Goal: Communication & Community: Share content

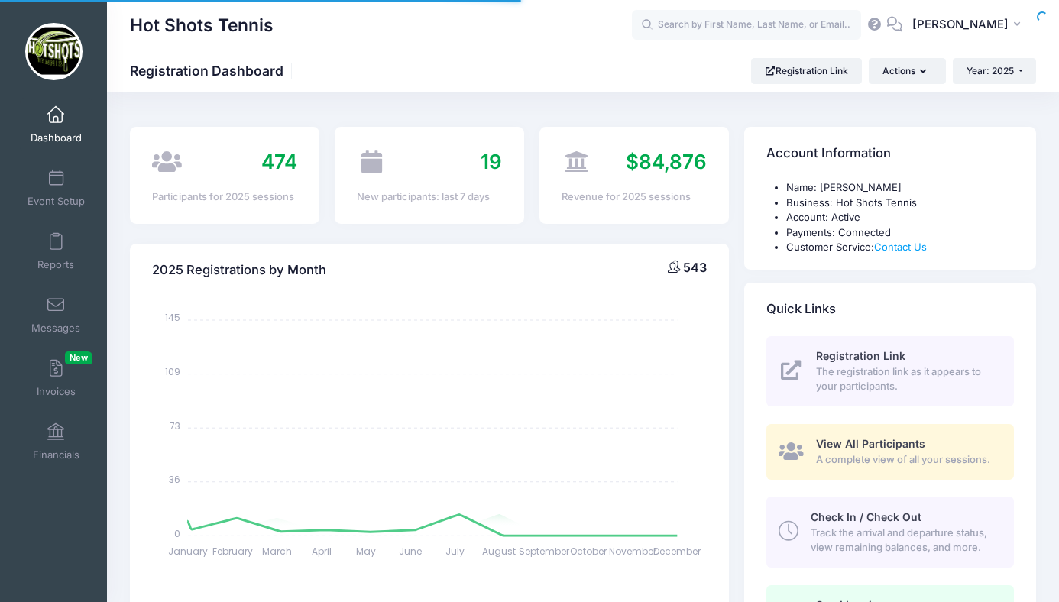
select select
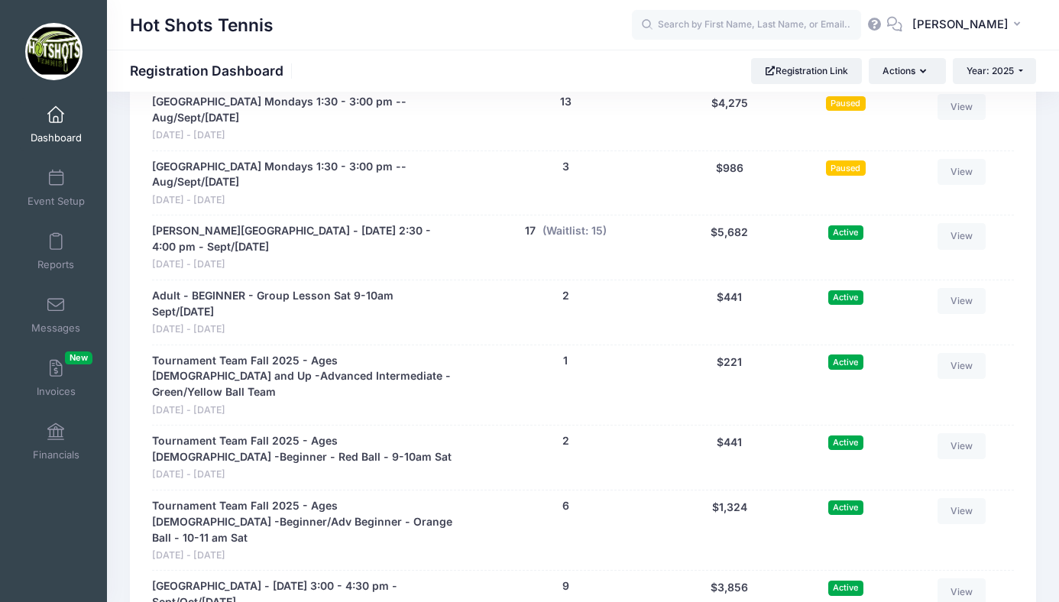
scroll to position [3428, 0]
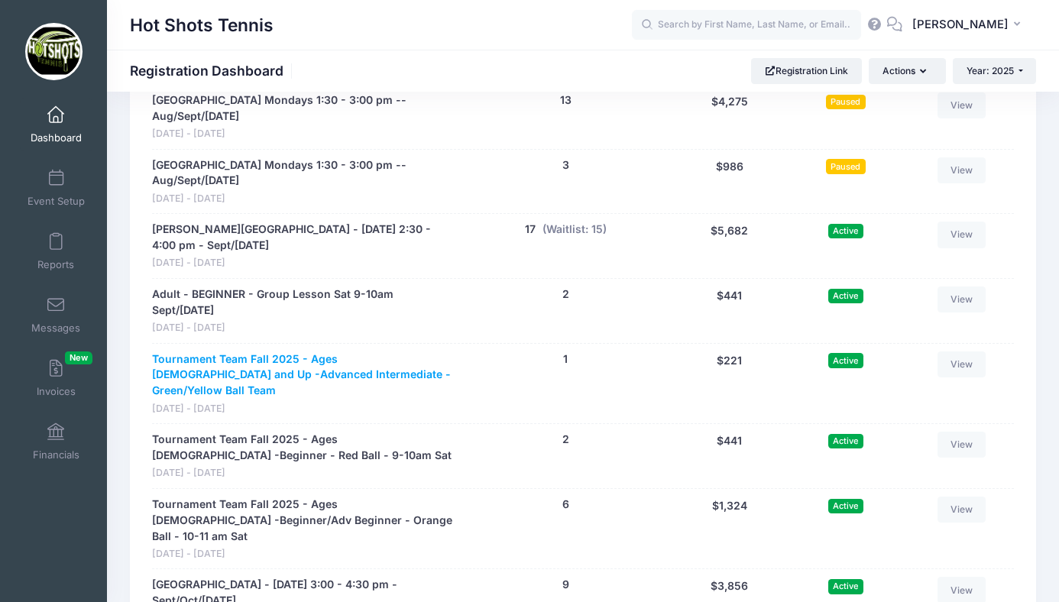
click at [342, 353] on link "Tournament Team Fall 2025 - Ages 10 and Up -Advanced Intermediate - Green/Yello…" at bounding box center [303, 376] width 303 height 48
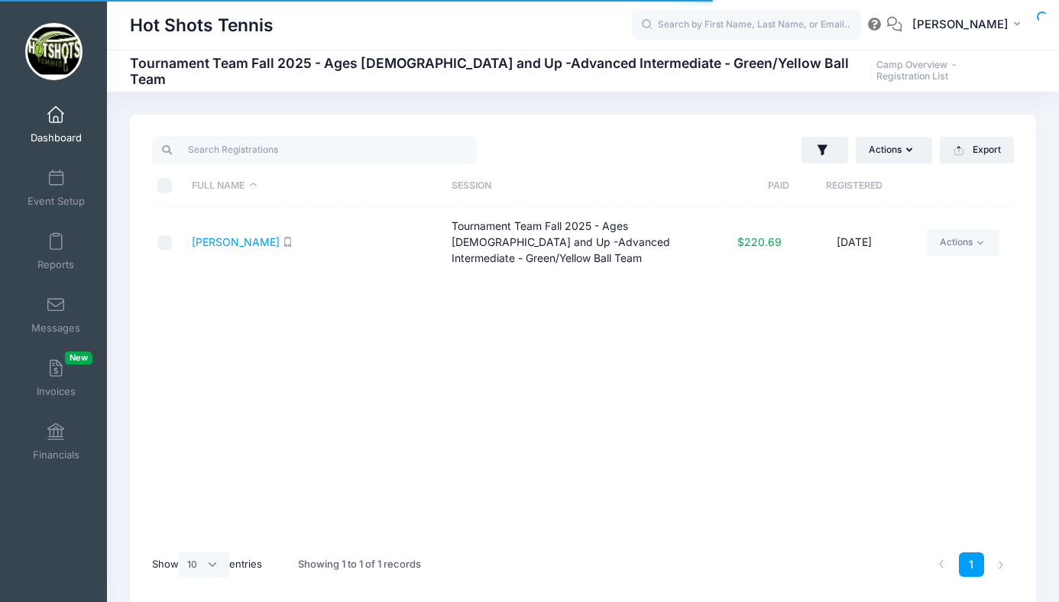
select select "10"
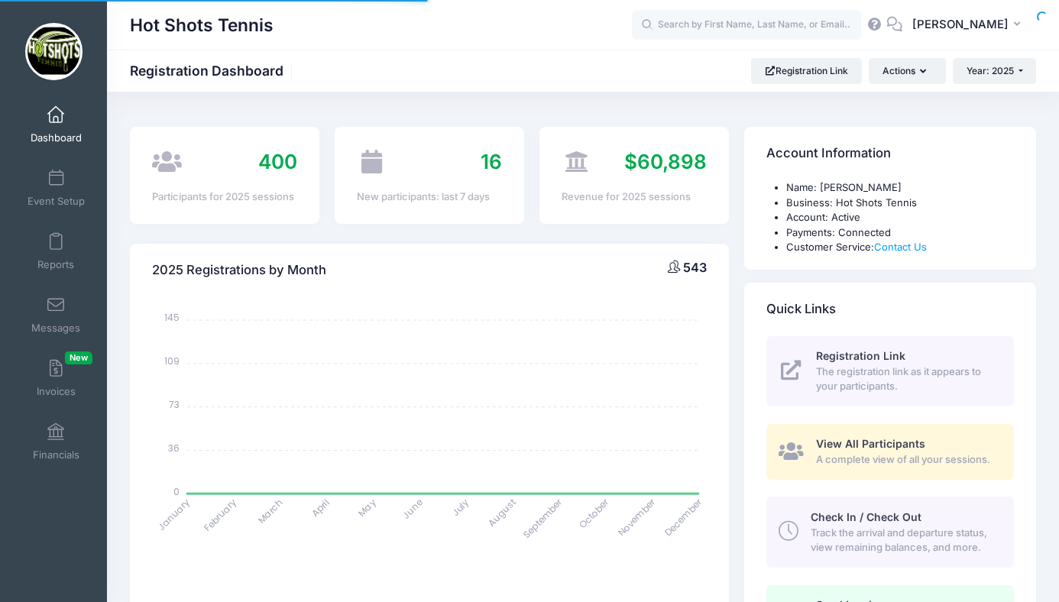
select select
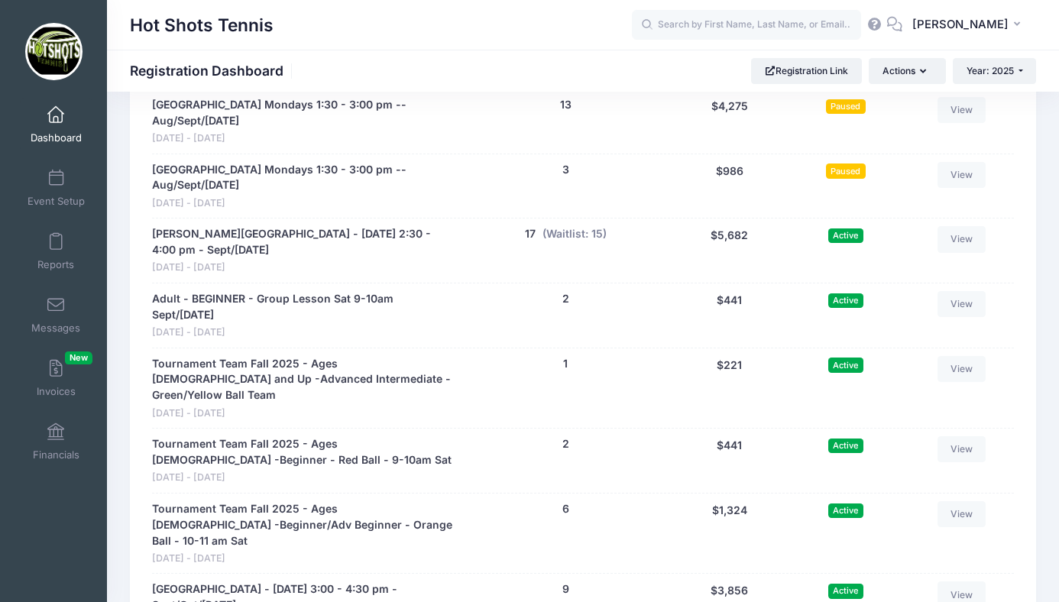
scroll to position [3422, 0]
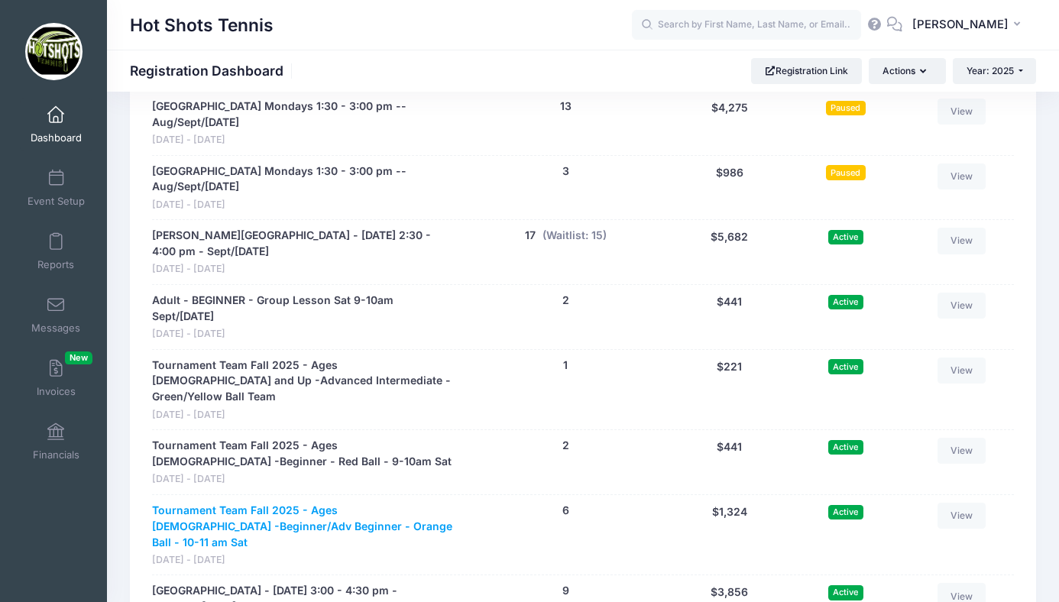
click at [316, 503] on link "Tournament Team Fall 2025 - Ages [DEMOGRAPHIC_DATA] -Beginner/Adv Beginner - Or…" at bounding box center [303, 527] width 303 height 48
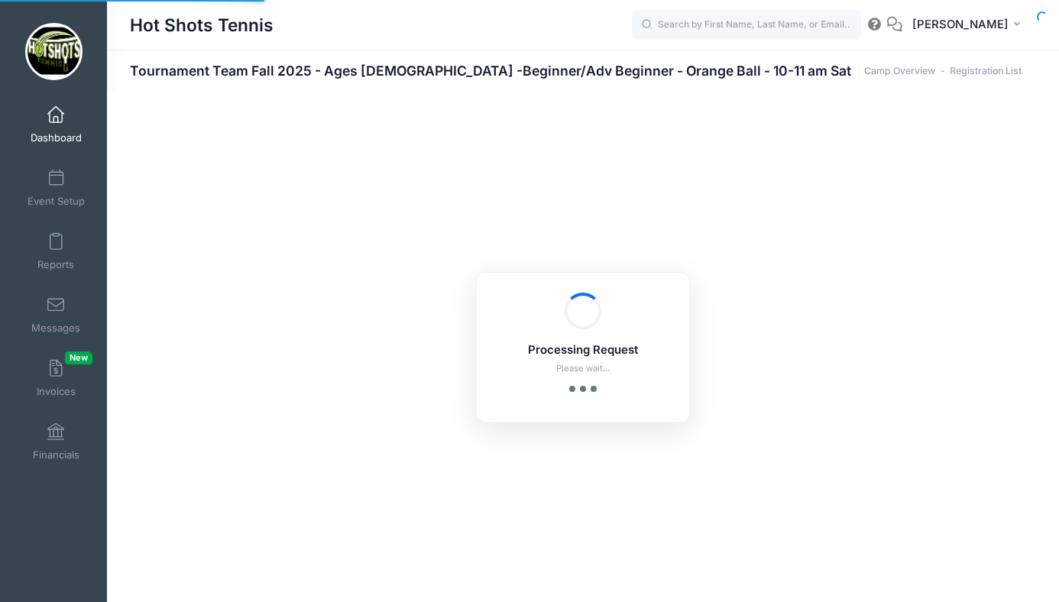
select select "10"
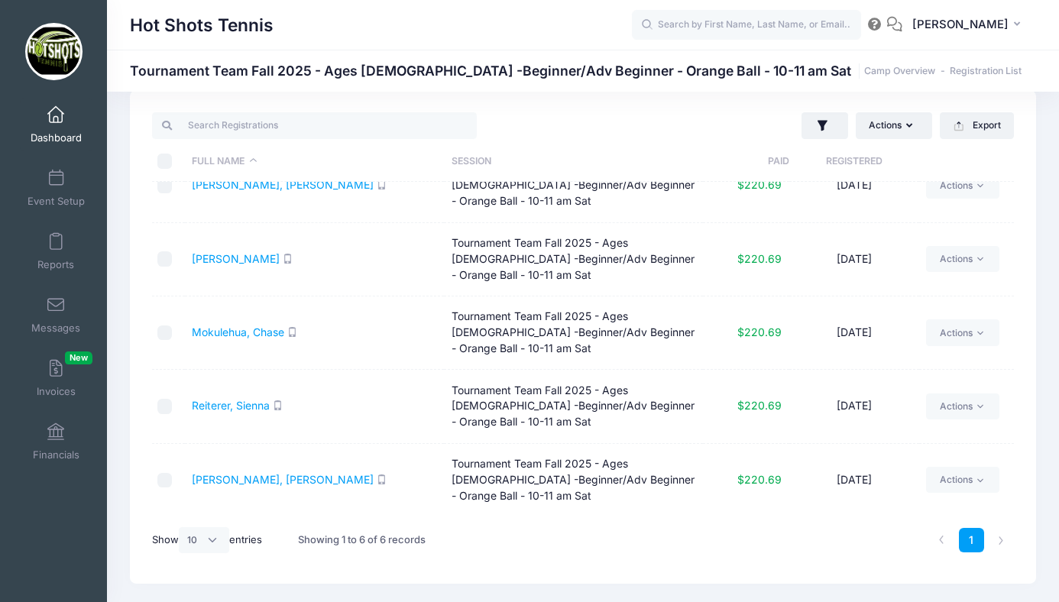
scroll to position [31, 0]
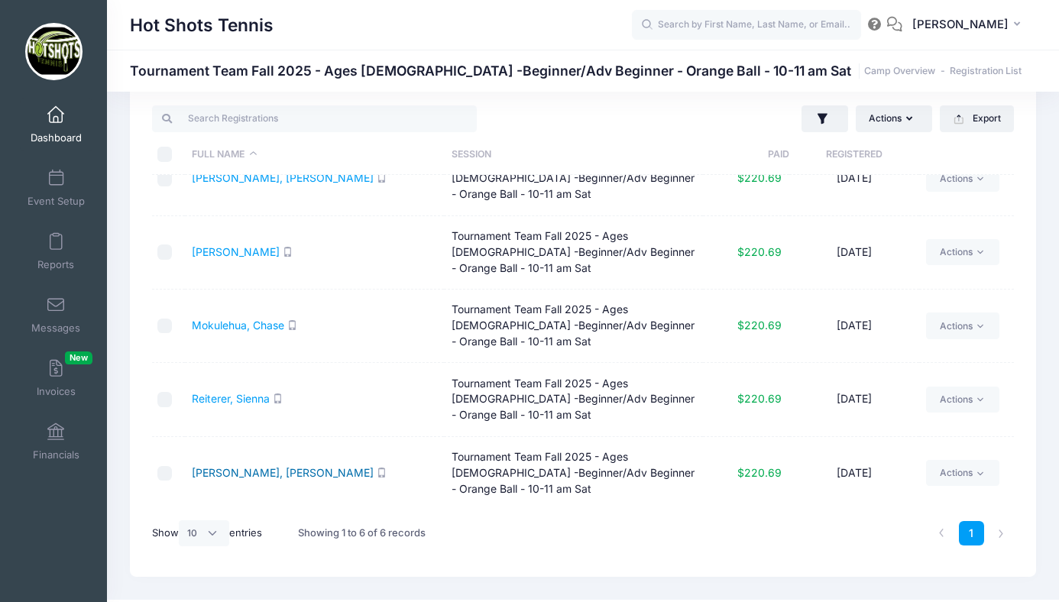
click at [239, 472] on link "[PERSON_NAME], [PERSON_NAME]" at bounding box center [283, 472] width 182 height 13
click at [258, 251] on link "Lenehan, Lincoln" at bounding box center [236, 251] width 88 height 13
click at [56, 307] on span at bounding box center [56, 305] width 0 height 17
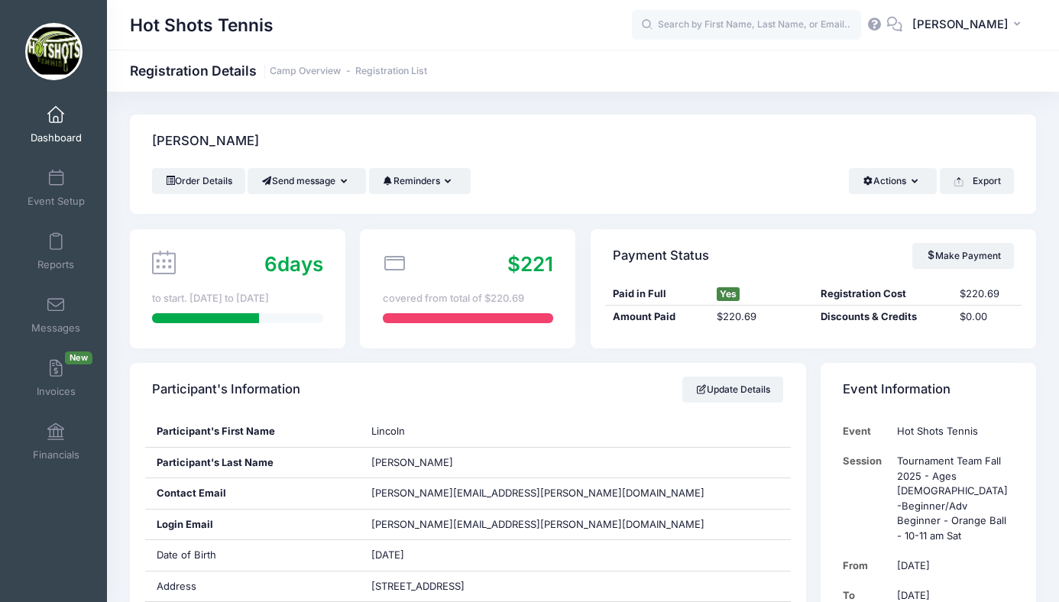
click at [56, 118] on span at bounding box center [56, 115] width 0 height 17
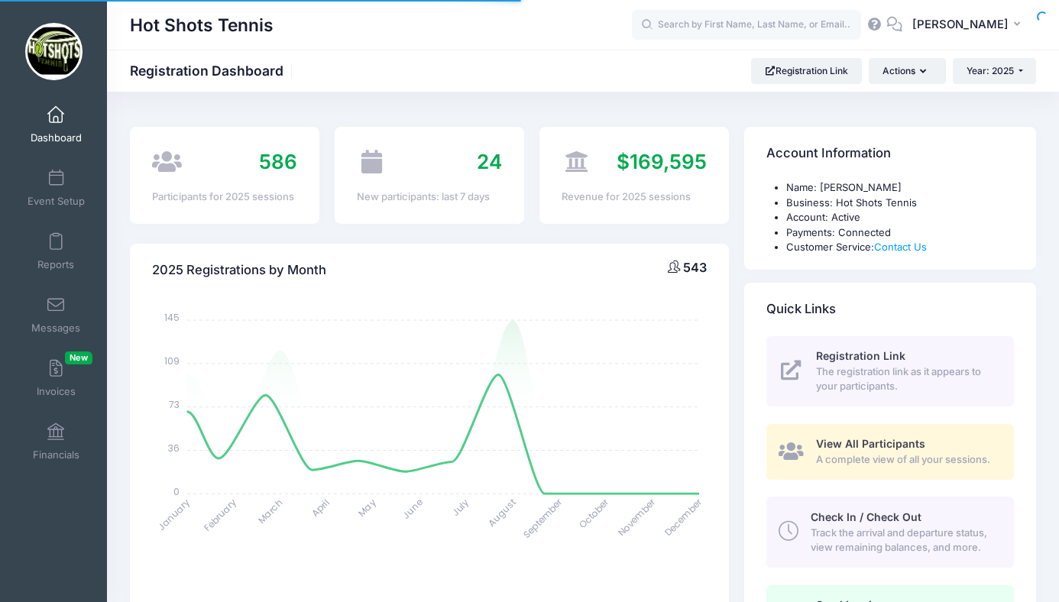
select select
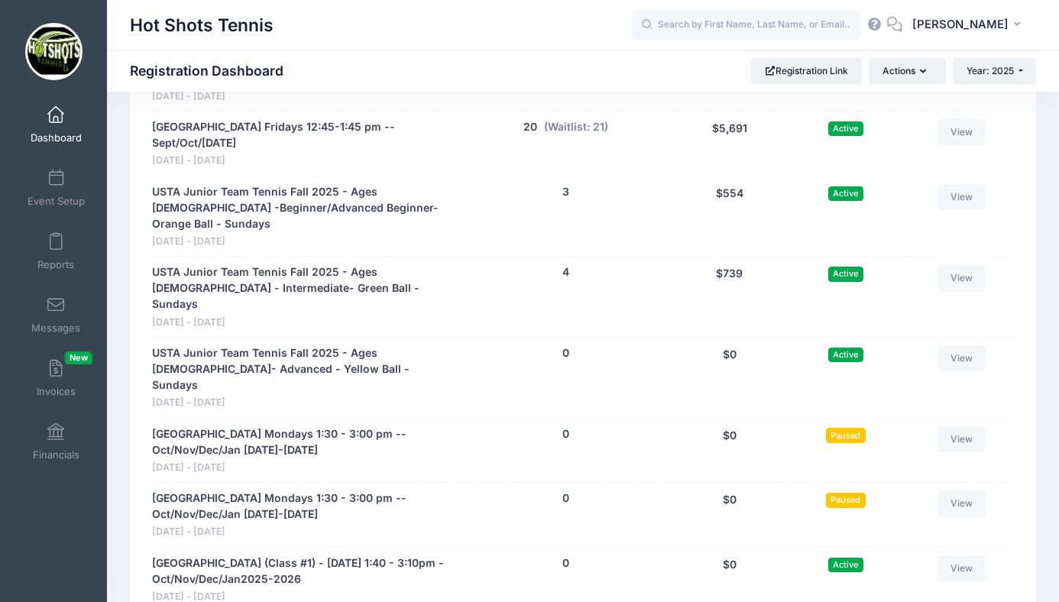
scroll to position [3952, 0]
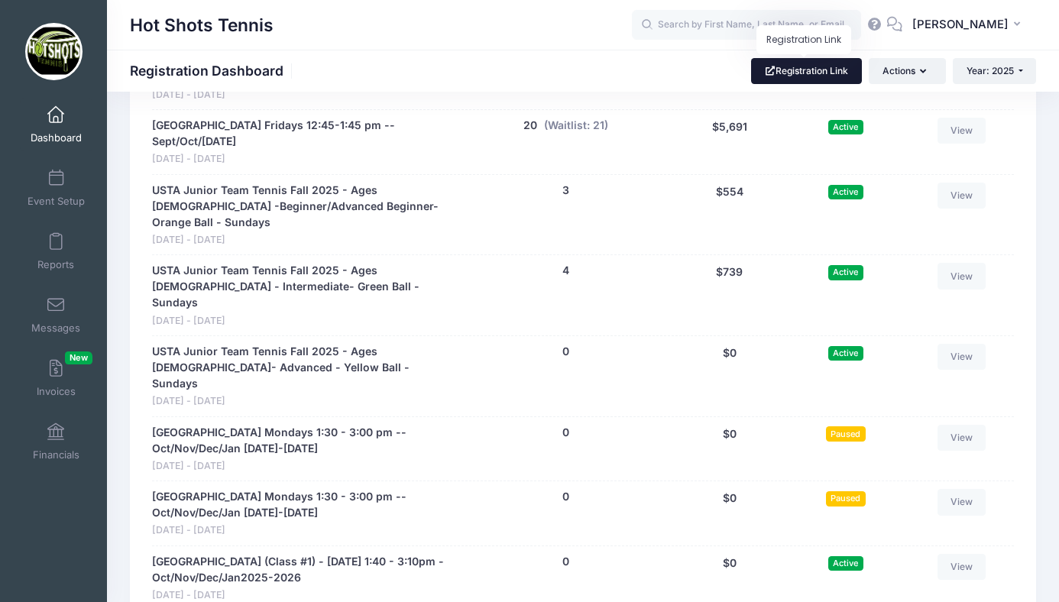
click at [796, 65] on link "Registration Link" at bounding box center [806, 71] width 111 height 26
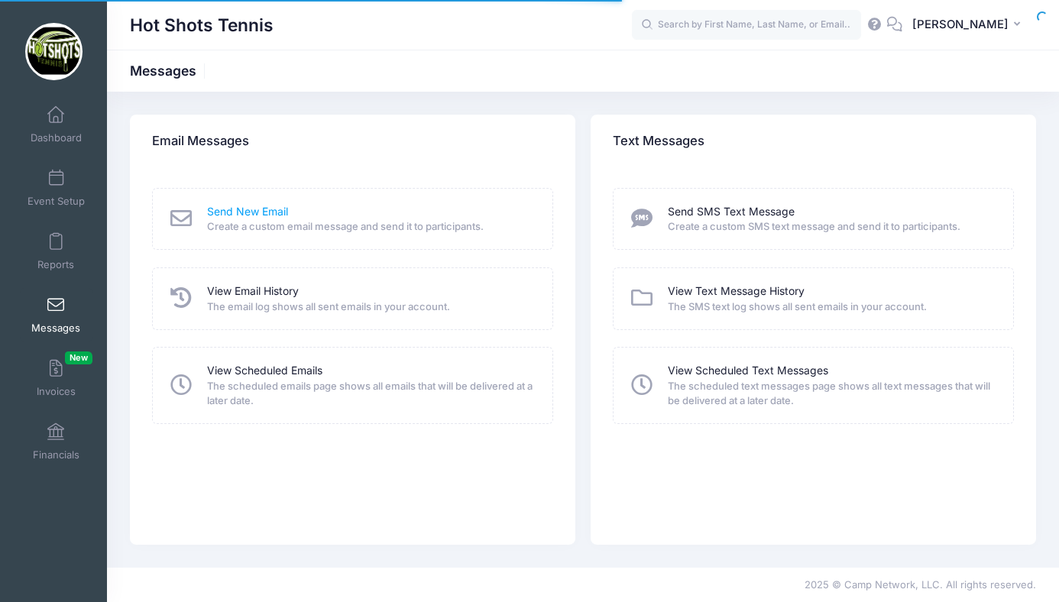
click at [235, 211] on link "Send New Email" at bounding box center [247, 212] width 81 height 16
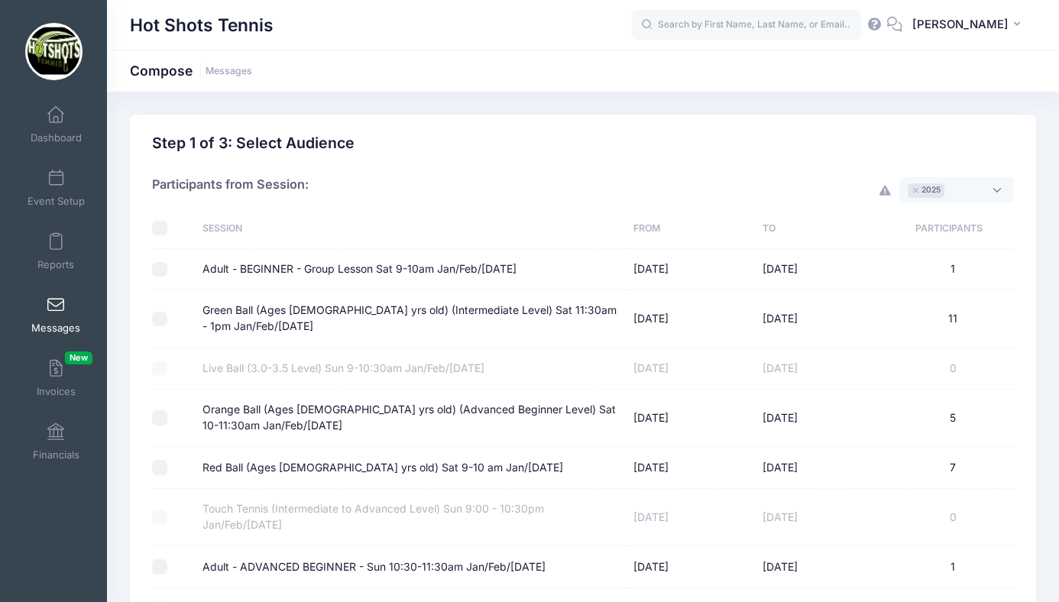
click at [967, 185] on span "× 2025" at bounding box center [957, 190] width 115 height 26
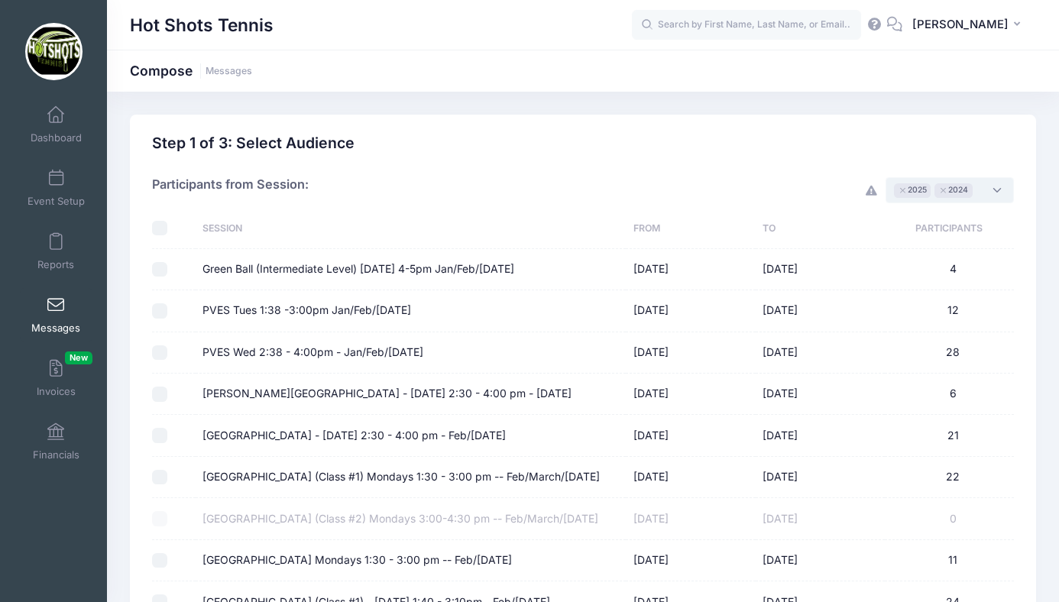
click at [161, 229] on input "checkbox" at bounding box center [159, 228] width 15 height 15
checkbox input "true"
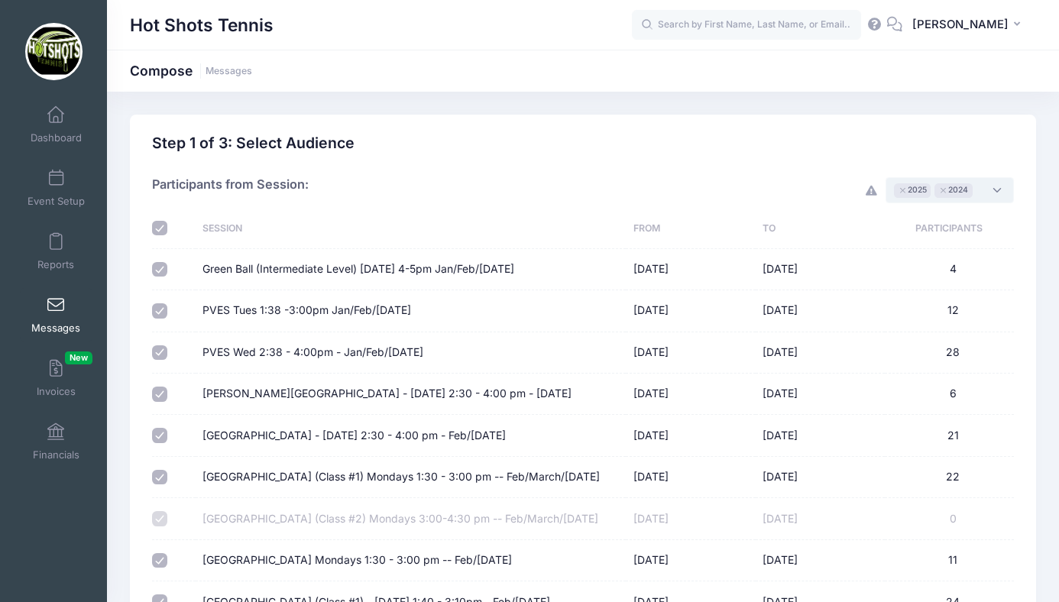
checkbox input "true"
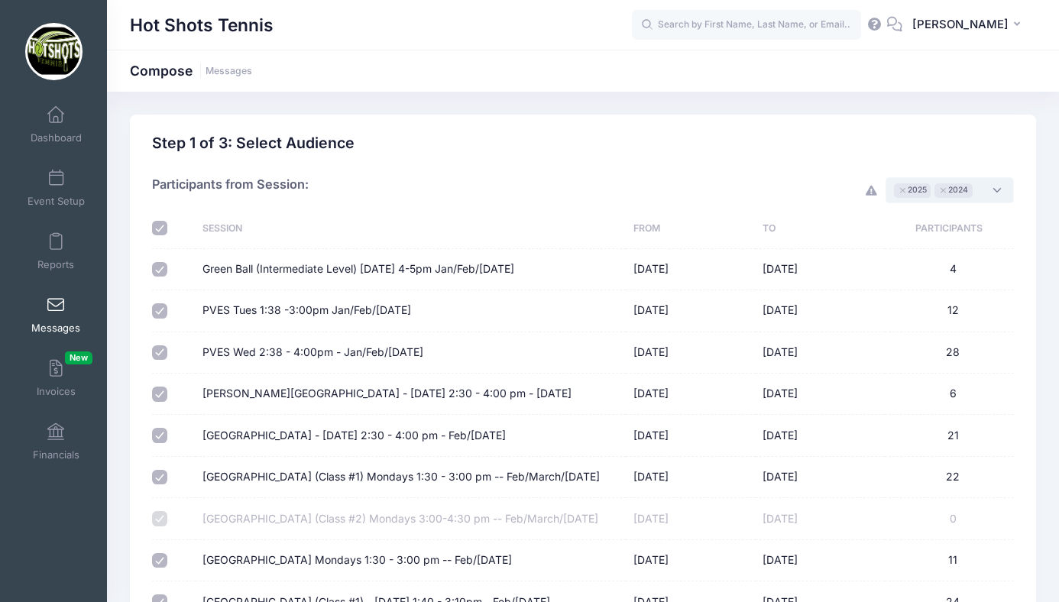
checkbox input "true"
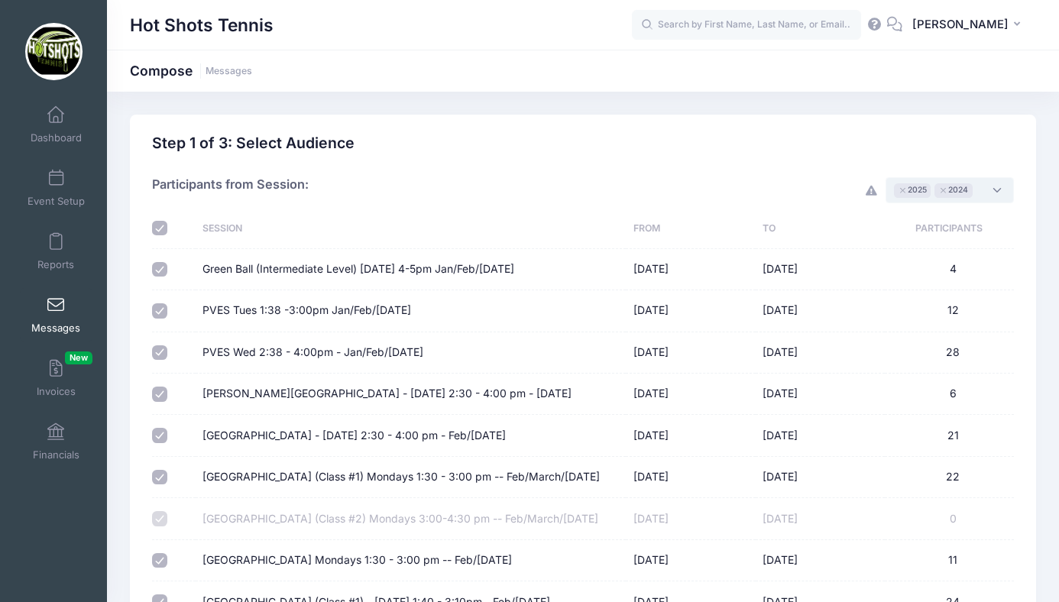
checkbox input "true"
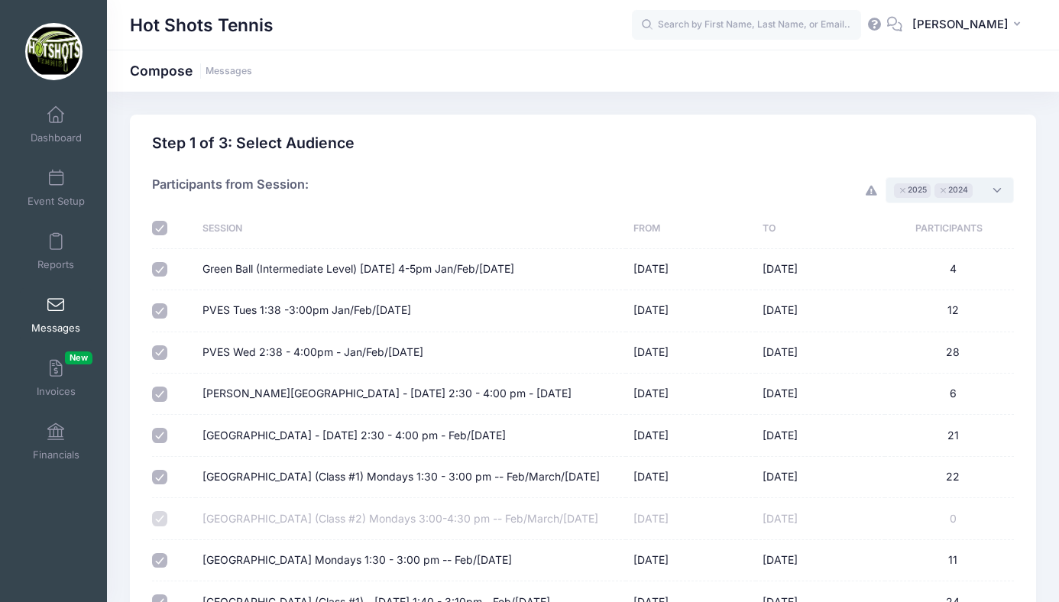
checkbox input "true"
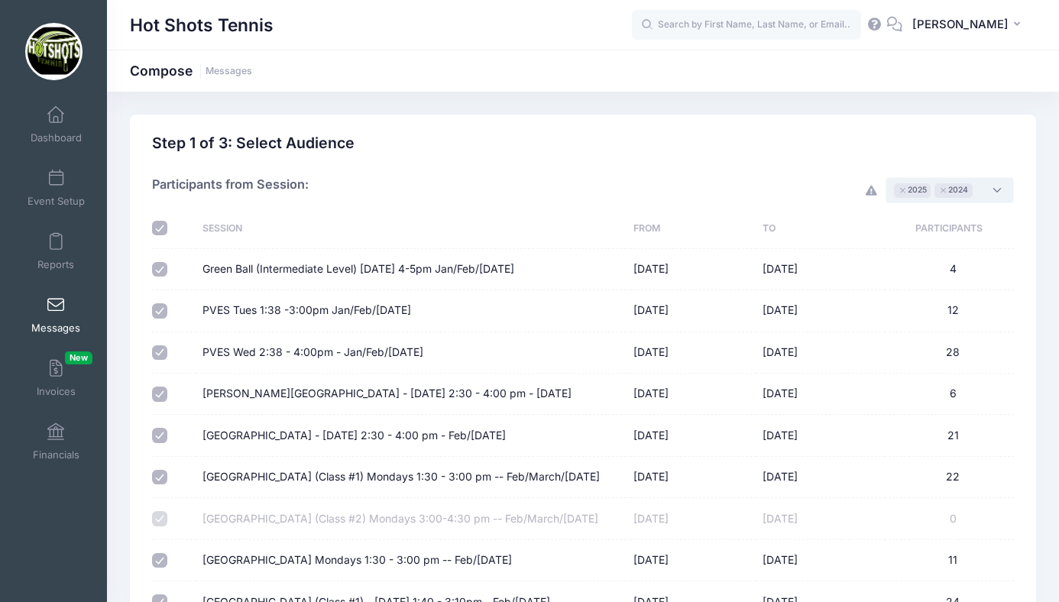
checkbox input "true"
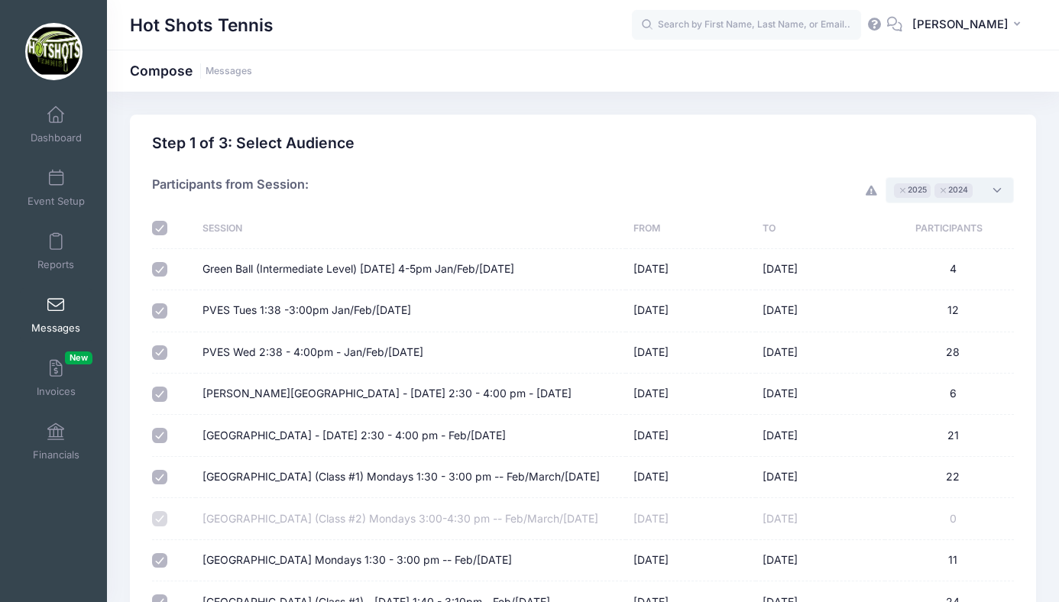
checkbox input "true"
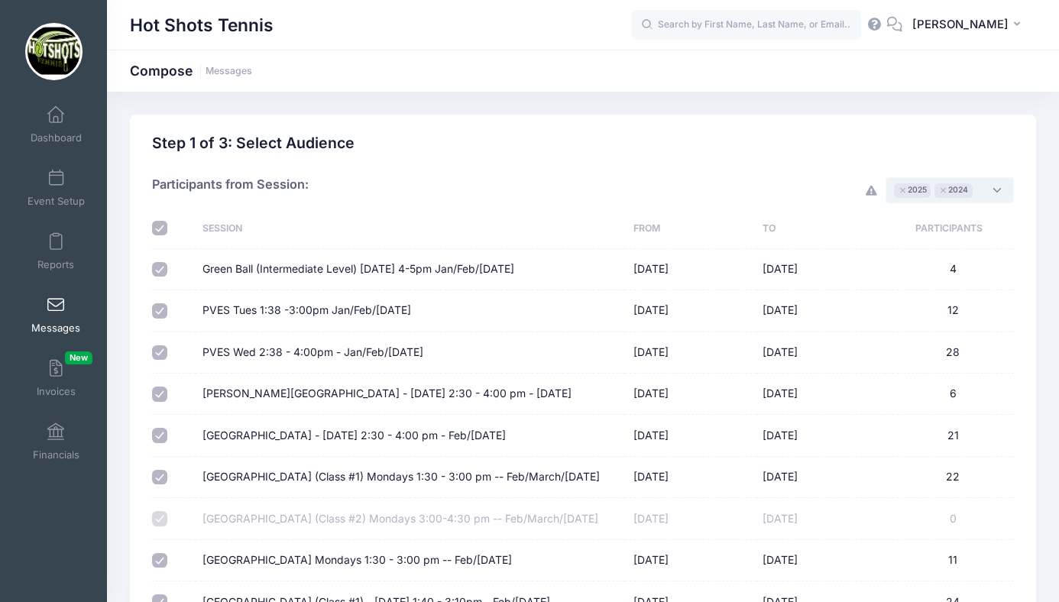
checkbox input "true"
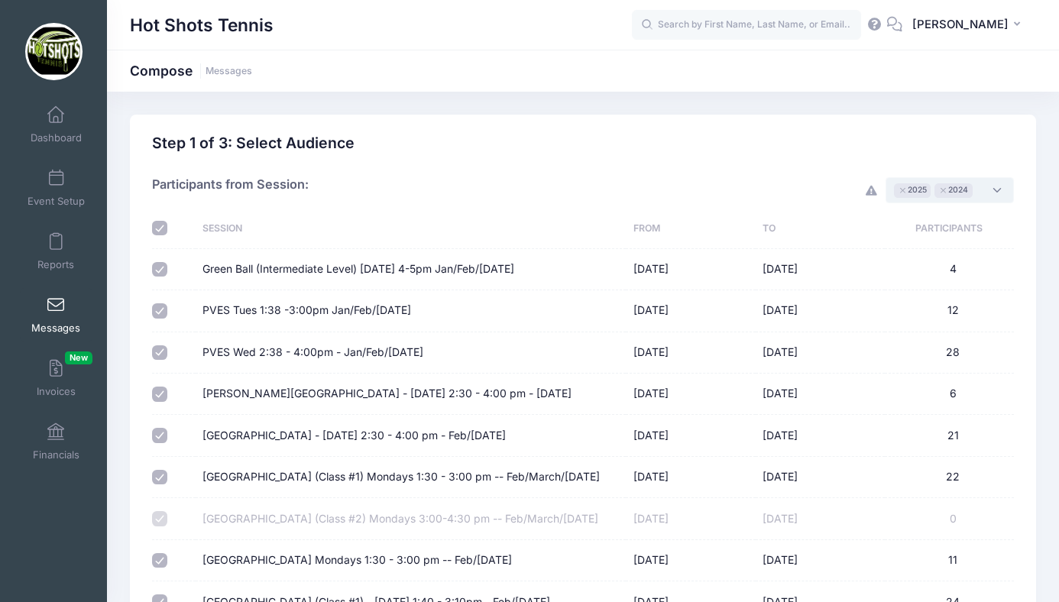
checkbox input "true"
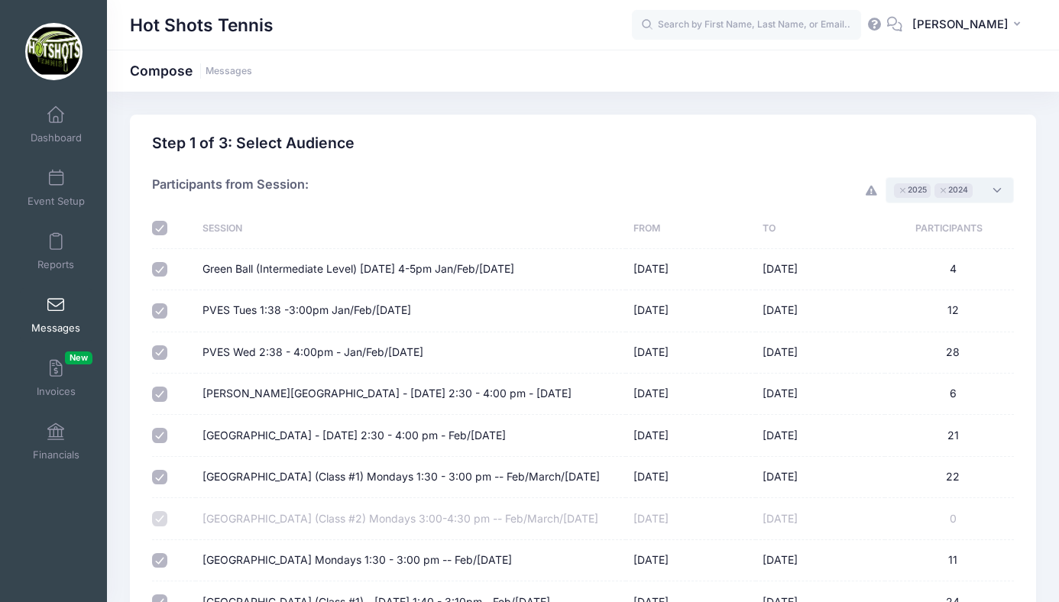
checkbox input "true"
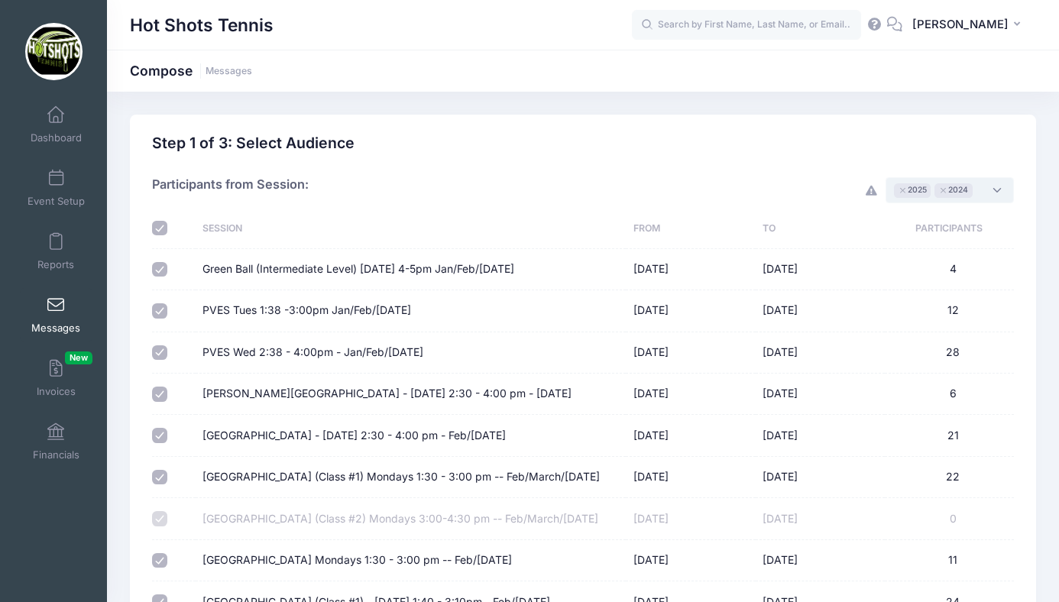
checkbox input "true"
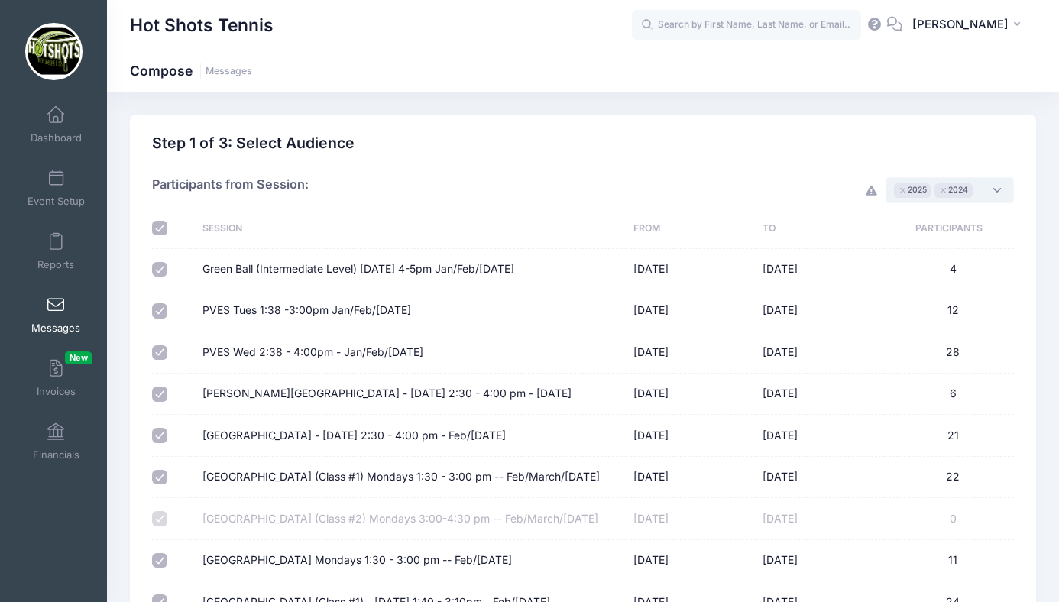
checkbox input "true"
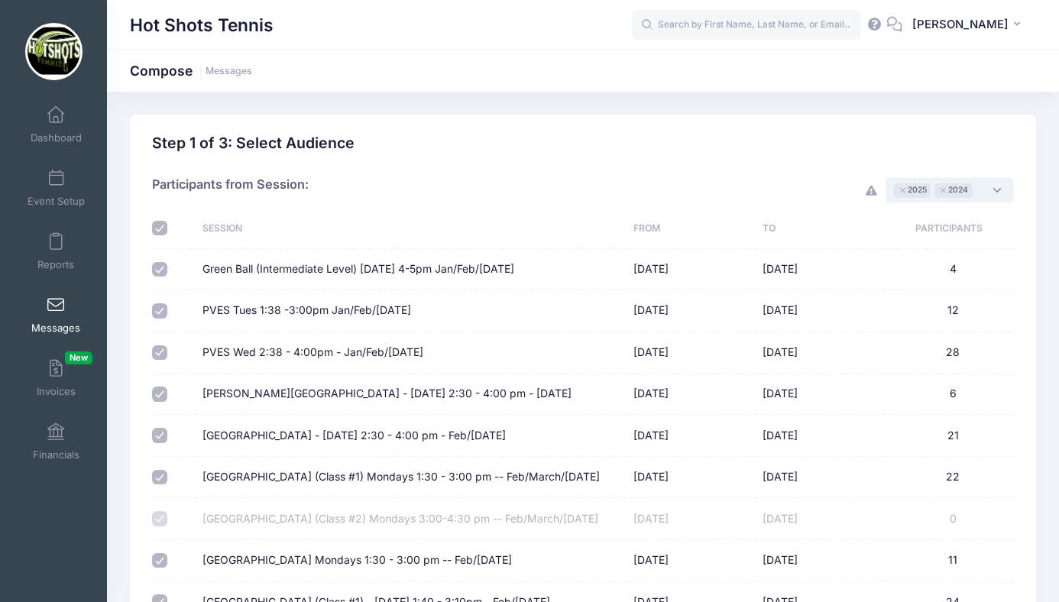
checkbox input "true"
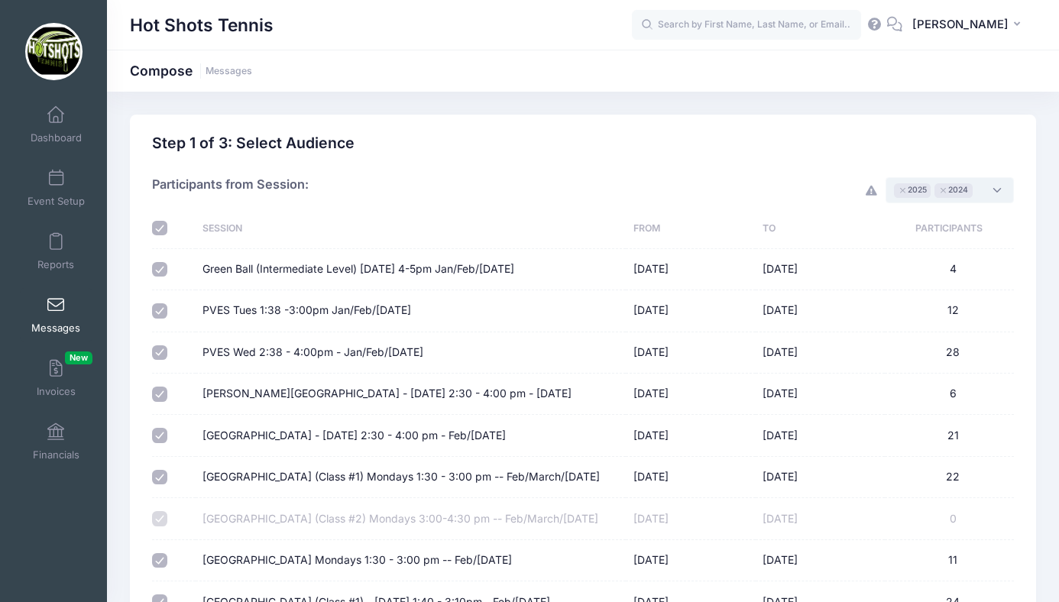
checkbox input "true"
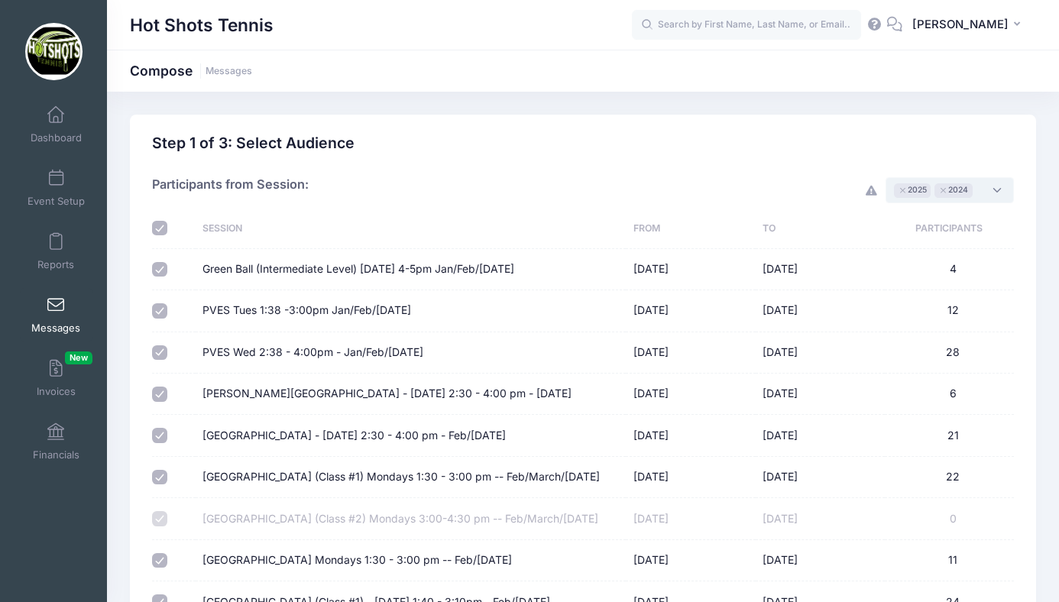
checkbox input "true"
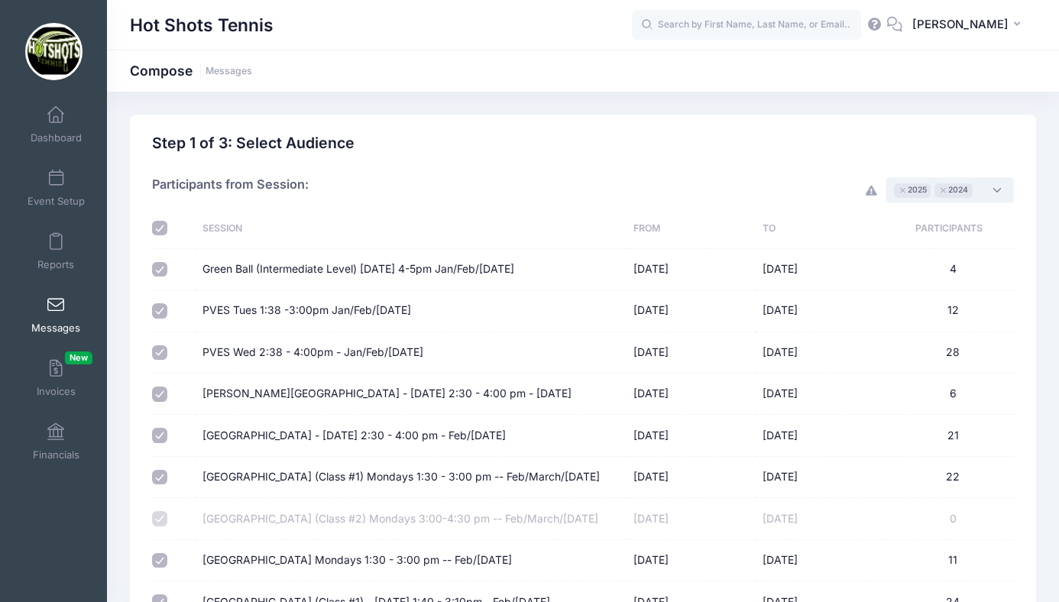
checkbox input "true"
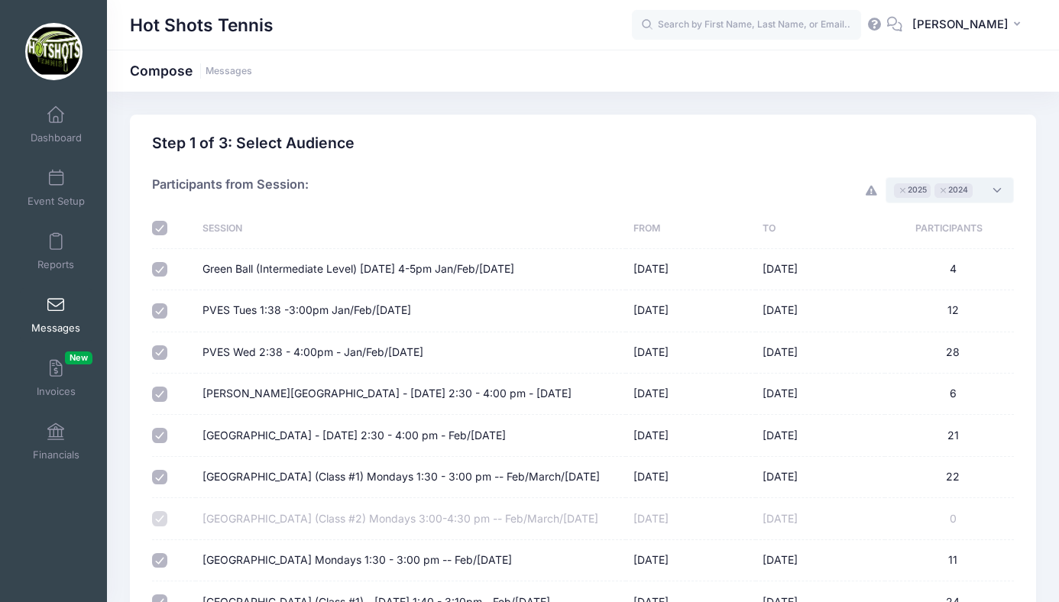
checkbox input "true"
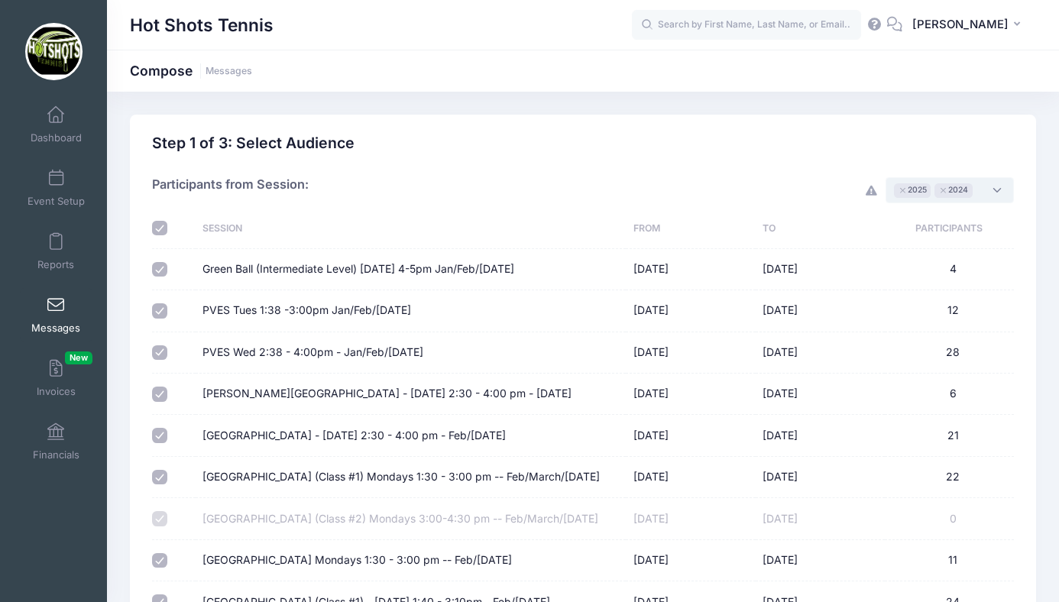
checkbox input "true"
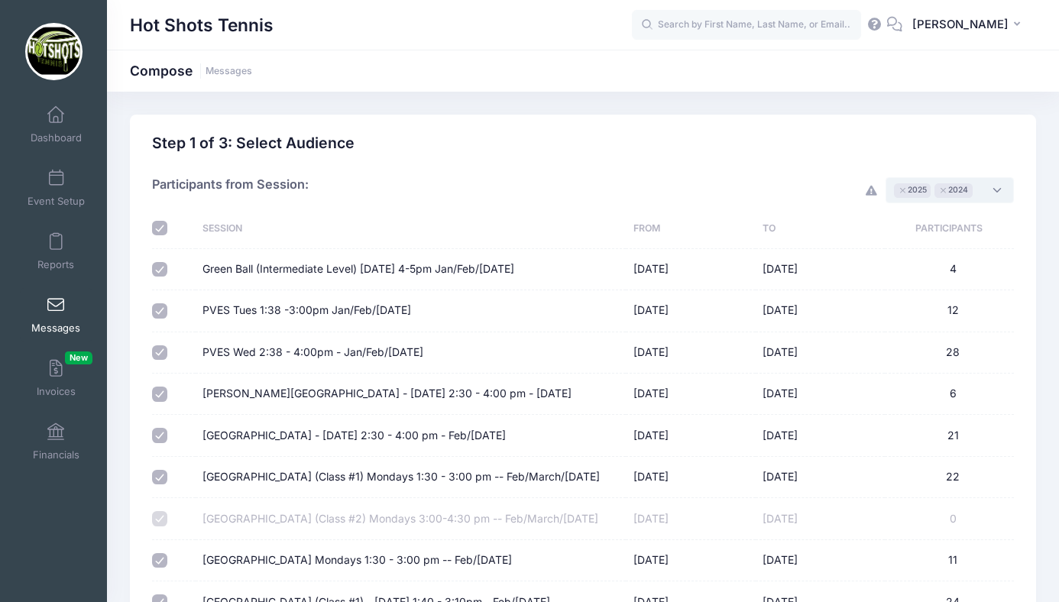
checkbox input "true"
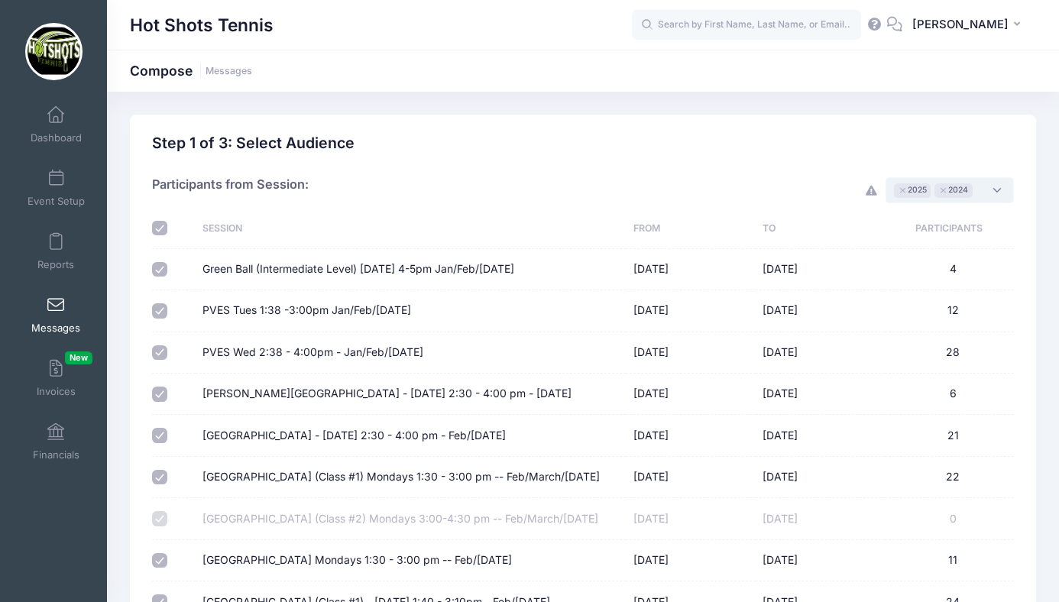
checkbox input "true"
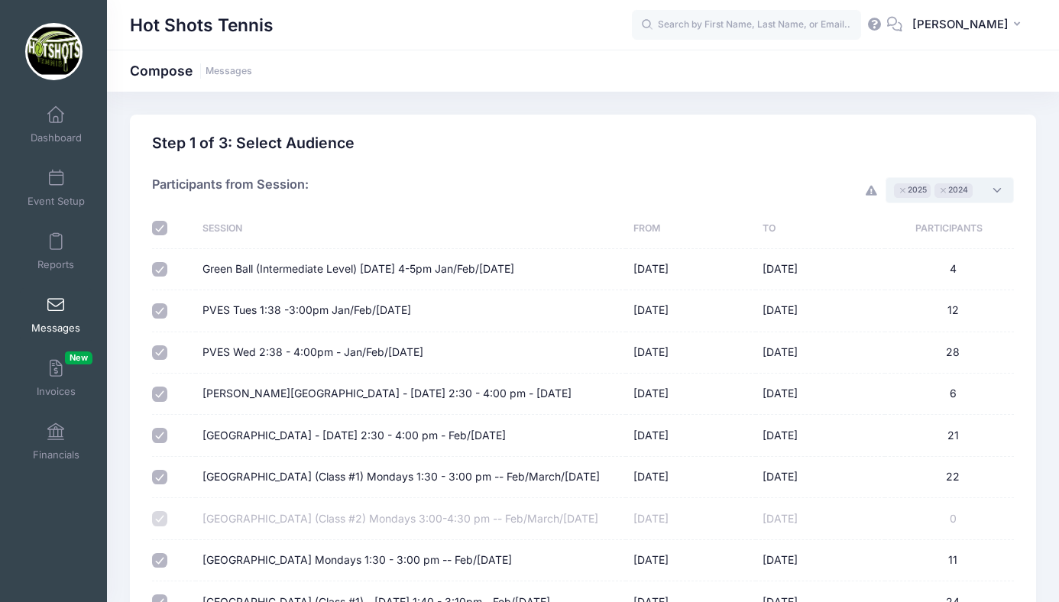
checkbox input "true"
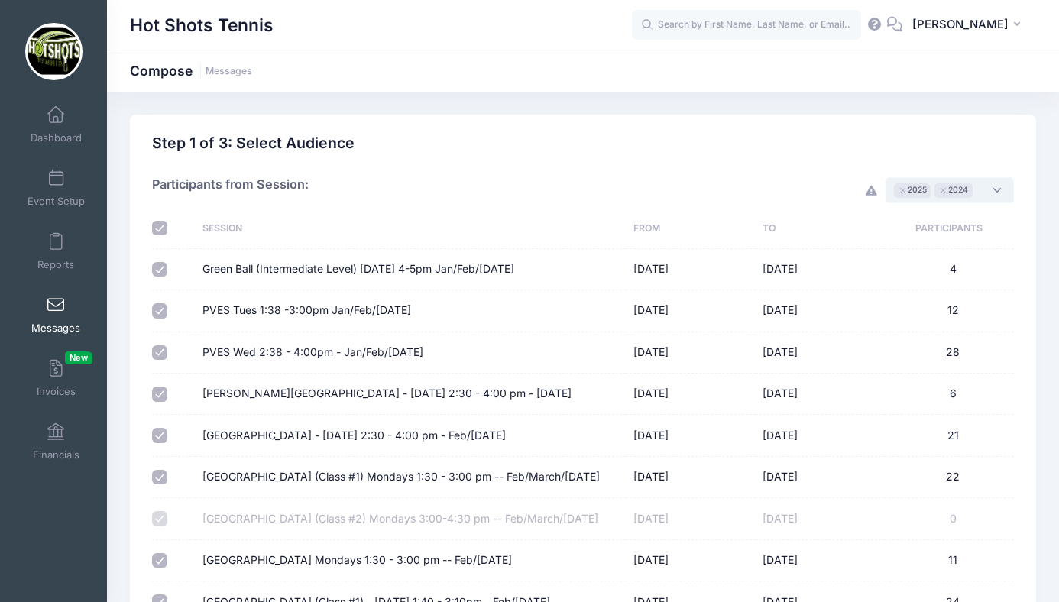
checkbox input "true"
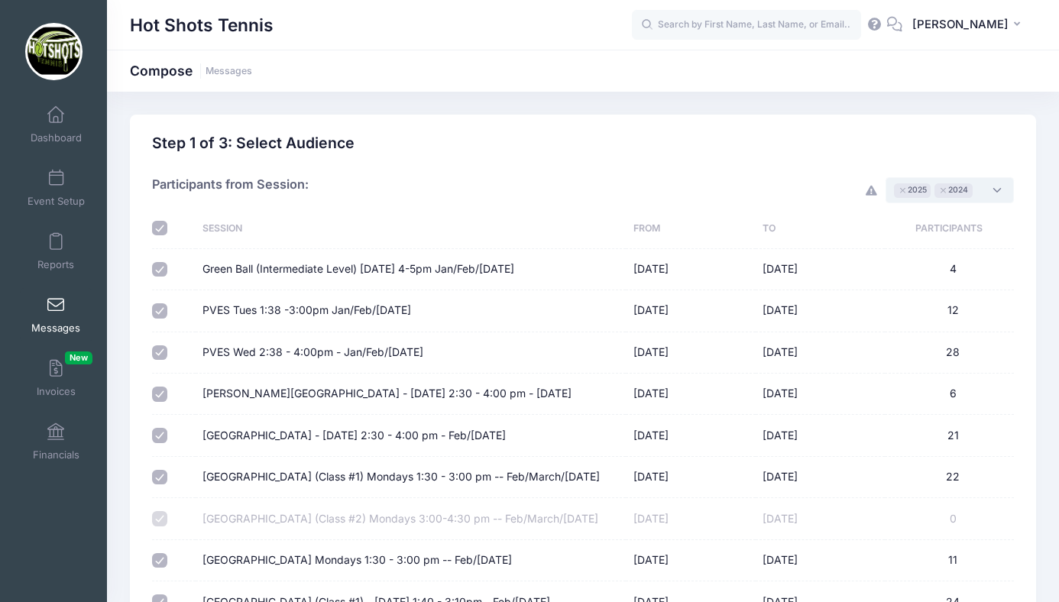
checkbox input "true"
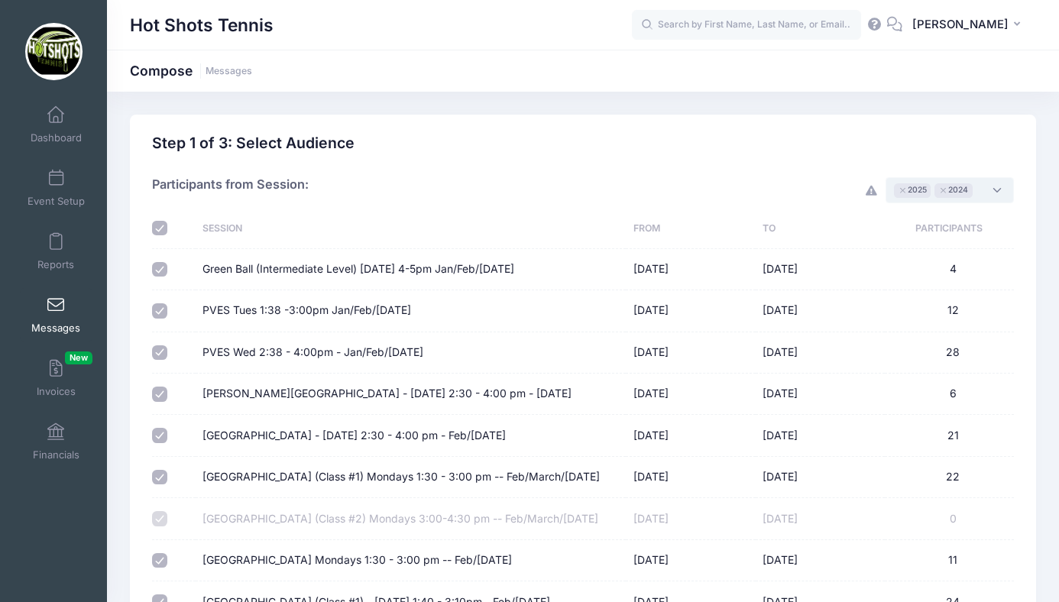
checkbox input "true"
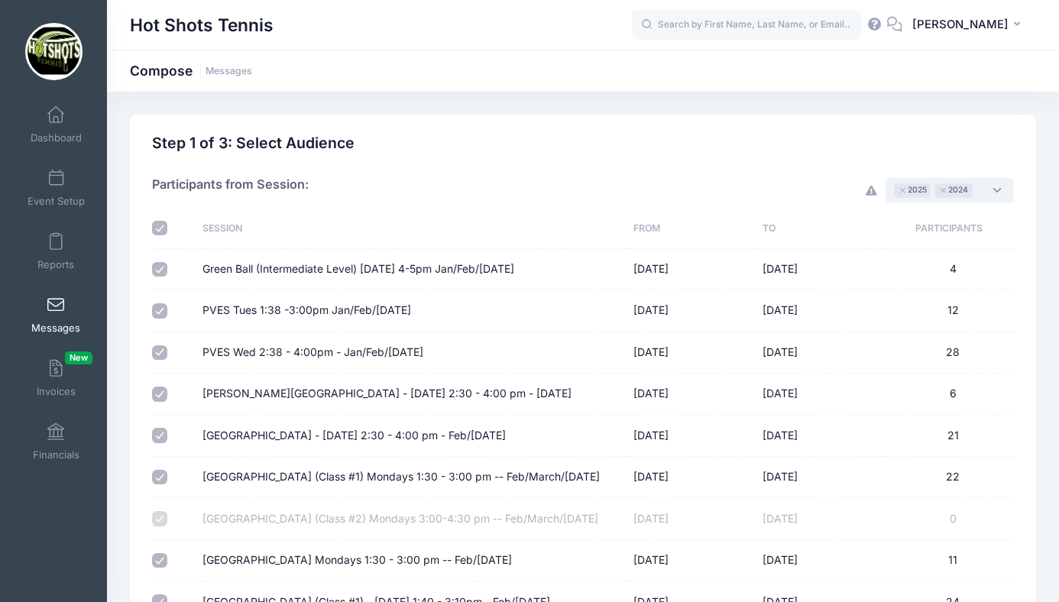
checkbox input "true"
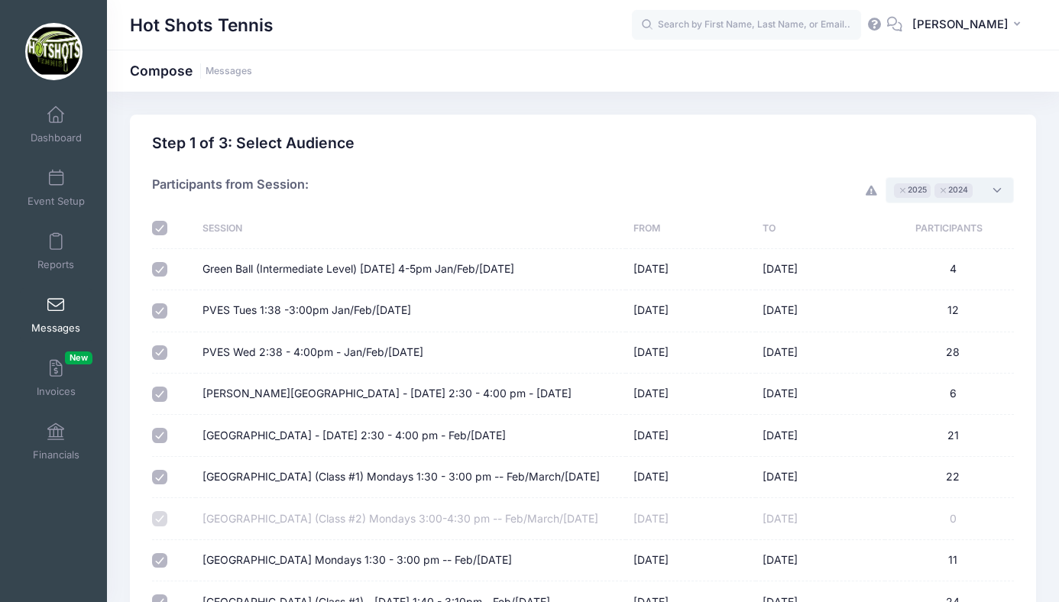
checkbox input "true"
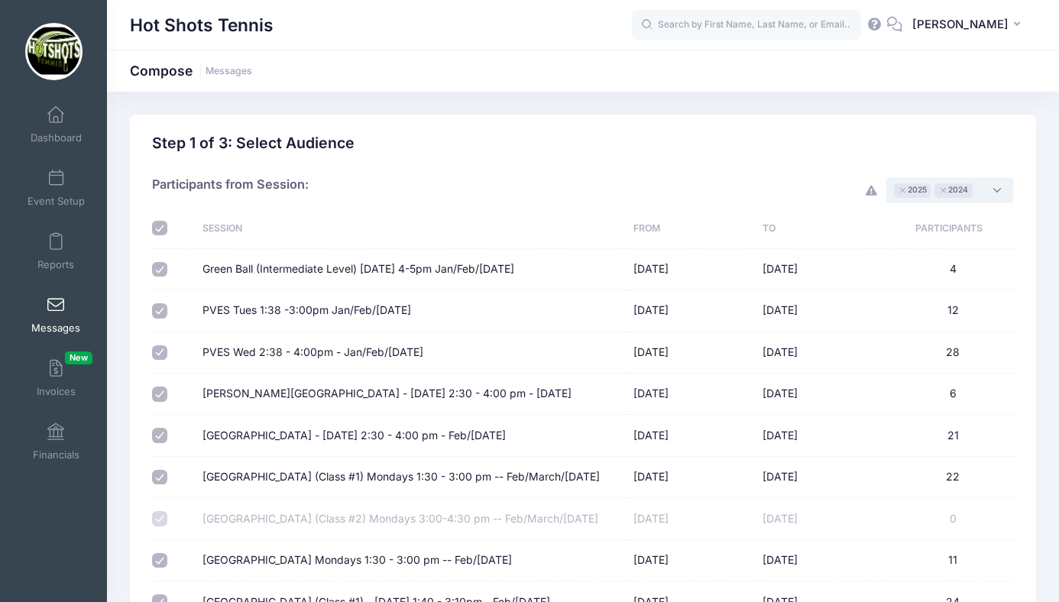
checkbox input "true"
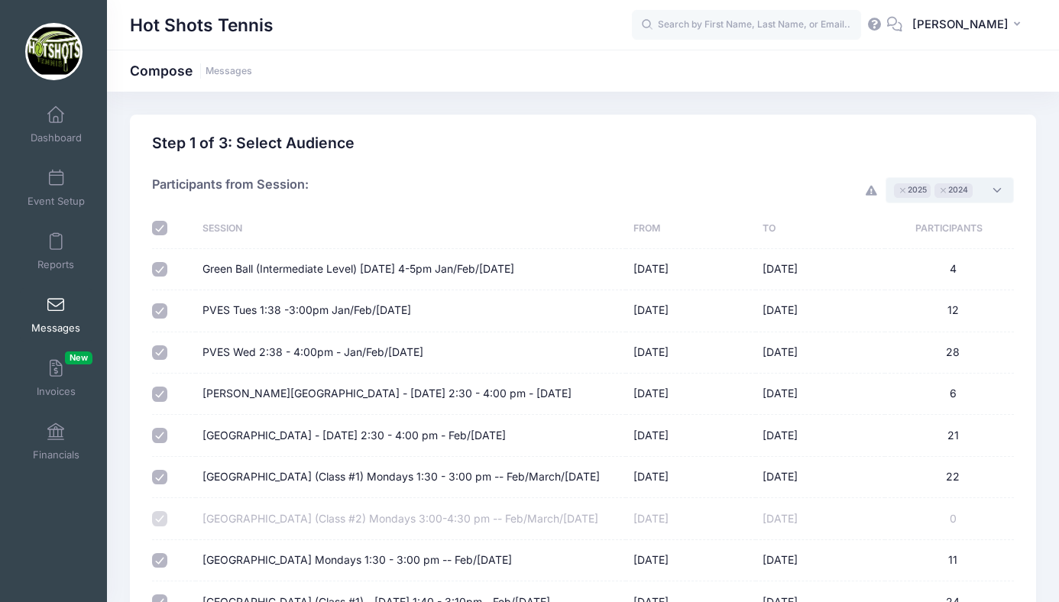
checkbox input "true"
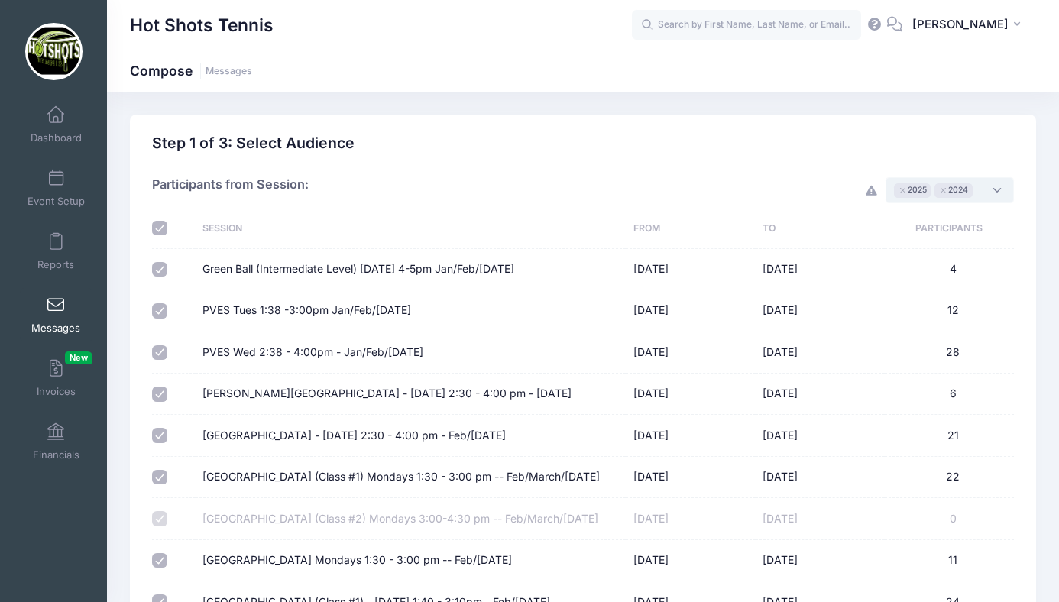
checkbox input "true"
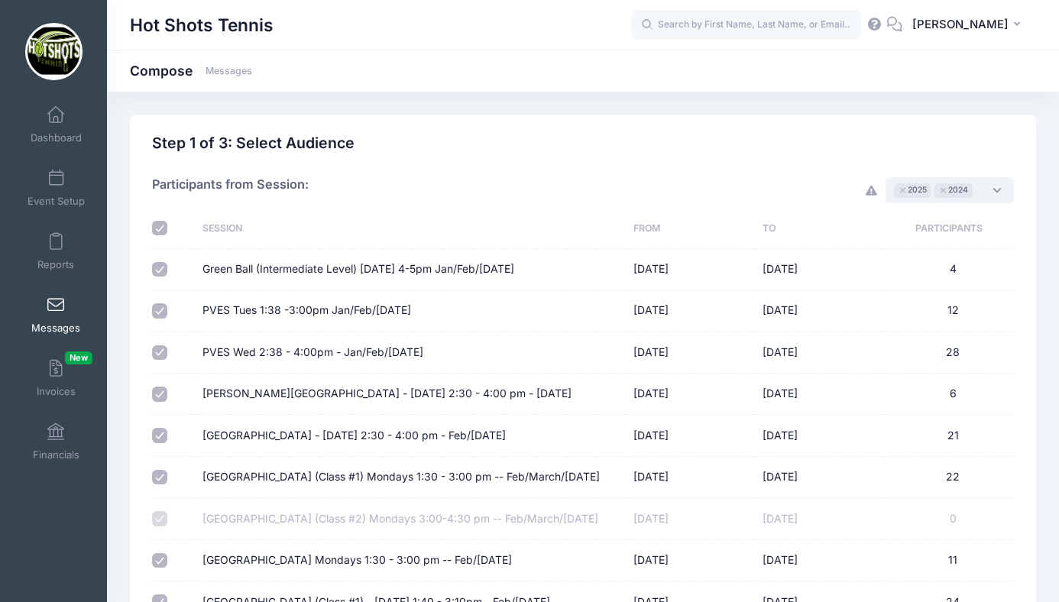
checkbox input "true"
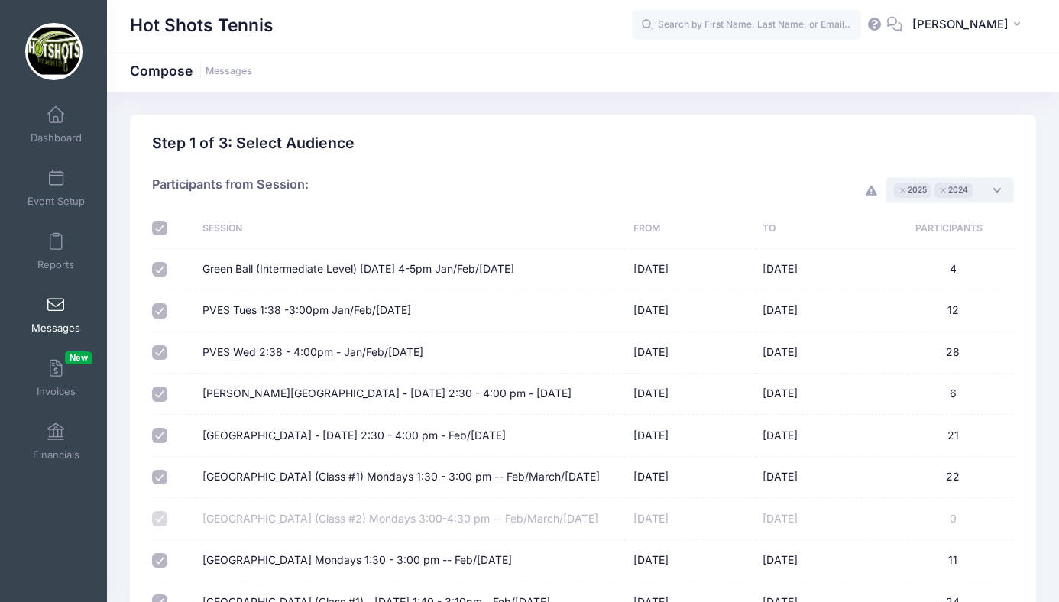
checkbox input "true"
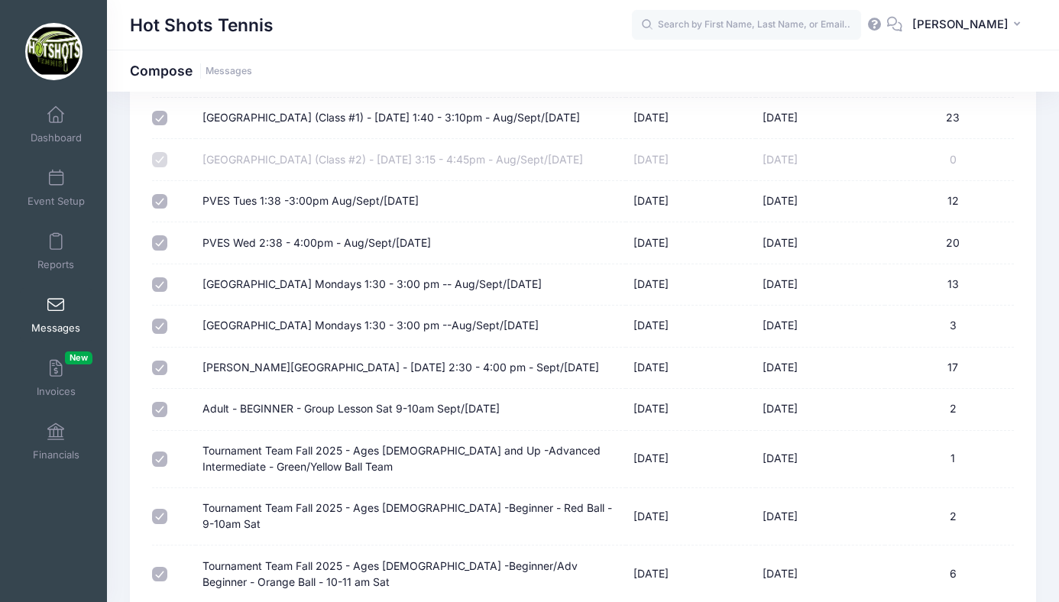
scroll to position [6684, 0]
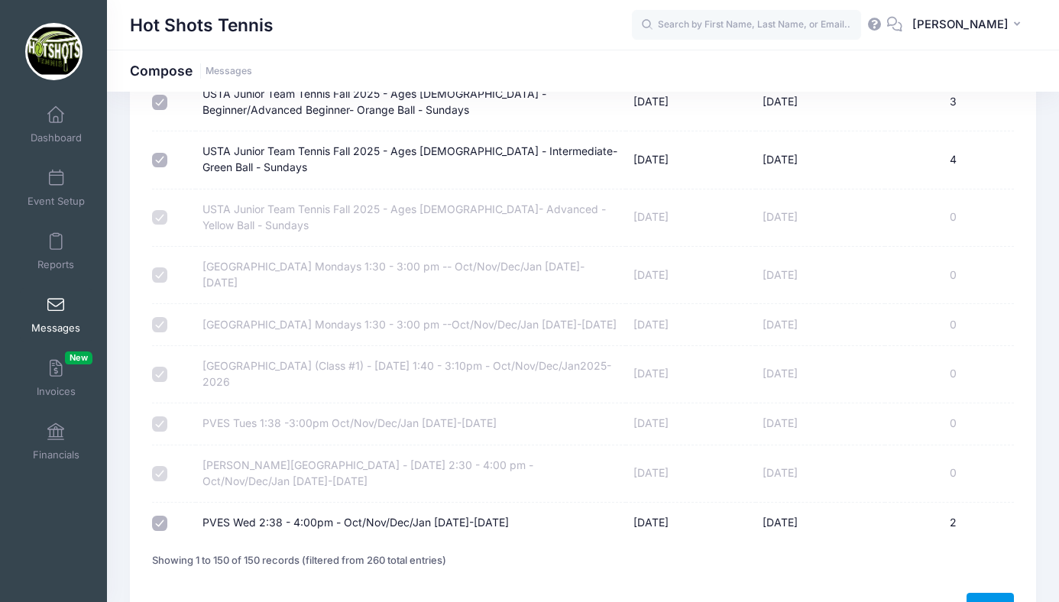
click at [978, 593] on link "Next" at bounding box center [990, 606] width 47 height 26
select select "50"
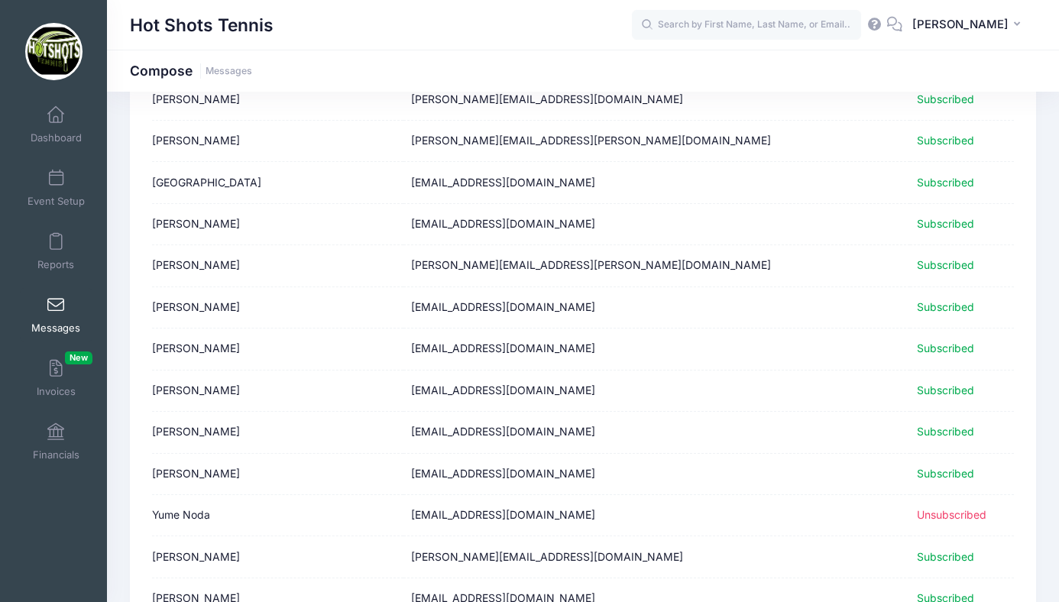
scroll to position [1873, 0]
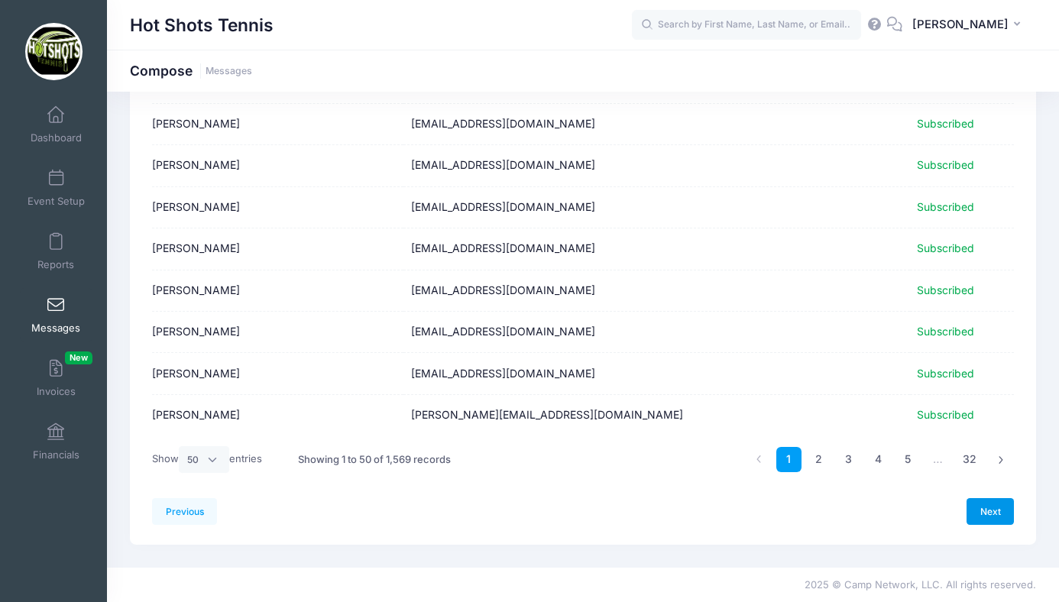
click at [978, 510] on link "Next" at bounding box center [990, 511] width 47 height 26
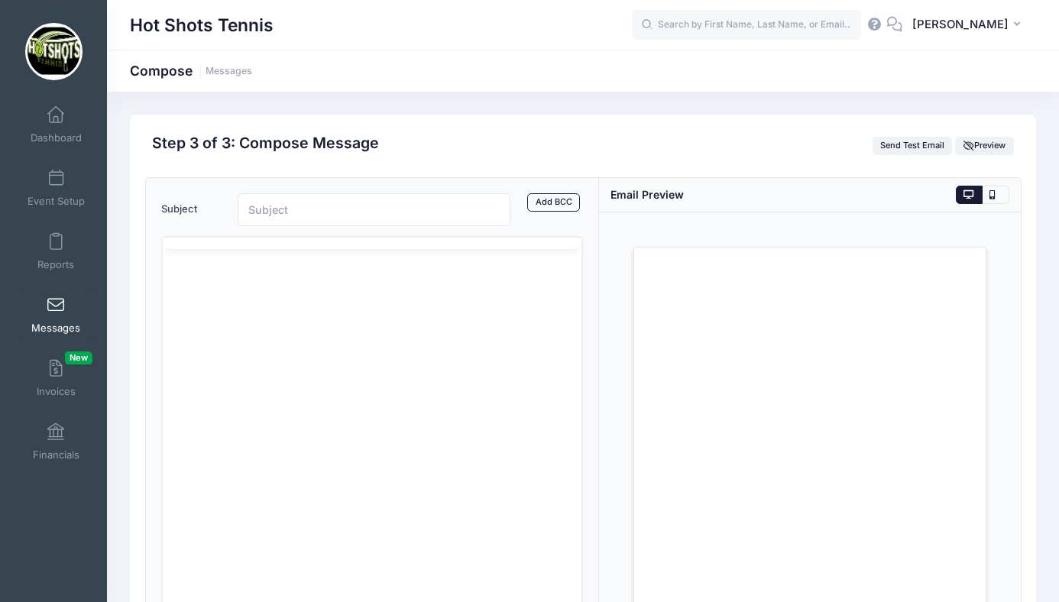
scroll to position [0, 0]
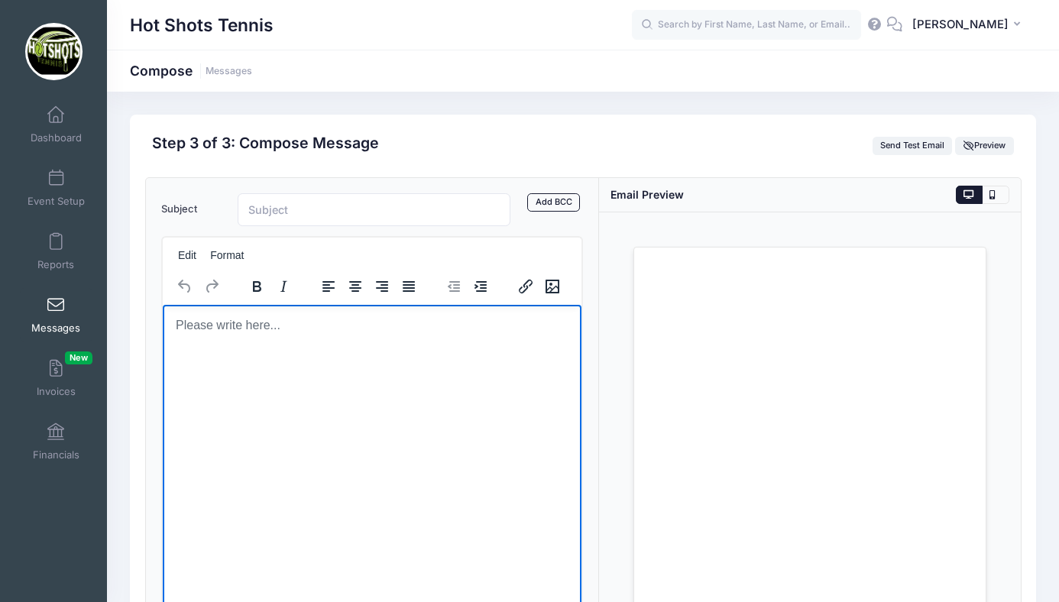
click at [289, 345] on html at bounding box center [371, 324] width 419 height 41
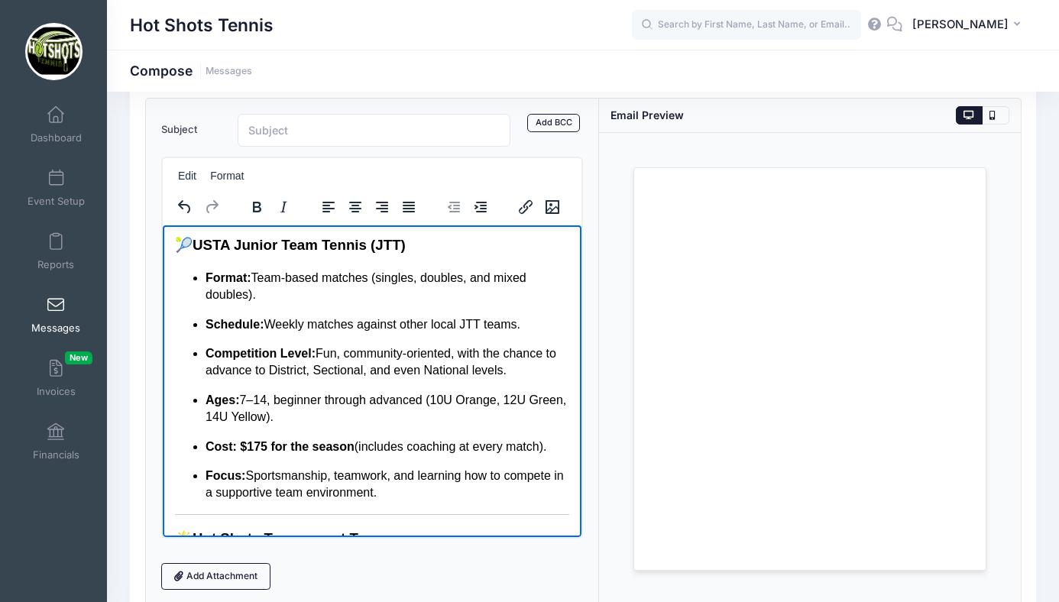
scroll to position [189, 0]
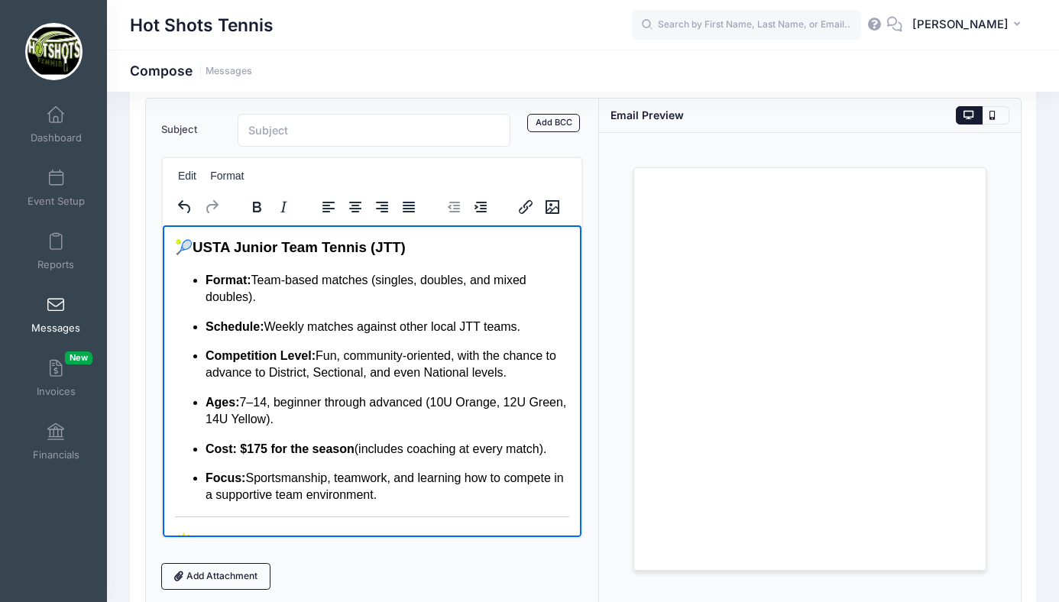
drag, startPoint x: 176, startPoint y: 262, endPoint x: 464, endPoint y: 517, distance: 385.0
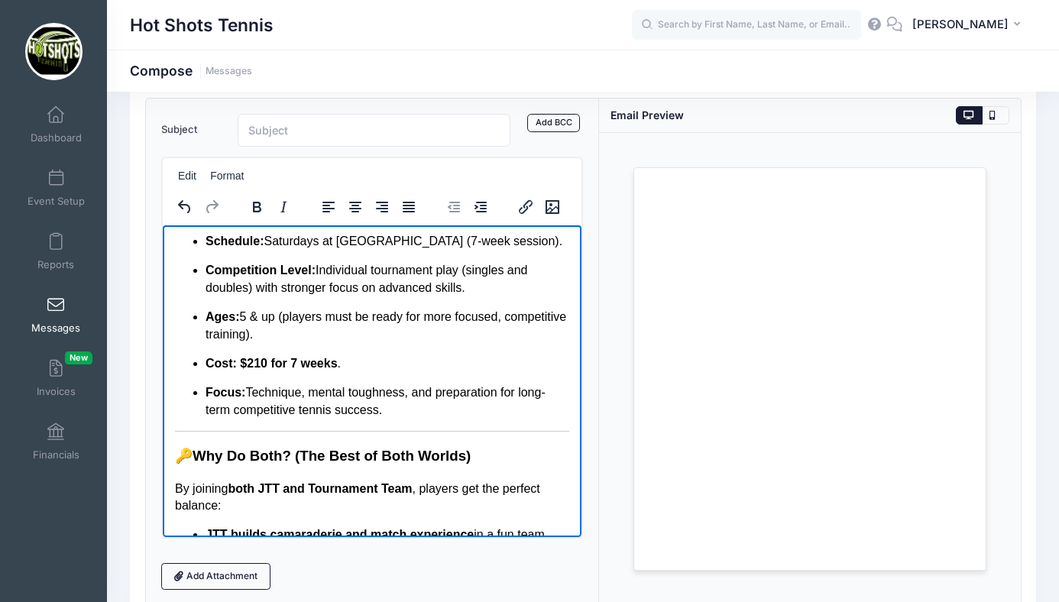
scroll to position [339, 0]
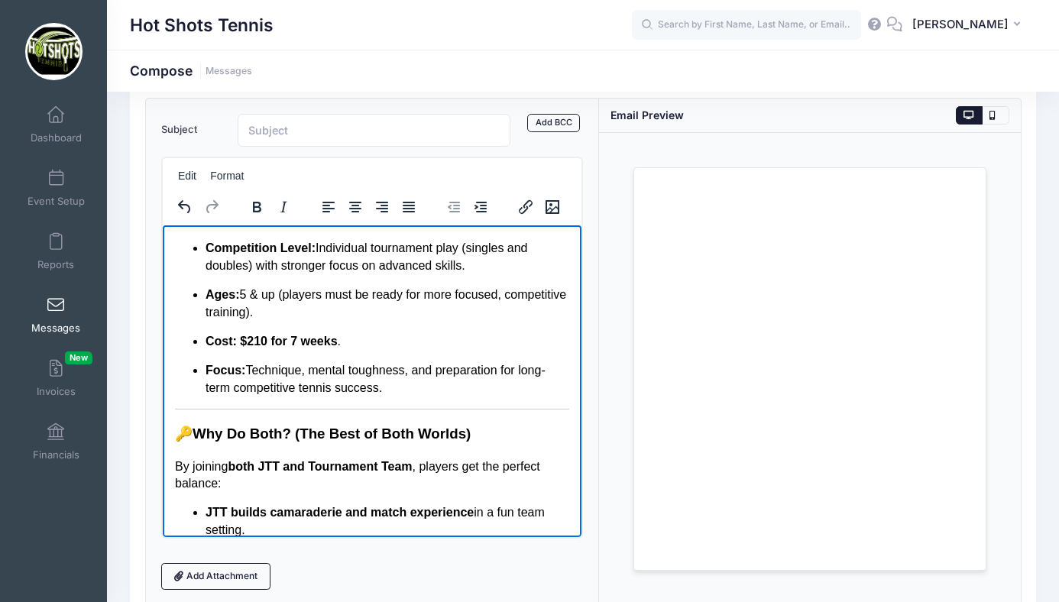
click at [570, 439] on html "Subject: Junior Team Tennis vs. Tournament Team – What’s the Difference? 🎾 Dear…" at bounding box center [371, 352] width 419 height 932
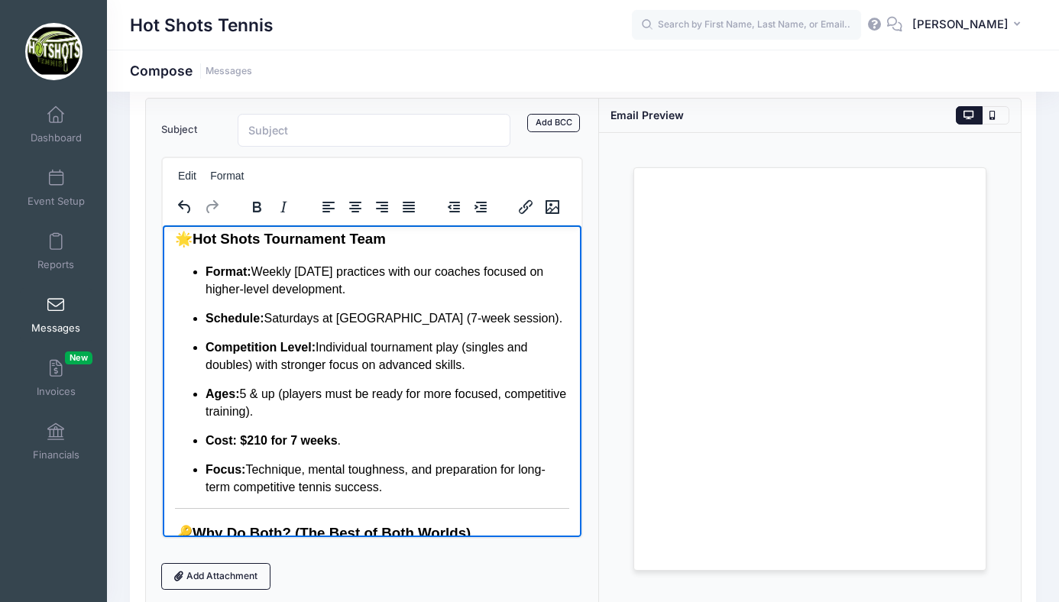
scroll to position [228, 0]
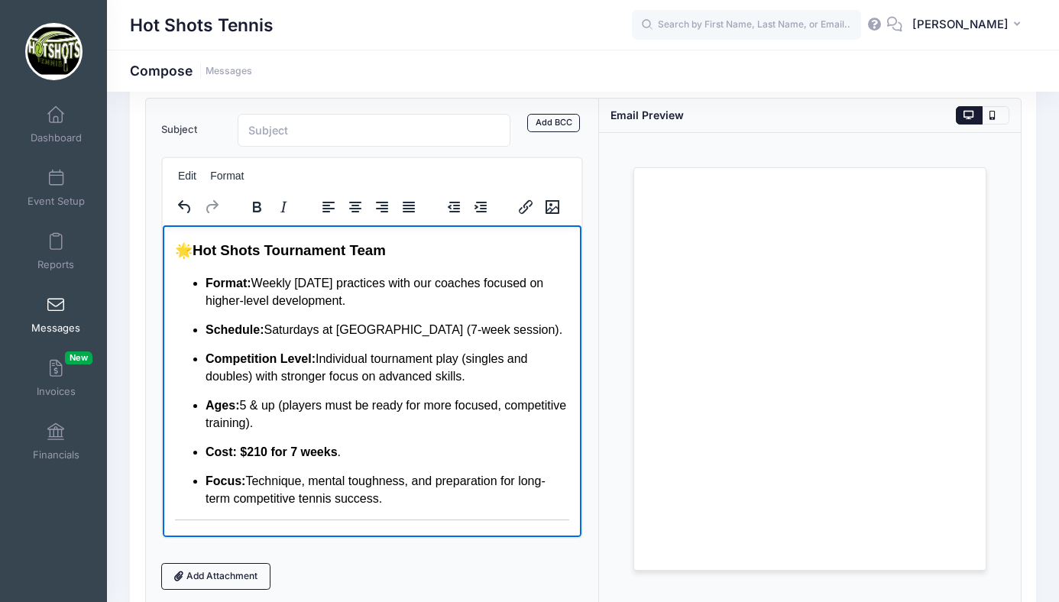
click at [177, 260] on h3 "🌟 Hot Shots Tournament Team" at bounding box center [371, 250] width 394 height 20
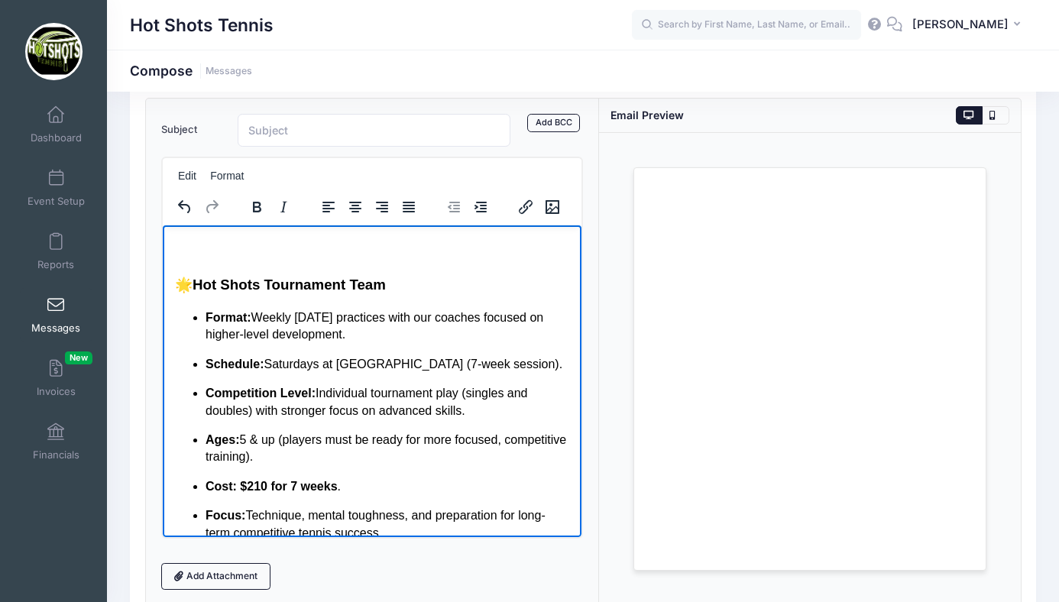
click at [196, 260] on h3 "Rich Text Area. Press ALT-0 for help." at bounding box center [371, 250] width 394 height 20
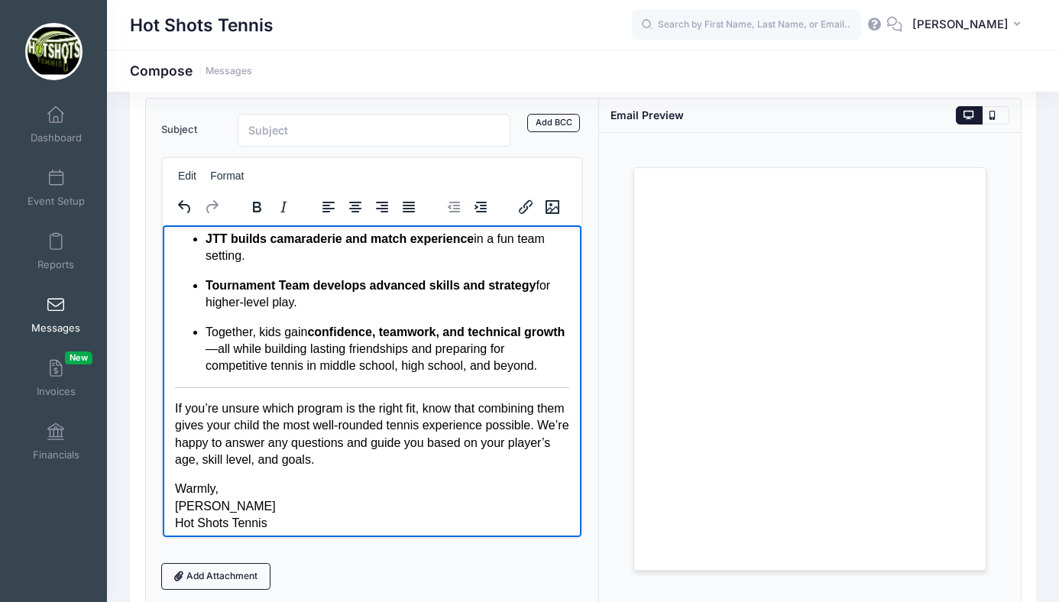
scroll to position [769, 0]
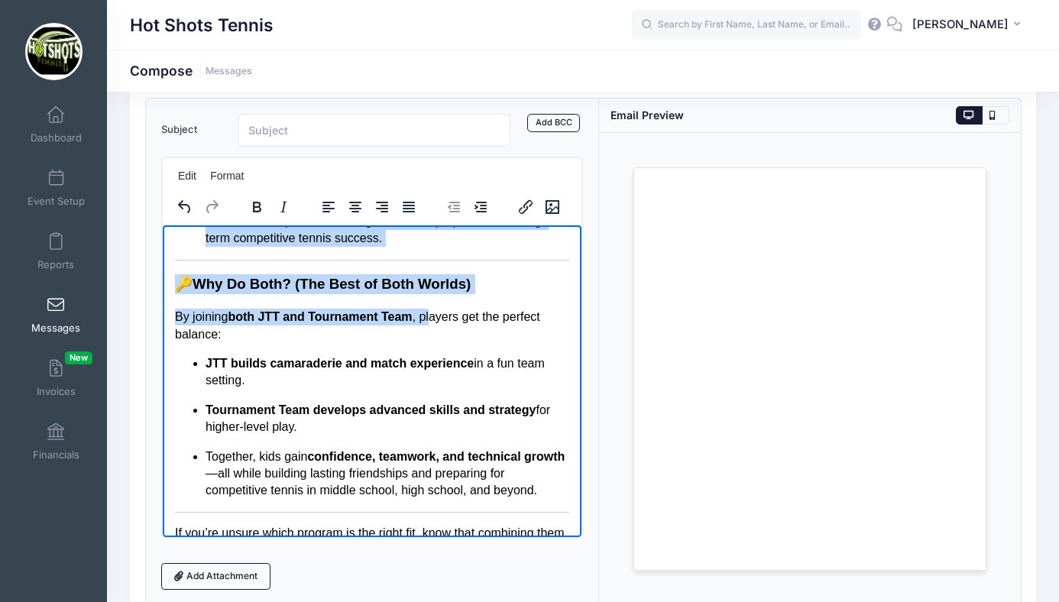
drag, startPoint x: 176, startPoint y: 354, endPoint x: 468, endPoint y: 276, distance: 302.2
click at [468, 276] on body "Subject: Junior Team Tennis vs. Tournament Team – What’s the Difference? 🎾 Dear…" at bounding box center [371, 62] width 394 height 1189
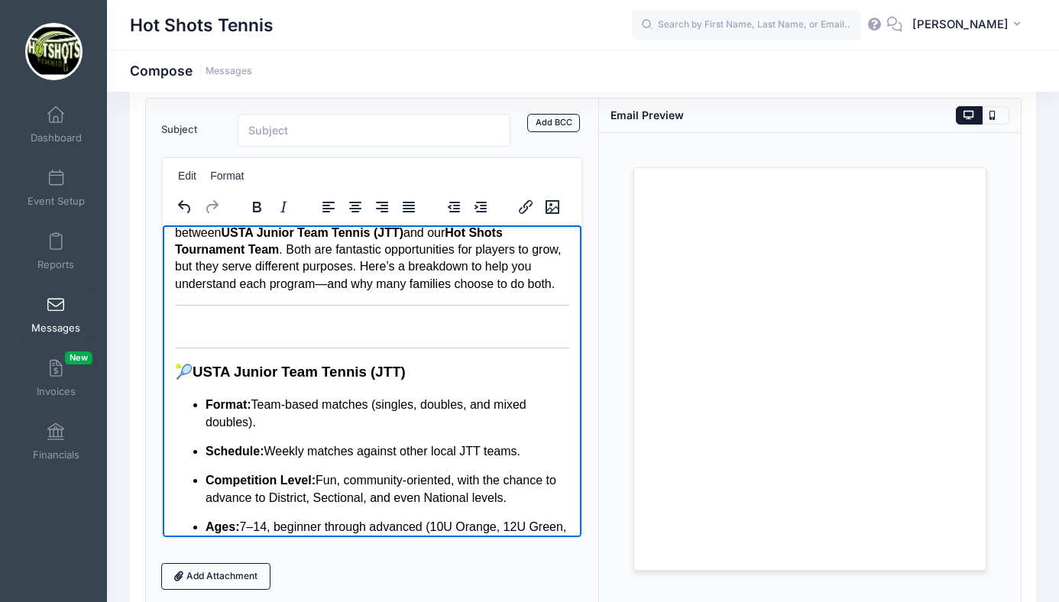
scroll to position [101, 0]
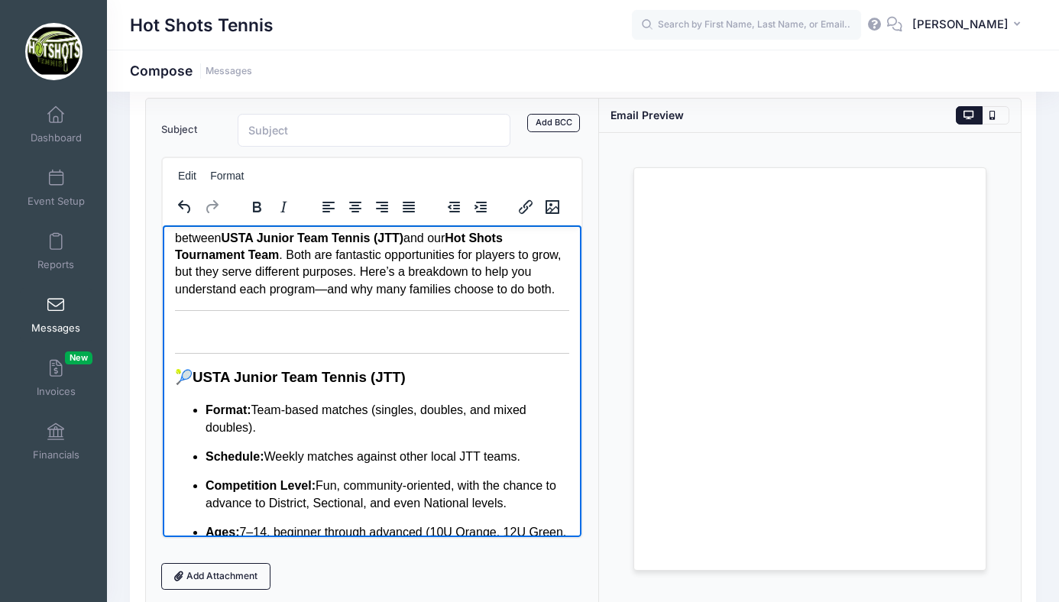
click at [288, 339] on p "Rich Text Area. Press ALT-0 for help." at bounding box center [371, 331] width 394 height 17
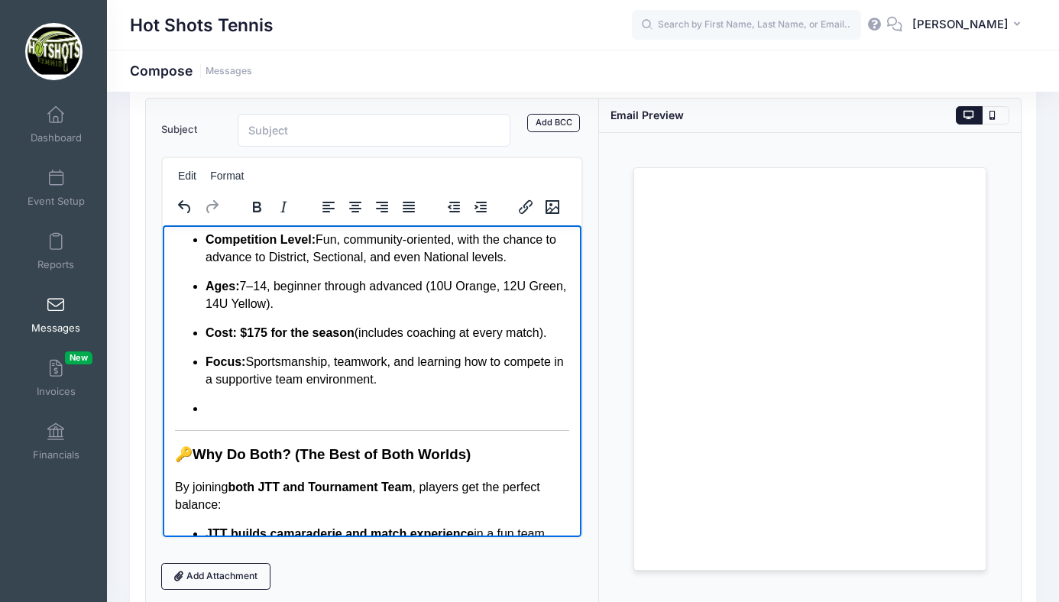
scroll to position [605, 0]
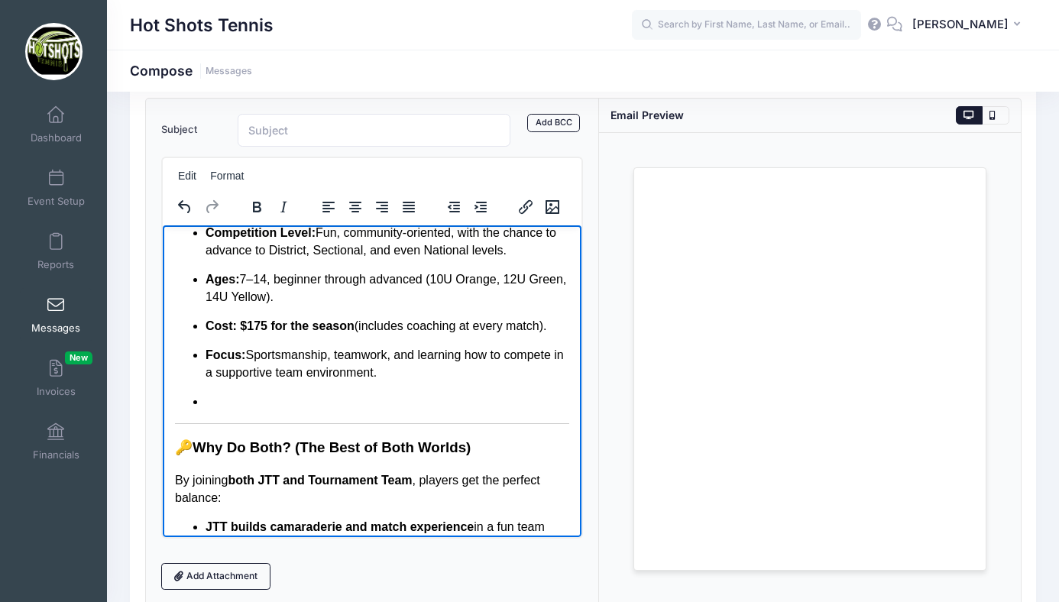
click at [267, 410] on p "Rich Text Area. Press ALT-0 for help." at bounding box center [387, 401] width 364 height 17
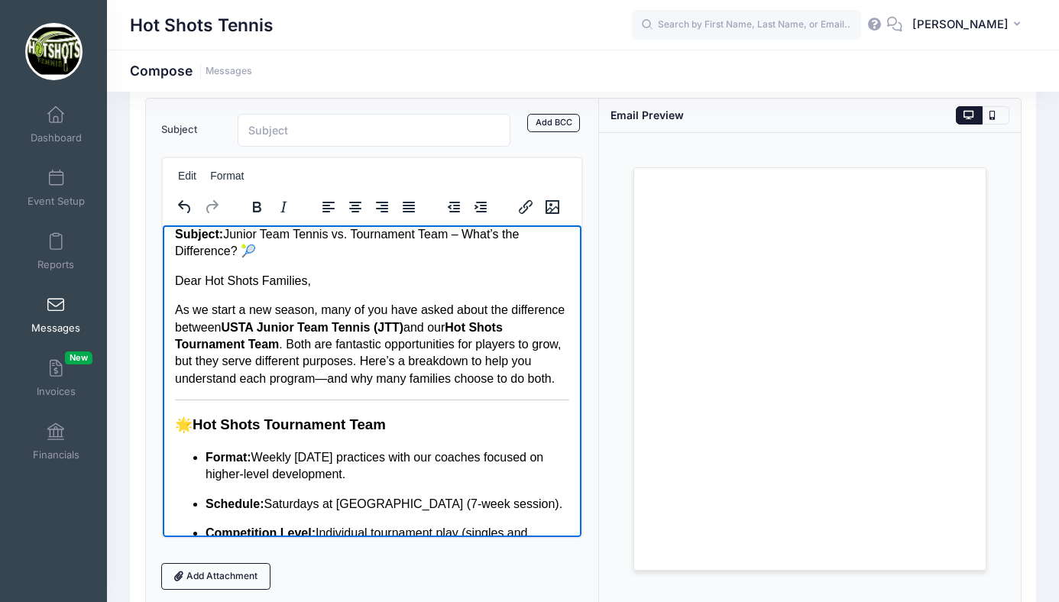
scroll to position [0, 0]
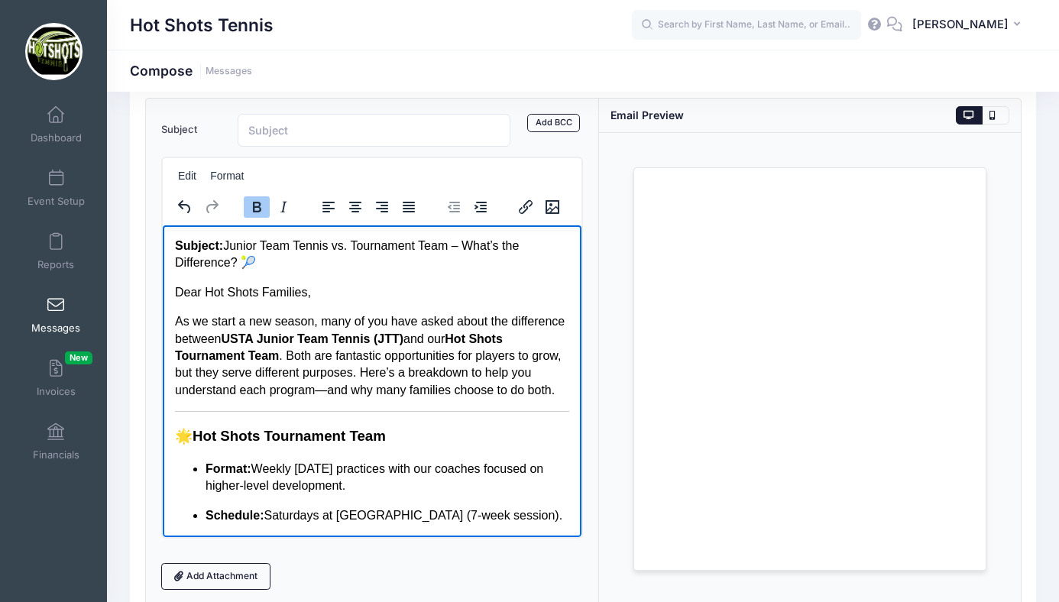
drag, startPoint x: 175, startPoint y: 243, endPoint x: 286, endPoint y: 268, distance: 113.7
click at [286, 268] on p "Subject: Junior Team Tennis vs. Tournament Team – What’s the Difference? 🎾" at bounding box center [371, 254] width 394 height 34
copy p "Subject: Junior Team Tennis vs. Tournament Team – What’s the Difference? 🎾"
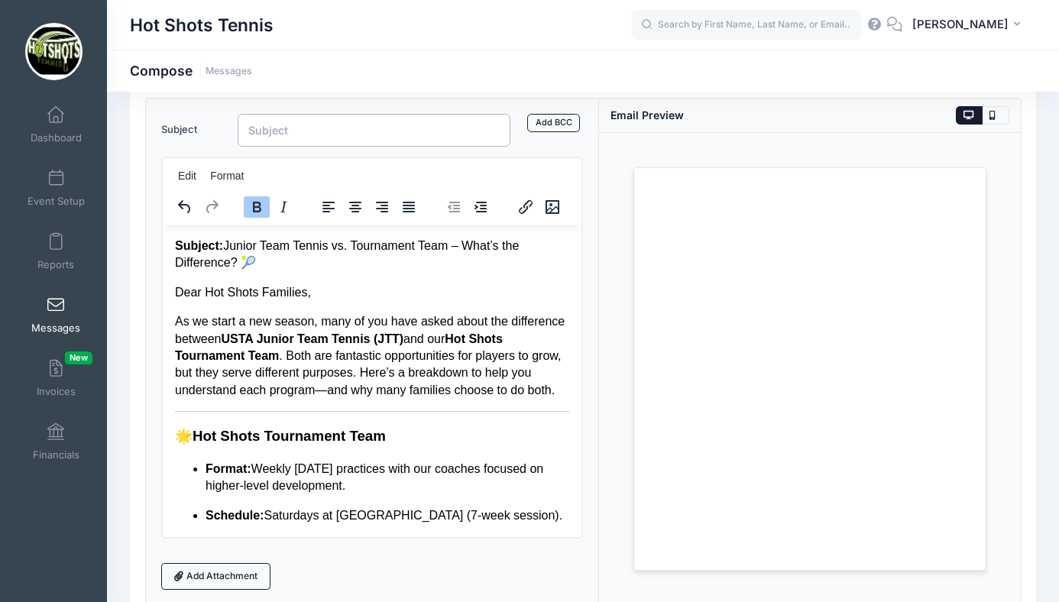
click at [291, 134] on input "Subject" at bounding box center [374, 130] width 273 height 33
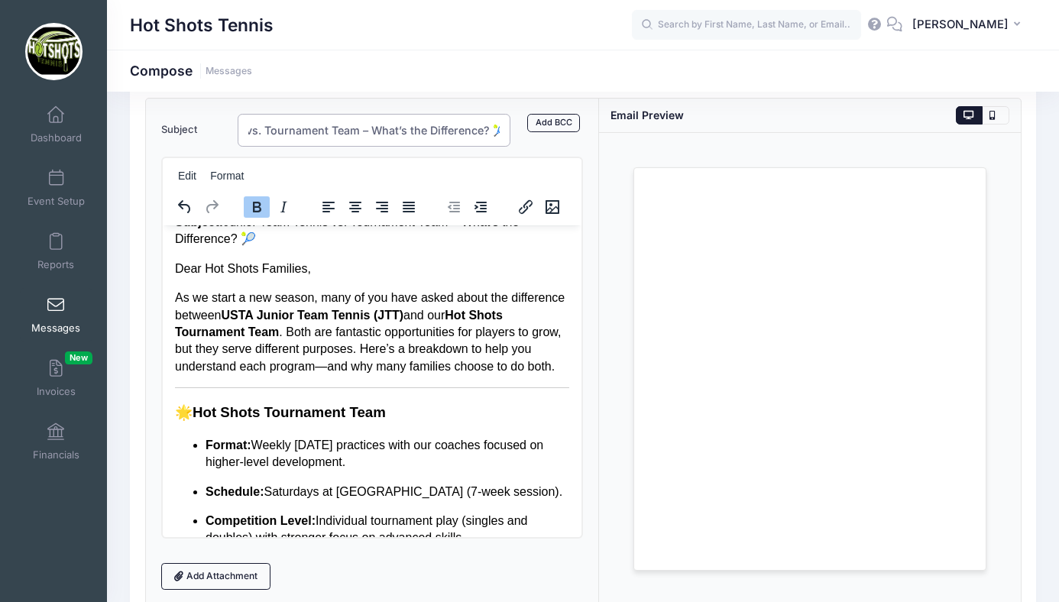
scroll to position [24, 0]
type input "Subject: Junior Team Tennis vs. Tournament Team – What’s the Difference? 🎾"
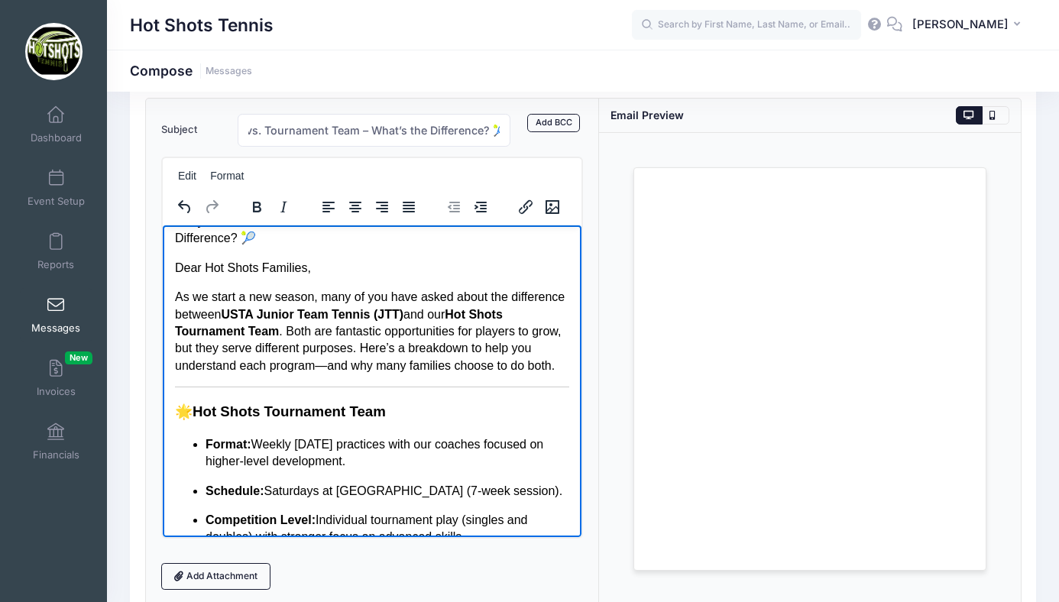
click at [356, 345] on p "As we start a new season, many of you have asked about the difference between U…" at bounding box center [371, 331] width 394 height 86
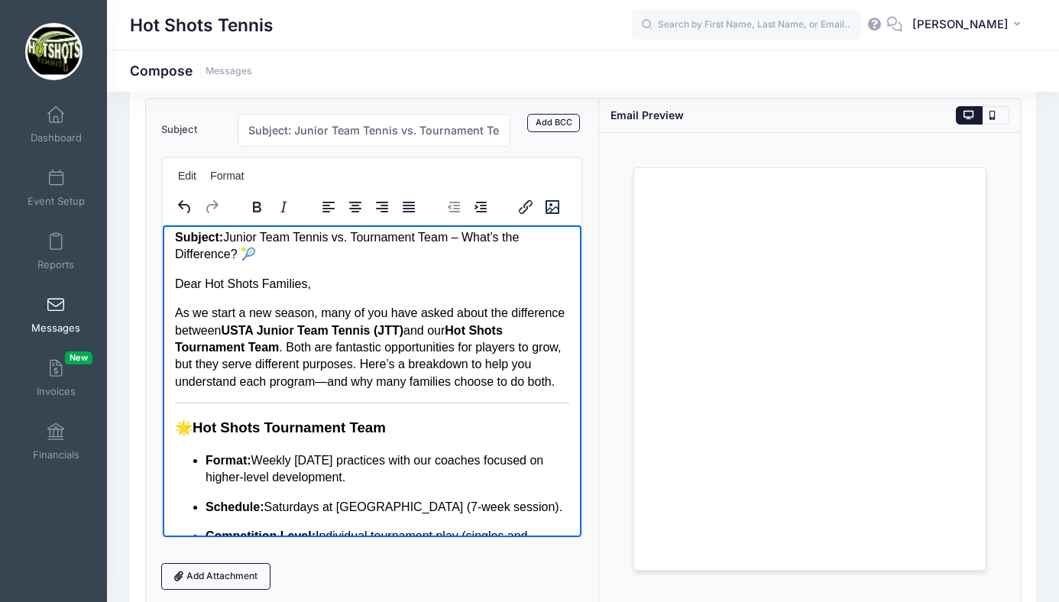
scroll to position [0, 0]
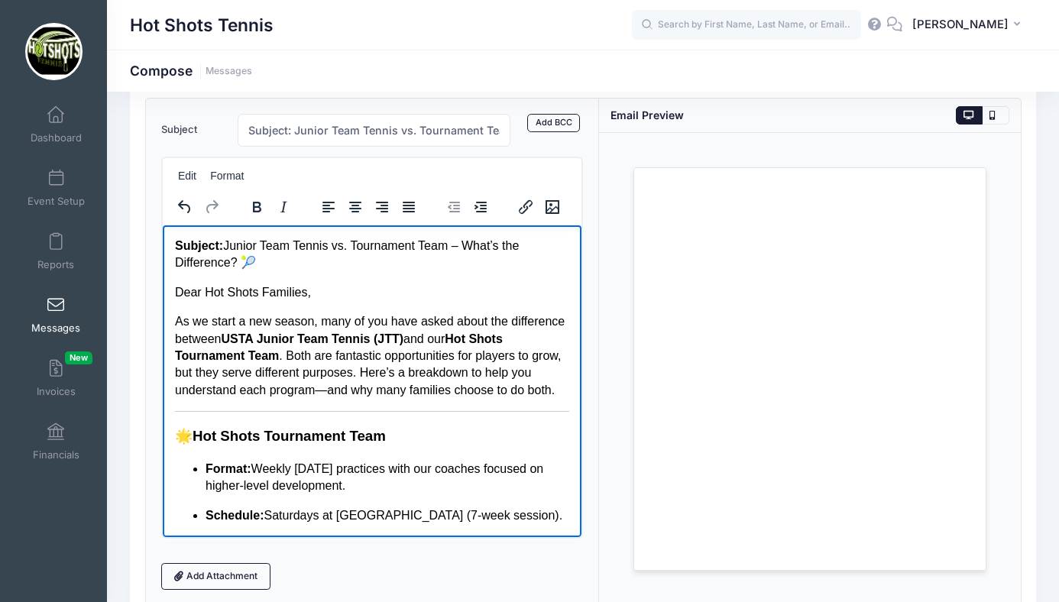
click at [375, 398] on p "As we start a new season, many of you have asked about the difference between U…" at bounding box center [371, 356] width 394 height 86
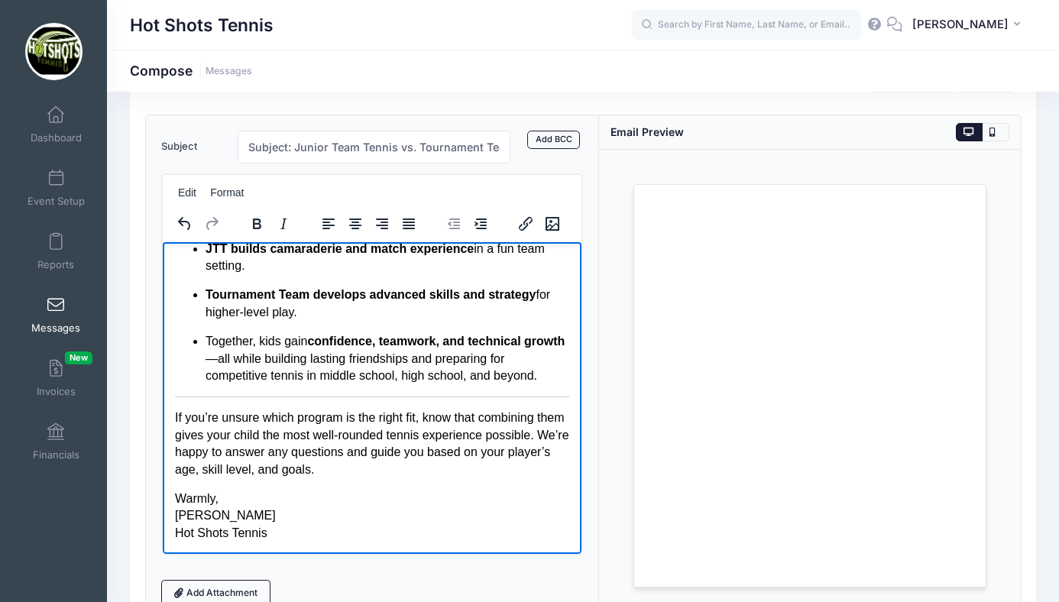
scroll to position [906, 0]
click at [558, 375] on p "Together, kids gain confidence, teamwork, and technical growth —all while build…" at bounding box center [387, 357] width 364 height 51
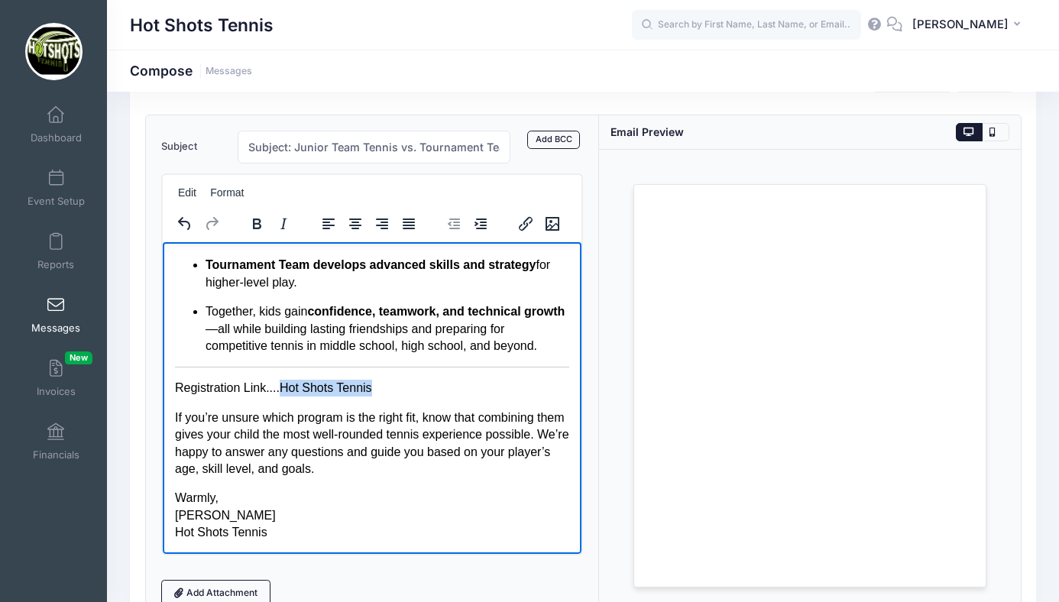
drag, startPoint x: 281, startPoint y: 418, endPoint x: 388, endPoint y: 414, distance: 107.1
click at [388, 396] on p "Registration Link....Hot Shots Tennis" at bounding box center [371, 387] width 394 height 17
click at [521, 225] on icon "Insert/edit link" at bounding box center [526, 224] width 14 height 14
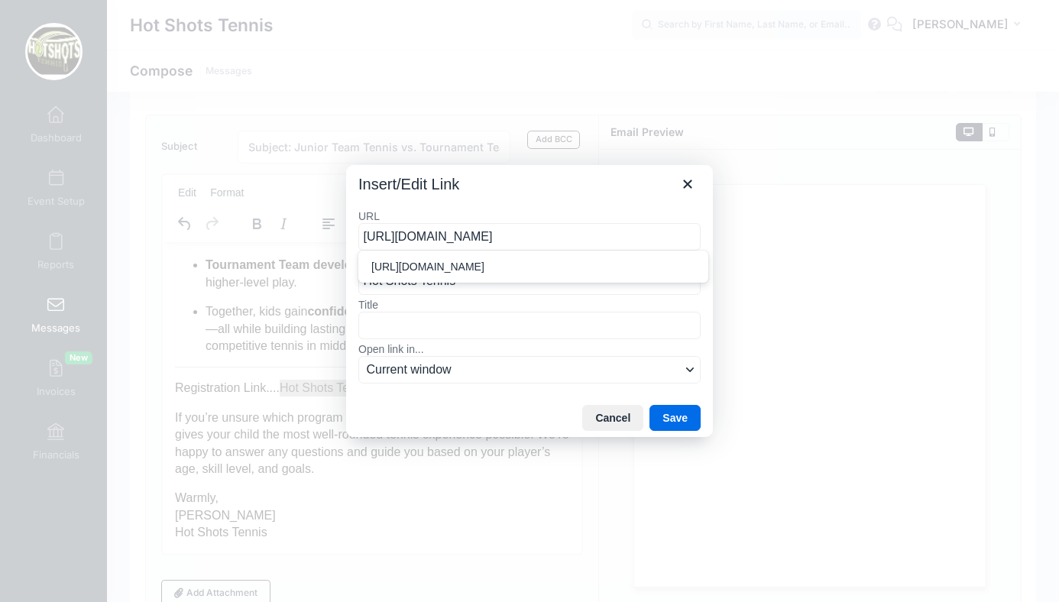
scroll to position [0, 70]
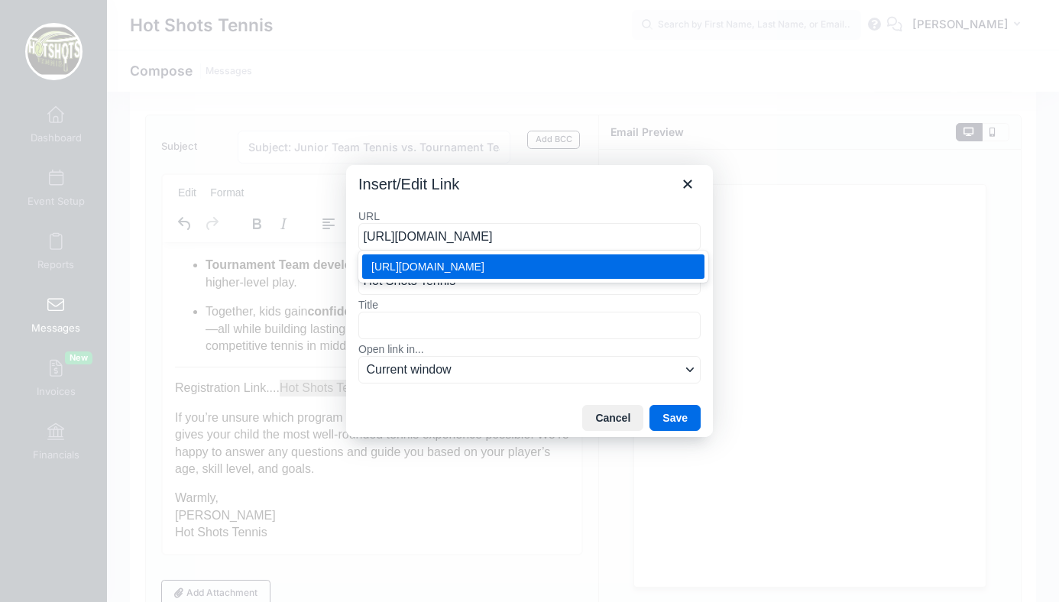
type input "https://portal.campnetwork.com/Register/Register.php?camp_id=397395"
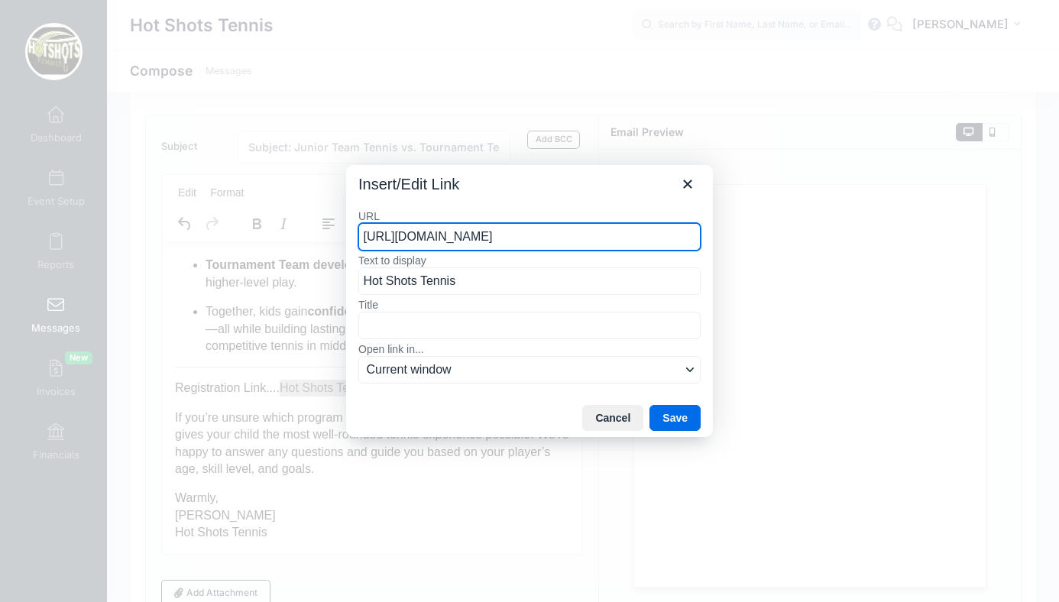
scroll to position [0, 71]
click at [541, 201] on div "URL https://portal.campnetwork.com/Register/Register.php?camp_id=397395 Text to…" at bounding box center [529, 298] width 367 height 203
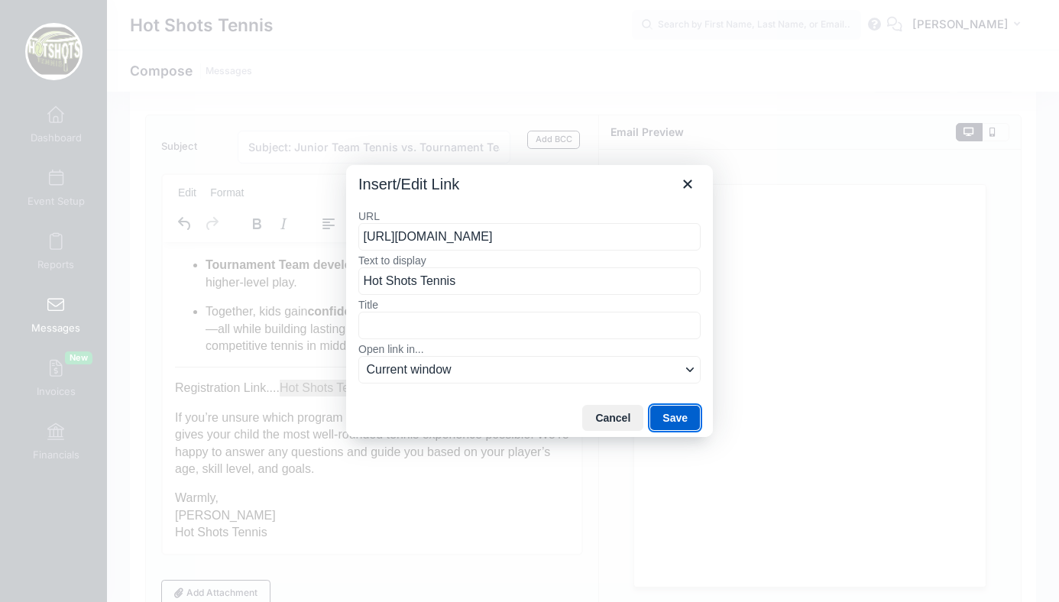
click at [669, 418] on button "Save" at bounding box center [675, 418] width 51 height 26
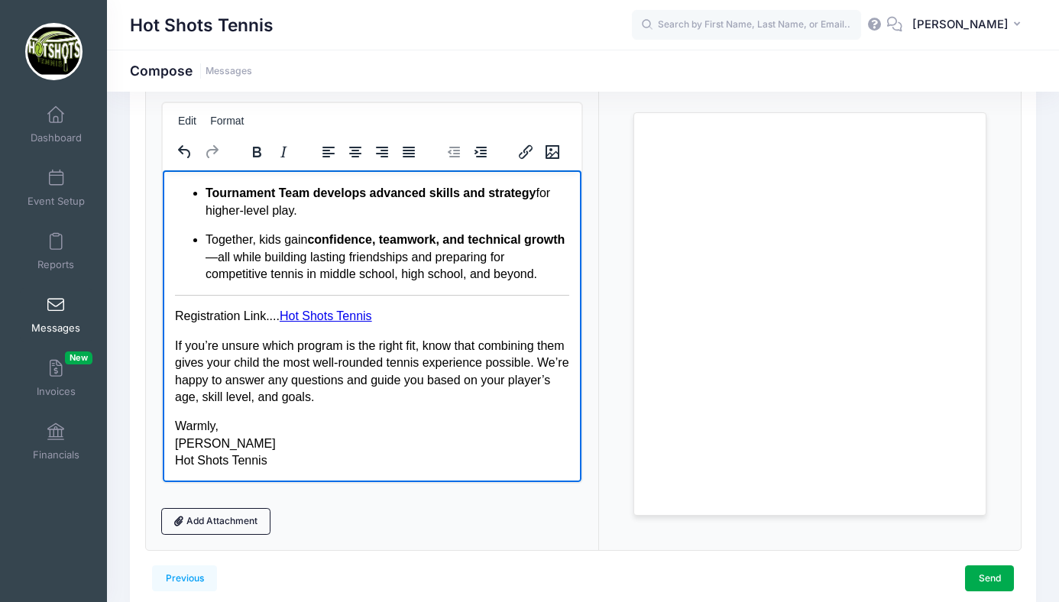
scroll to position [164, 0]
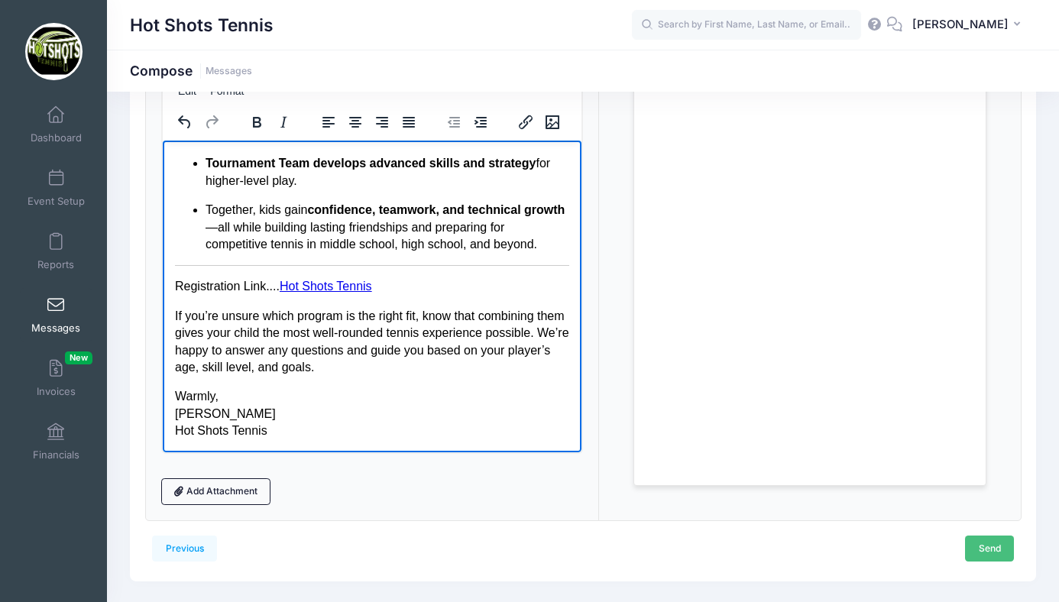
click at [975, 544] on link "Send" at bounding box center [989, 549] width 49 height 26
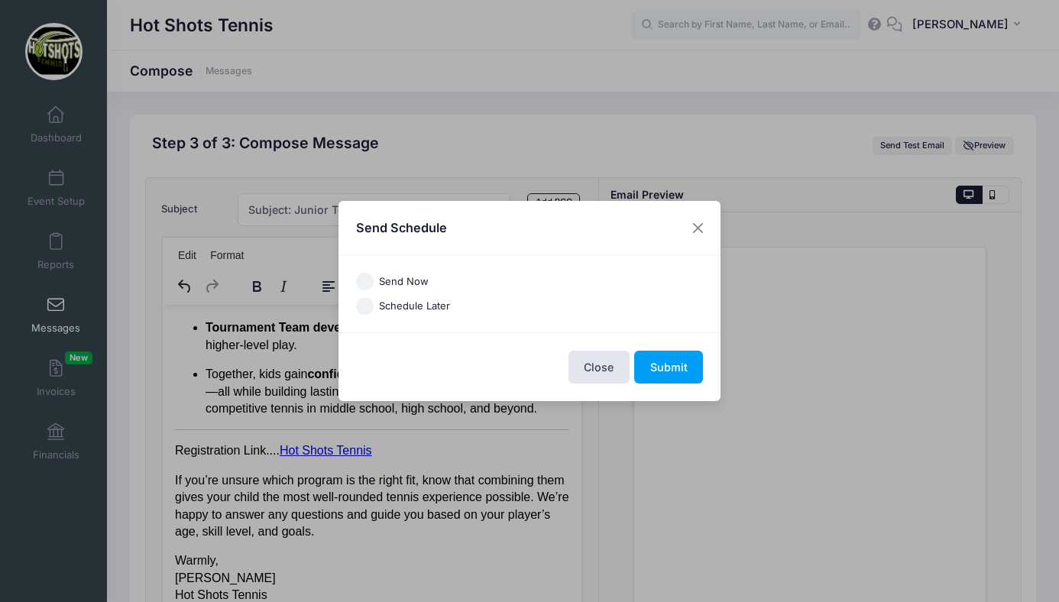
click at [364, 281] on input "Send Now" at bounding box center [365, 282] width 18 height 18
radio input "true"
click at [603, 362] on button "Close" at bounding box center [599, 367] width 61 height 33
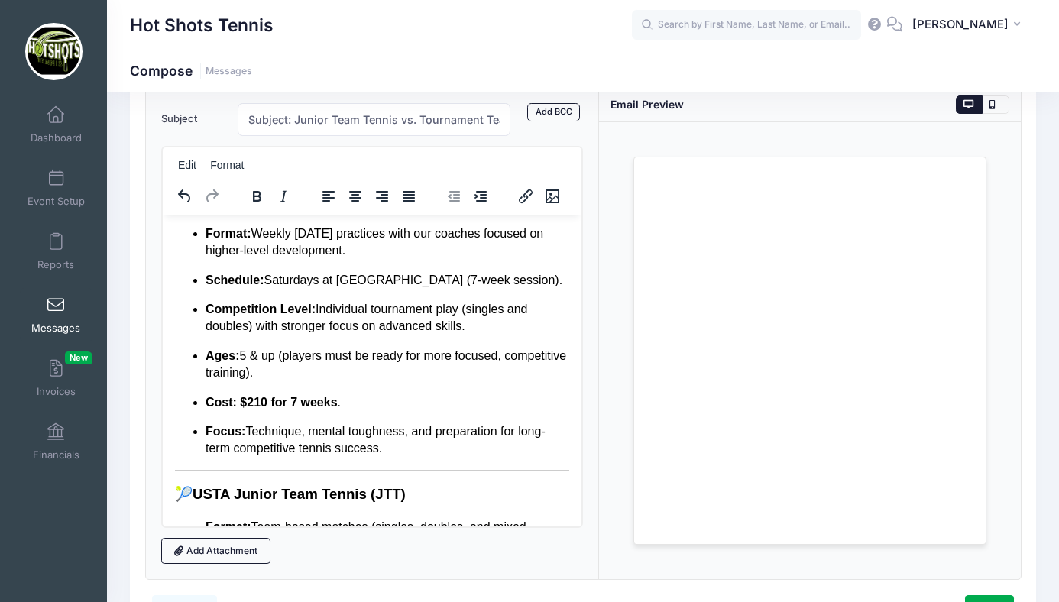
scroll to position [237, 0]
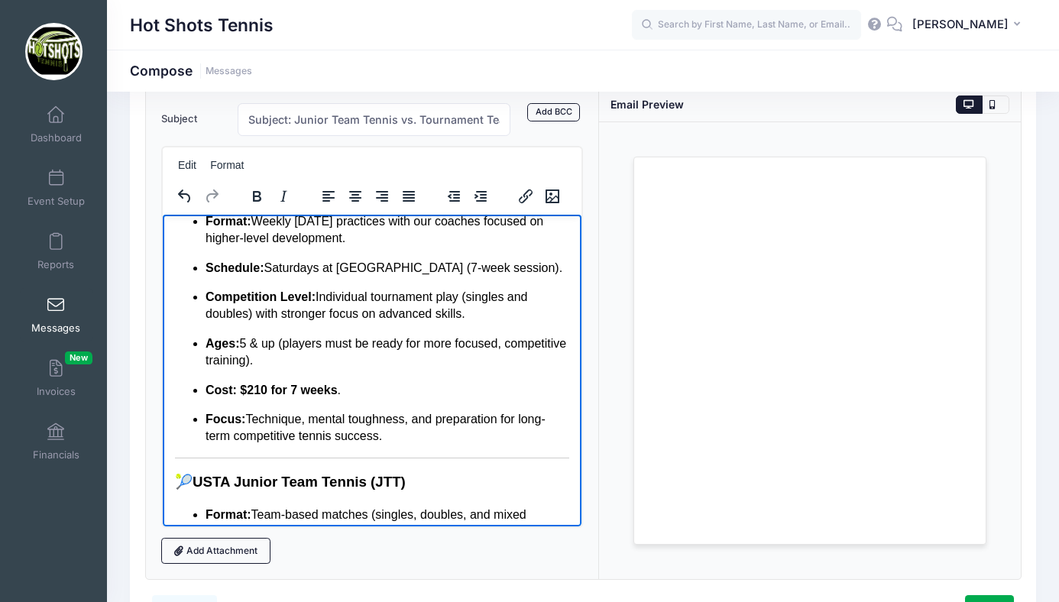
click at [404, 445] on p "Focus: Technique, mental toughness, and preparation for long-term competitive t…" at bounding box center [387, 427] width 364 height 34
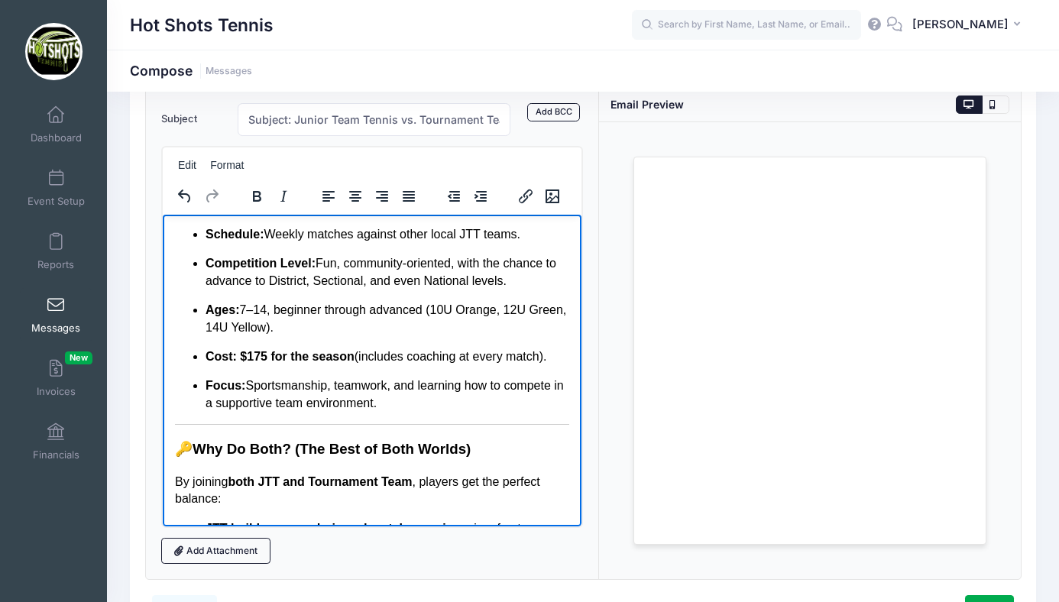
scroll to position [566, 0]
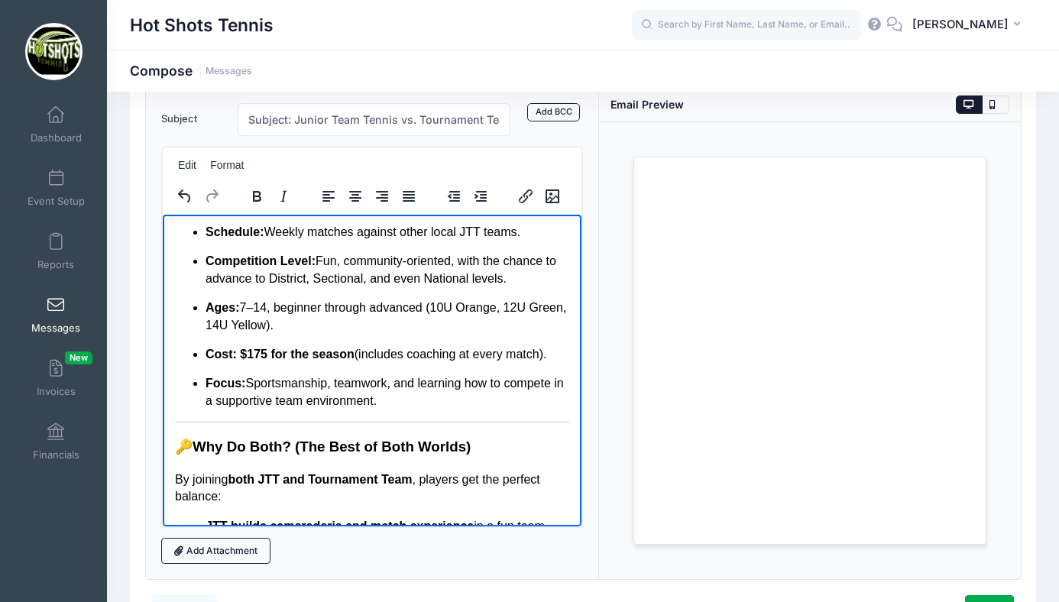
click at [418, 409] on p "Focus: Sportsmanship, teamwork, and learning how to compete in a supportive tea…" at bounding box center [387, 392] width 364 height 34
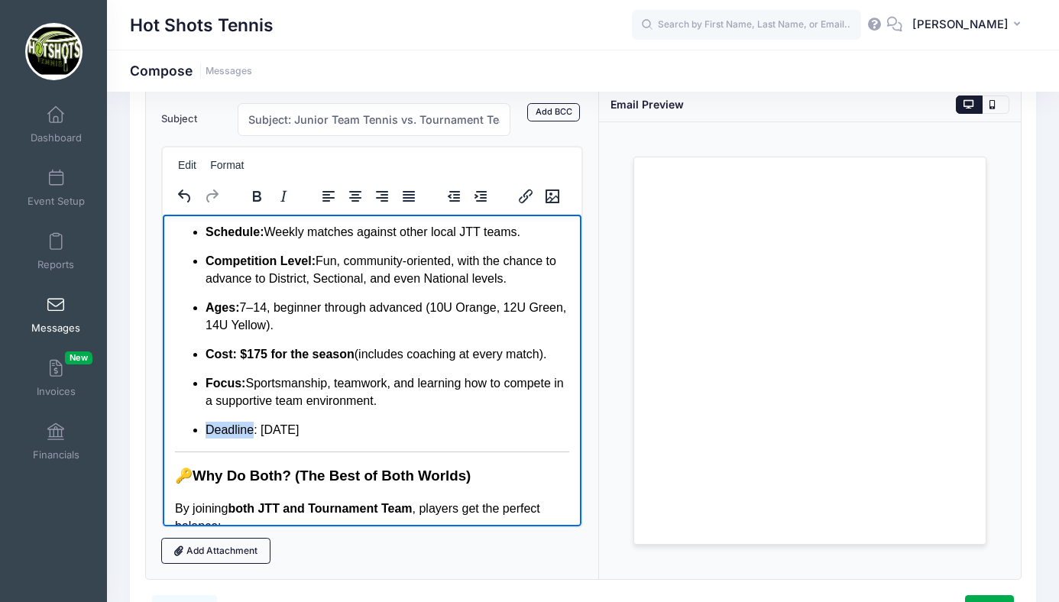
drag, startPoint x: 206, startPoint y: 461, endPoint x: 254, endPoint y: 462, distance: 48.2
click at [254, 438] on li "Deadline: Sept 3rd" at bounding box center [387, 429] width 364 height 17
click at [259, 193] on icon "Bold" at bounding box center [257, 196] width 8 height 11
click at [378, 438] on li "Deadline : Sept 3rd" at bounding box center [387, 429] width 364 height 17
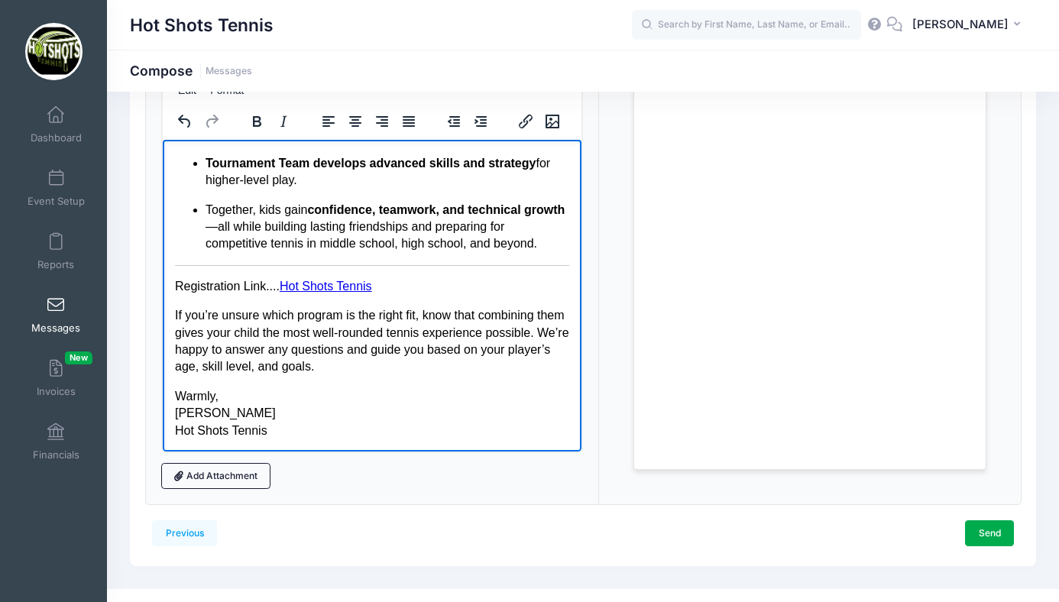
scroll to position [182, 0]
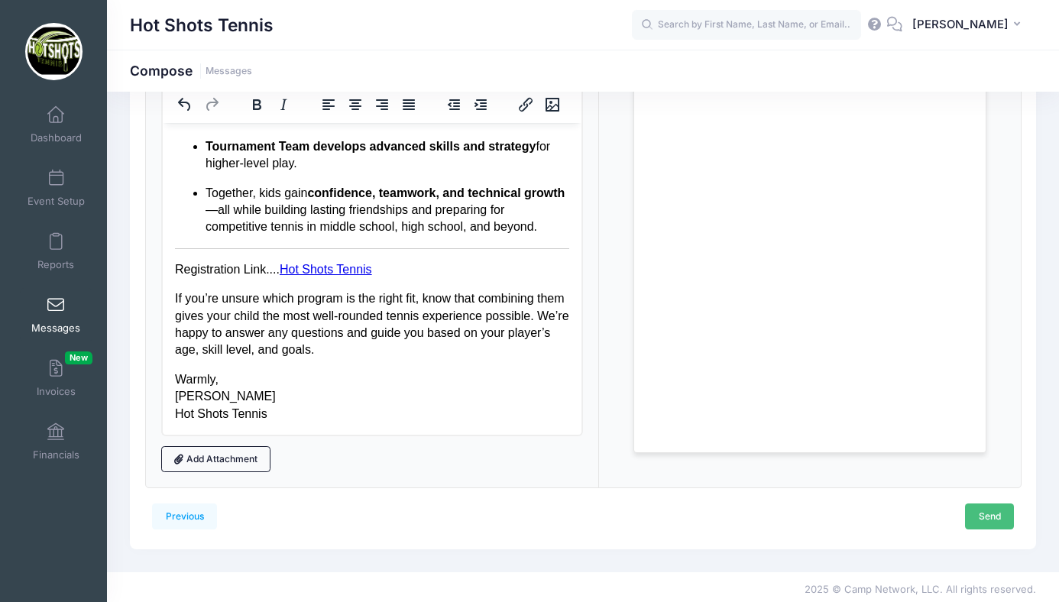
click at [988, 513] on link "Send" at bounding box center [989, 517] width 49 height 26
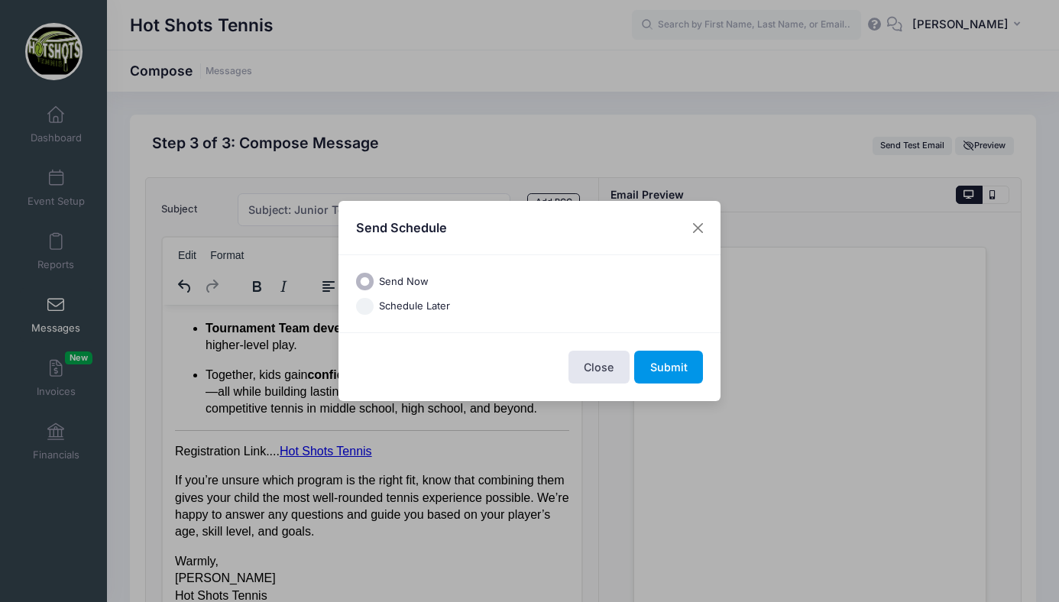
click at [665, 364] on button "Submit" at bounding box center [668, 367] width 69 height 33
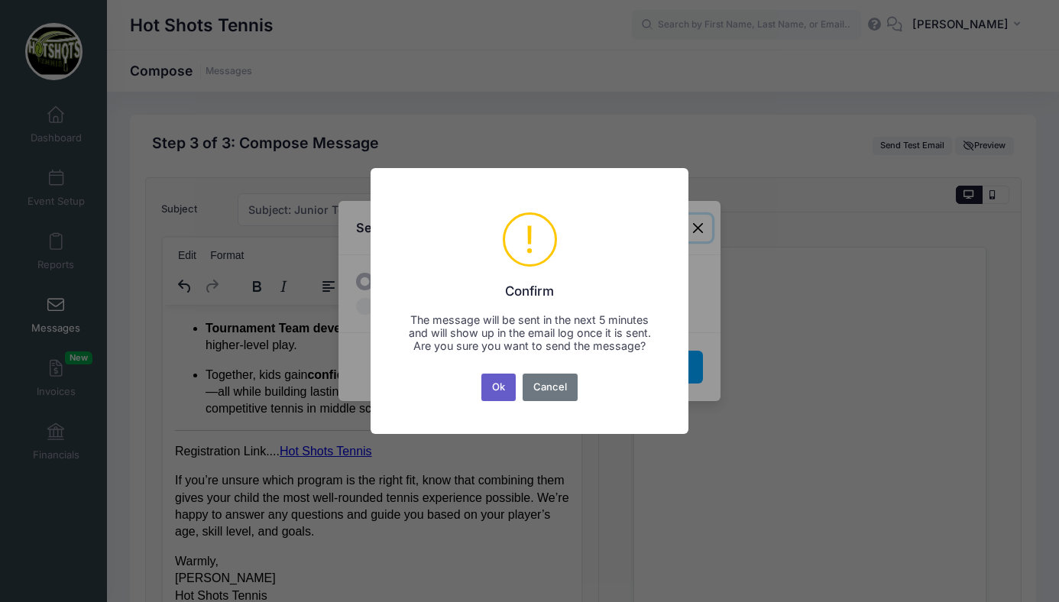
click at [504, 390] on button "Ok" at bounding box center [499, 388] width 35 height 28
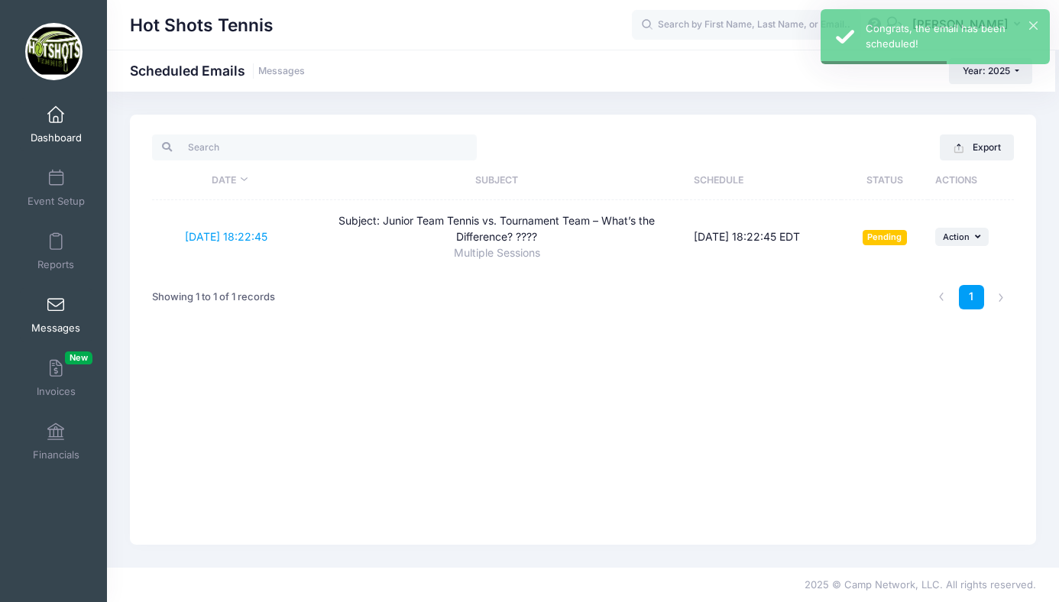
click at [55, 123] on link "Dashboard" at bounding box center [56, 125] width 73 height 54
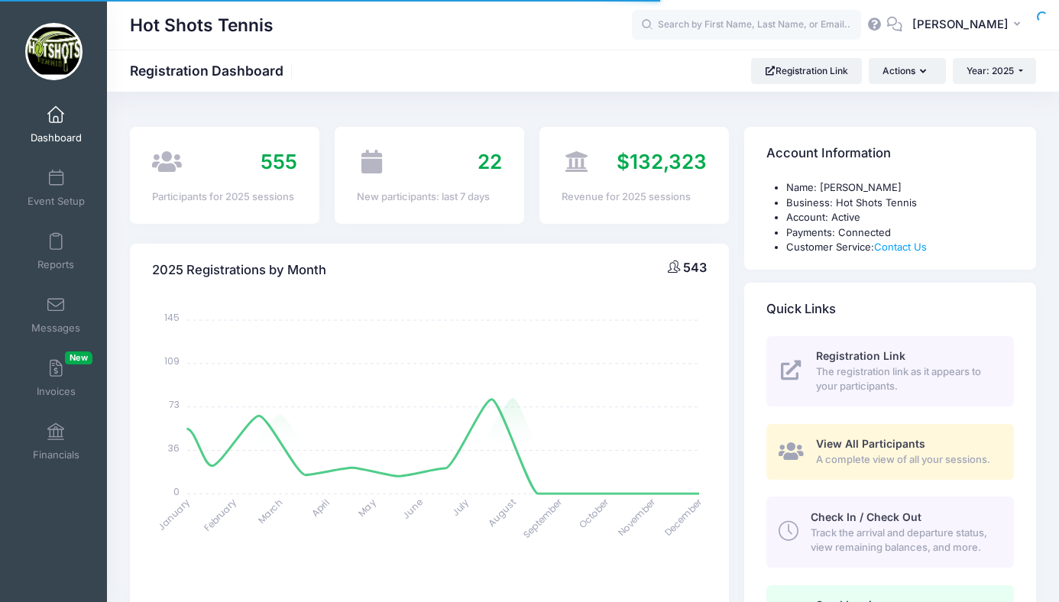
select select
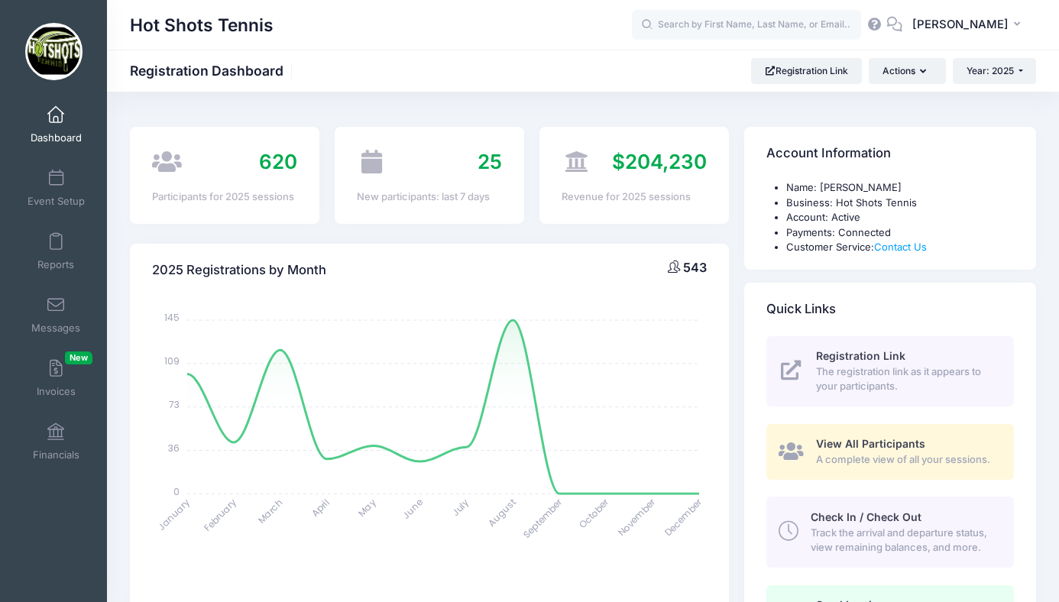
click at [47, 114] on link "Dashboard" at bounding box center [56, 125] width 73 height 54
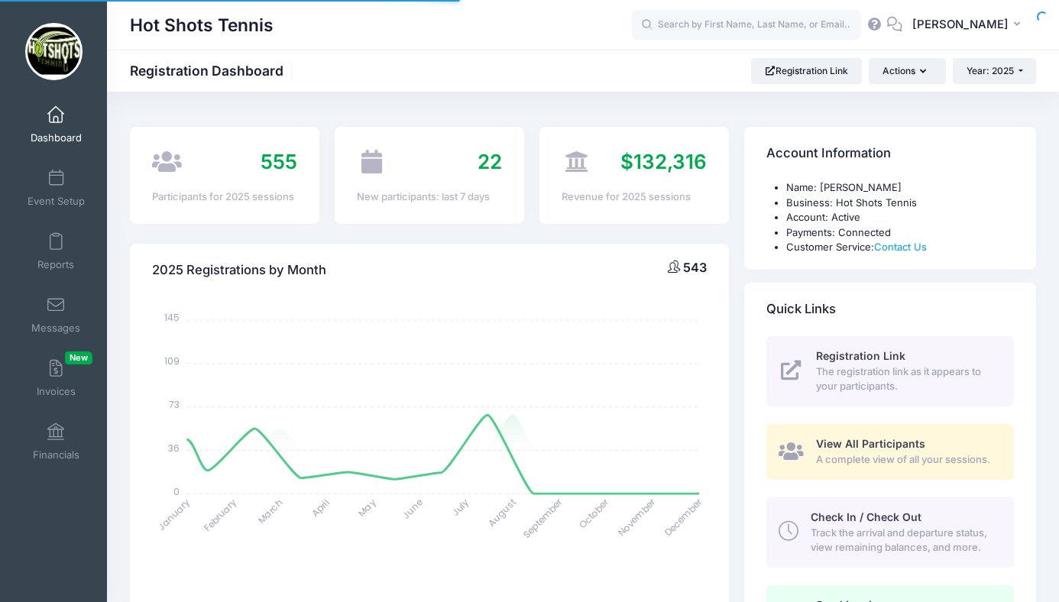
select select
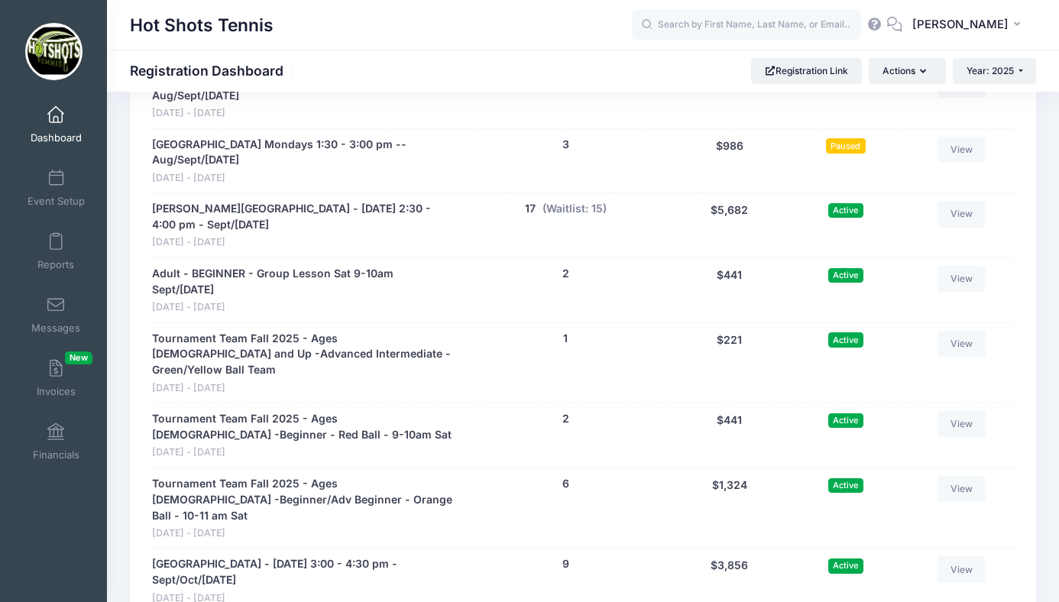
scroll to position [3440, 0]
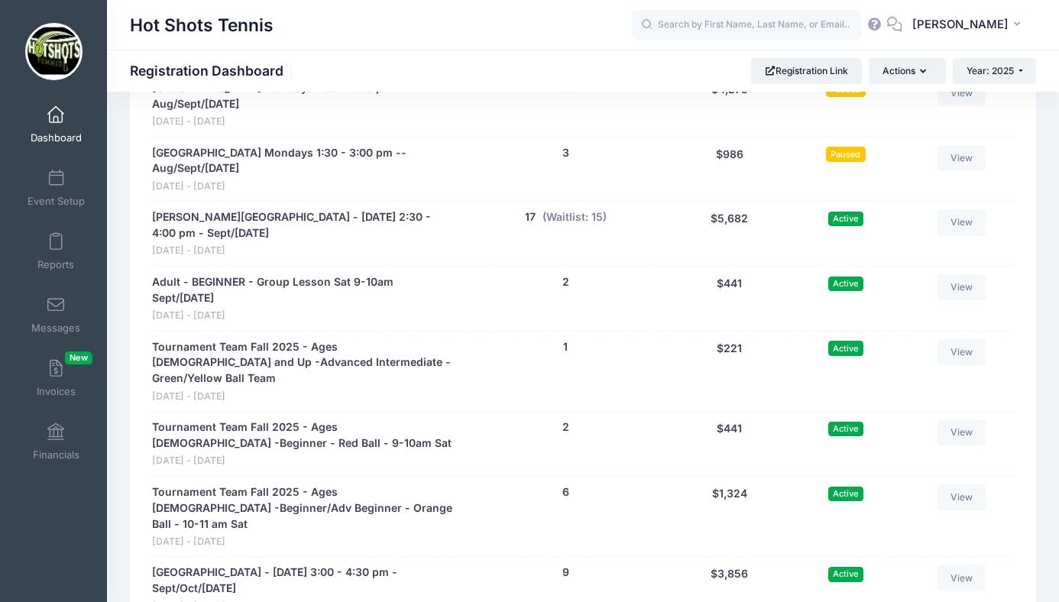
click at [56, 122] on span at bounding box center [56, 115] width 0 height 17
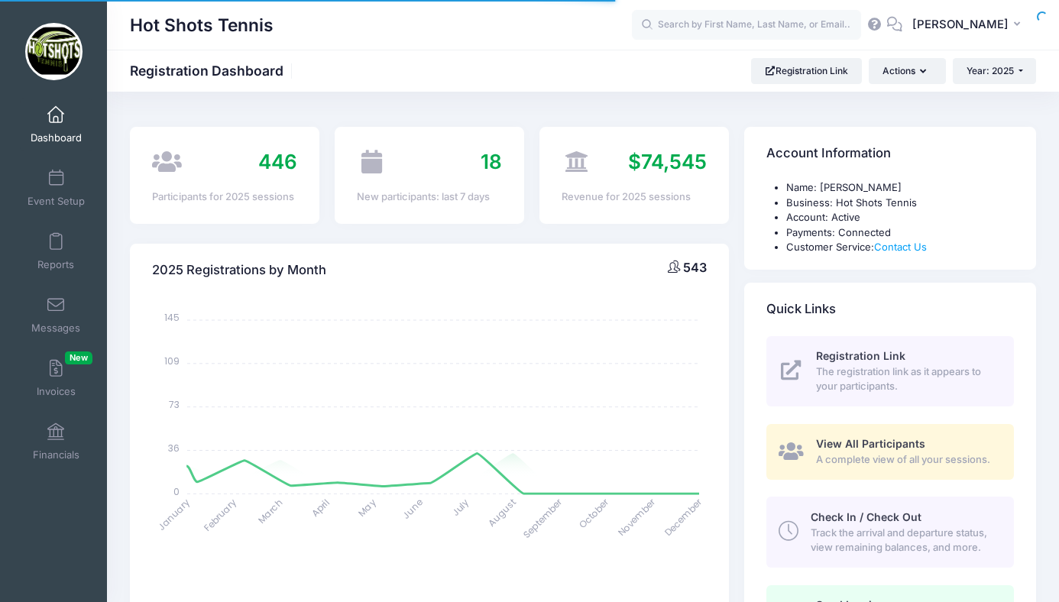
select select
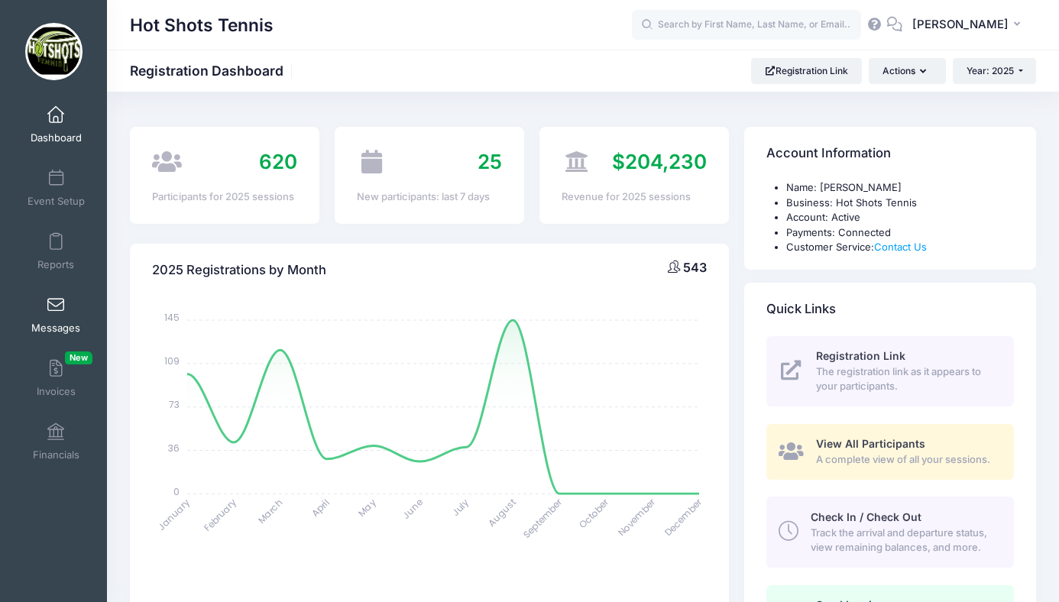
click at [56, 303] on span at bounding box center [56, 305] width 0 height 17
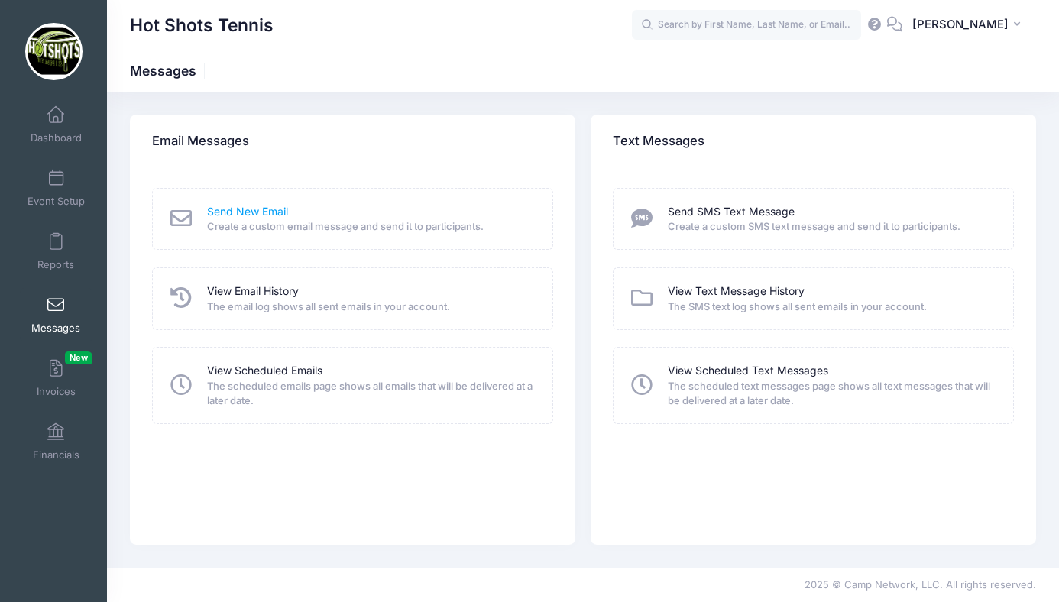
click at [259, 208] on link "Send New Email" at bounding box center [247, 212] width 81 height 16
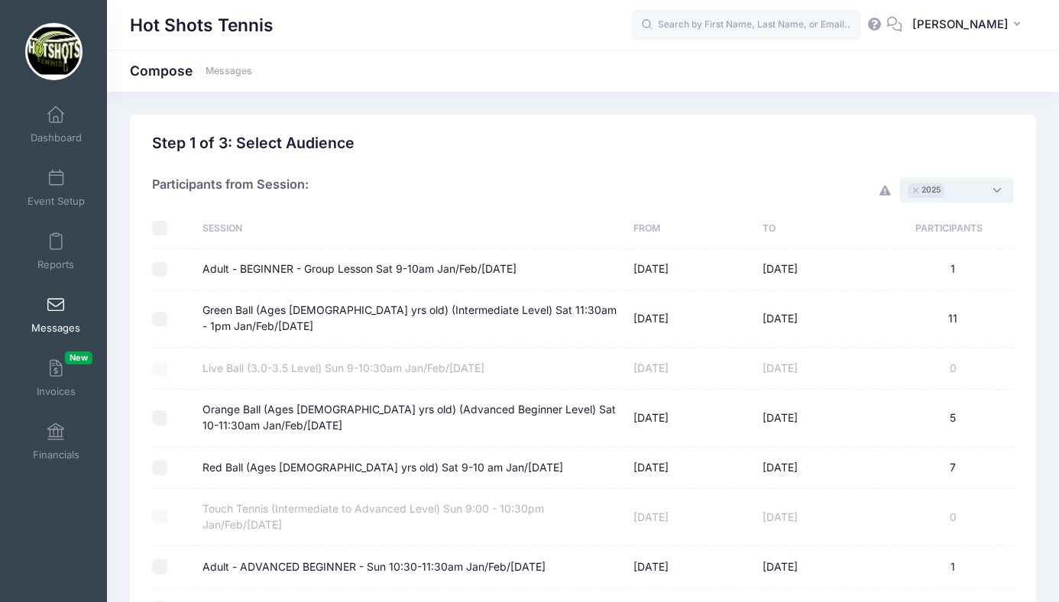
click at [959, 191] on span "× 2025" at bounding box center [957, 190] width 115 height 26
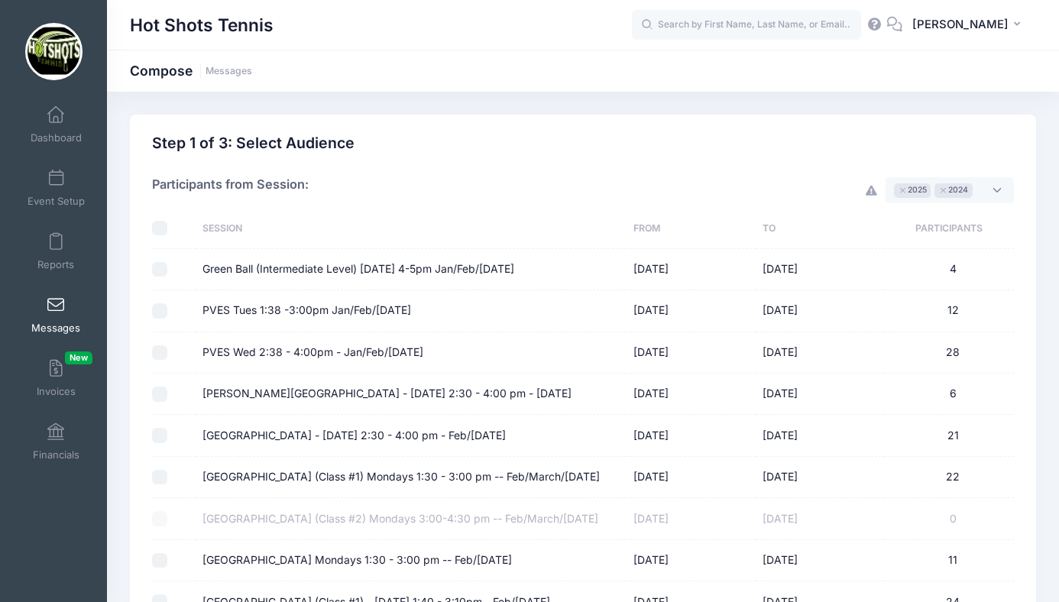
click at [158, 232] on input "checkbox" at bounding box center [159, 228] width 15 height 15
checkbox input "true"
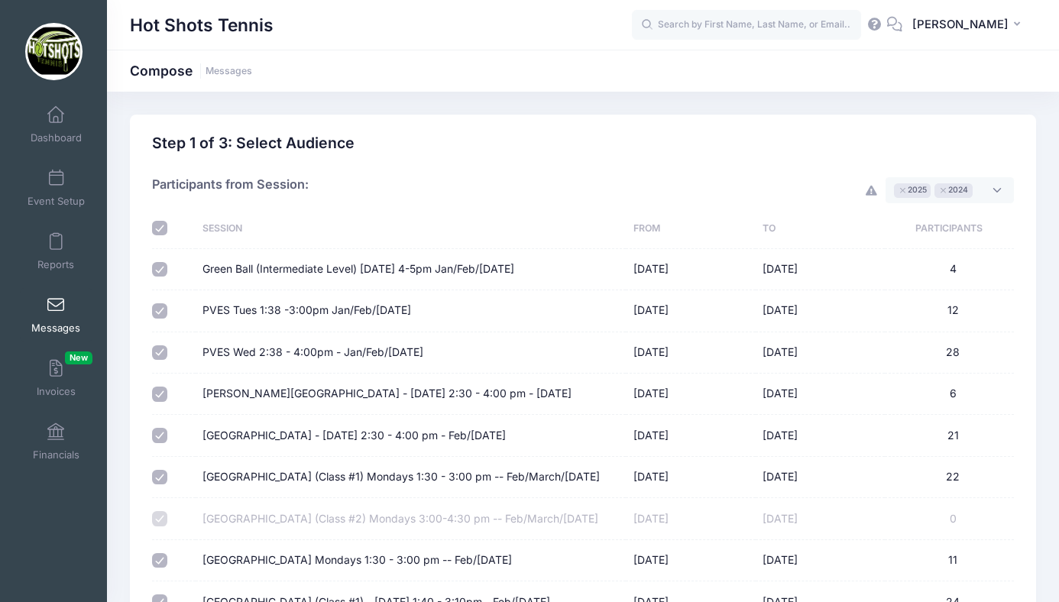
checkbox input "true"
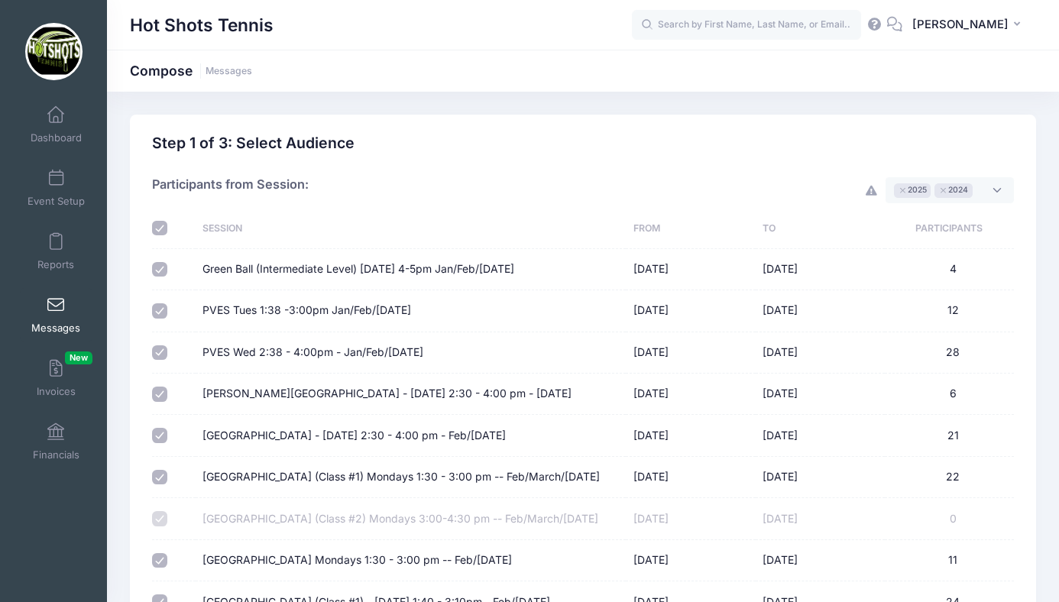
checkbox input "true"
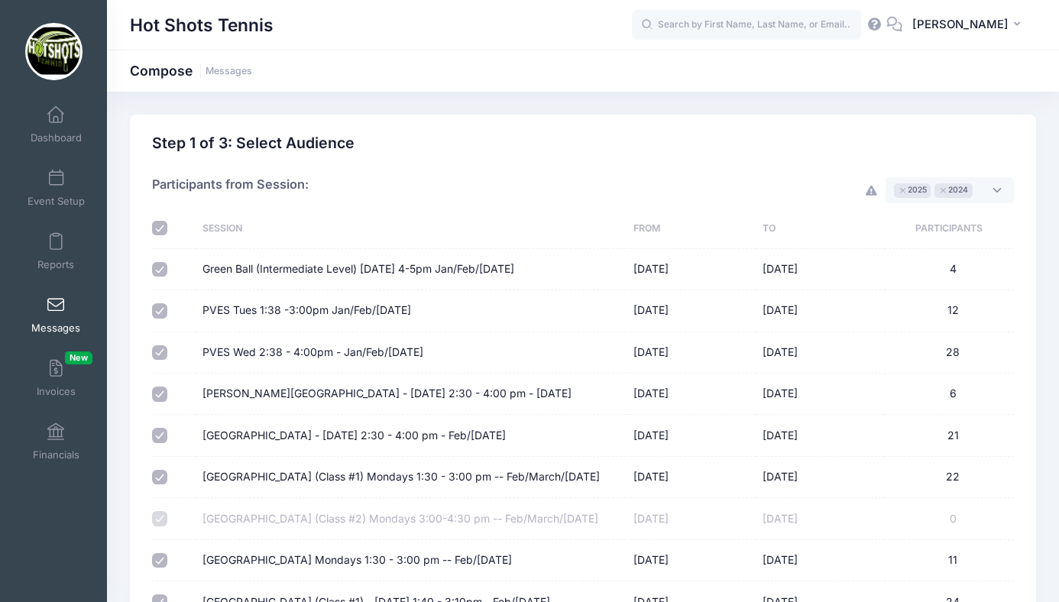
checkbox input "true"
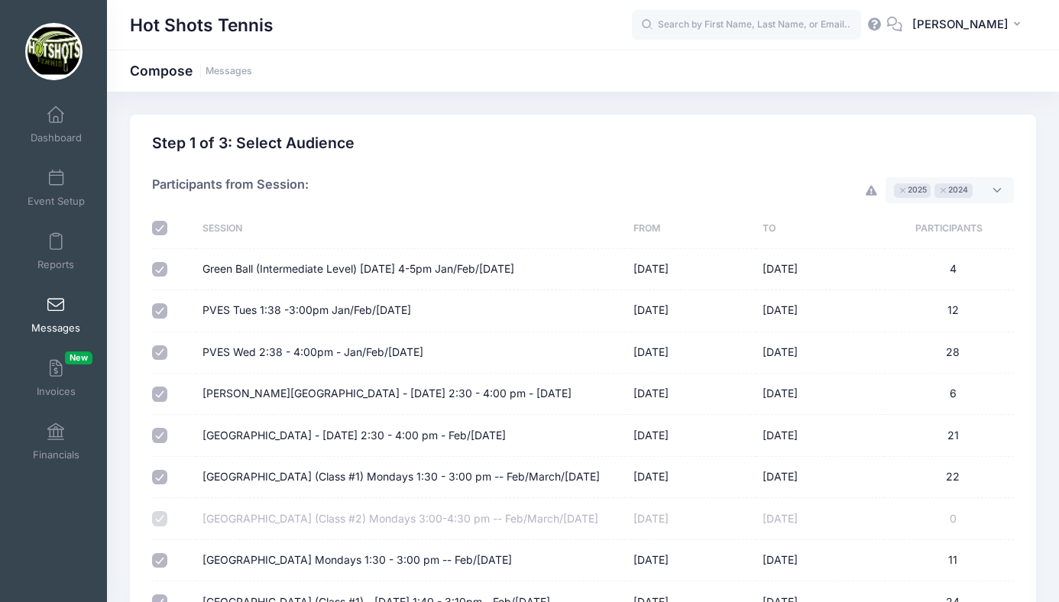
checkbox input "true"
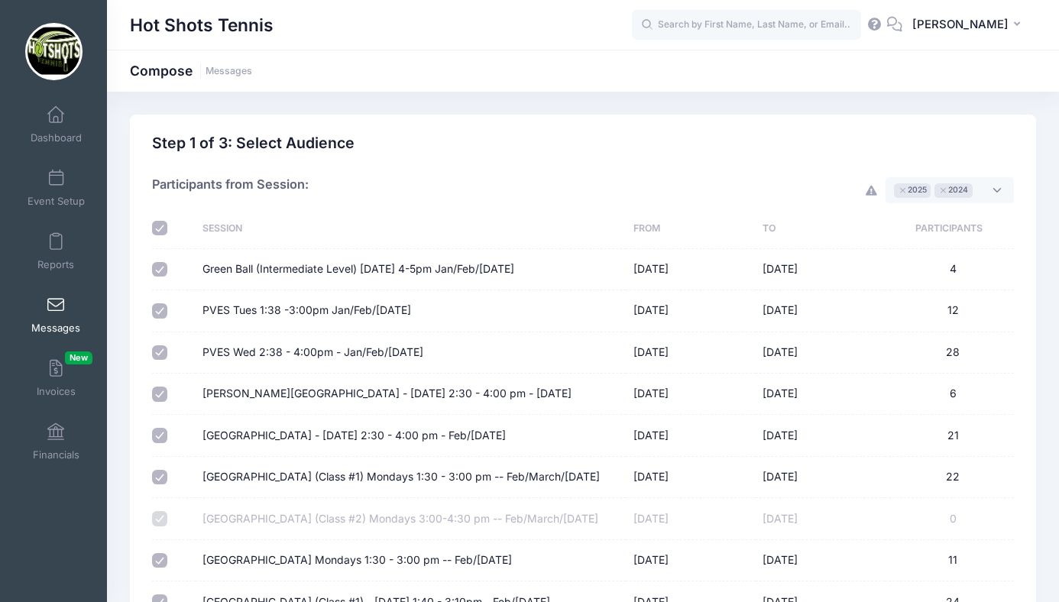
checkbox input "true"
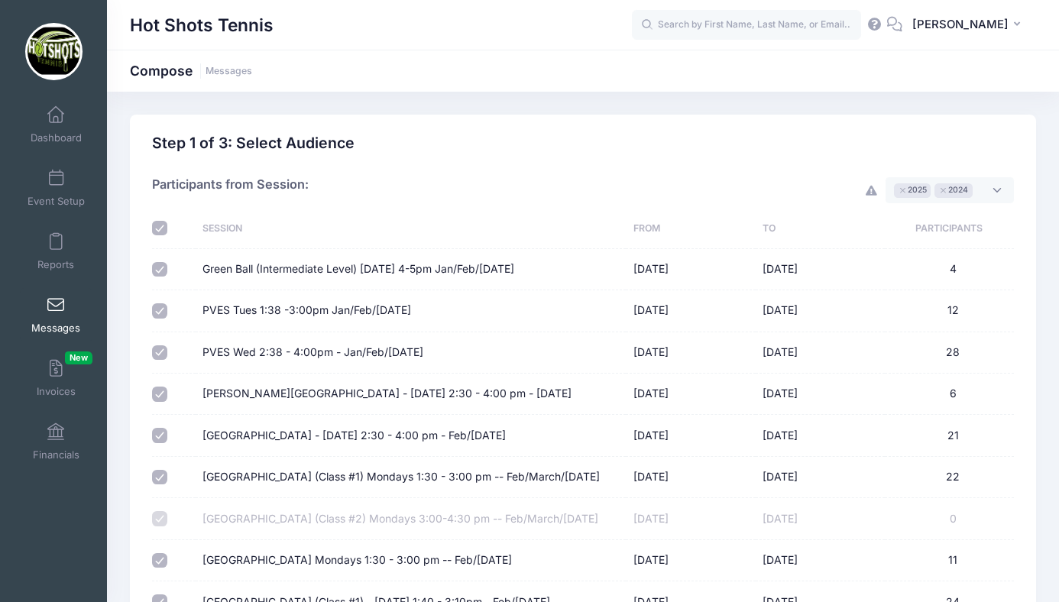
checkbox input "true"
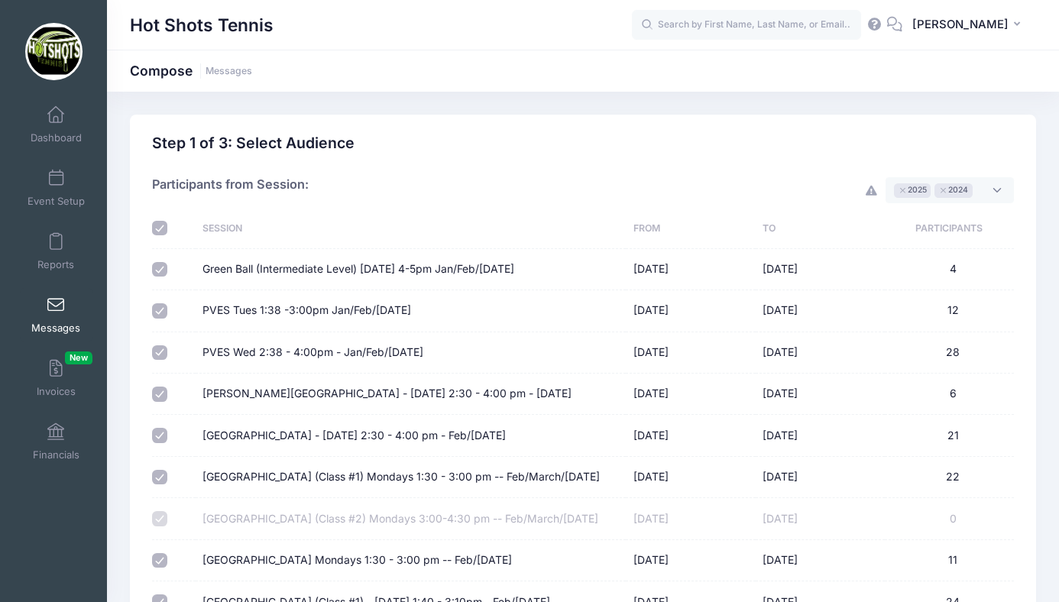
checkbox input "true"
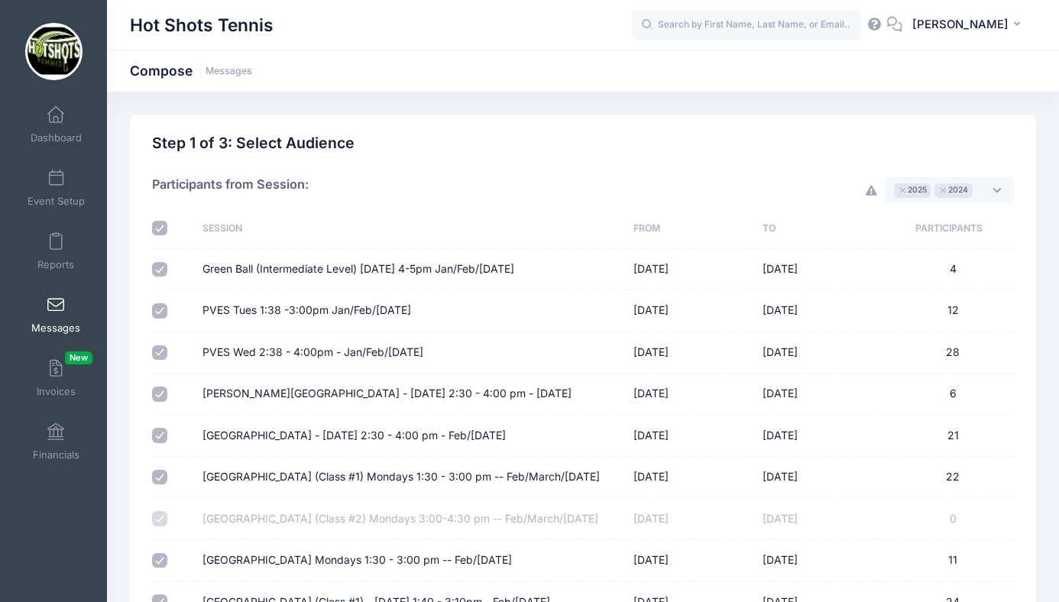
checkbox input "true"
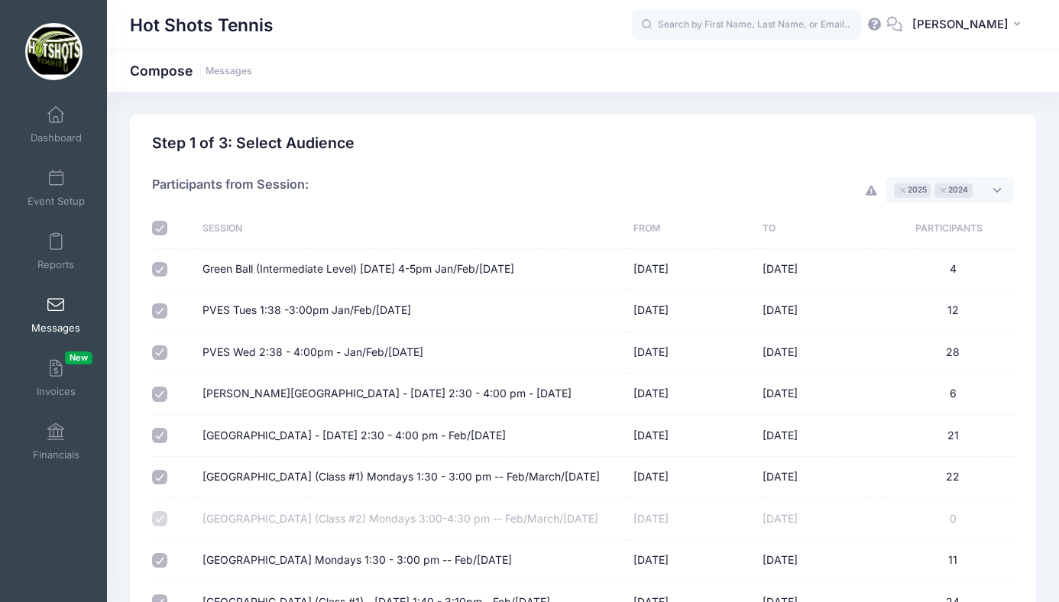
checkbox input "true"
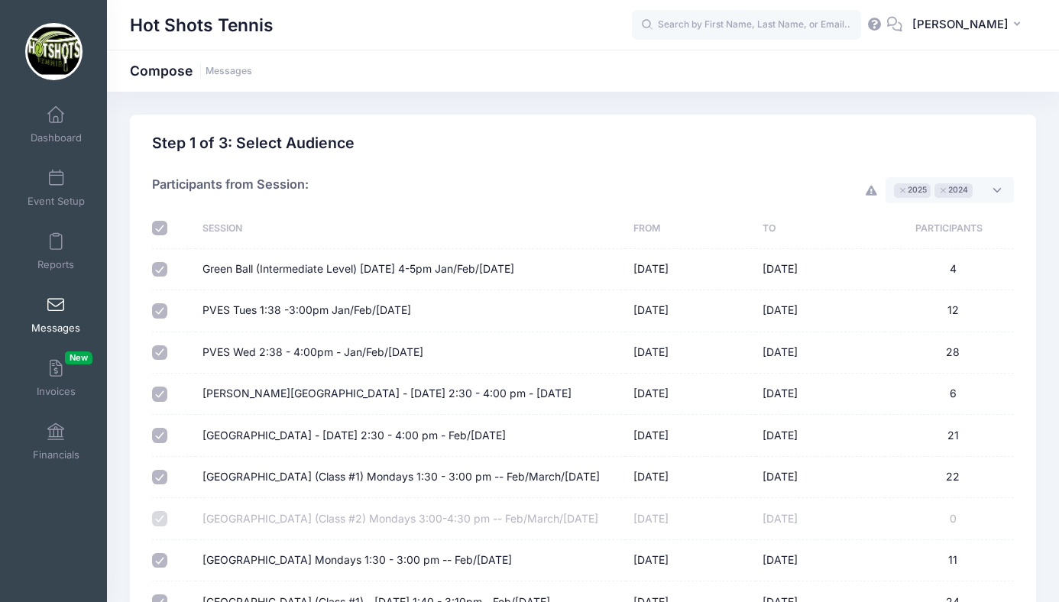
checkbox input "true"
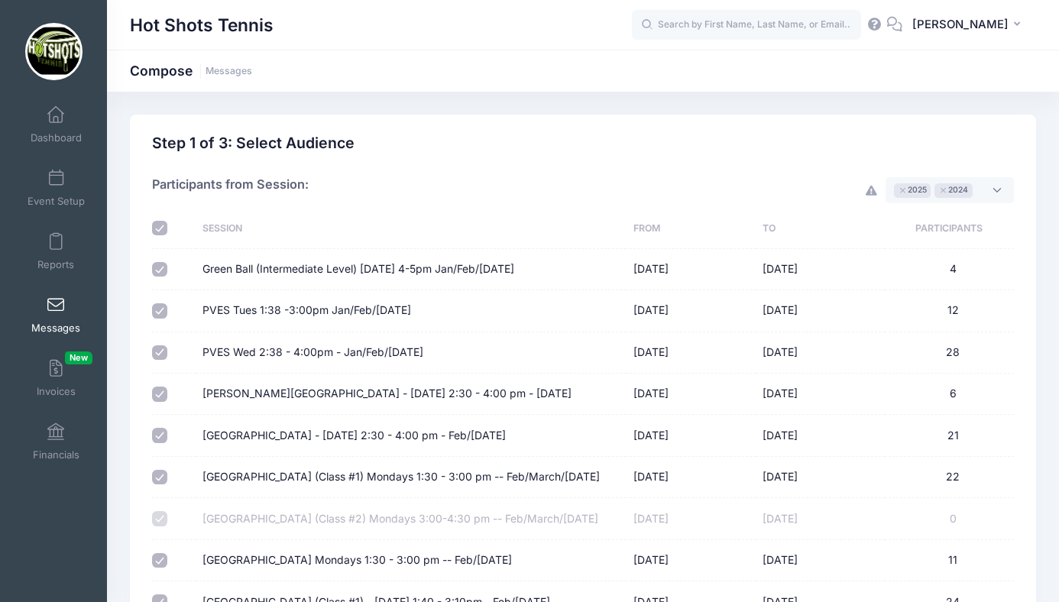
checkbox input "true"
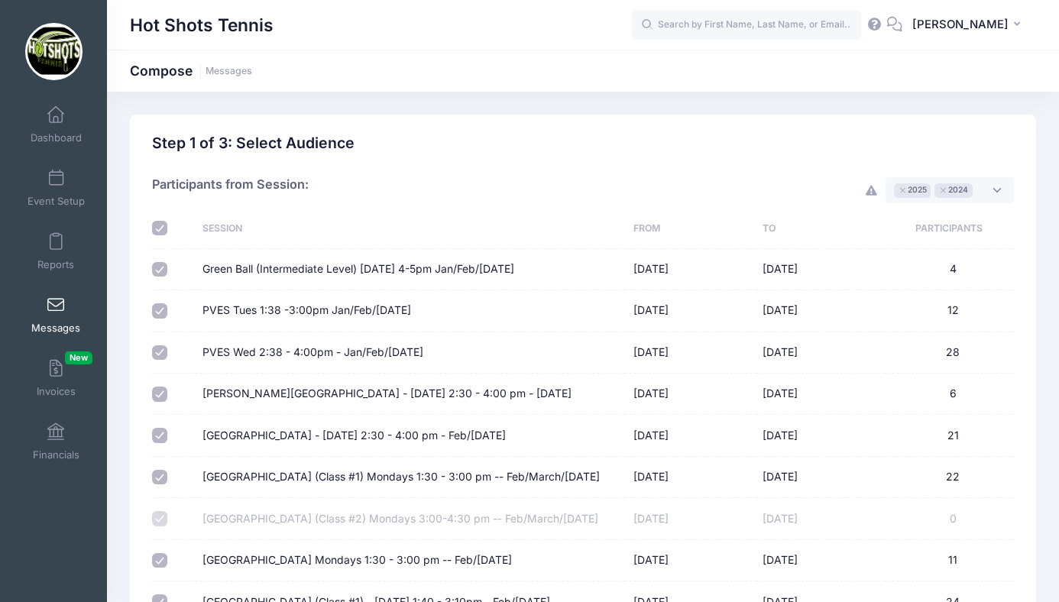
checkbox input "true"
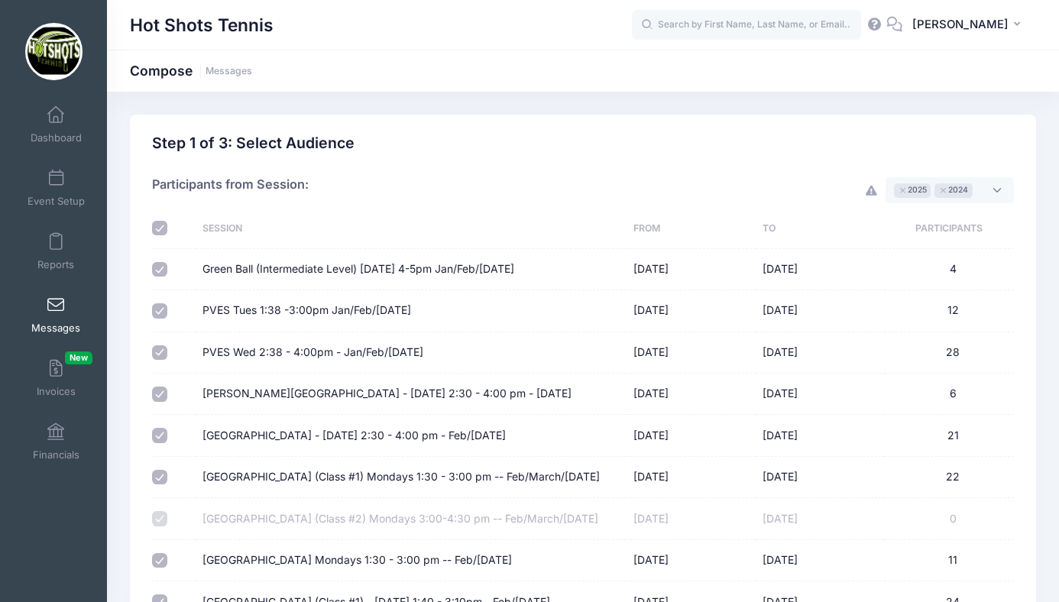
checkbox input "true"
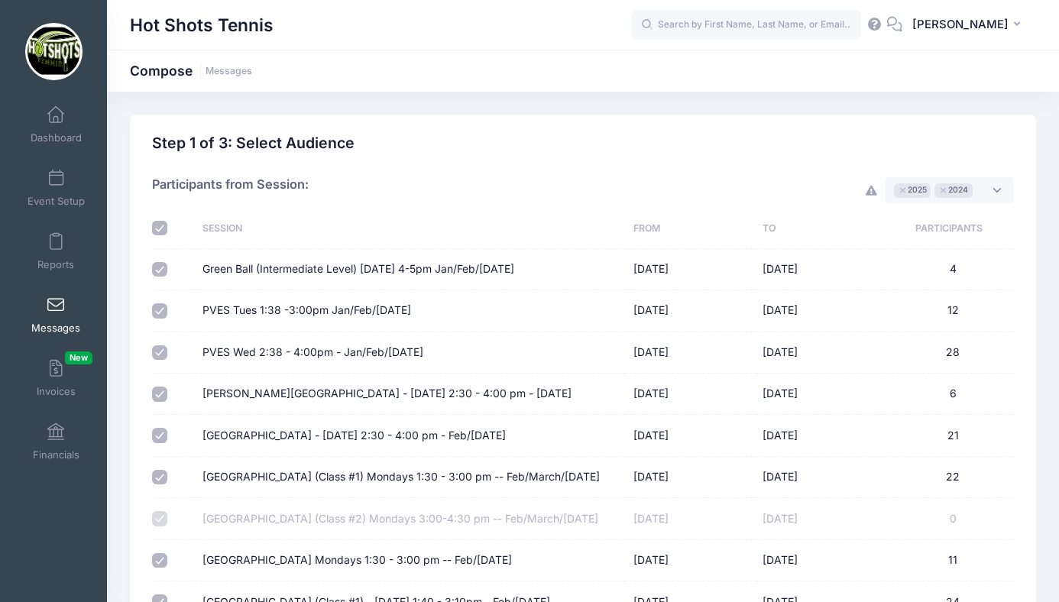
checkbox input "true"
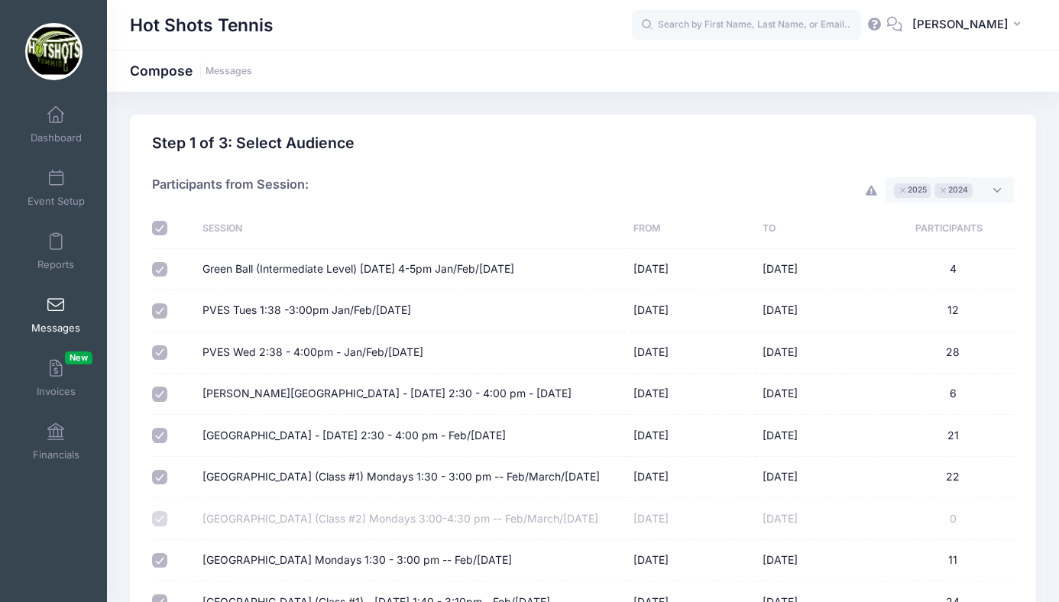
checkbox input "true"
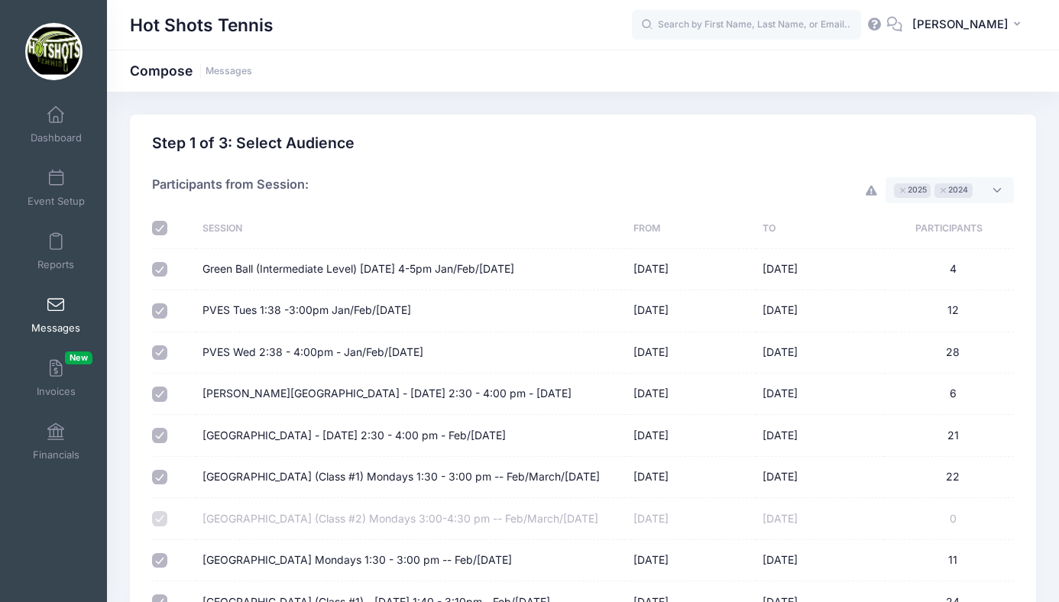
checkbox input "true"
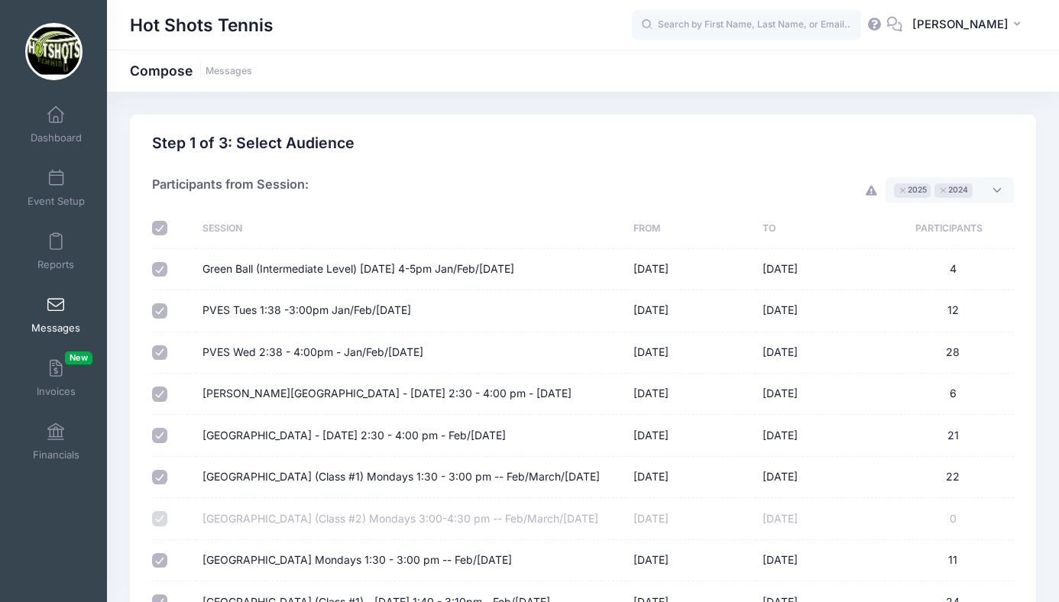
checkbox input "true"
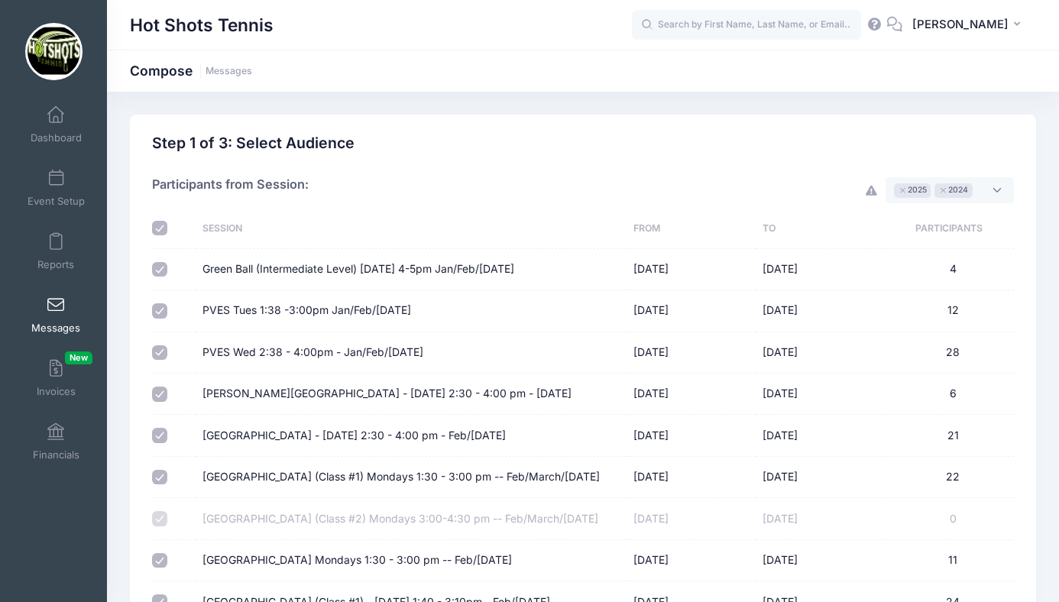
checkbox input "true"
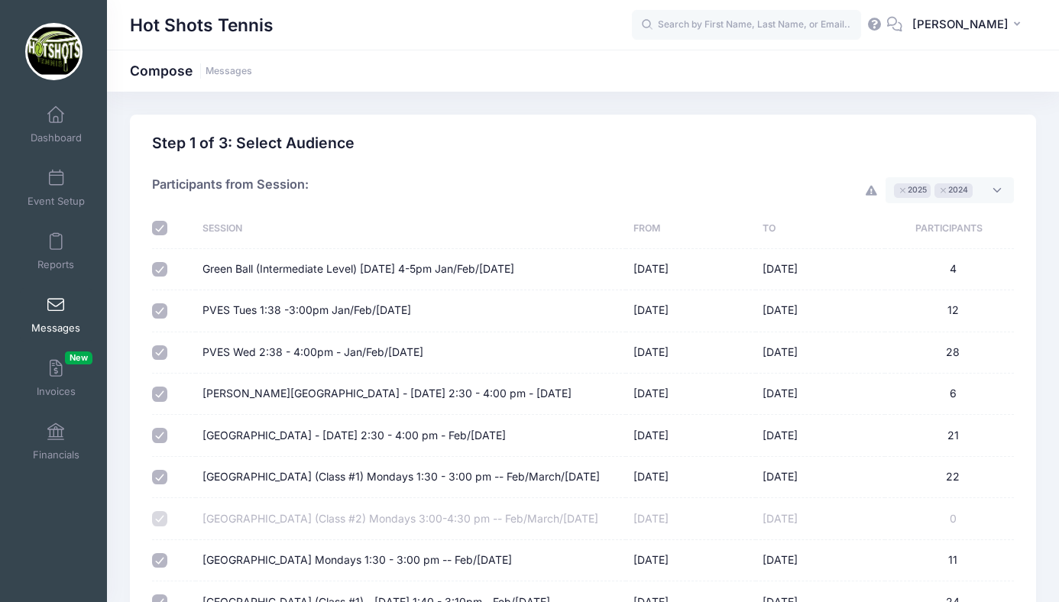
checkbox input "true"
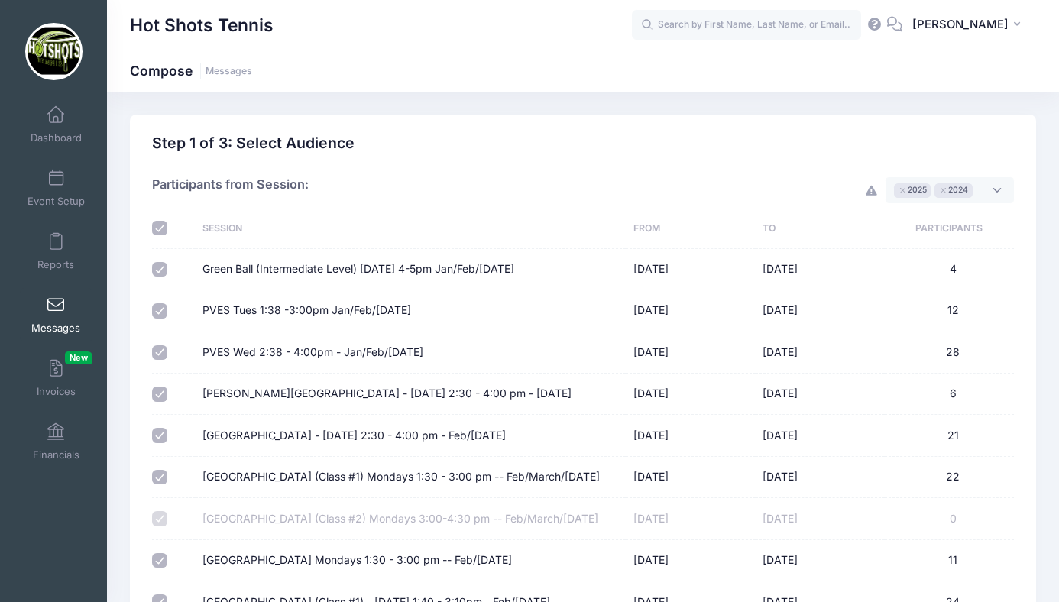
checkbox input "true"
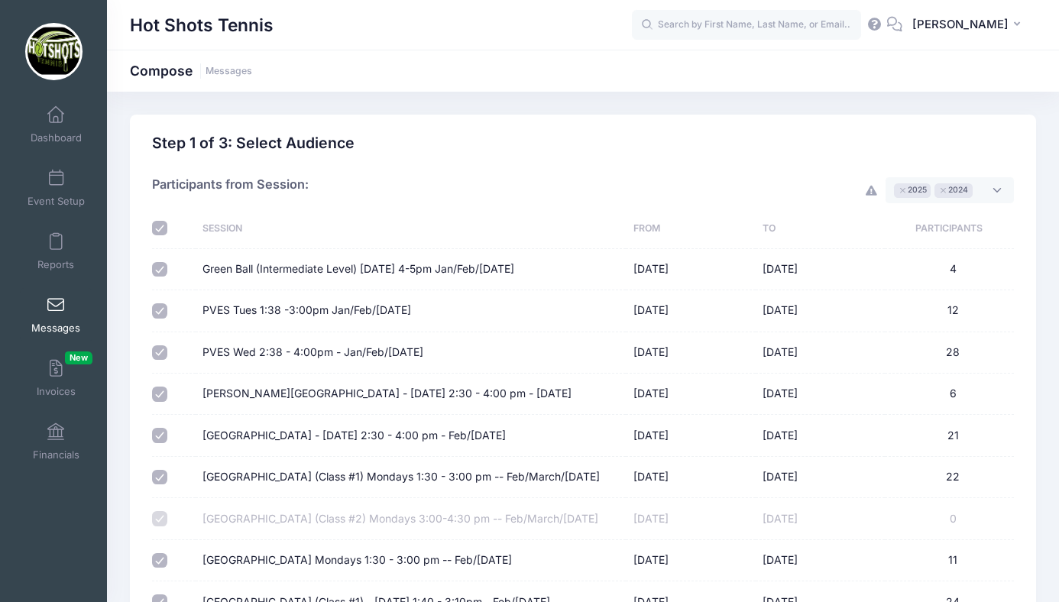
checkbox input "true"
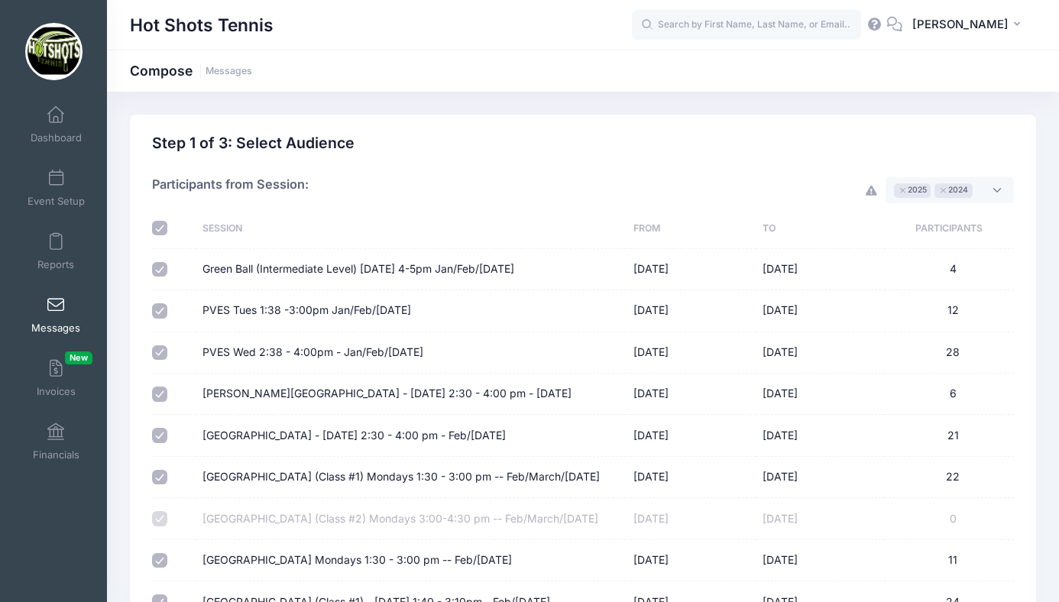
checkbox input "true"
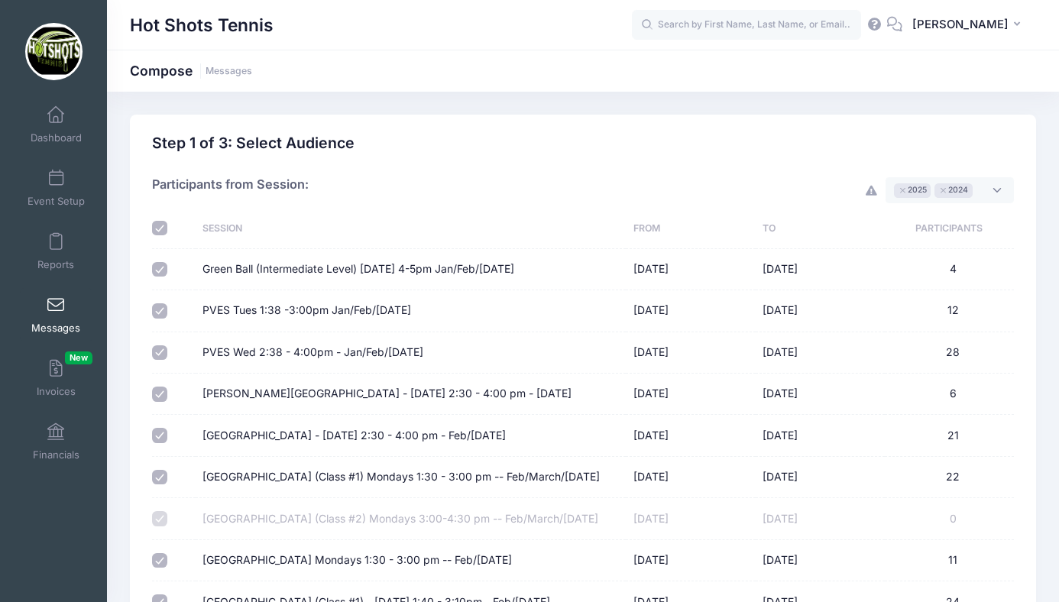
checkbox input "true"
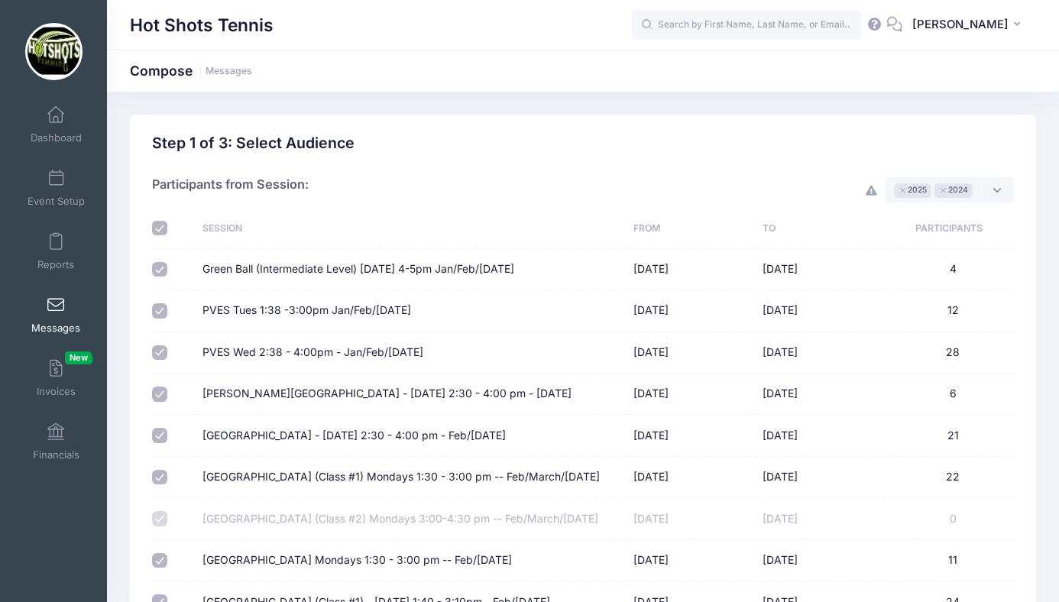
checkbox input "true"
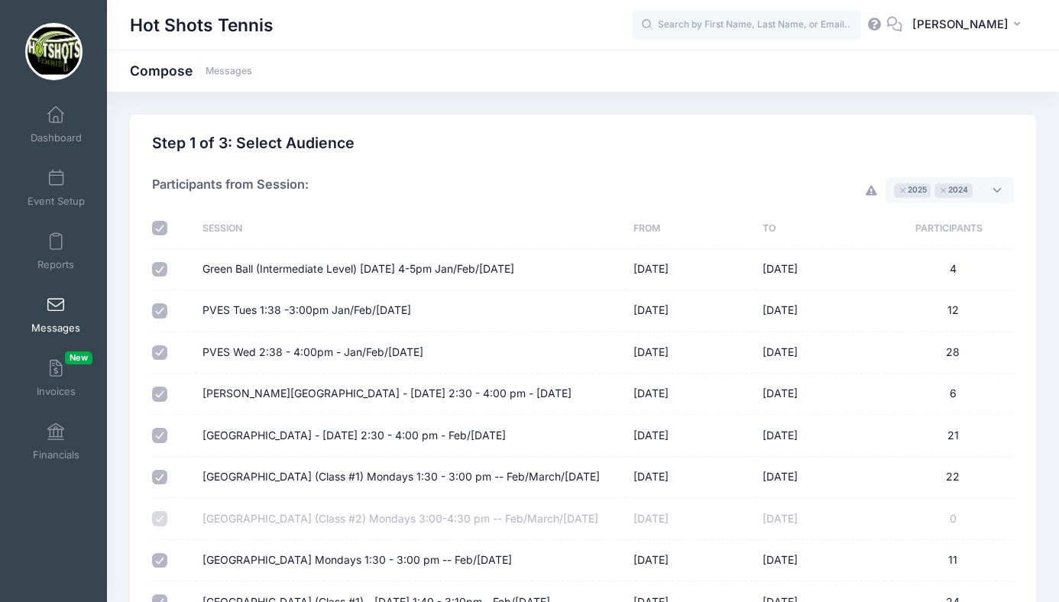
checkbox input "true"
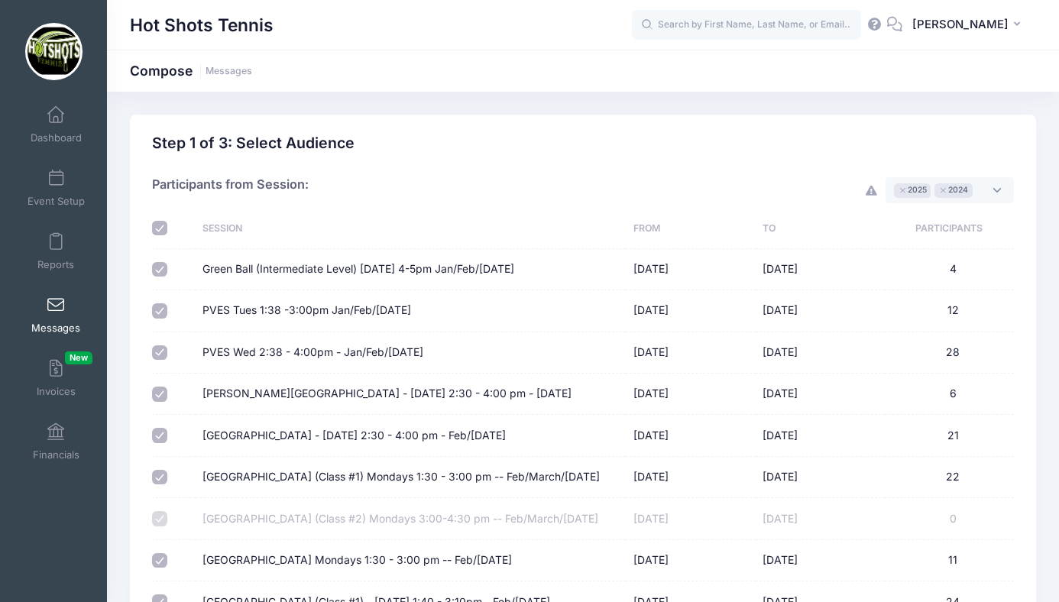
checkbox input "true"
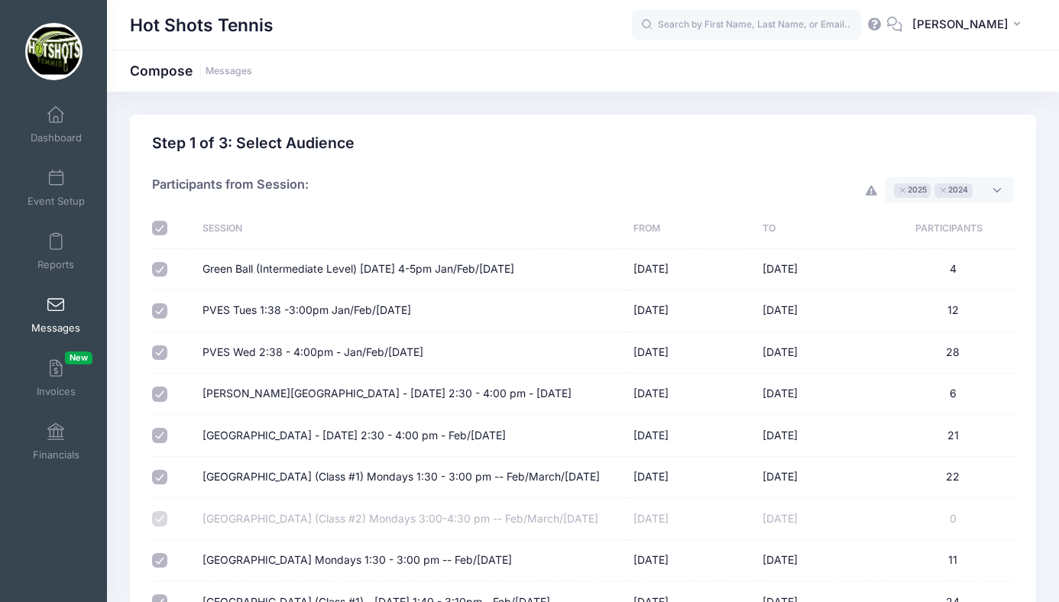
checkbox input "true"
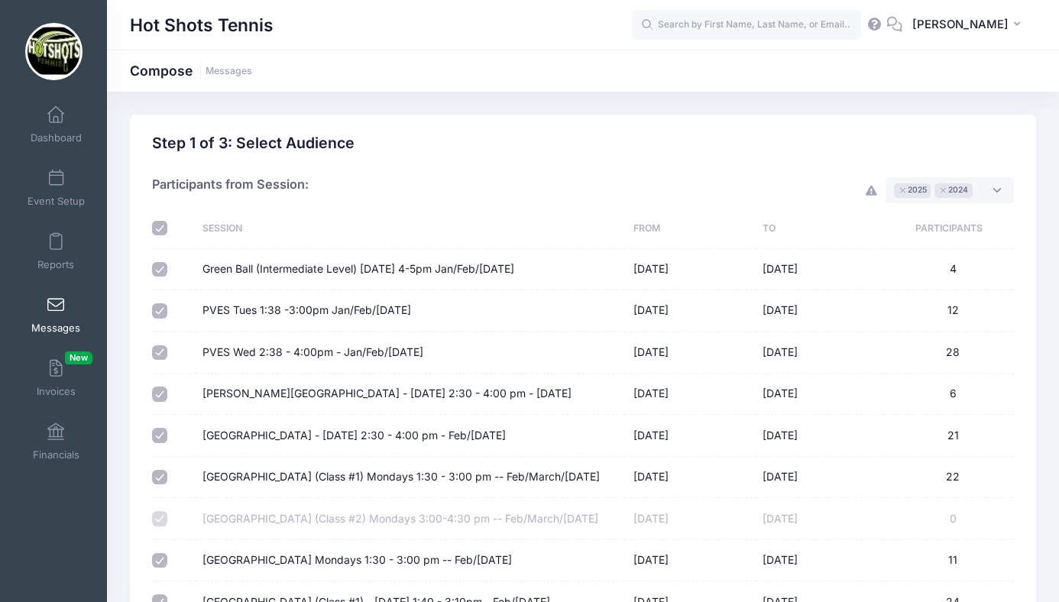
checkbox input "true"
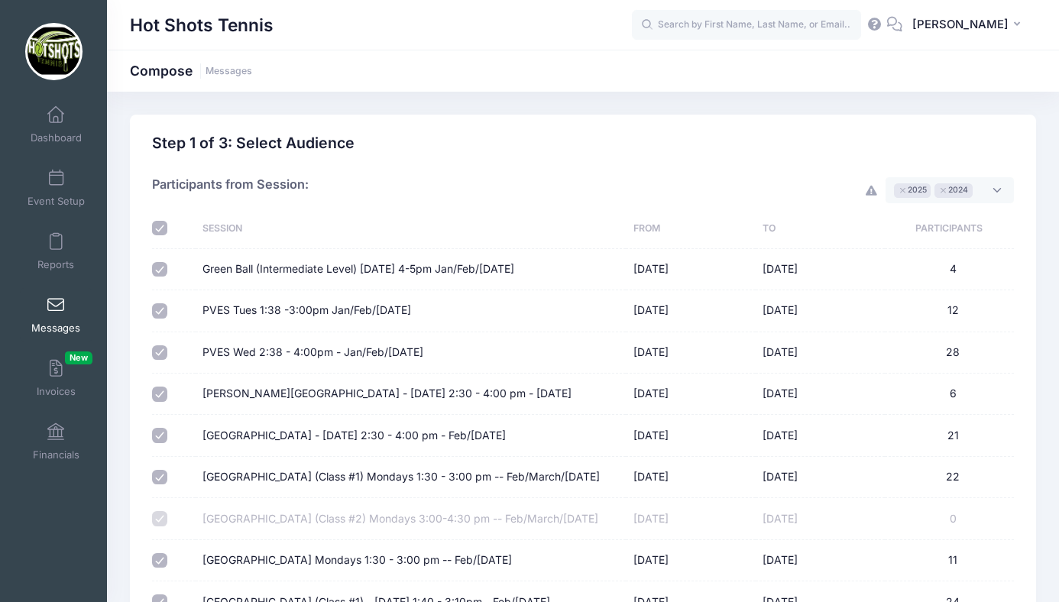
checkbox input "true"
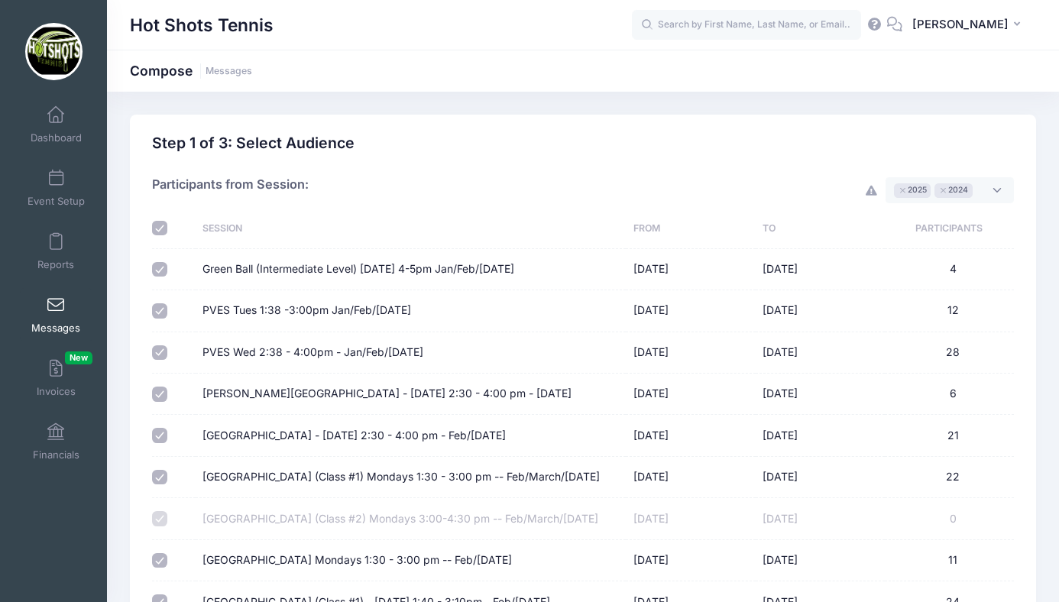
checkbox input "true"
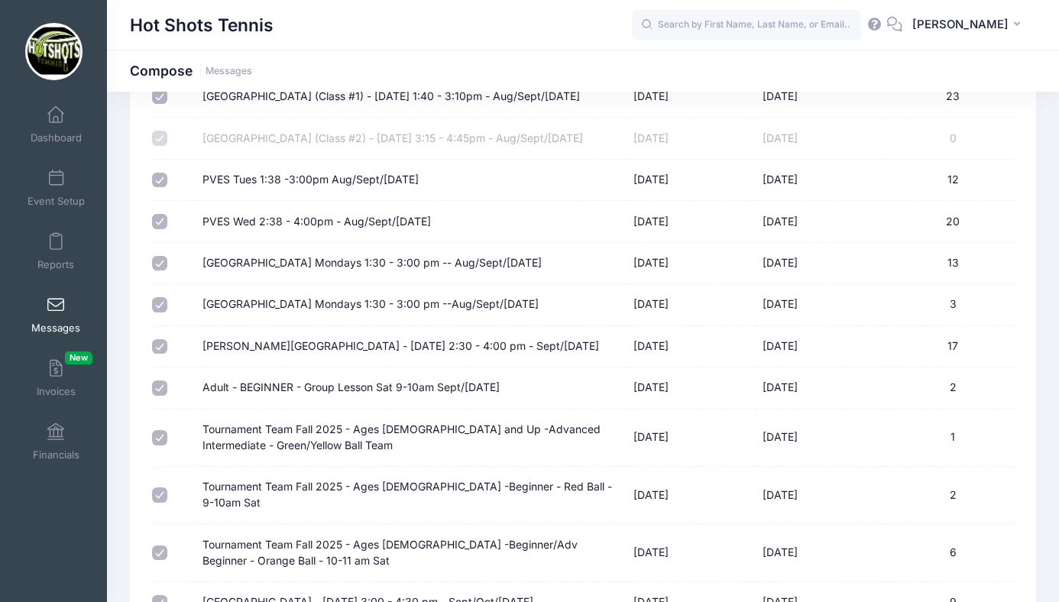
scroll to position [6684, 0]
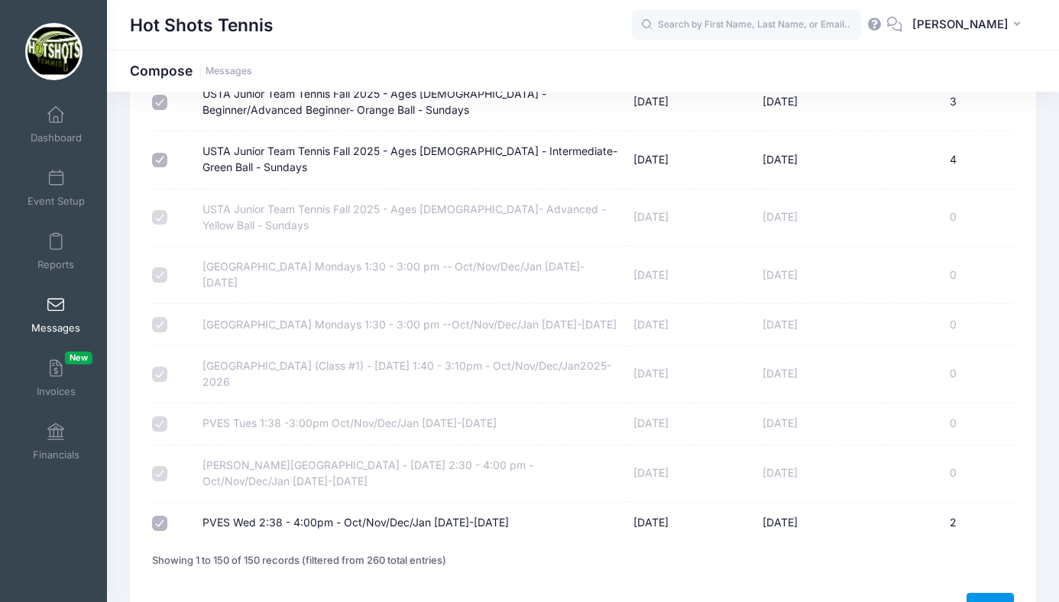
click at [991, 593] on link "Next" at bounding box center [990, 606] width 47 height 26
select select "50"
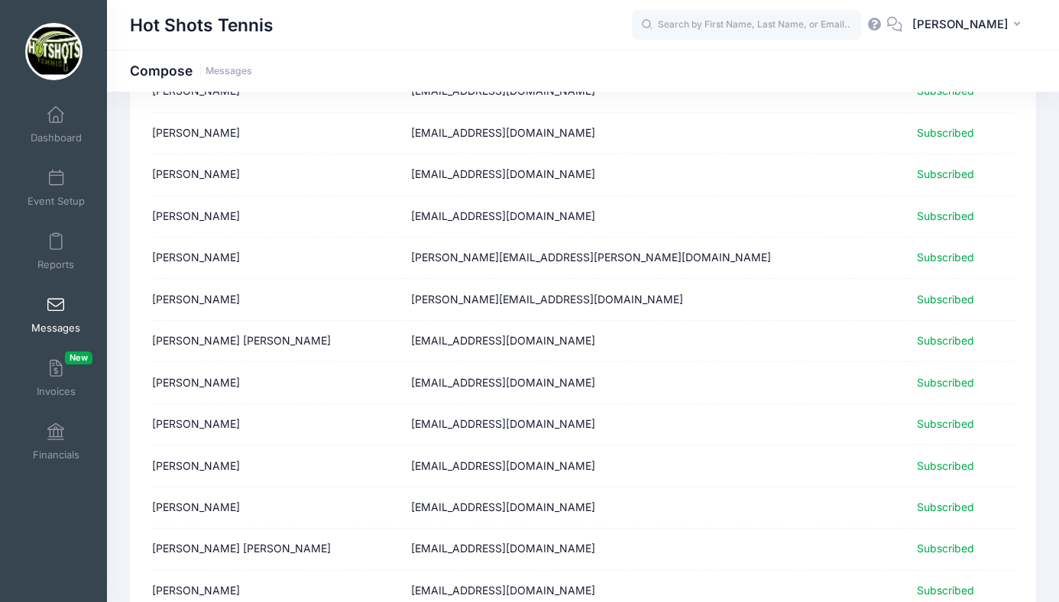
scroll to position [1873, 0]
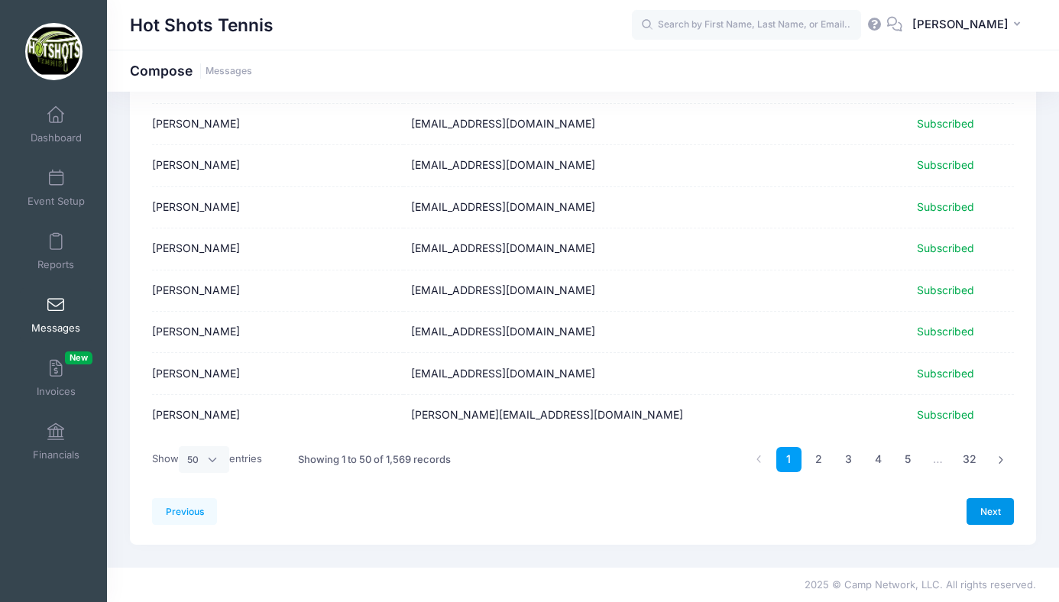
click at [988, 508] on link "Next" at bounding box center [990, 511] width 47 height 26
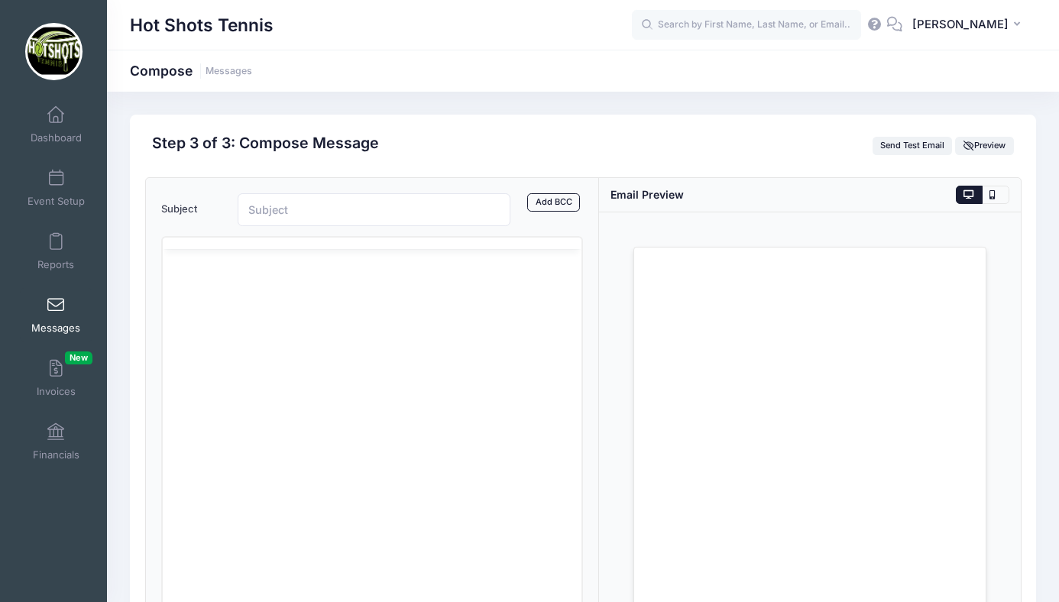
scroll to position [0, 0]
click at [299, 345] on html at bounding box center [371, 324] width 419 height 41
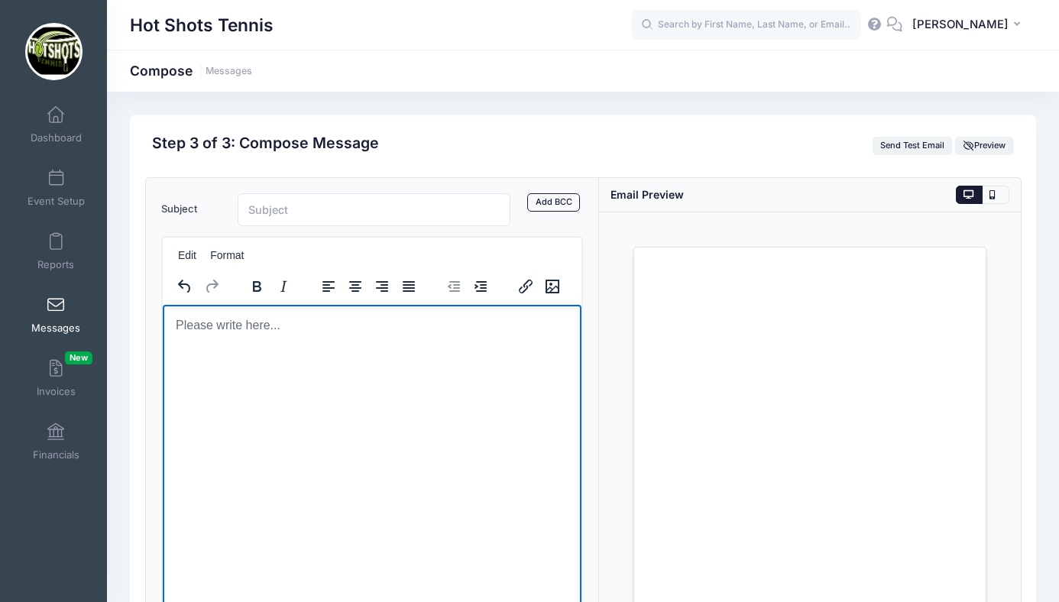
scroll to position [355, 0]
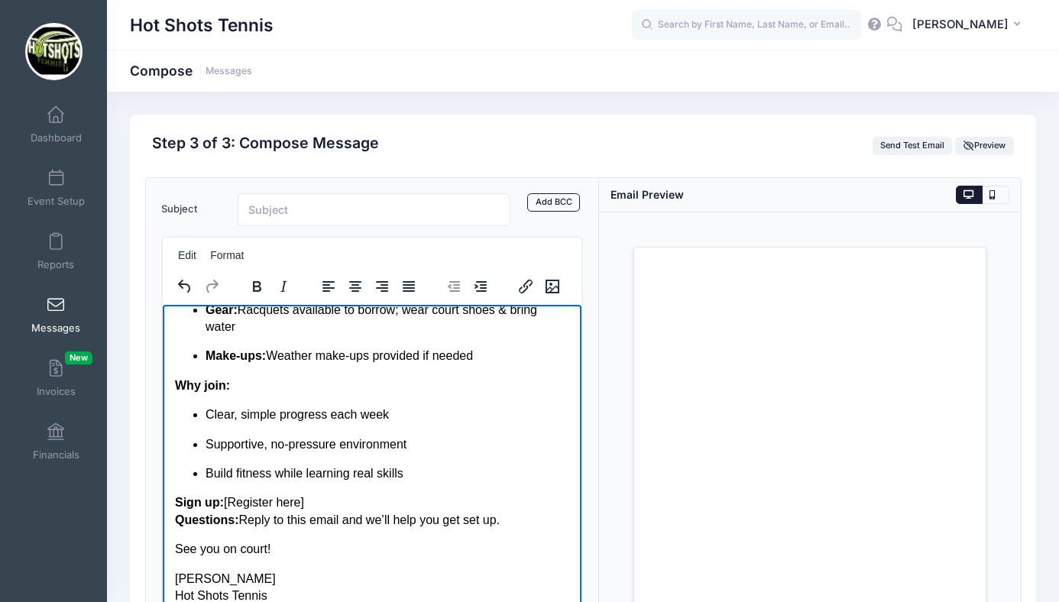
drag, startPoint x: 313, startPoint y: 504, endPoint x: 227, endPoint y: 503, distance: 86.4
click at [227, 503] on p "Sign up: [Register here] Questions: Reply to this email and we’ll help you get …" at bounding box center [371, 511] width 394 height 34
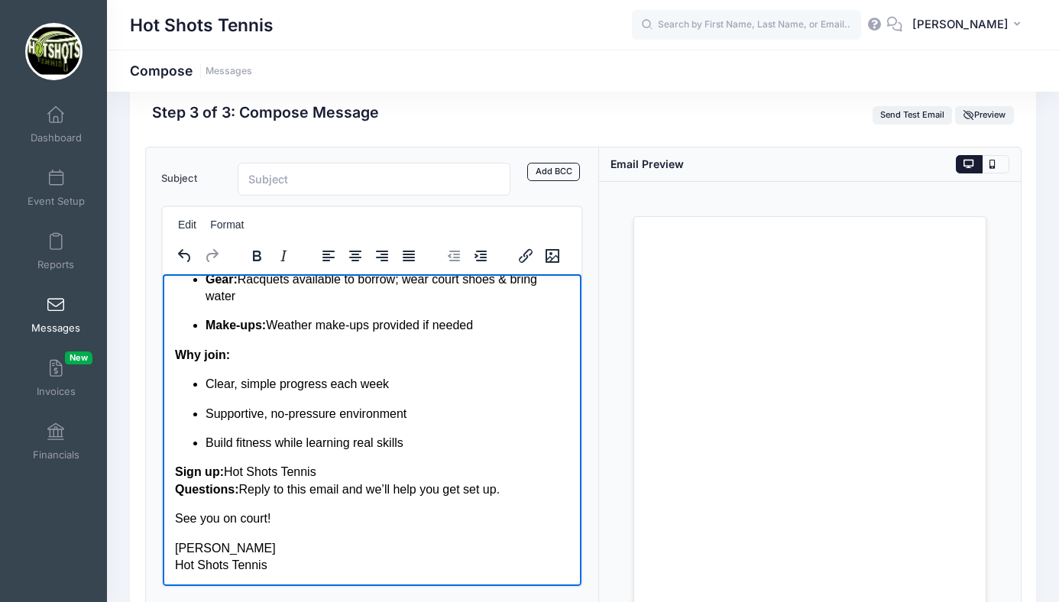
scroll to position [32, 0]
click at [227, 470] on p "Sign up: Hot Shots Tennis Questions: Reply to this email and we’ll help you get…" at bounding box center [371, 479] width 394 height 34
drag, startPoint x: 231, startPoint y: 470, endPoint x: 326, endPoint y: 463, distance: 95.8
click at [326, 463] on p "Sign up: Hot Shots Tennis Questions: Reply to this email and we’ll help you get…" at bounding box center [371, 479] width 394 height 34
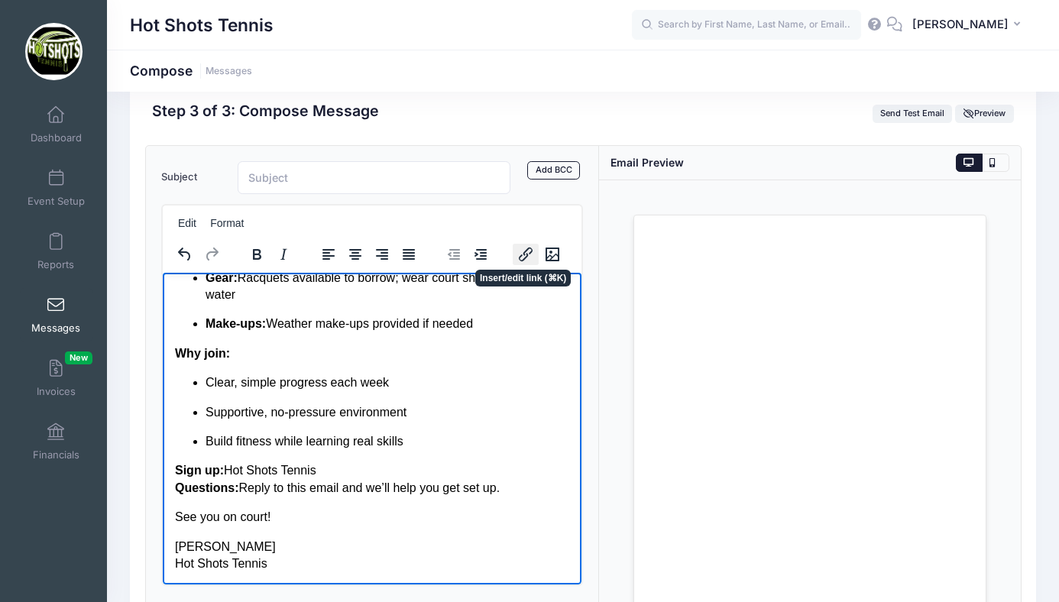
click at [524, 251] on icon "Insert/edit link" at bounding box center [526, 254] width 18 height 18
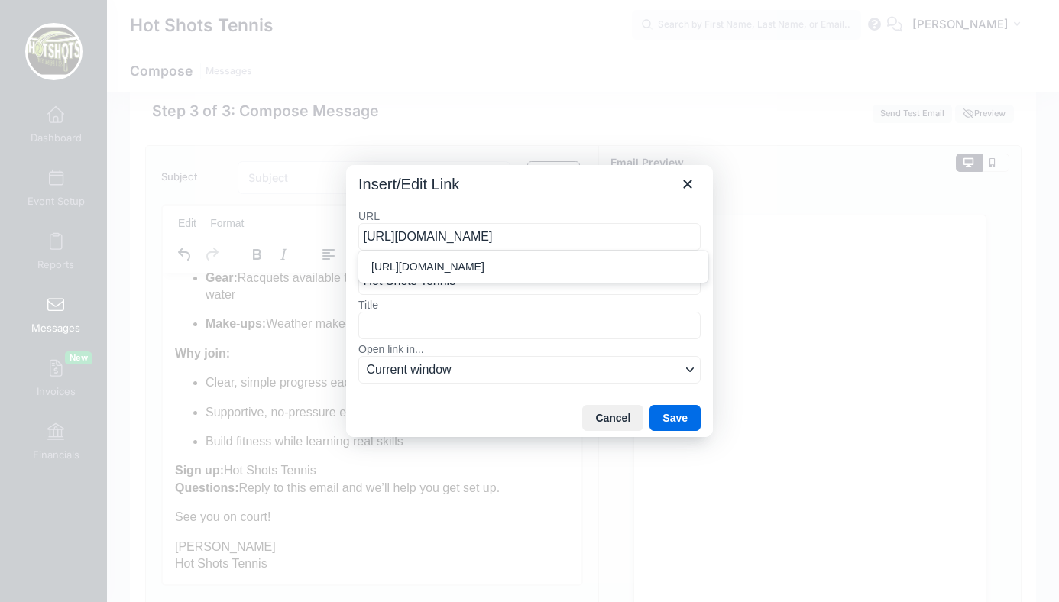
scroll to position [0, 70]
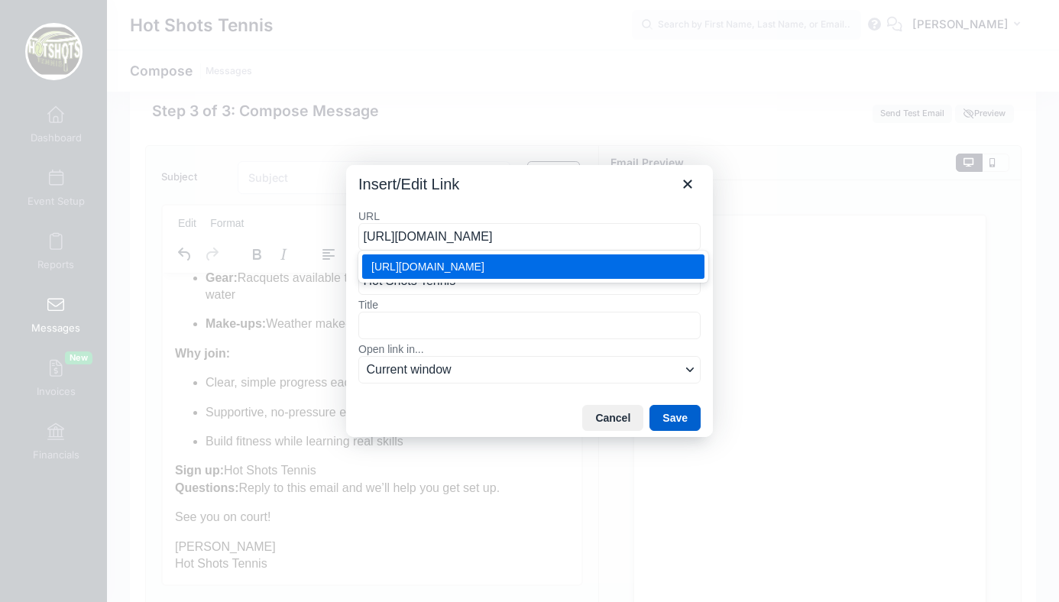
type input "https://portal.campnetwork.com/Register/Register.php?camp_id=397395"
click at [663, 414] on button "Save" at bounding box center [675, 418] width 51 height 26
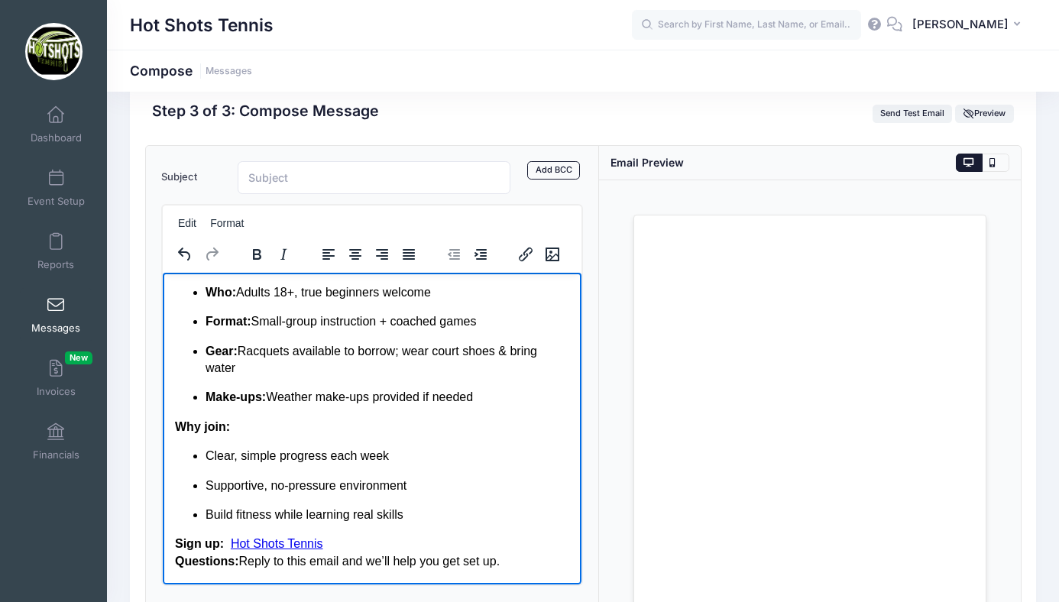
scroll to position [284, 0]
drag, startPoint x: 240, startPoint y: 345, endPoint x: 412, endPoint y: 350, distance: 172.0
click at [412, 350] on p "Gear: Racquets available to borrow; wear court shoes & bring water" at bounding box center [387, 358] width 364 height 34
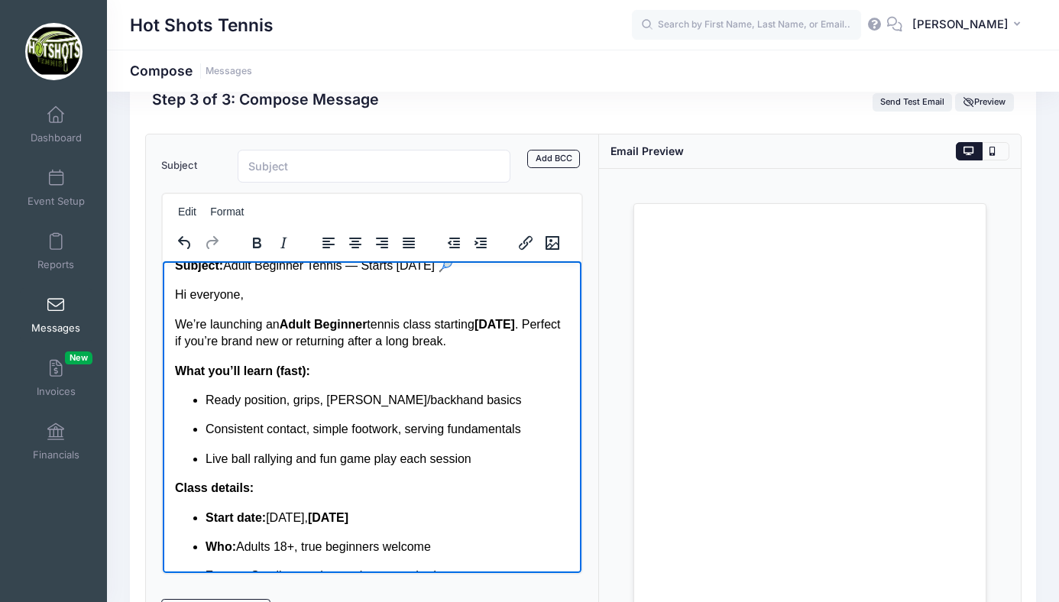
scroll to position [29, 0]
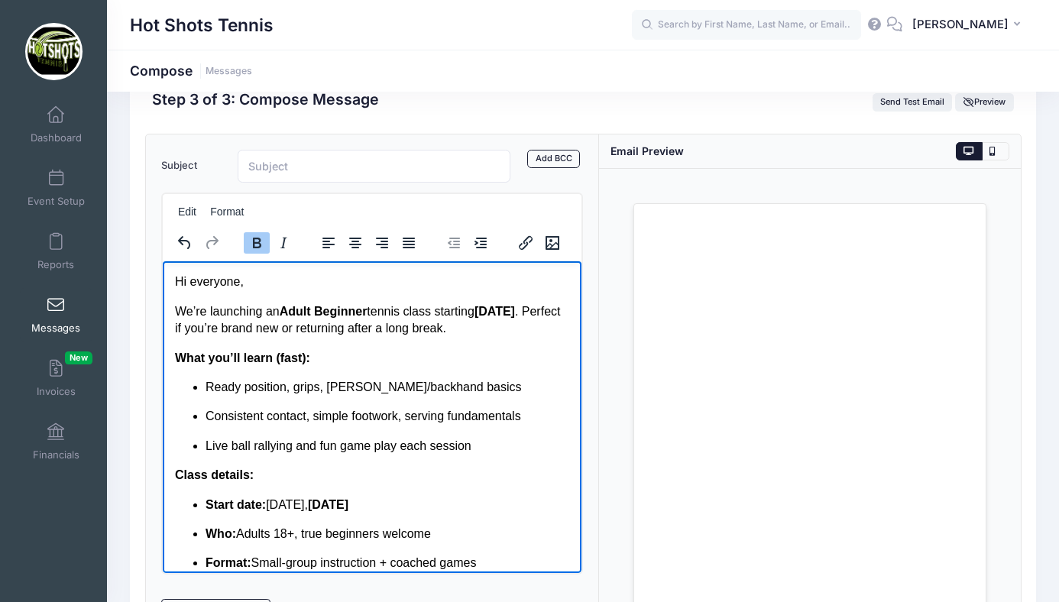
click at [212, 329] on p "We’re launching an Adult Beginner tennis class starting Saturday, Sept 6 . Perf…" at bounding box center [371, 320] width 394 height 34
click at [280, 326] on p "We’re launching an Adult Beginner tennis class starting Saturday, Sept 6 (9-10a…" at bounding box center [371, 320] width 394 height 34
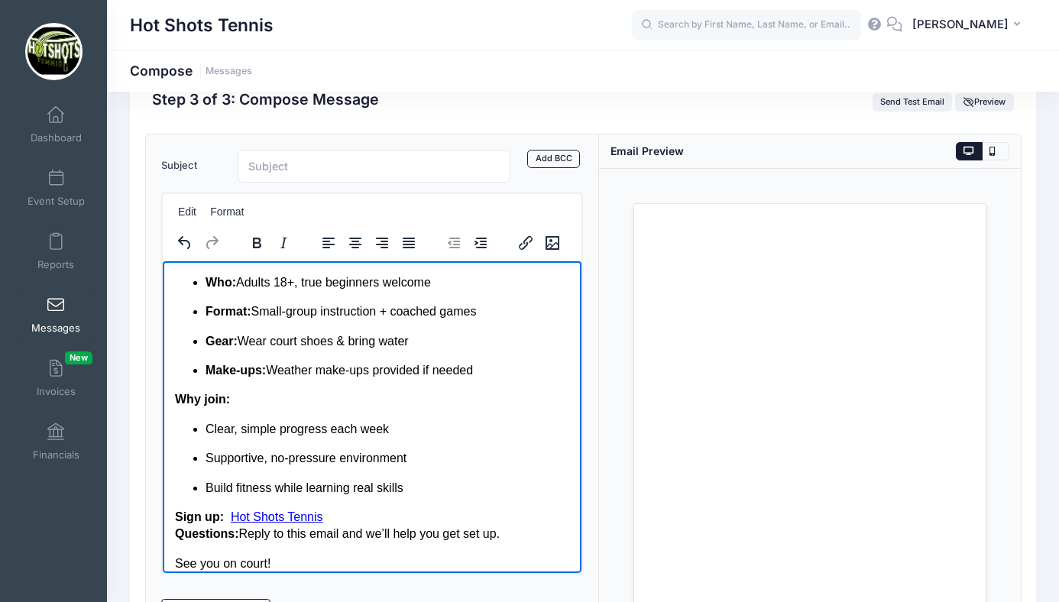
scroll to position [327, 0]
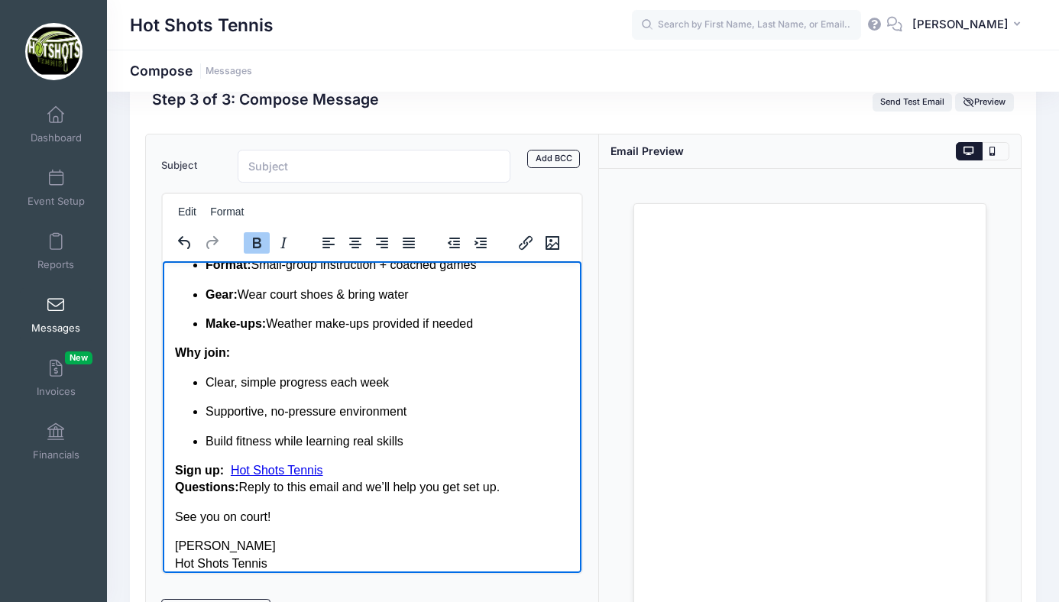
drag, startPoint x: 205, startPoint y: 338, endPoint x: 548, endPoint y: 342, distance: 343.2
click at [548, 332] on p "Make-ups: Weather make-ups provided if needed" at bounding box center [387, 323] width 364 height 17
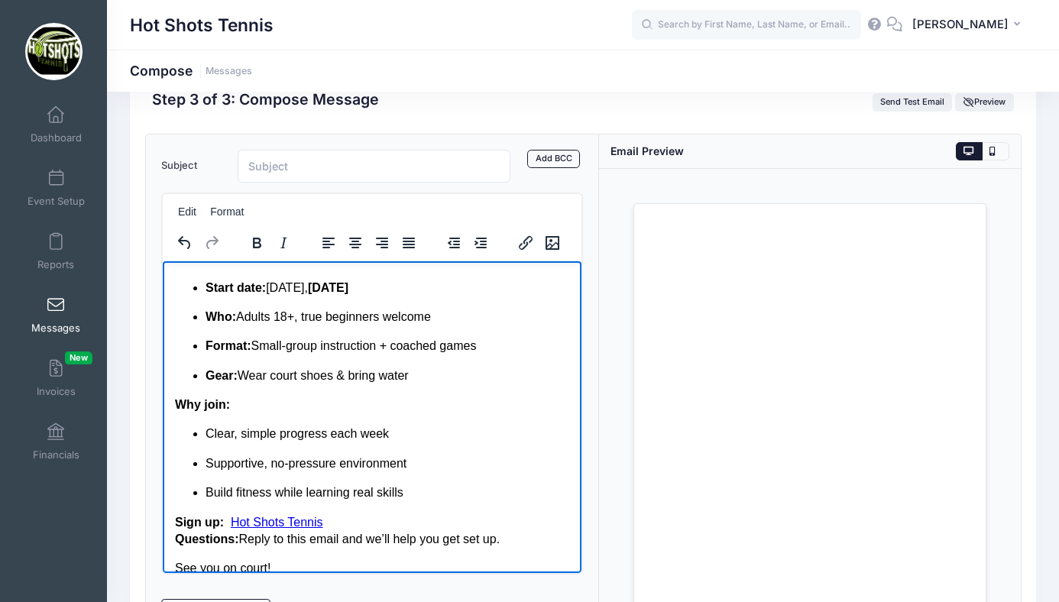
scroll to position [213, 0]
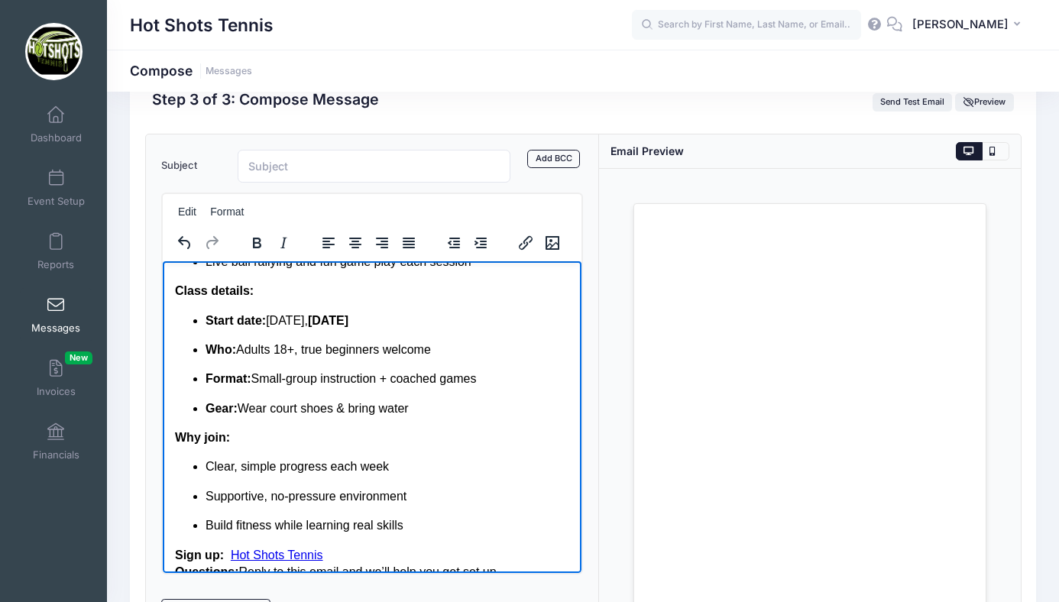
click at [289, 358] on p "Who: Adults 18+, true beginners welcome" at bounding box center [387, 349] width 364 height 17
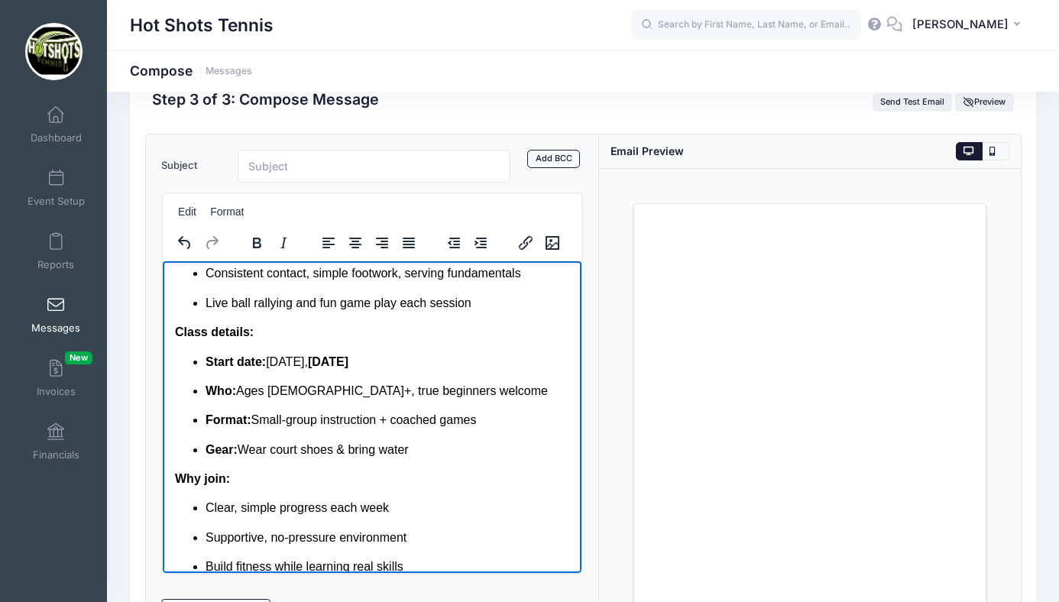
scroll to position [167, 0]
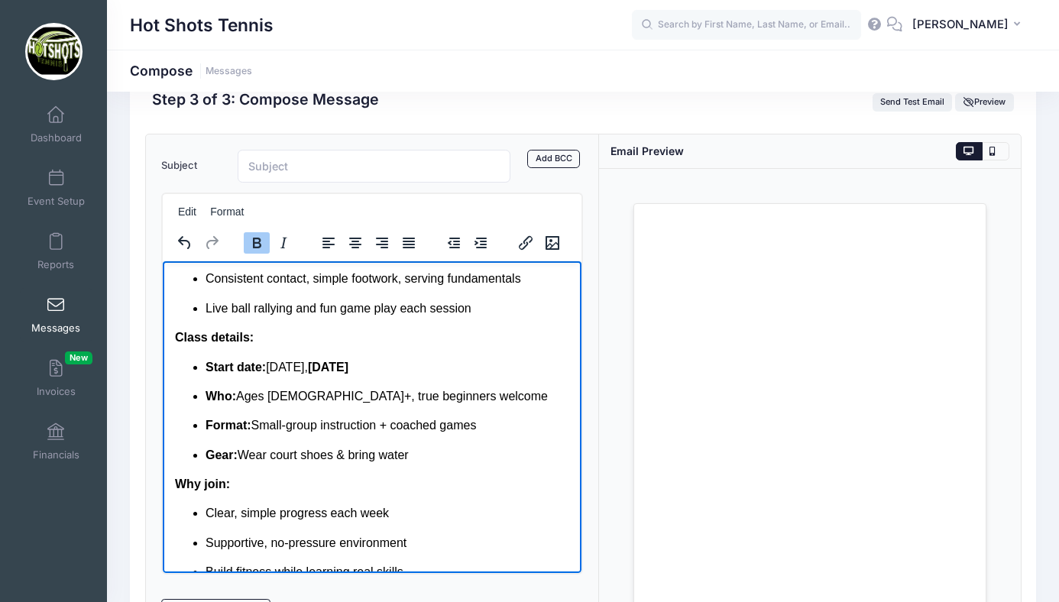
click at [396, 375] on p "Start date: Saturday, Sept 6" at bounding box center [387, 366] width 364 height 17
click at [369, 373] on strong "Sept 6 9-10am" at bounding box center [350, 366] width 86 height 13
click at [423, 375] on p "Start date: Saturday, Sept 6 (9-10am" at bounding box center [387, 366] width 364 height 17
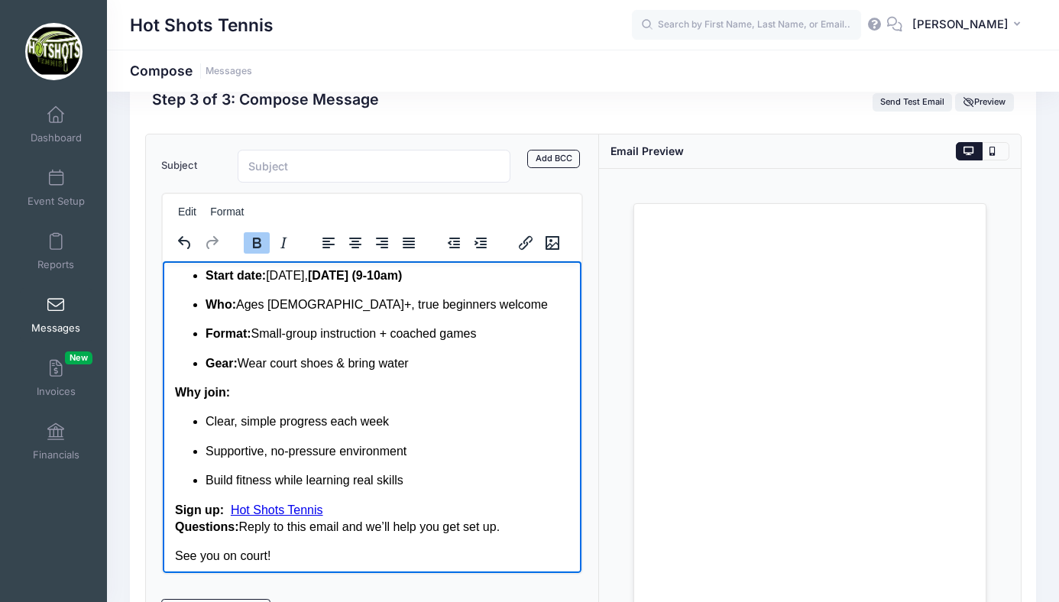
scroll to position [259, 0]
click at [241, 312] on p "Who: Ages 16+, true beginners welcome" at bounding box center [387, 303] width 364 height 17
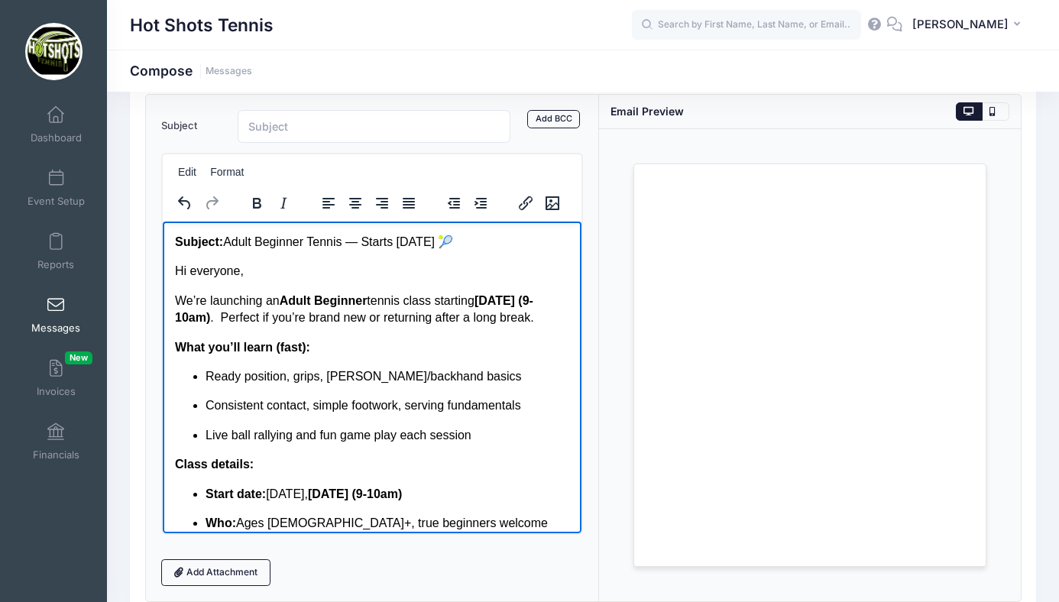
scroll to position [66, 0]
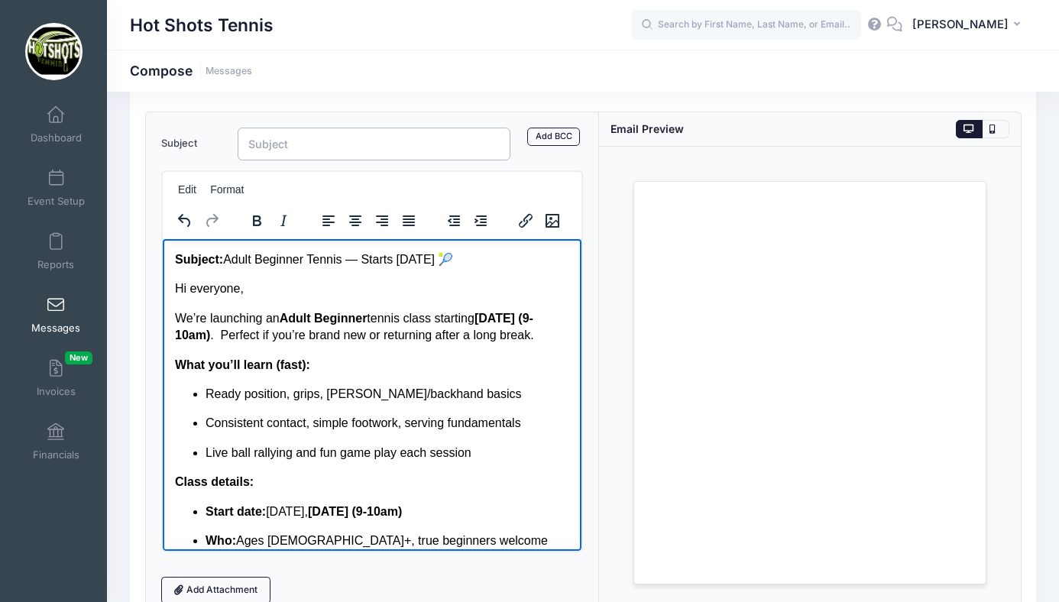
click at [326, 155] on input "Subject" at bounding box center [374, 144] width 273 height 33
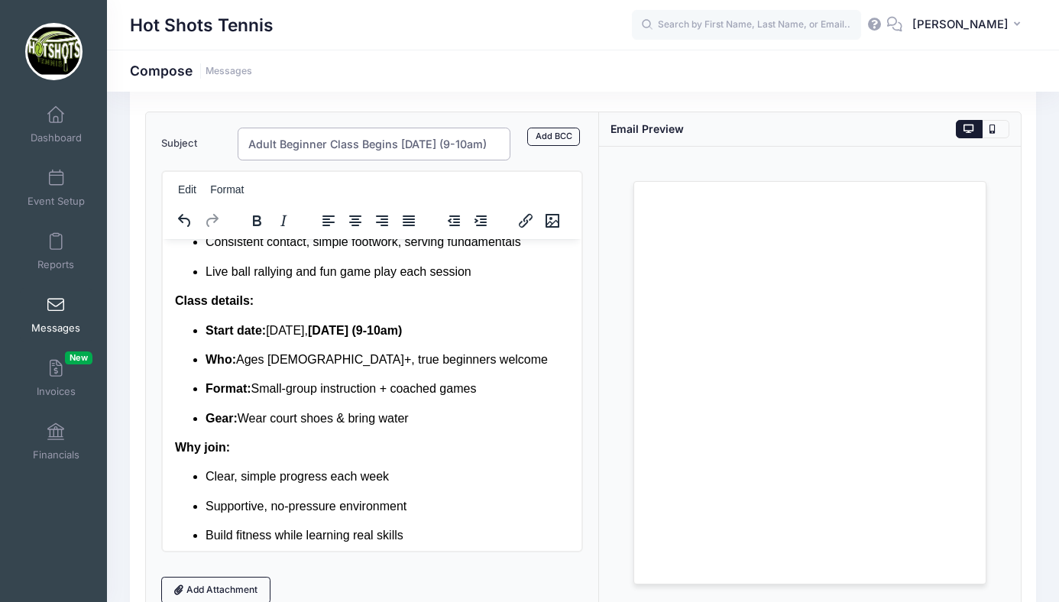
scroll to position [188, 0]
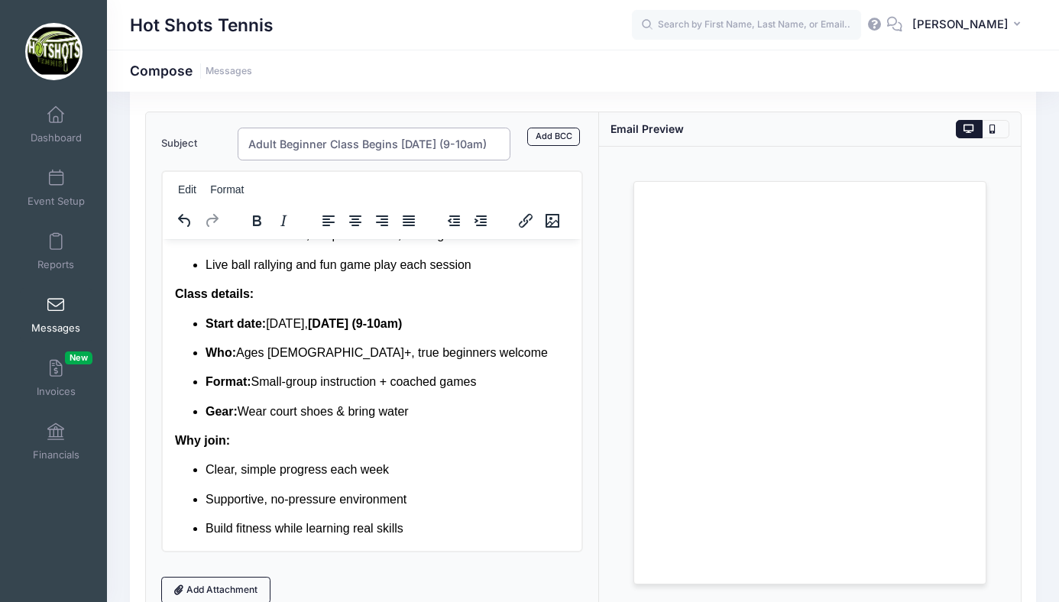
type input "Adult Beginner Class Begins Sept 6th (9-10am)"
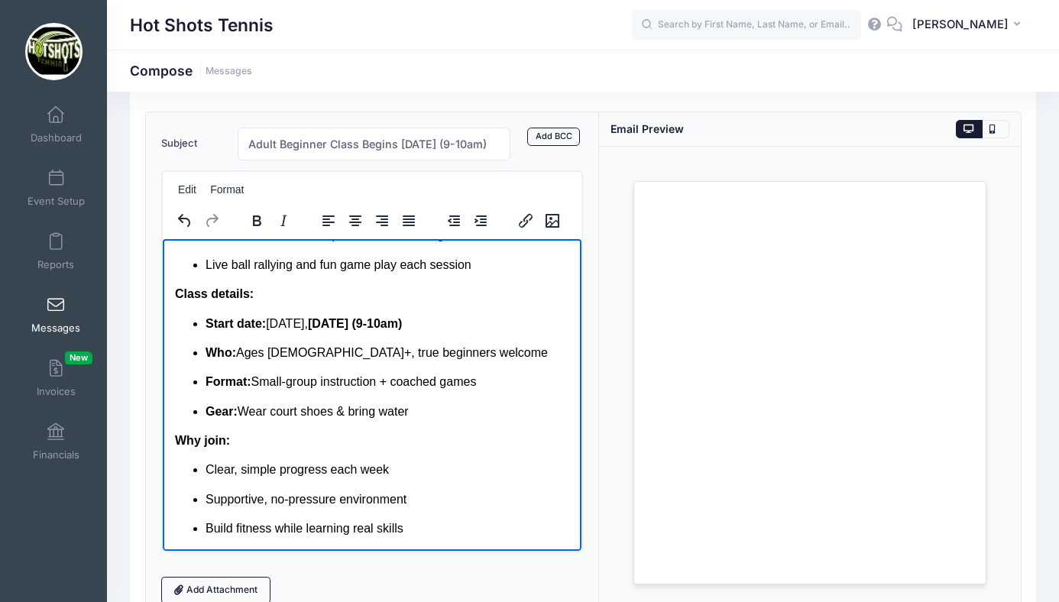
click at [420, 420] on p "Gear: Wear court shoes & bring water" at bounding box center [387, 411] width 364 height 17
drag, startPoint x: 206, startPoint y: 456, endPoint x: 385, endPoint y: 459, distance: 178.9
click at [385, 449] on li "Sept 6 - Oct 18, 2025 (7 weeks)" at bounding box center [387, 440] width 364 height 17
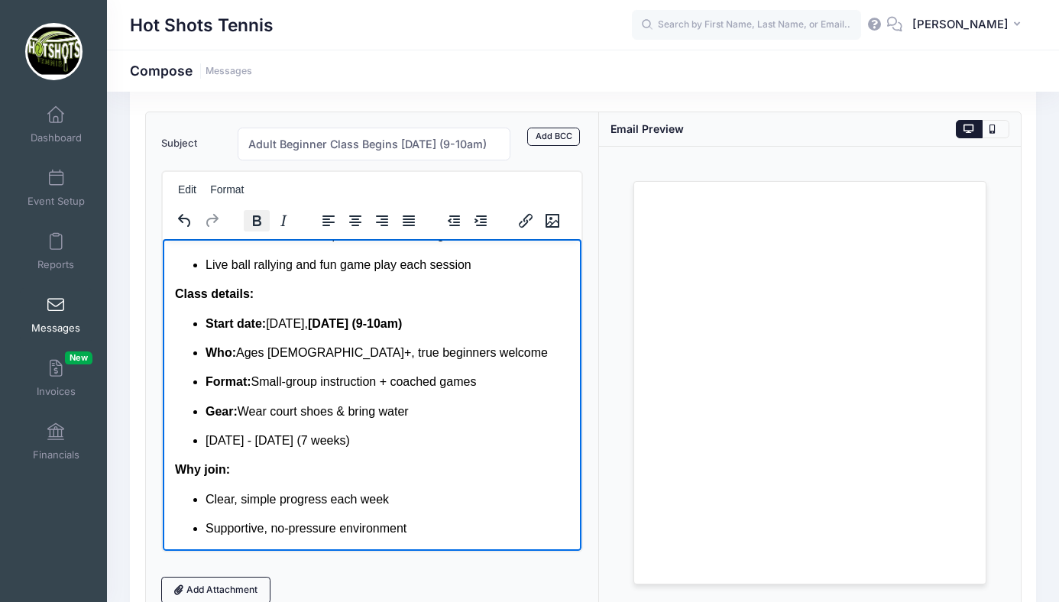
click at [254, 225] on icon "Bold" at bounding box center [257, 221] width 8 height 11
click at [393, 420] on p "Gear: Wear court shoes & bring water" at bounding box center [387, 411] width 364 height 17
click at [426, 449] on li "Sept 6 - Oct 18, 2025 (7 weeks)" at bounding box center [387, 440] width 364 height 17
drag, startPoint x: 439, startPoint y: 454, endPoint x: 506, endPoint y: 457, distance: 66.6
click at [506, 449] on li "Sept 6 - Oct 18, 2025 (7 weeks) Cost: $210.00" at bounding box center [387, 440] width 364 height 17
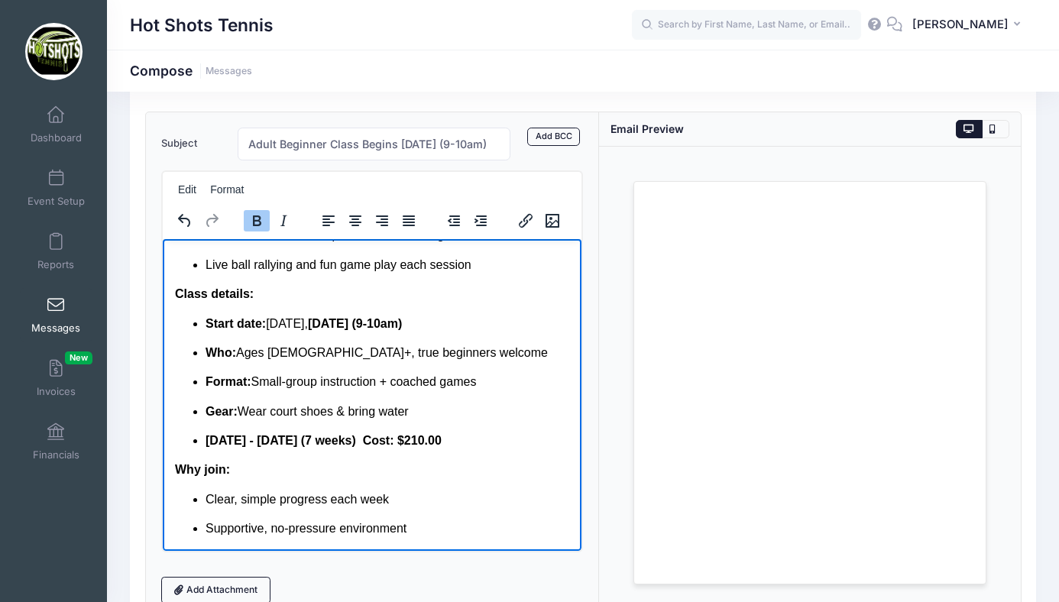
click at [260, 219] on icon "Bold" at bounding box center [257, 221] width 8 height 11
click at [394, 446] on strong "Sept 6 - Oct 18, 2025 (7 weeks) Cost:" at bounding box center [299, 439] width 189 height 13
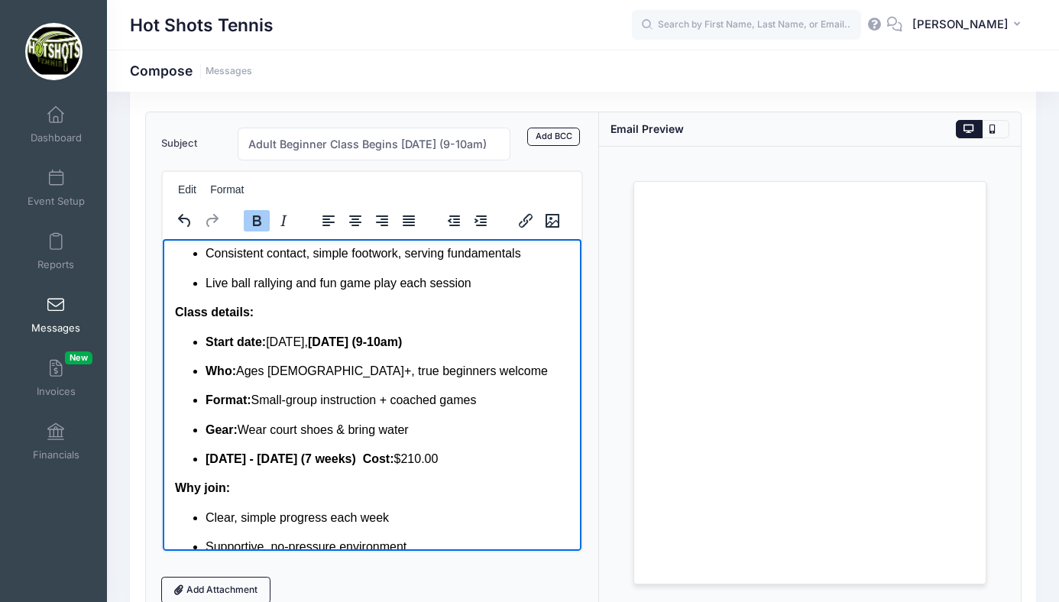
scroll to position [158, 0]
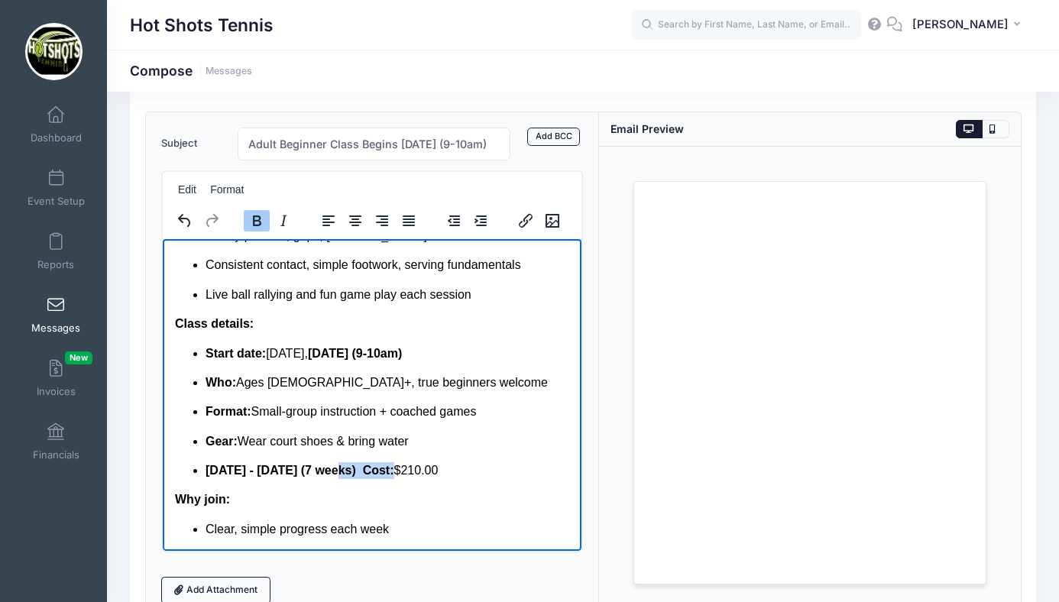
drag, startPoint x: 336, startPoint y: 488, endPoint x: 394, endPoint y: 486, distance: 58.9
click at [394, 476] on strong "Sept 6 - Oct 18, 2025 (7 weeks) Cost:" at bounding box center [299, 469] width 189 height 13
click at [261, 218] on icon "Bold" at bounding box center [257, 221] width 18 height 18
click at [378, 414] on ul "Start date: Saturday, Sept 6 (9-10am) Who: Ages 16+, true beginners welcome For…" at bounding box center [371, 412] width 394 height 135
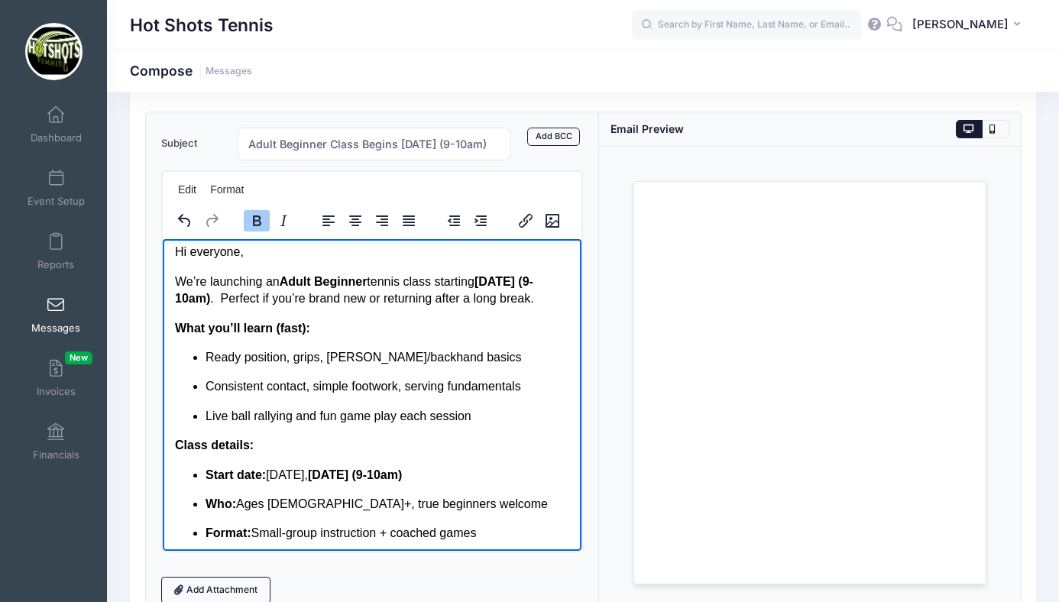
scroll to position [0, 0]
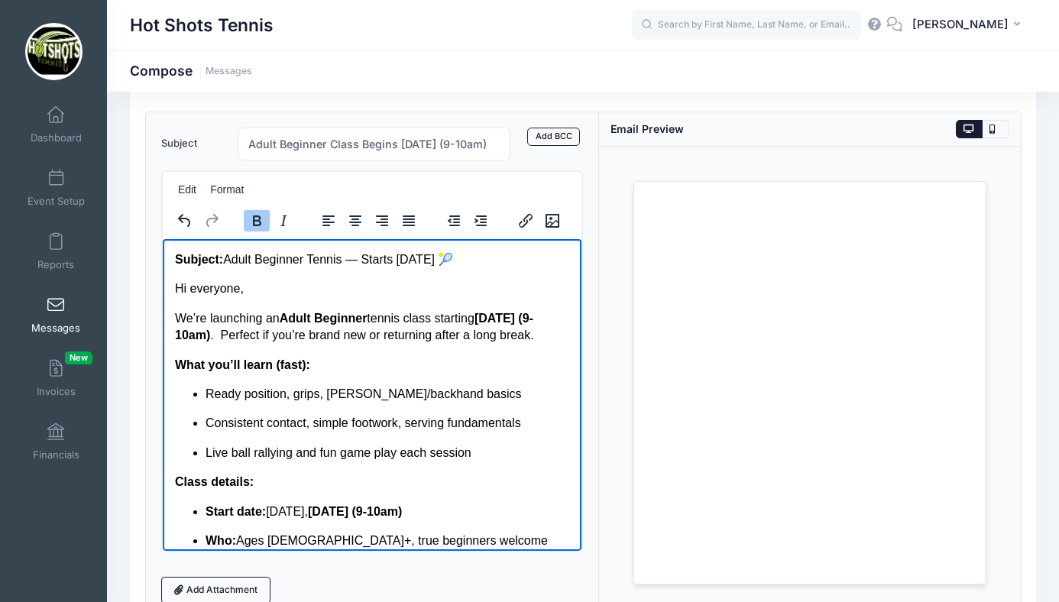
click at [375, 300] on body "Subject: Adult Beginner Tennis — Starts Sept 6 🎾 Hi everyone, We’re launching a…" at bounding box center [371, 564] width 394 height 626
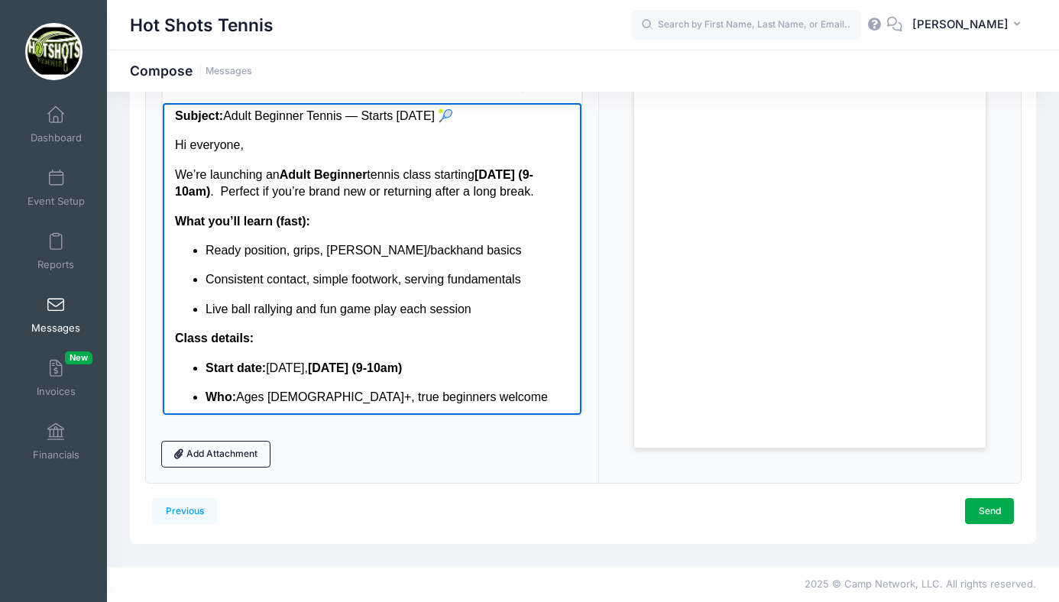
scroll to position [201, 0]
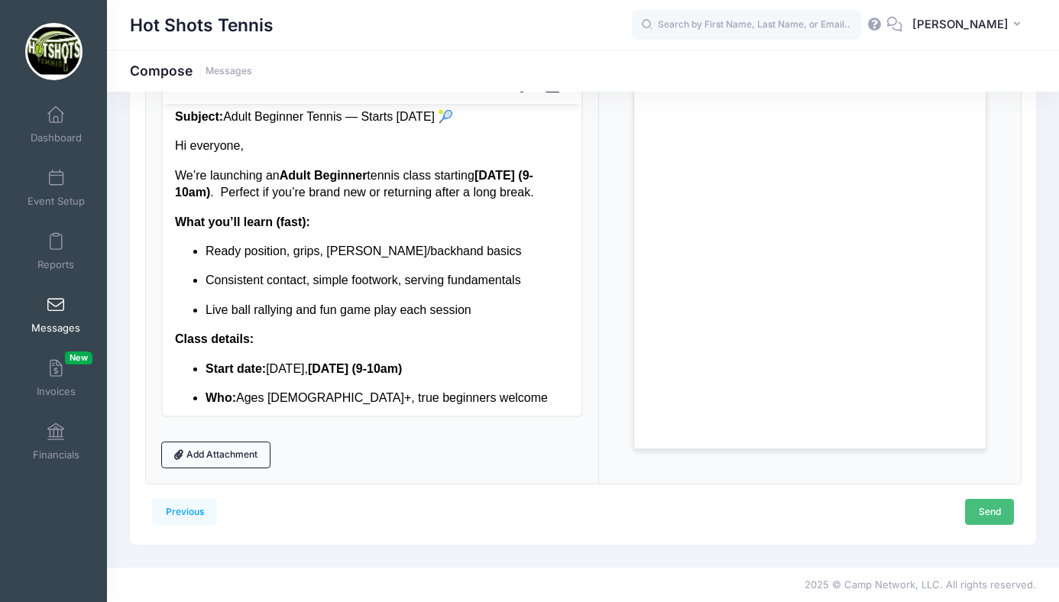
click at [976, 505] on link "Send" at bounding box center [989, 512] width 49 height 26
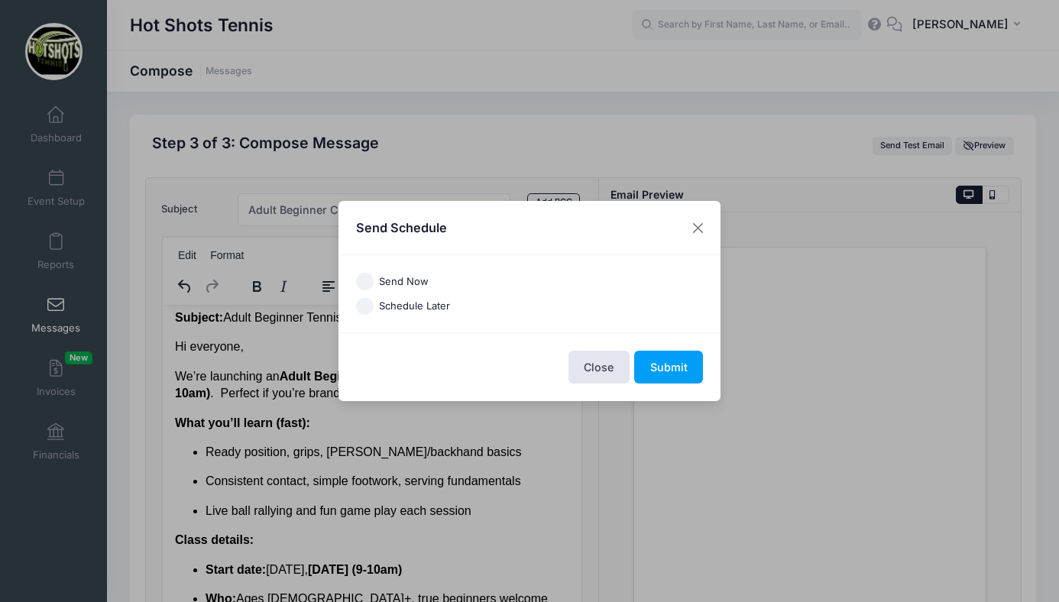
click at [362, 307] on input "Schedule Later" at bounding box center [365, 307] width 18 height 18
radio input "true"
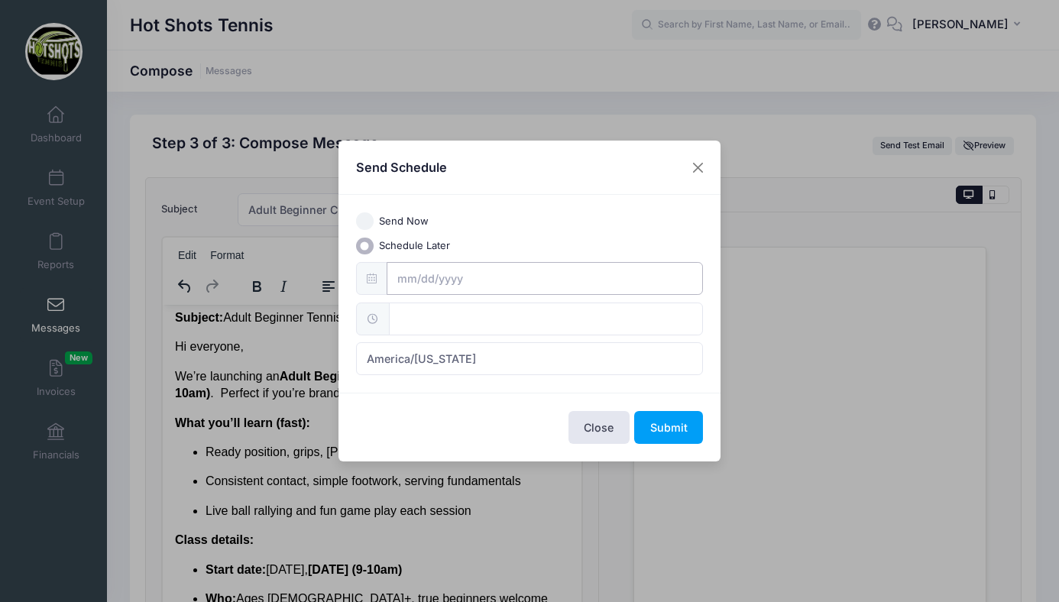
click at [428, 282] on input "text" at bounding box center [545, 278] width 317 height 33
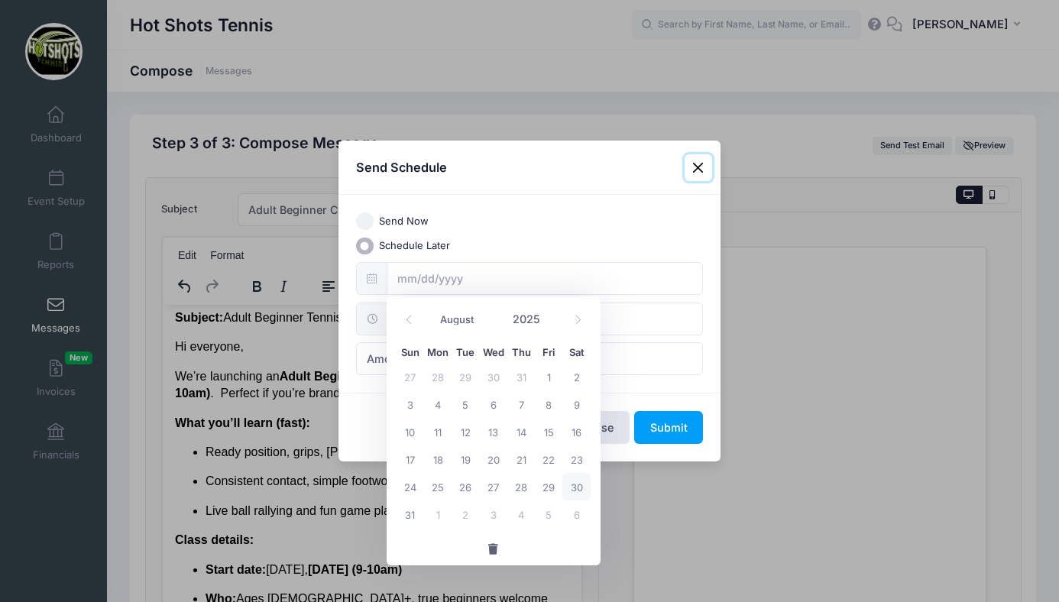
click at [576, 485] on span "30" at bounding box center [577, 487] width 28 height 28
type input "08/30/2025"
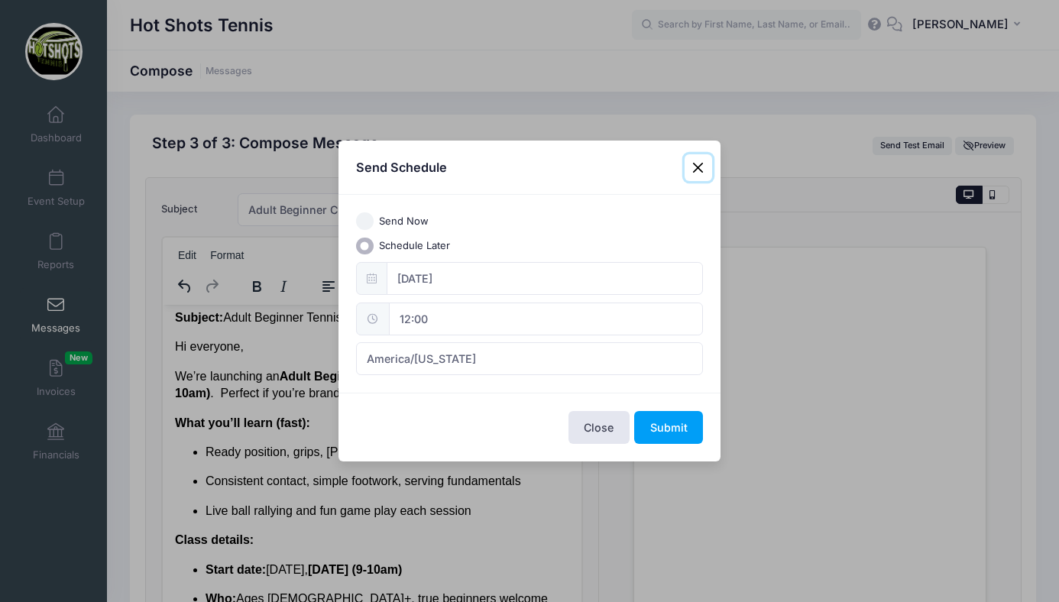
click at [467, 322] on input "12:00" at bounding box center [546, 319] width 314 height 33
click at [469, 344] on span at bounding box center [469, 345] width 11 height 15
type input "13:00"
type input "01"
click at [469, 344] on span at bounding box center [469, 345] width 11 height 15
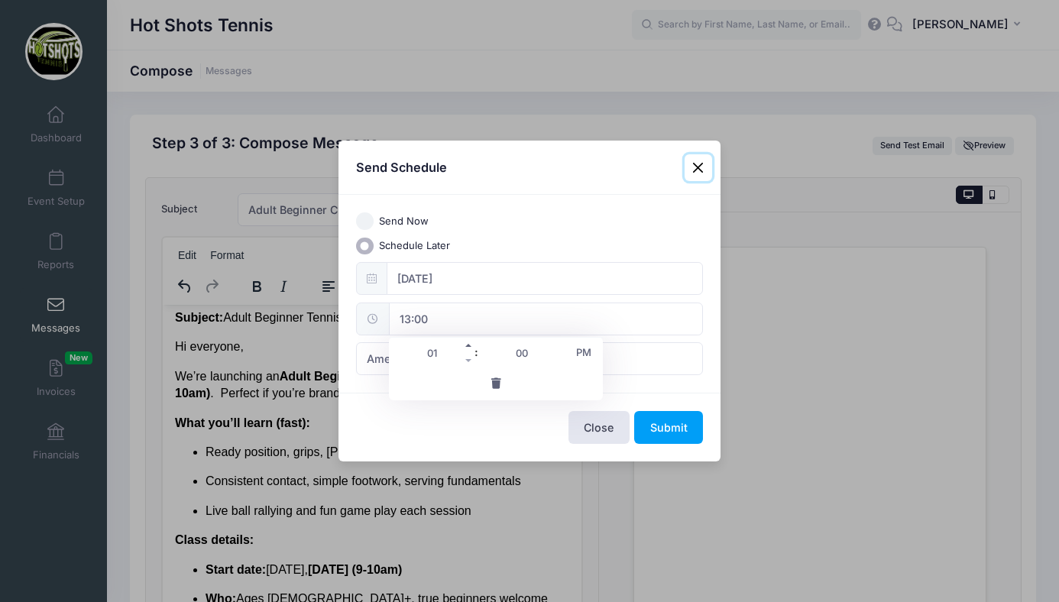
type input "14:00"
type input "02"
click at [469, 344] on span at bounding box center [469, 345] width 11 height 15
type input "15:00"
type input "03"
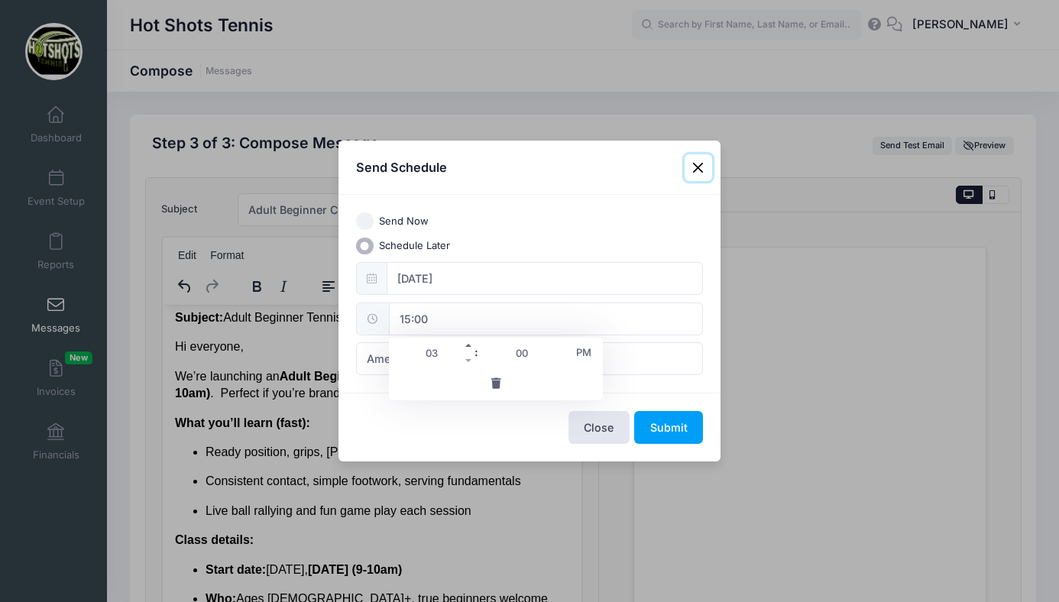
click at [469, 344] on span at bounding box center [469, 345] width 11 height 15
type input "16:00"
type input "04"
click at [469, 344] on span at bounding box center [469, 345] width 11 height 15
type input "17:00"
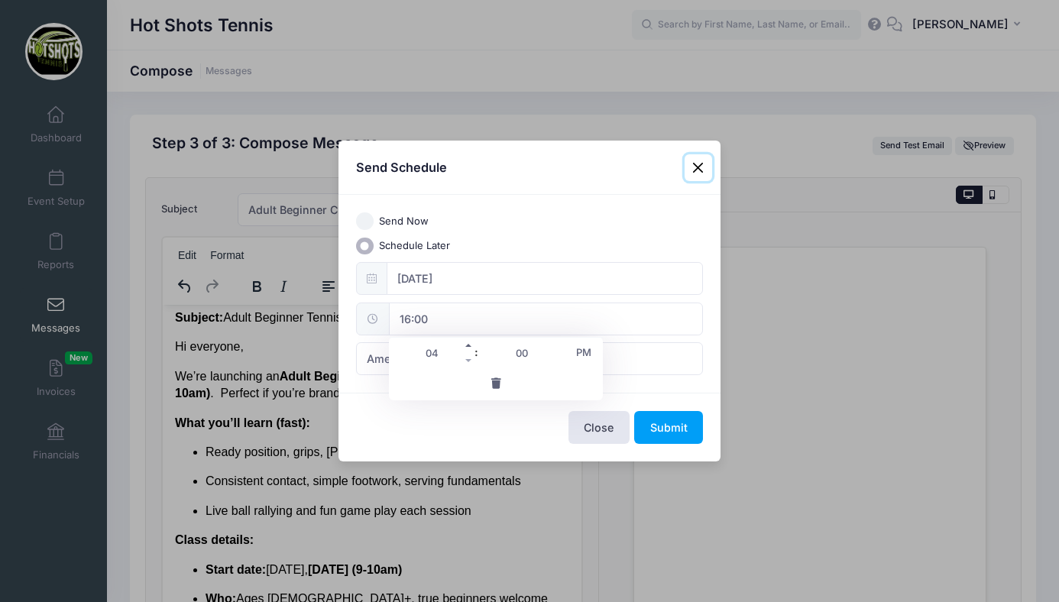
type input "05"
click at [579, 318] on input "17:00" at bounding box center [546, 319] width 314 height 33
click at [617, 358] on span "America/New York" at bounding box center [530, 358] width 348 height 33
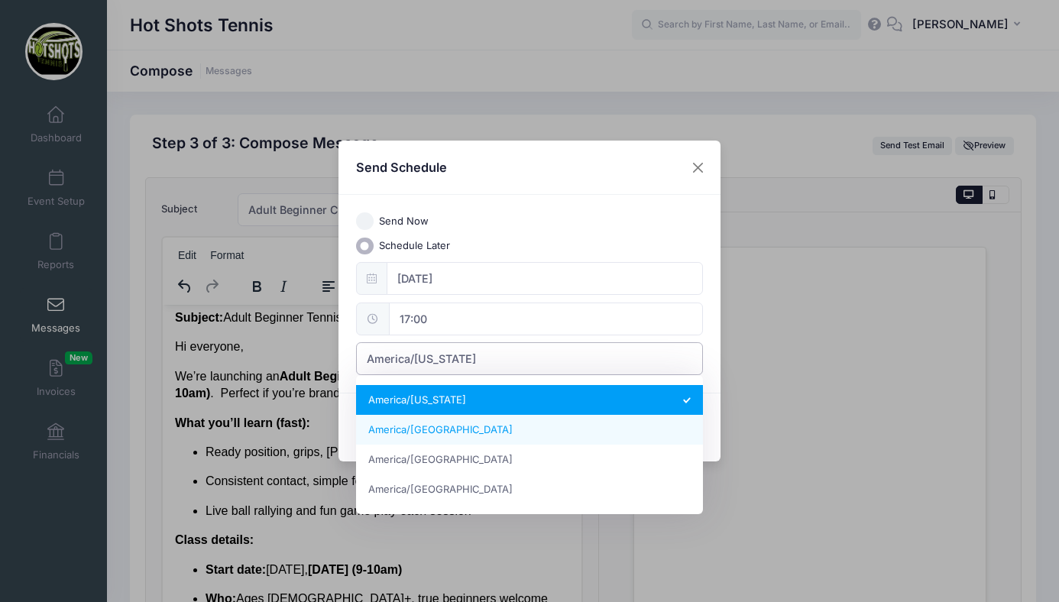
select select "America/Los_Angeles"
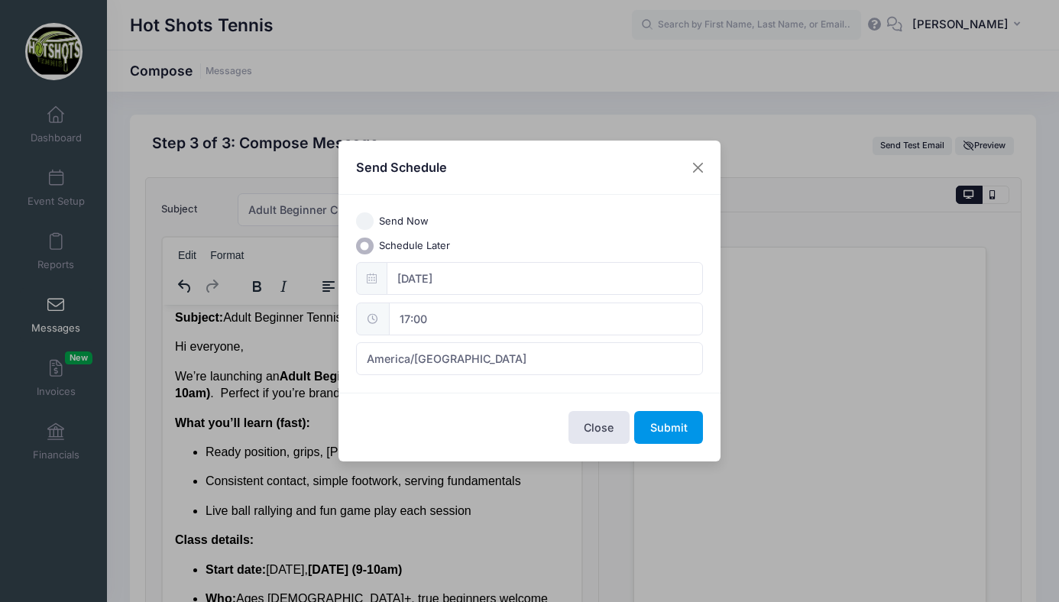
click at [668, 427] on button "Submit" at bounding box center [668, 427] width 69 height 33
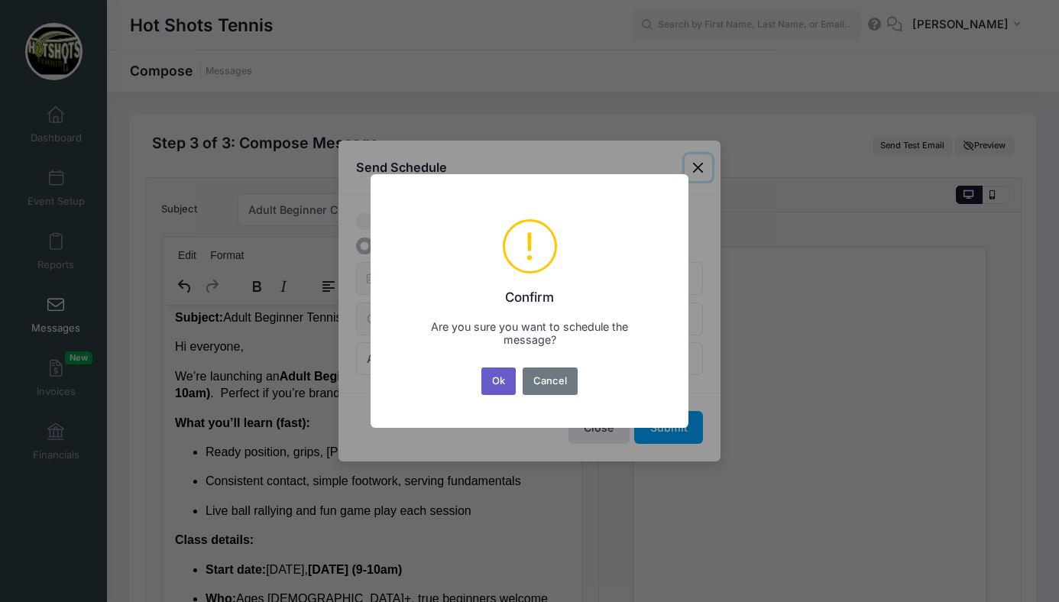
click at [496, 379] on button "Ok" at bounding box center [499, 382] width 35 height 28
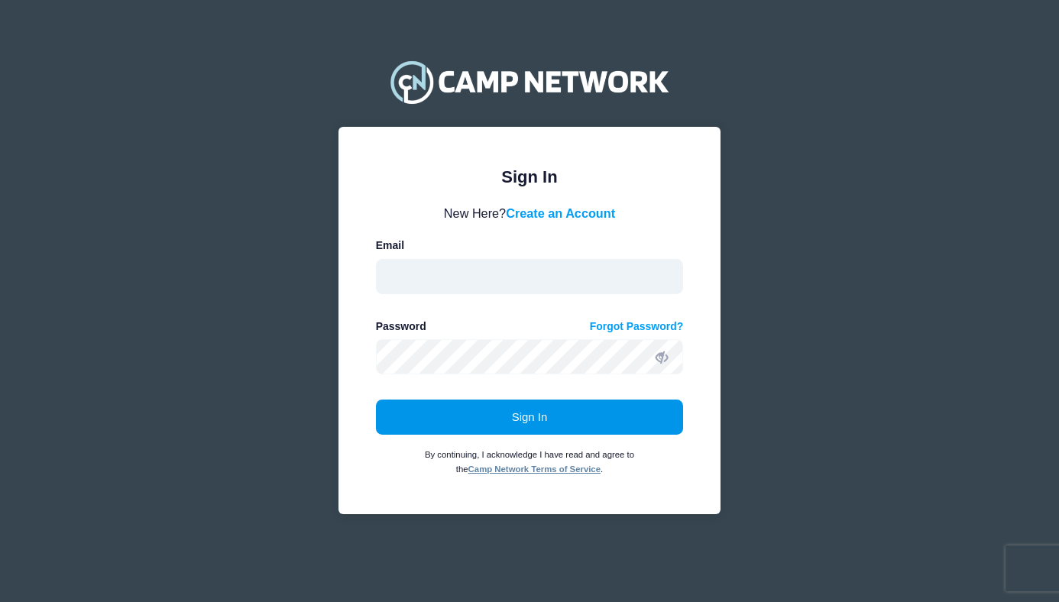
type input "[EMAIL_ADDRESS][DOMAIN_NAME]"
click at [524, 410] on button "Sign In" at bounding box center [530, 417] width 308 height 35
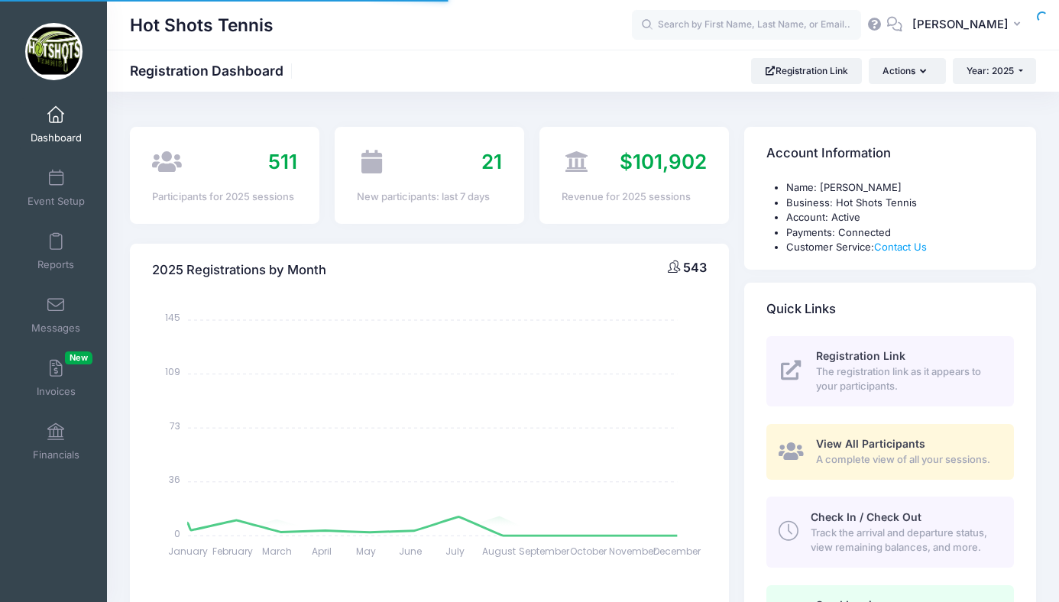
select select
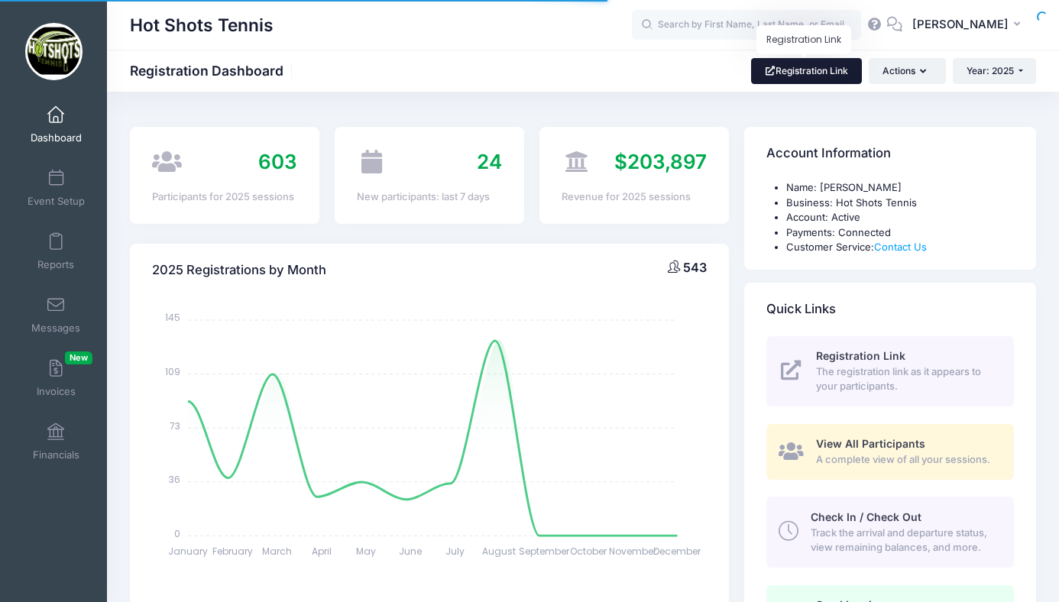
click at [790, 68] on link "Registration Link" at bounding box center [806, 71] width 111 height 26
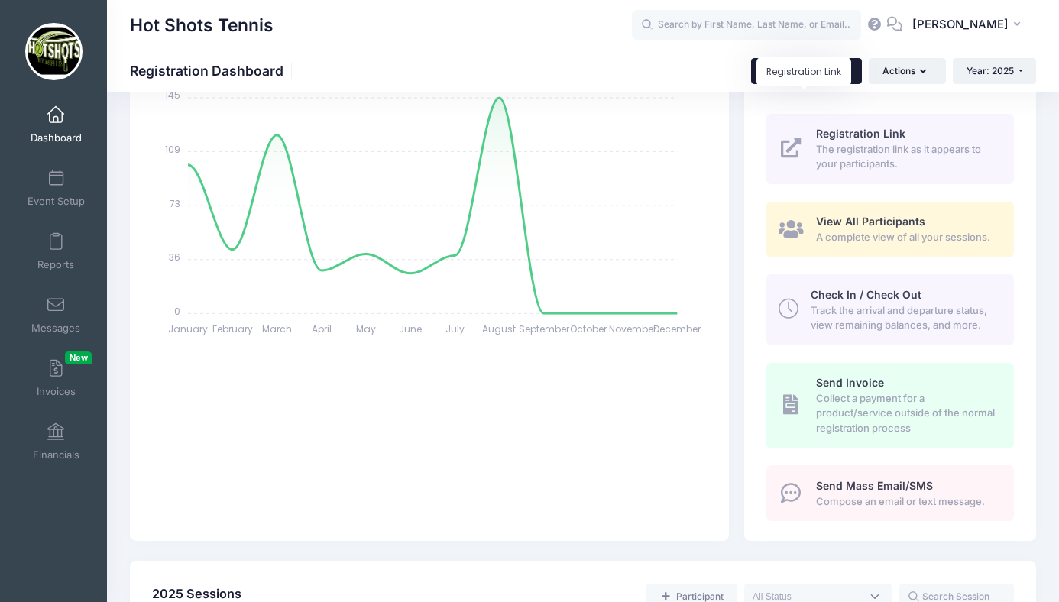
scroll to position [214, 0]
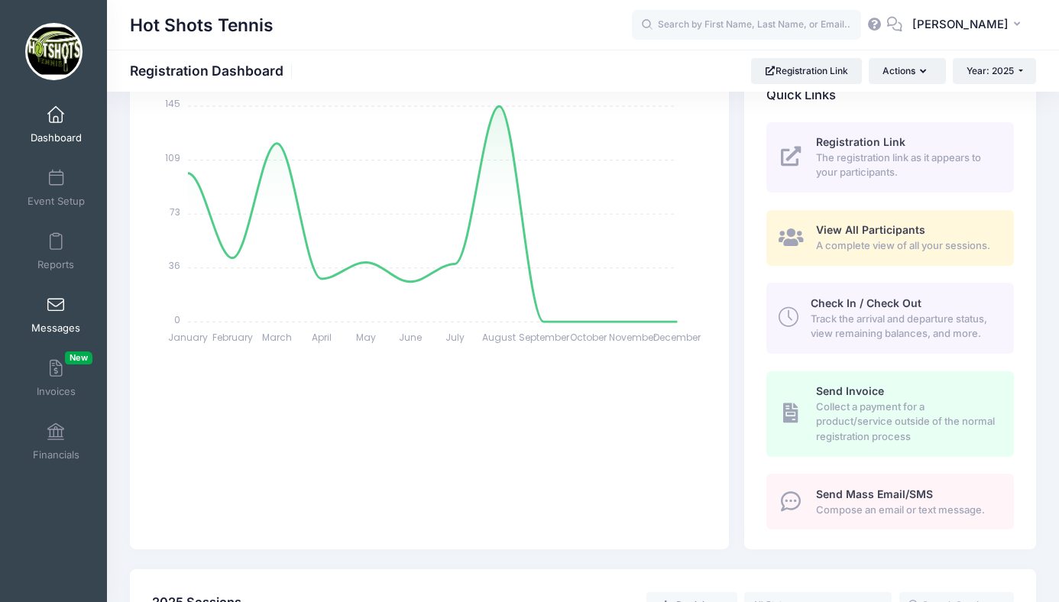
click at [56, 300] on span at bounding box center [56, 305] width 0 height 17
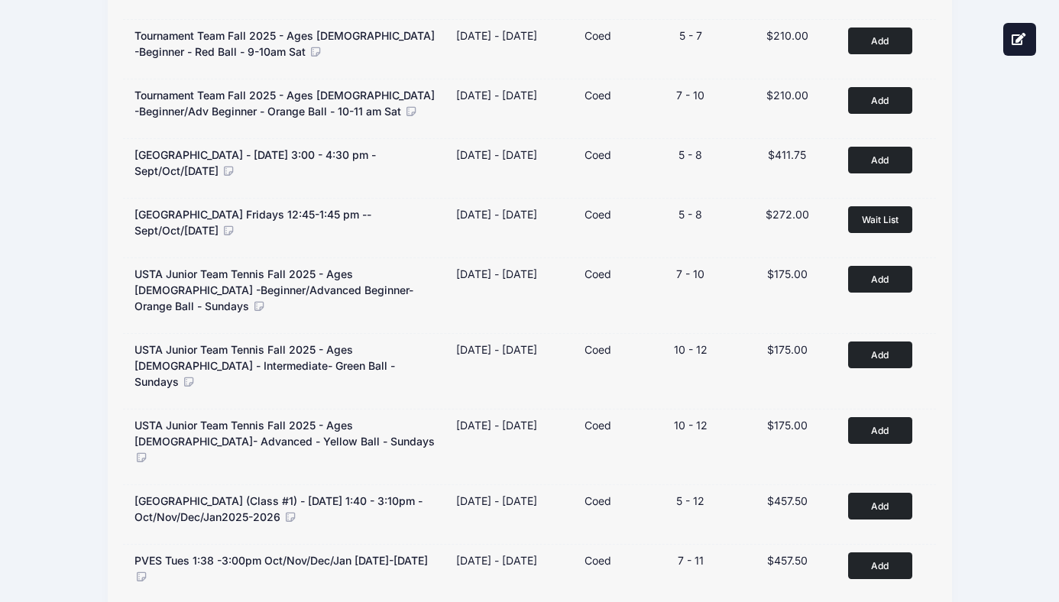
scroll to position [620, 0]
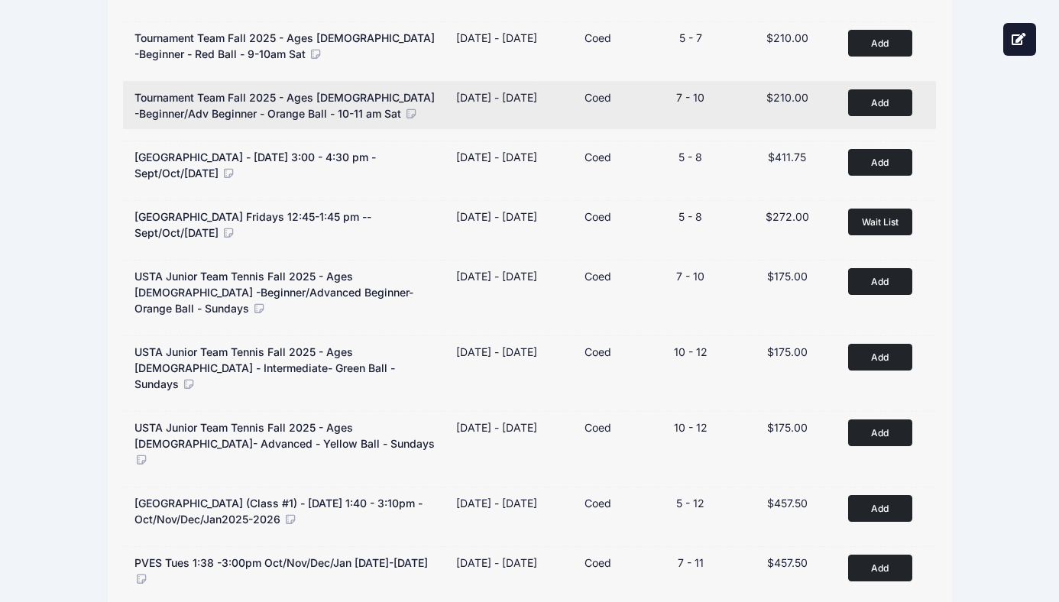
click at [725, 94] on div "Age Range 7 - 10" at bounding box center [691, 105] width 96 height 32
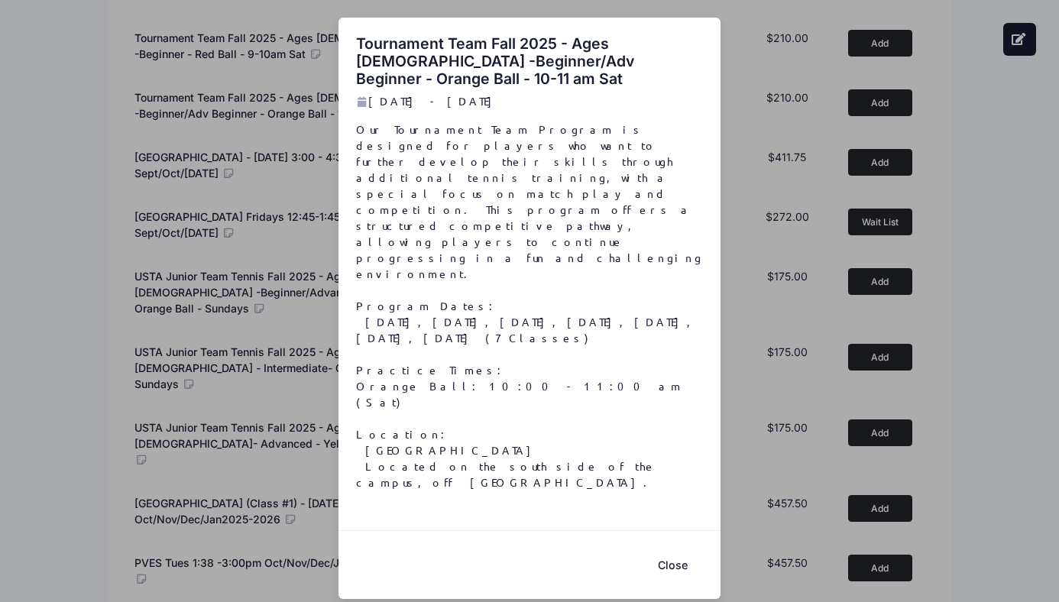
click at [673, 549] on button "Close" at bounding box center [672, 565] width 61 height 33
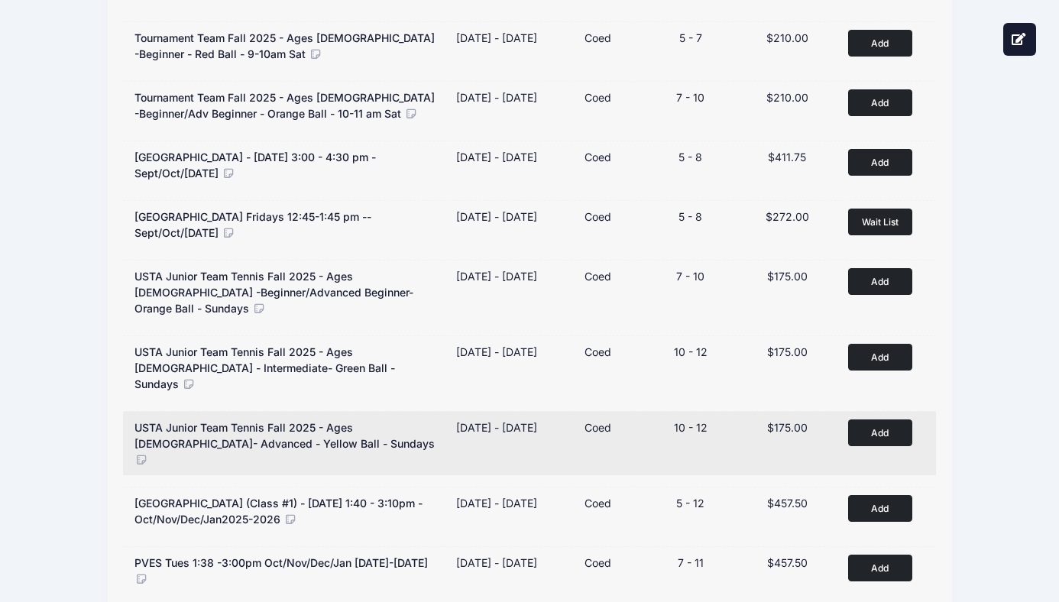
scroll to position [767, 0]
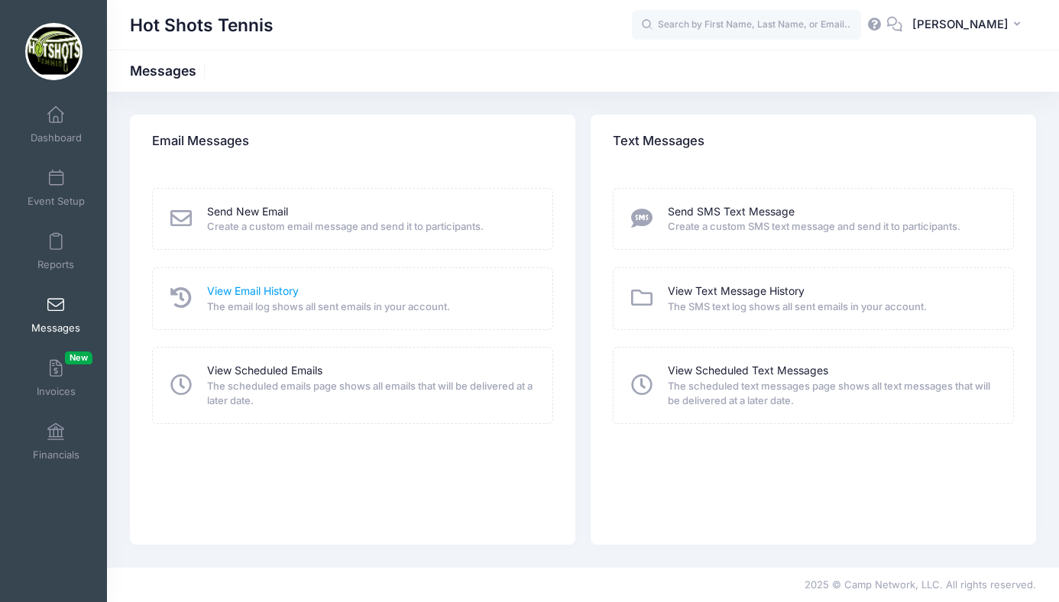
click at [259, 287] on link "View Email History" at bounding box center [253, 292] width 92 height 16
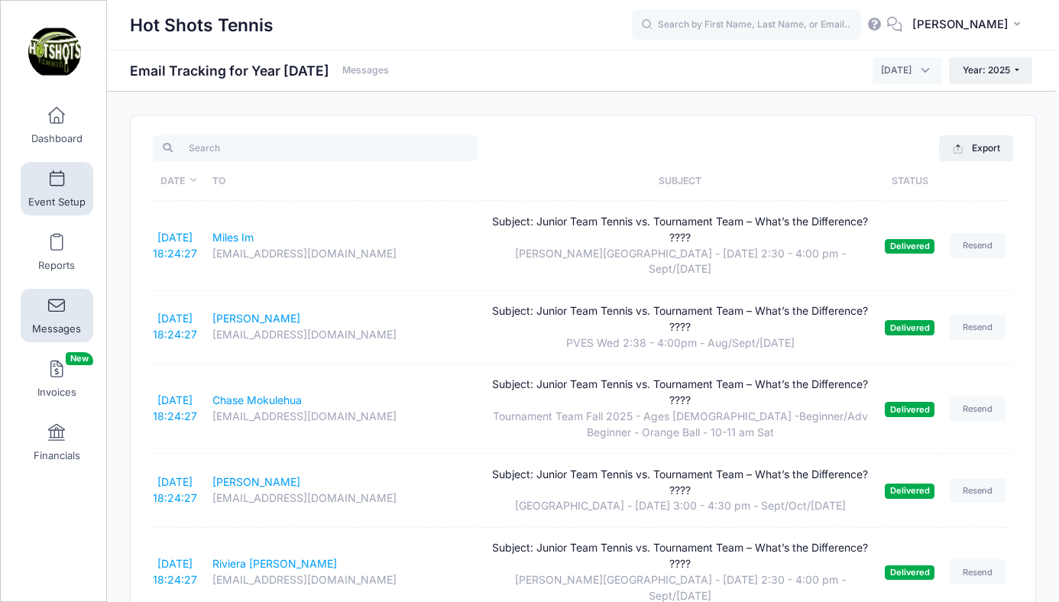
click at [46, 182] on link "Event Setup" at bounding box center [57, 189] width 73 height 54
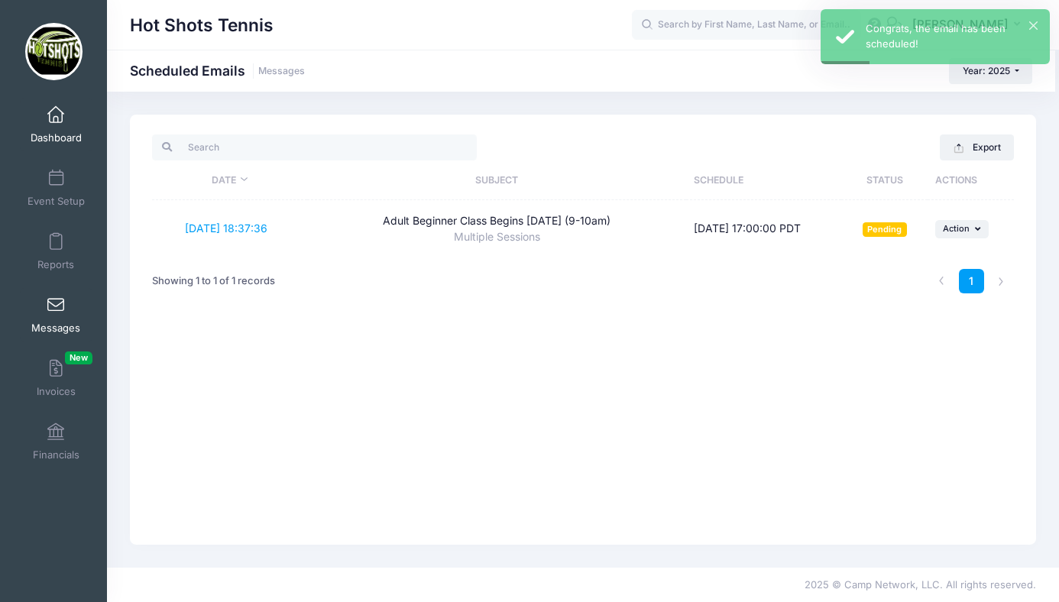
click at [57, 124] on link "Dashboard" at bounding box center [56, 125] width 73 height 54
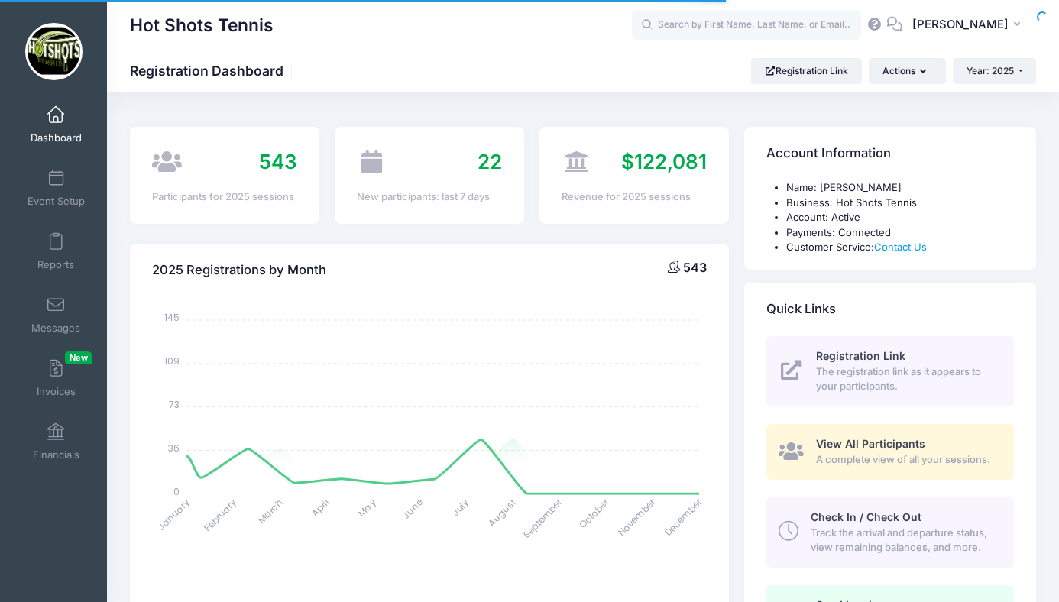
select select
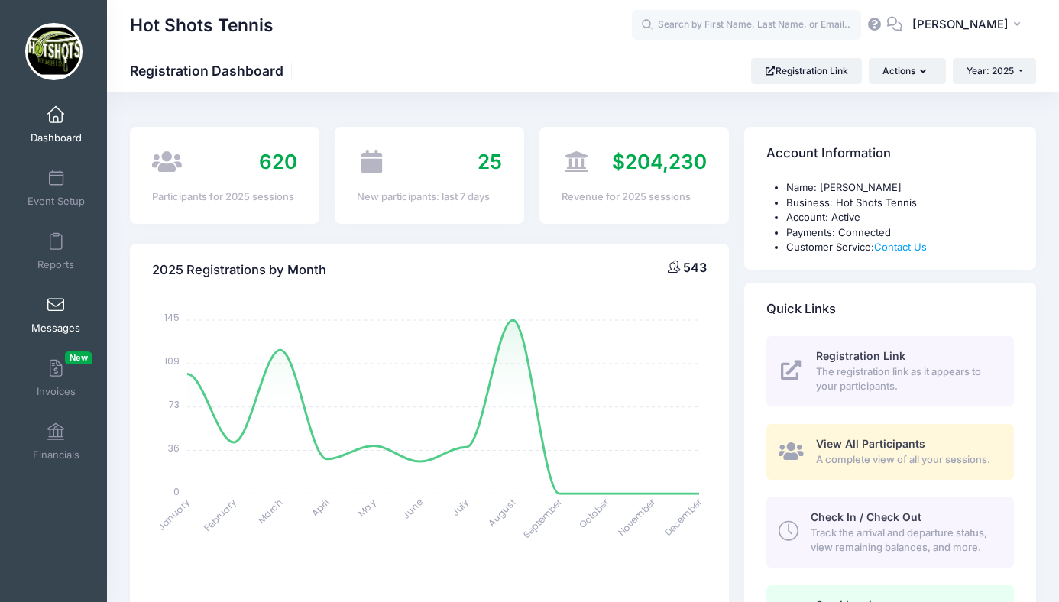
click at [46, 313] on link "Messages" at bounding box center [56, 315] width 73 height 54
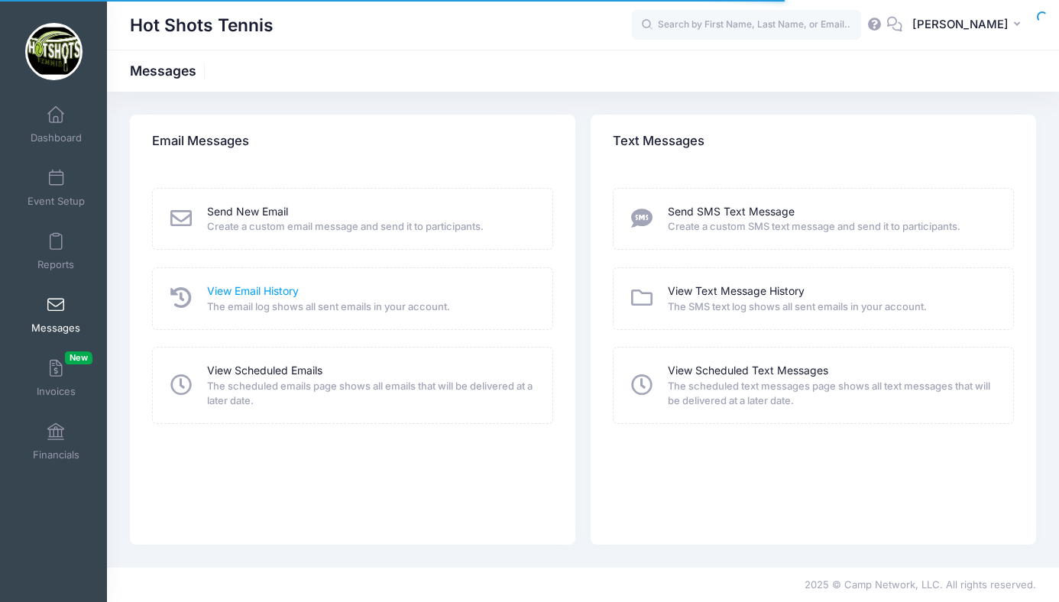
click at [242, 291] on link "View Email History" at bounding box center [253, 292] width 92 height 16
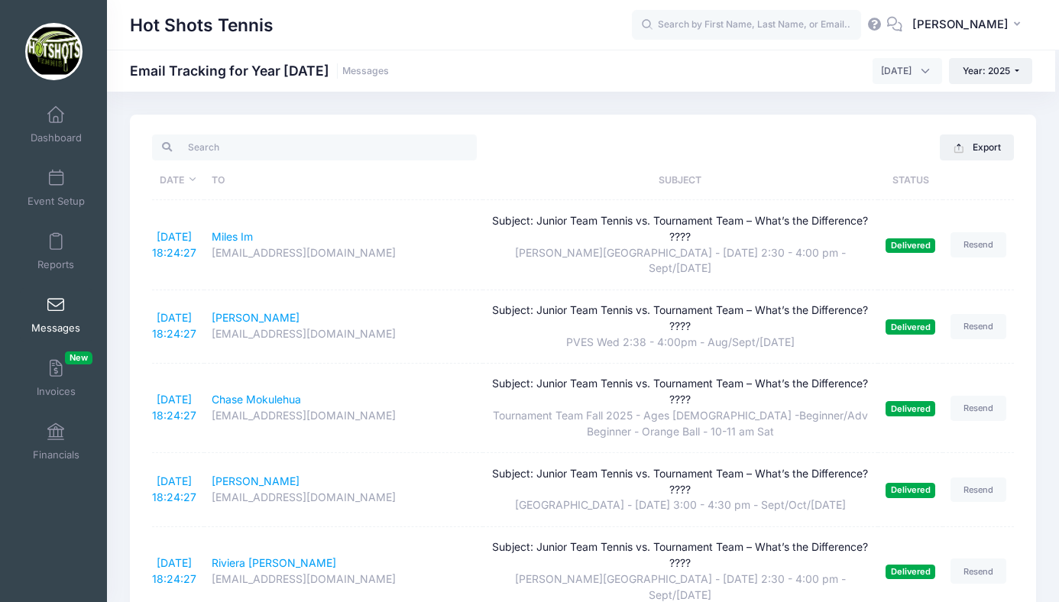
click at [56, 311] on span at bounding box center [56, 305] width 0 height 17
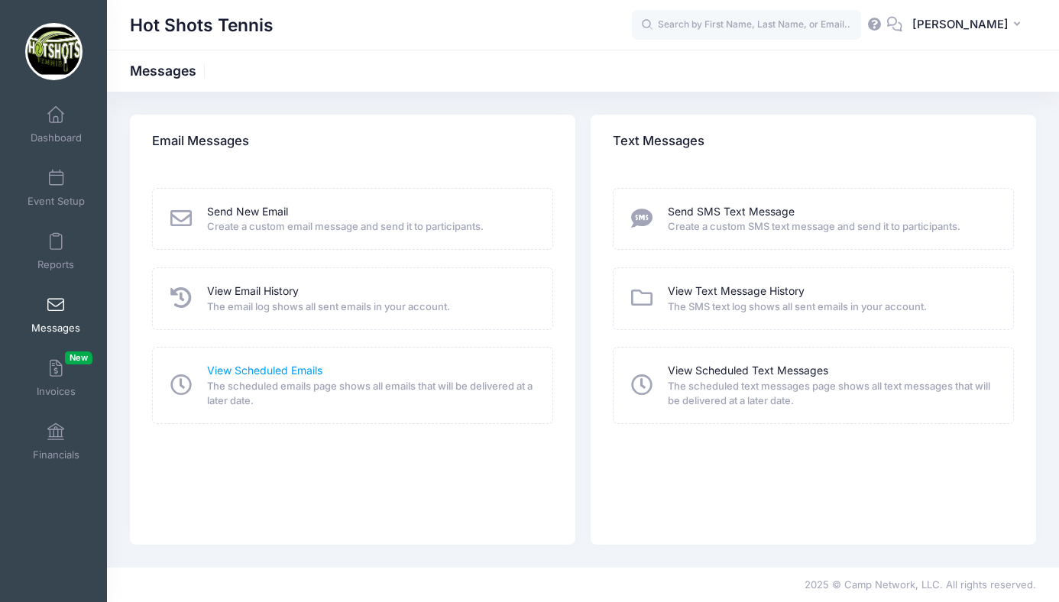
click at [261, 369] on link "View Scheduled Emails" at bounding box center [264, 371] width 115 height 16
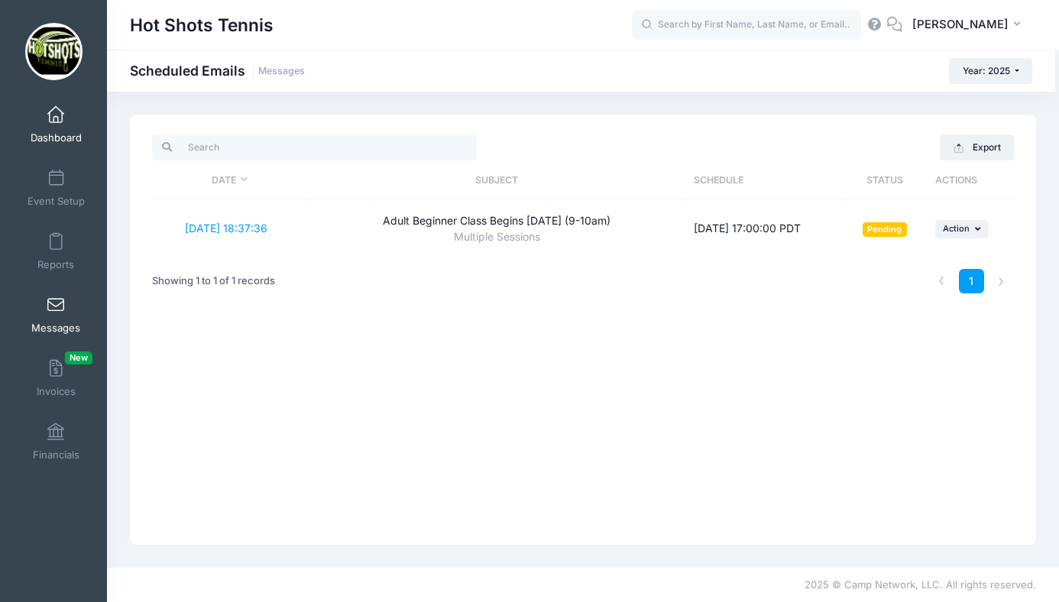
click at [56, 115] on span at bounding box center [56, 115] width 0 height 17
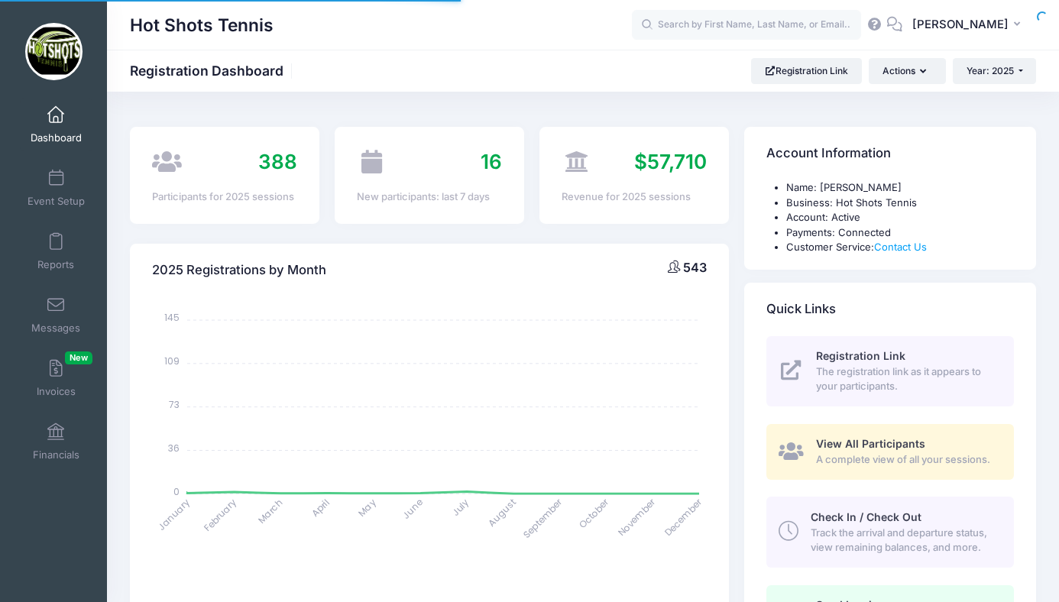
select select
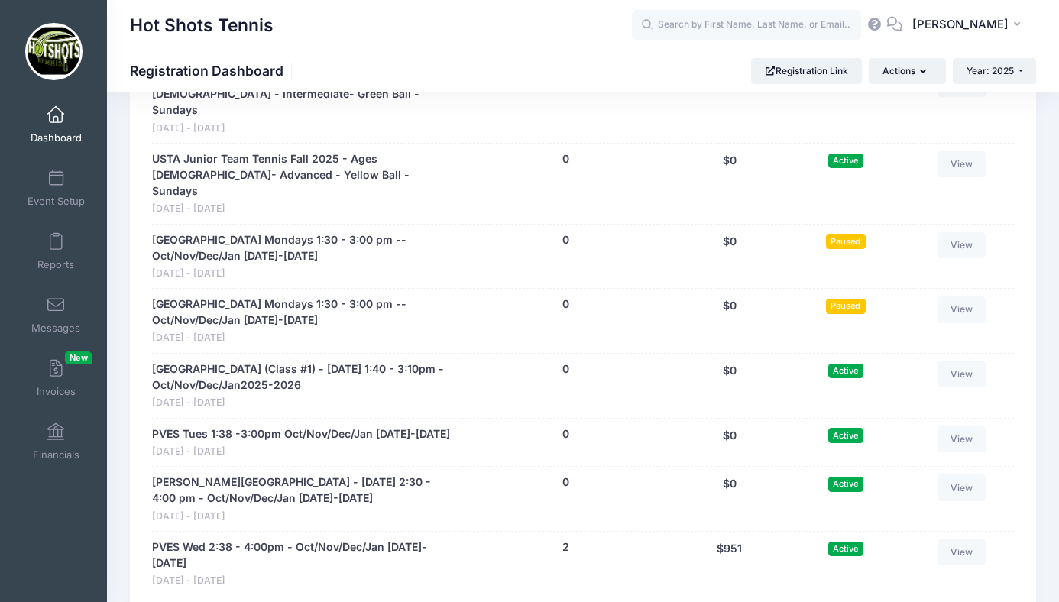
scroll to position [4151, 0]
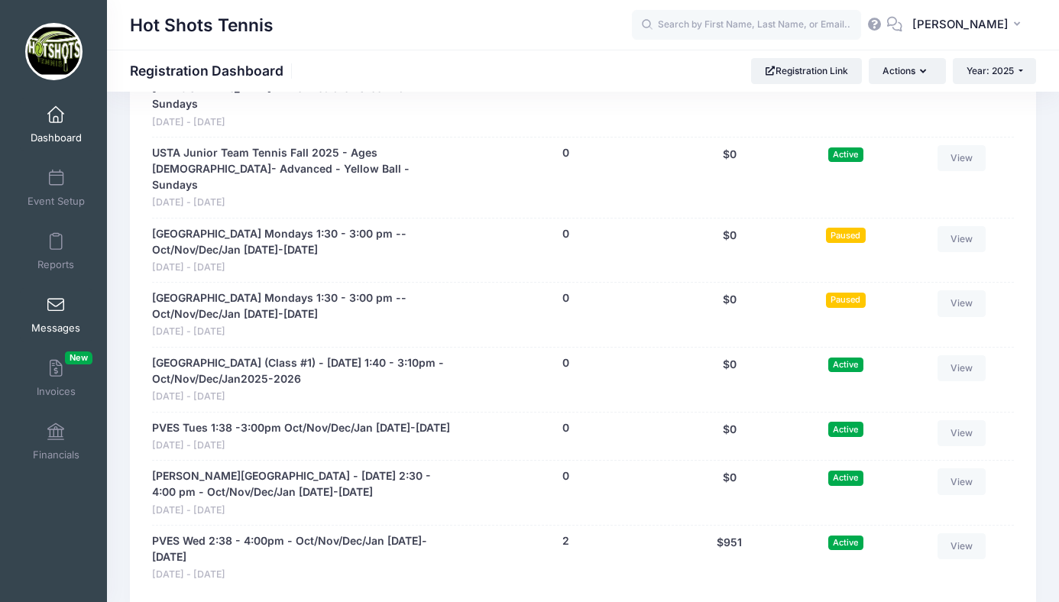
click at [56, 302] on span at bounding box center [56, 305] width 0 height 17
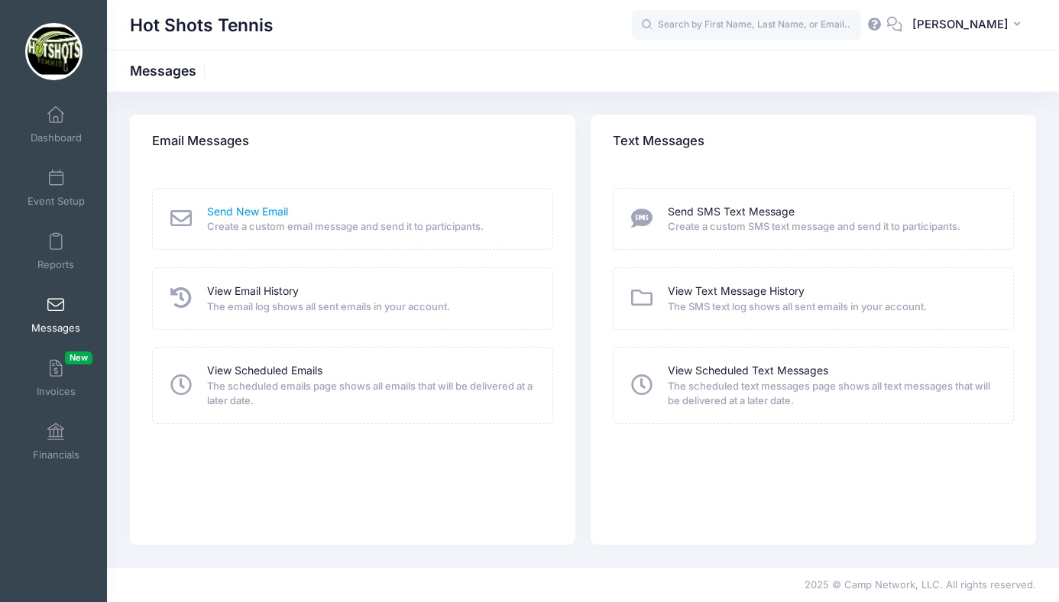
click at [254, 210] on link "Send New Email" at bounding box center [247, 212] width 81 height 16
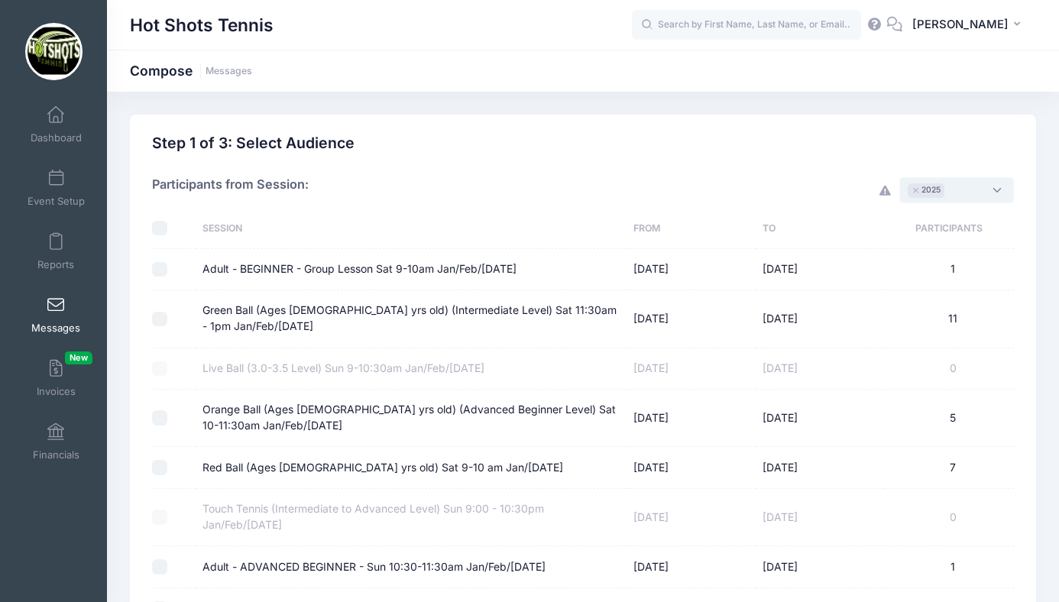
click at [974, 187] on span "× 2025" at bounding box center [957, 190] width 115 height 26
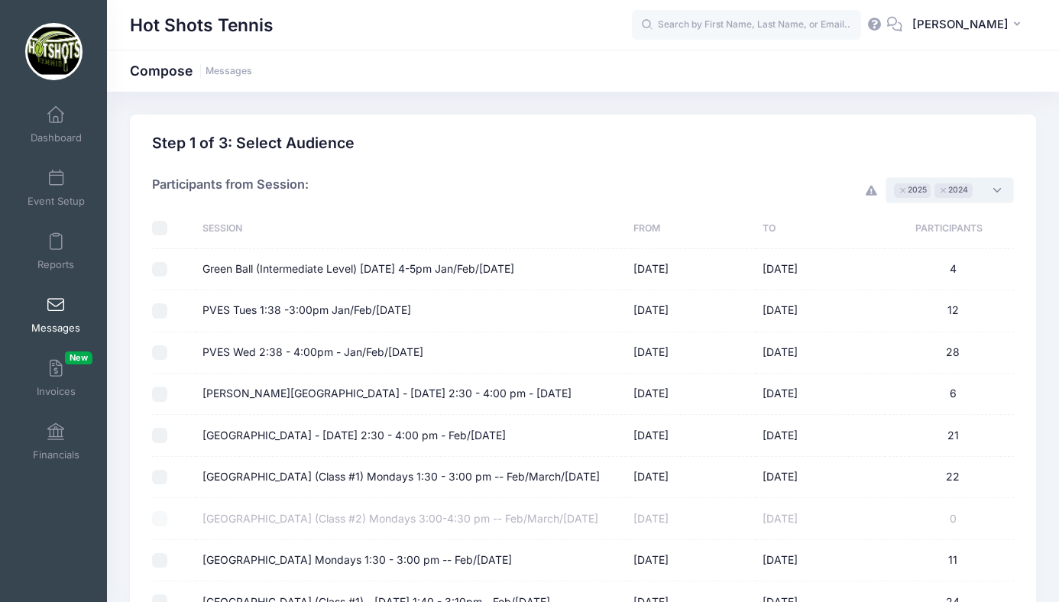
click at [159, 226] on input "checkbox" at bounding box center [159, 228] width 15 height 15
checkbox input "true"
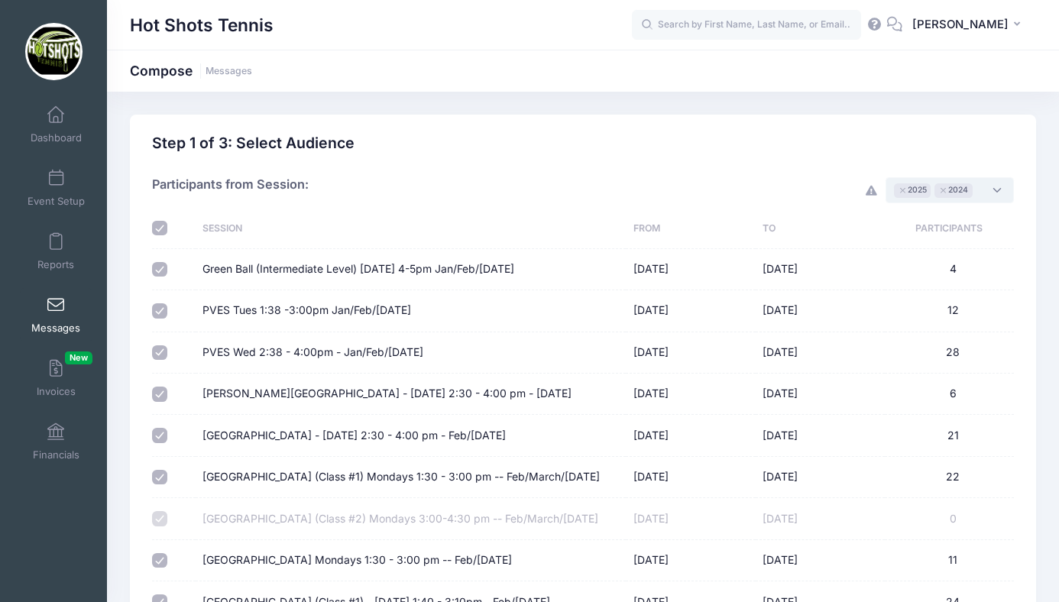
checkbox input "true"
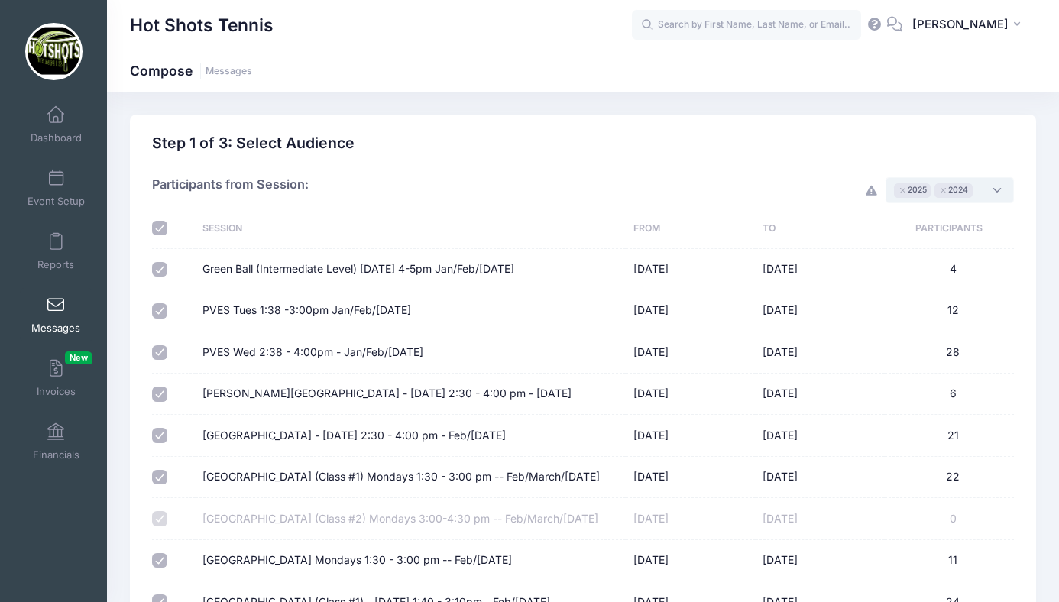
checkbox input "true"
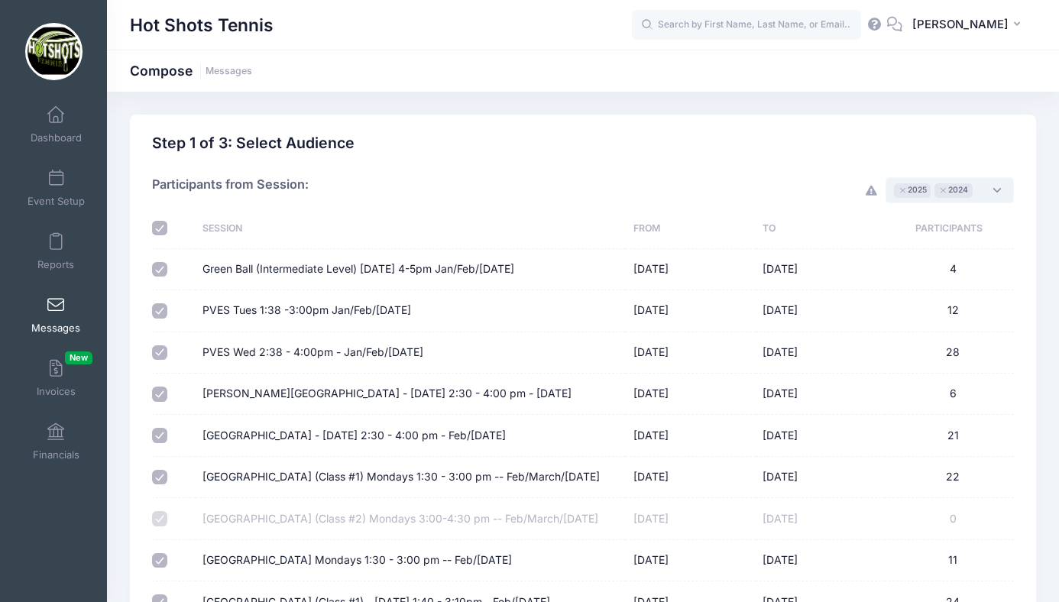
checkbox input "true"
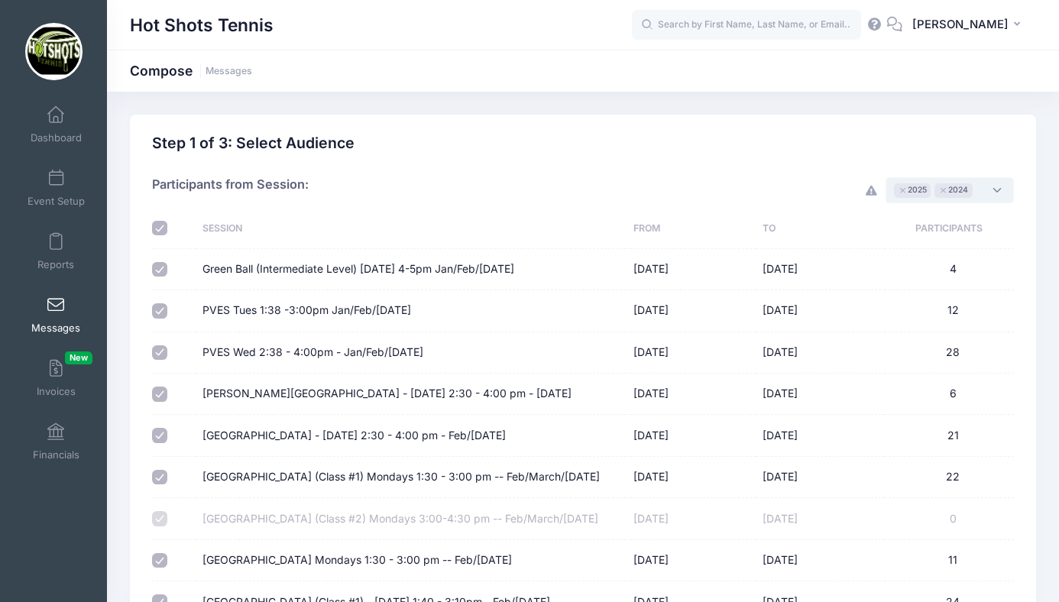
checkbox input "true"
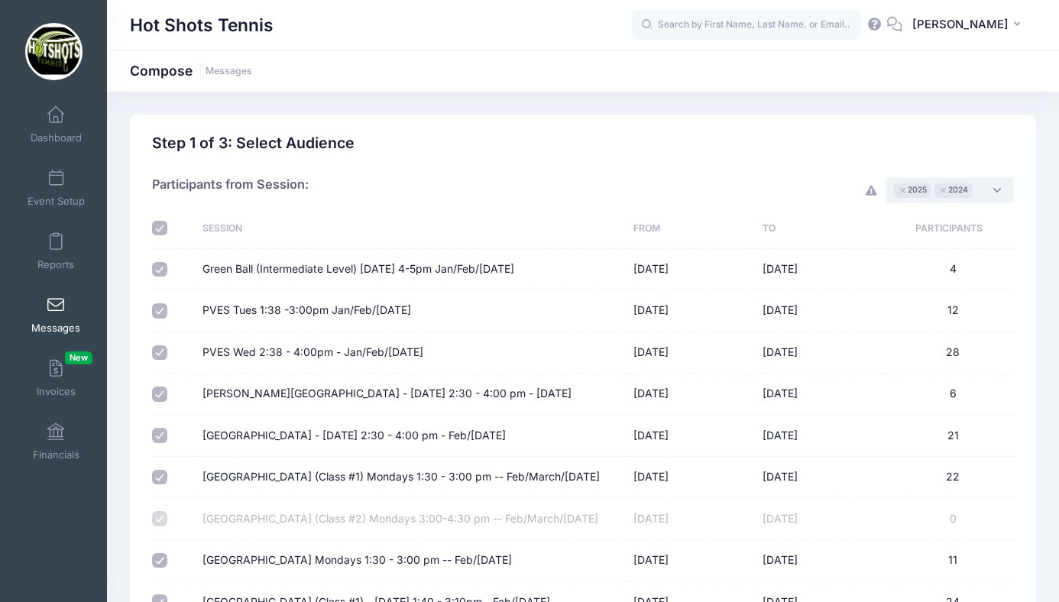
checkbox input "true"
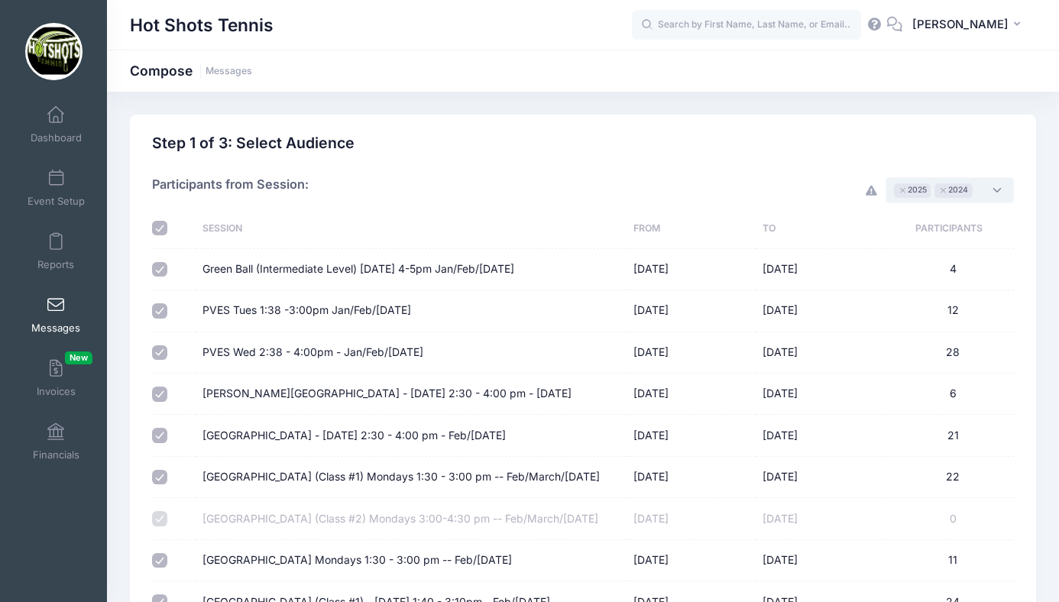
checkbox input "true"
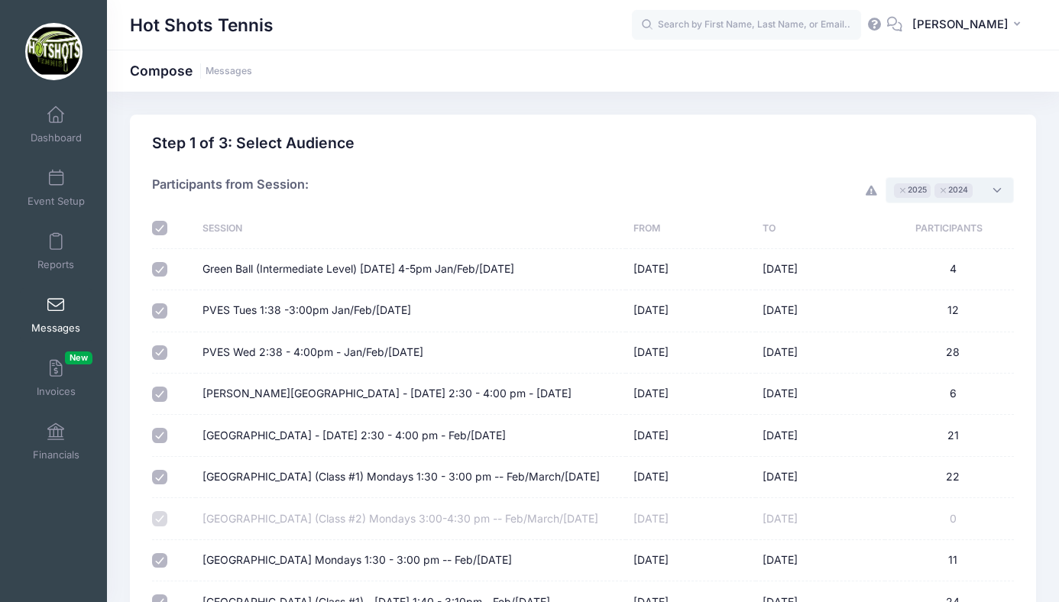
checkbox input "true"
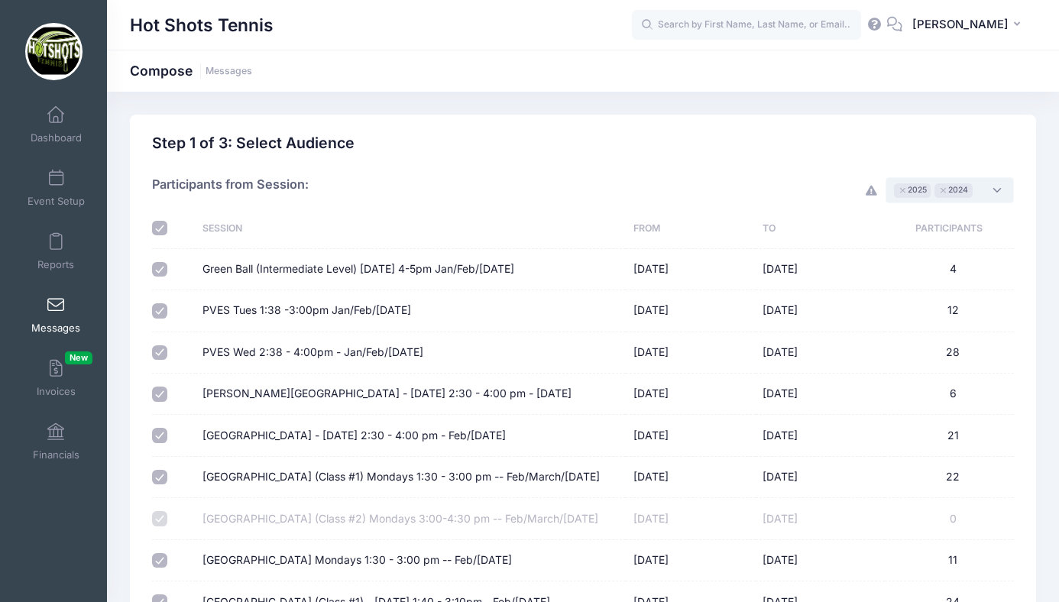
checkbox input "true"
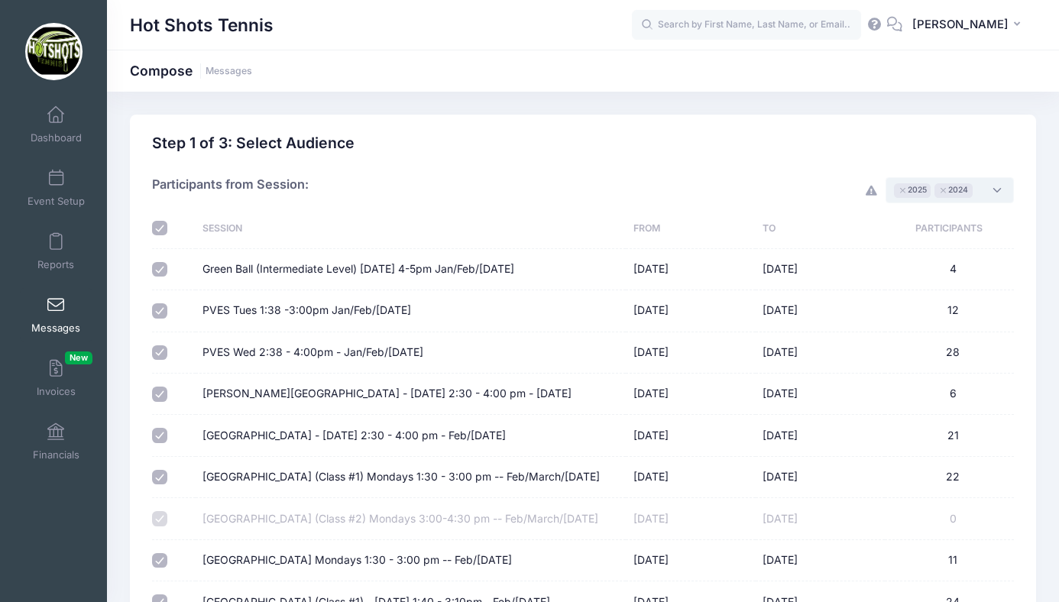
checkbox input "true"
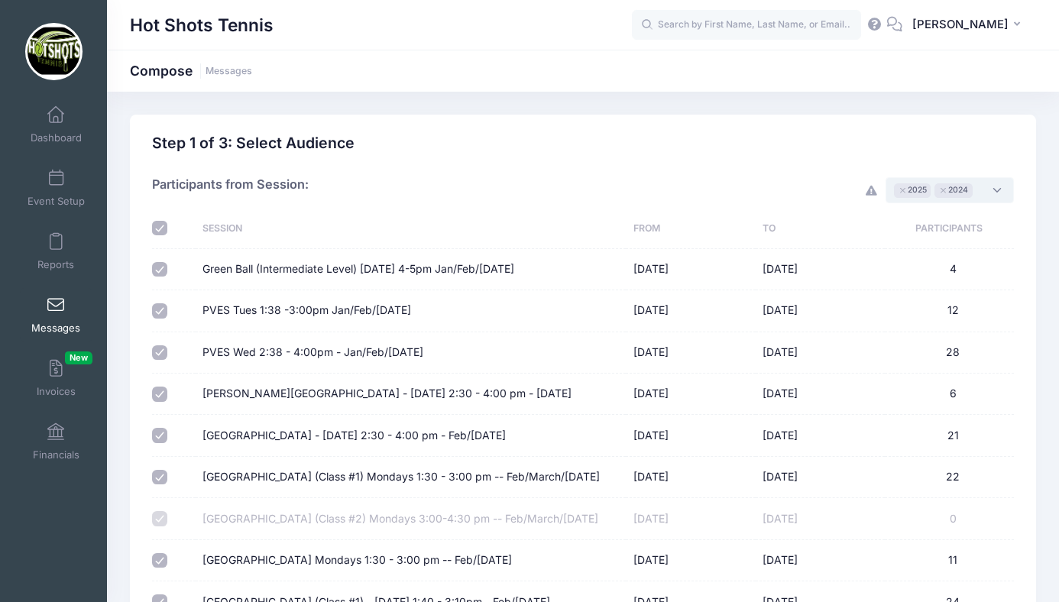
checkbox input "true"
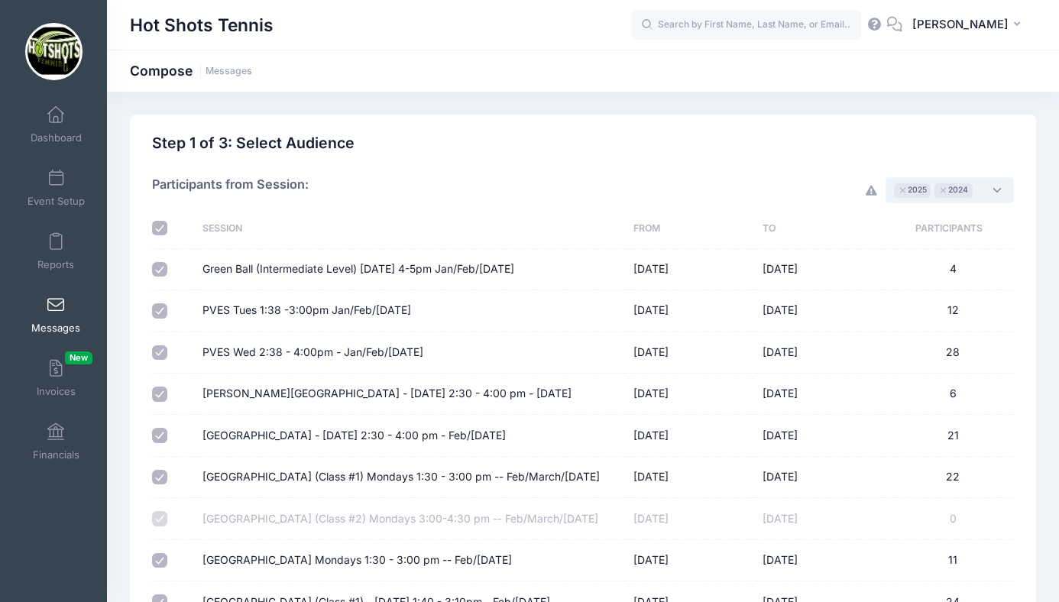
checkbox input "true"
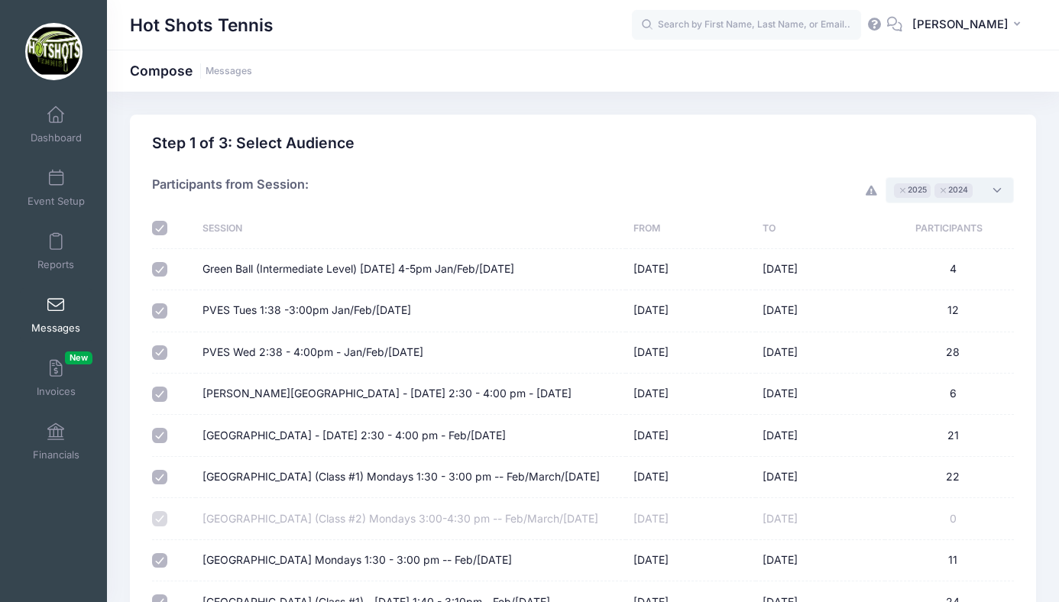
checkbox input "true"
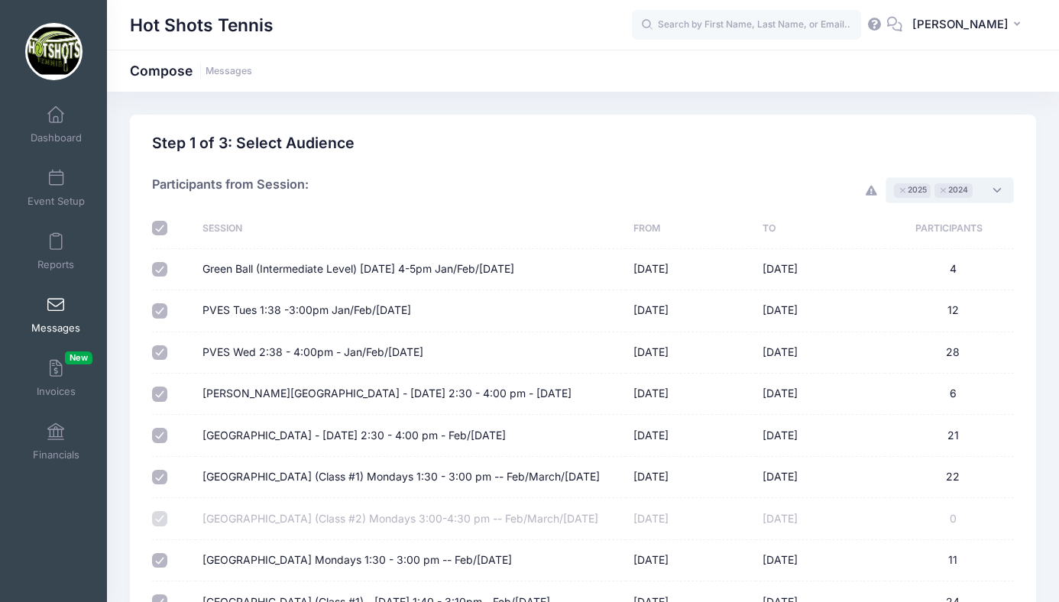
checkbox input "true"
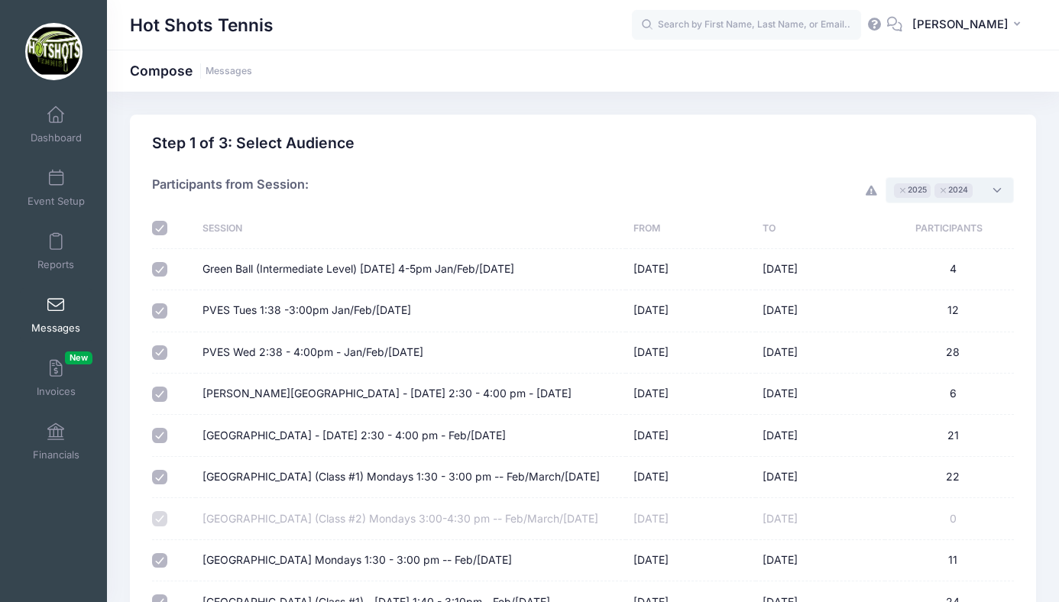
checkbox input "true"
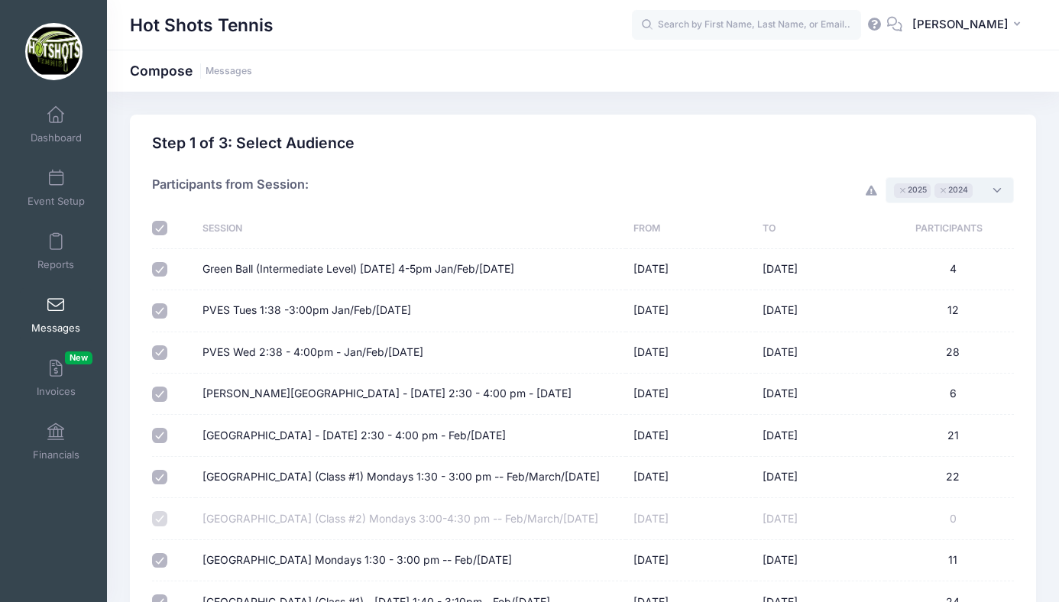
checkbox input "true"
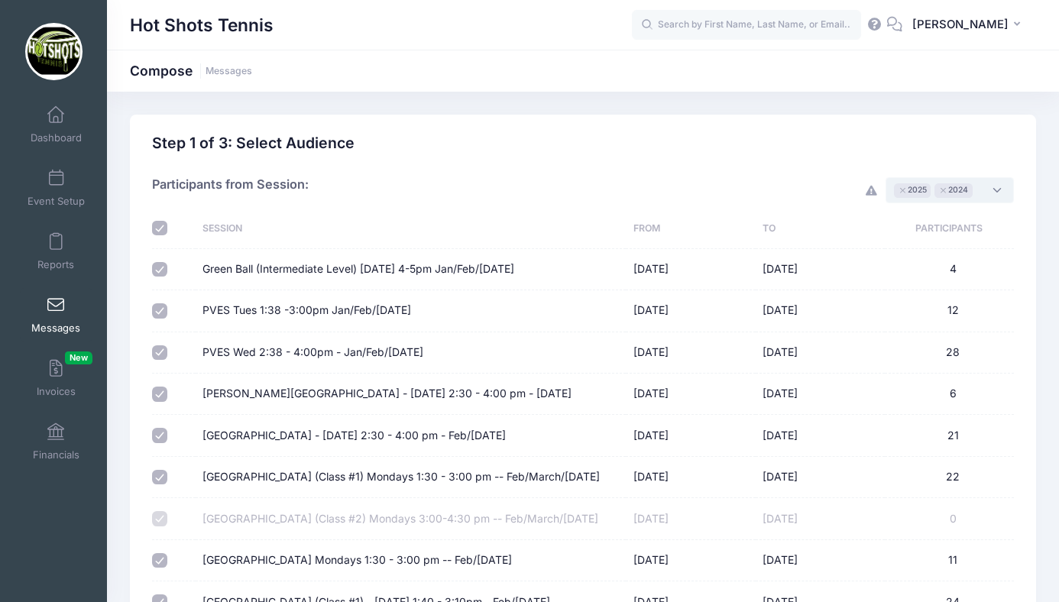
checkbox input "true"
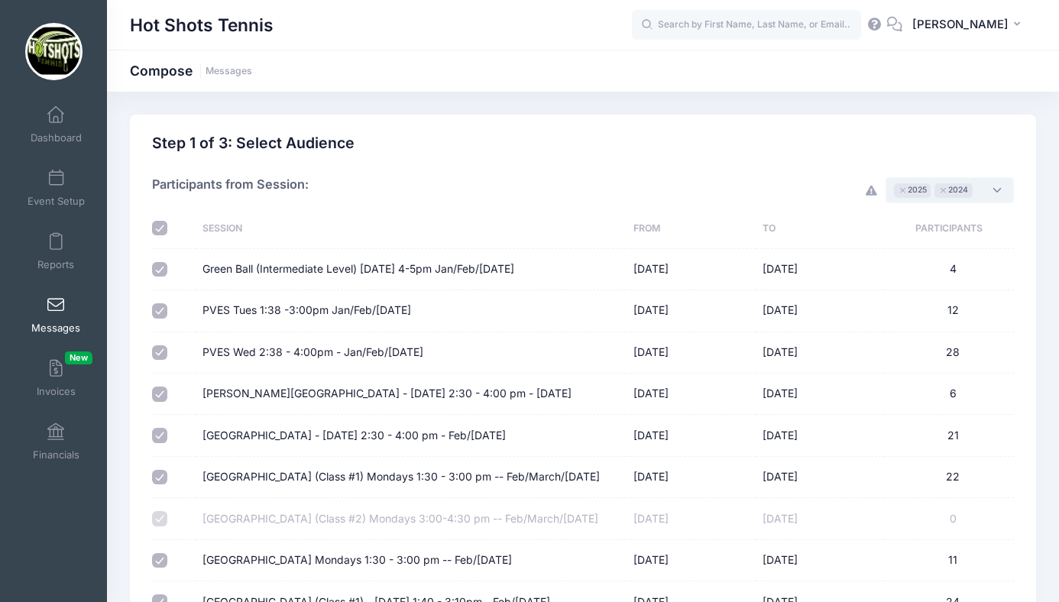
checkbox input "true"
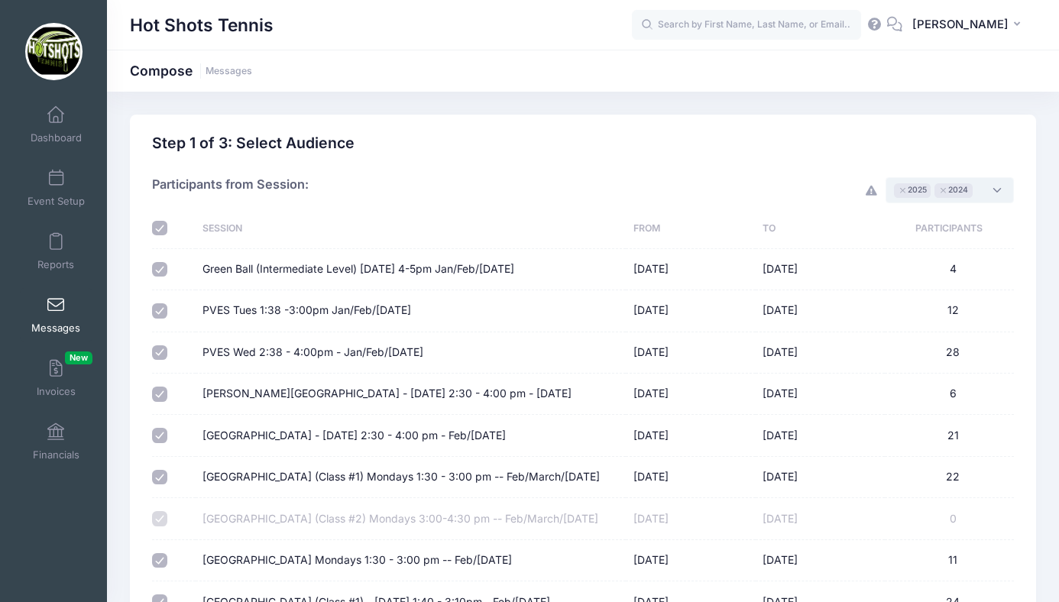
checkbox input "true"
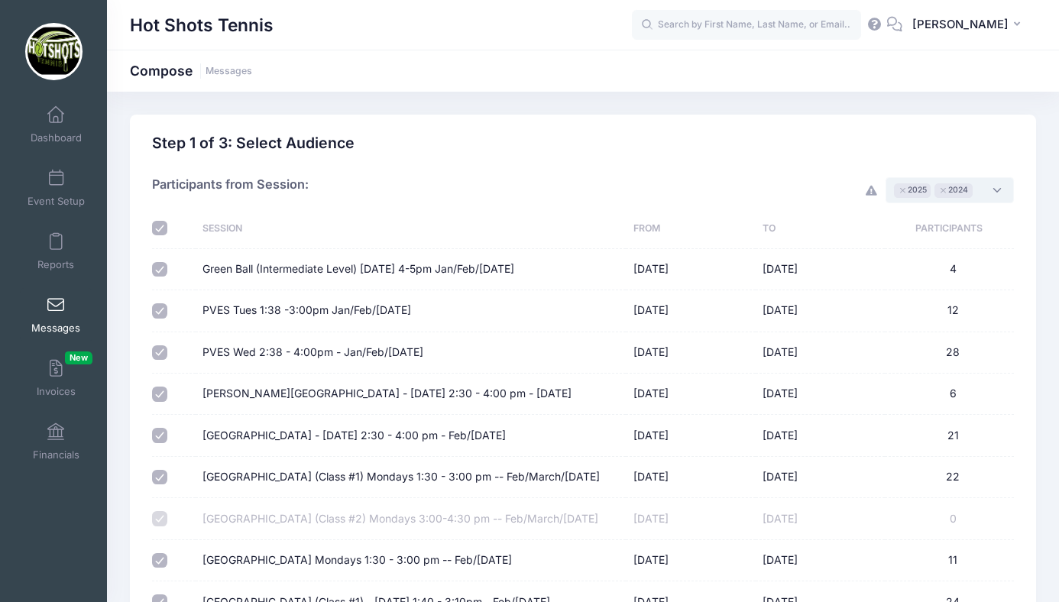
checkbox input "true"
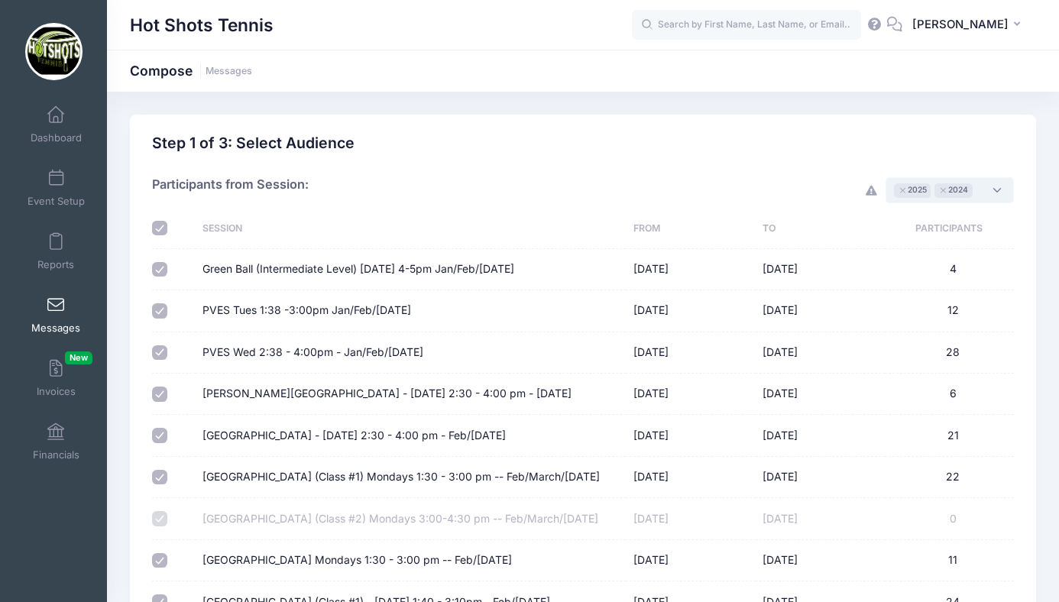
checkbox input "true"
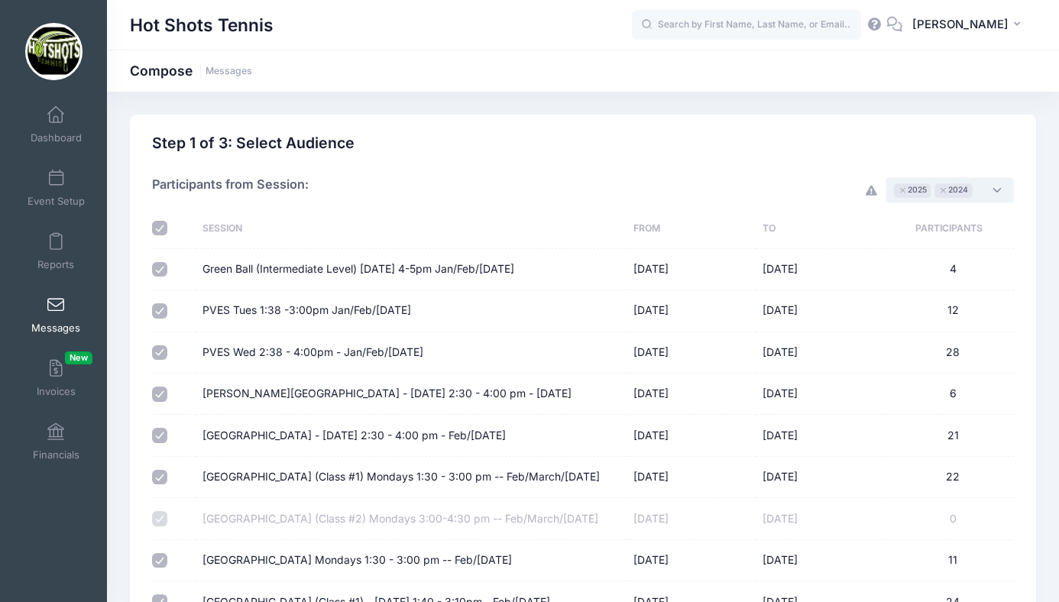
checkbox input "true"
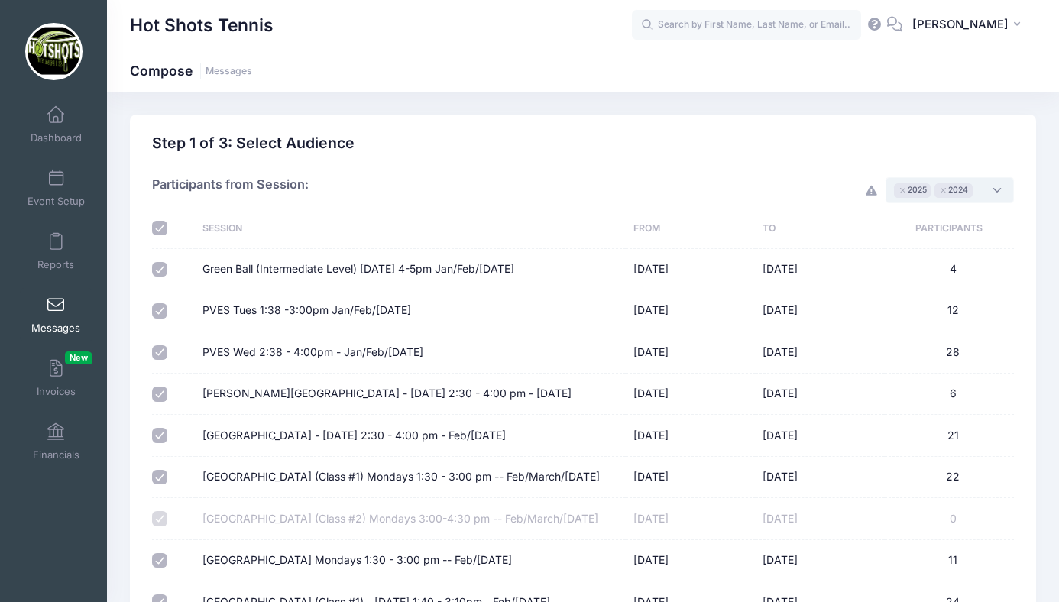
checkbox input "true"
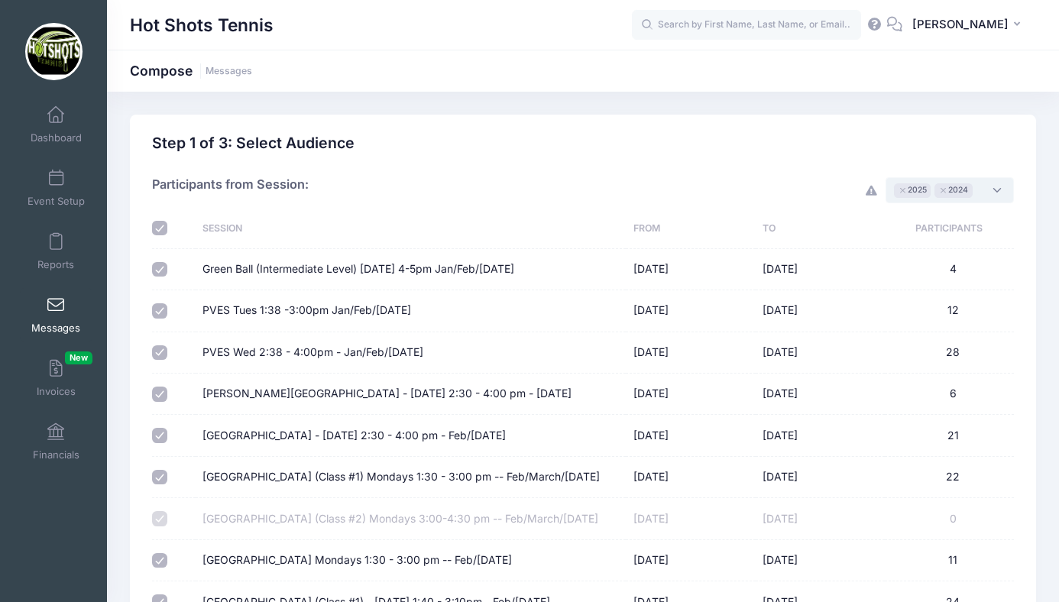
checkbox input "true"
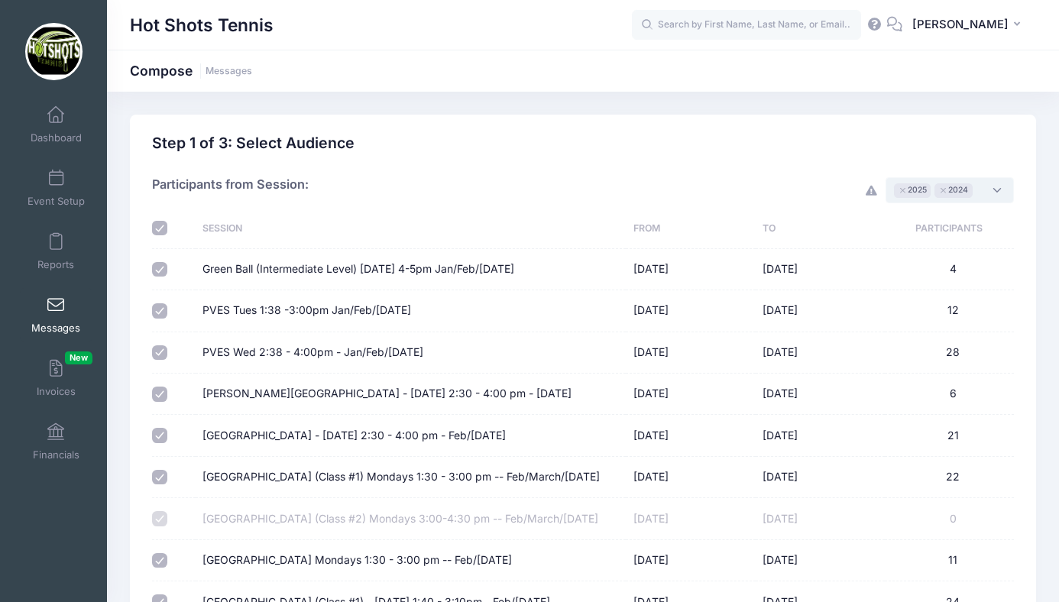
checkbox input "true"
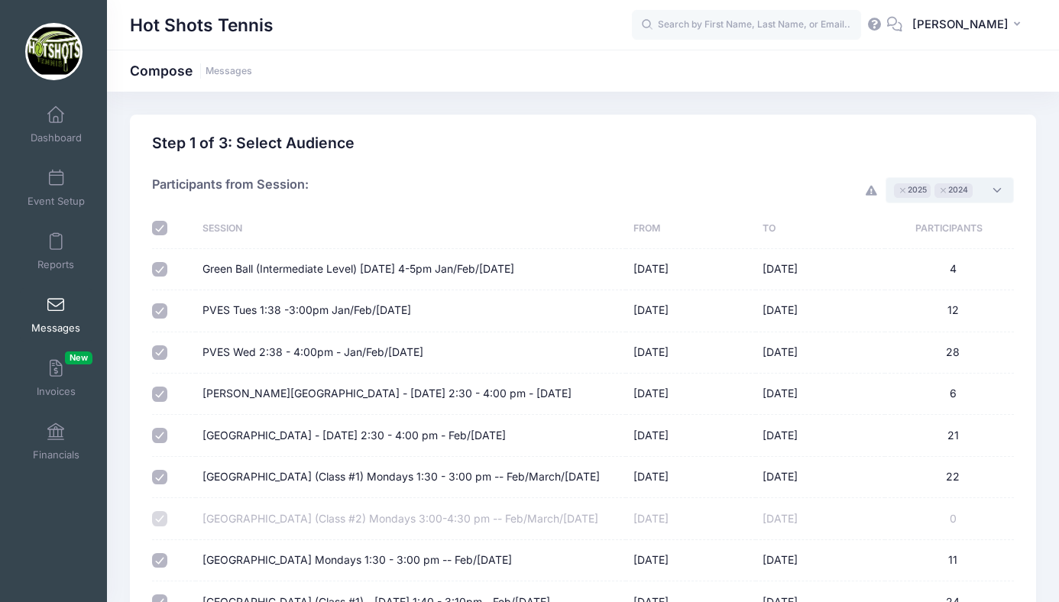
checkbox input "true"
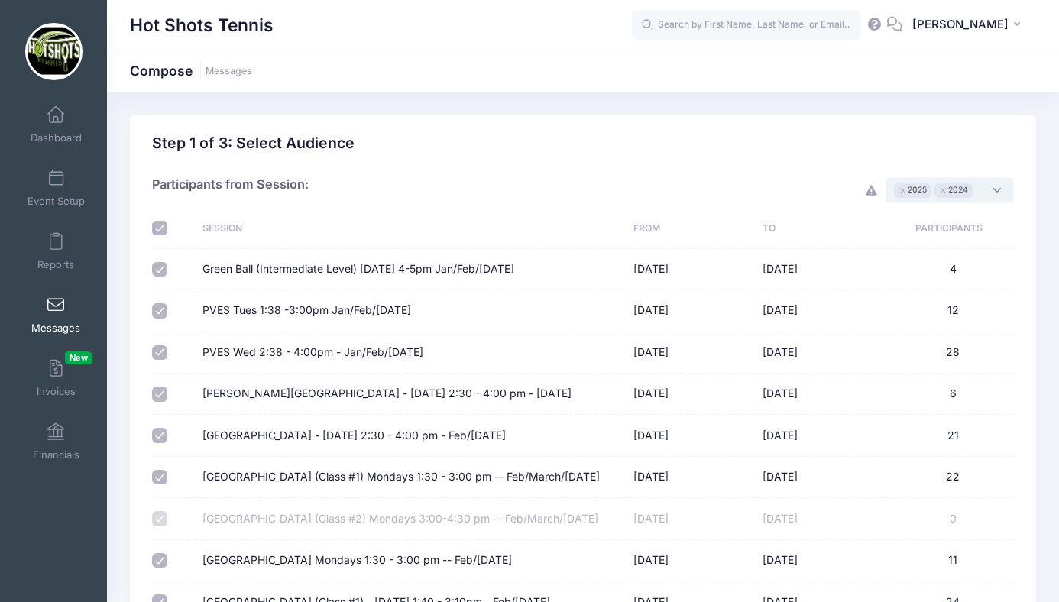
checkbox input "true"
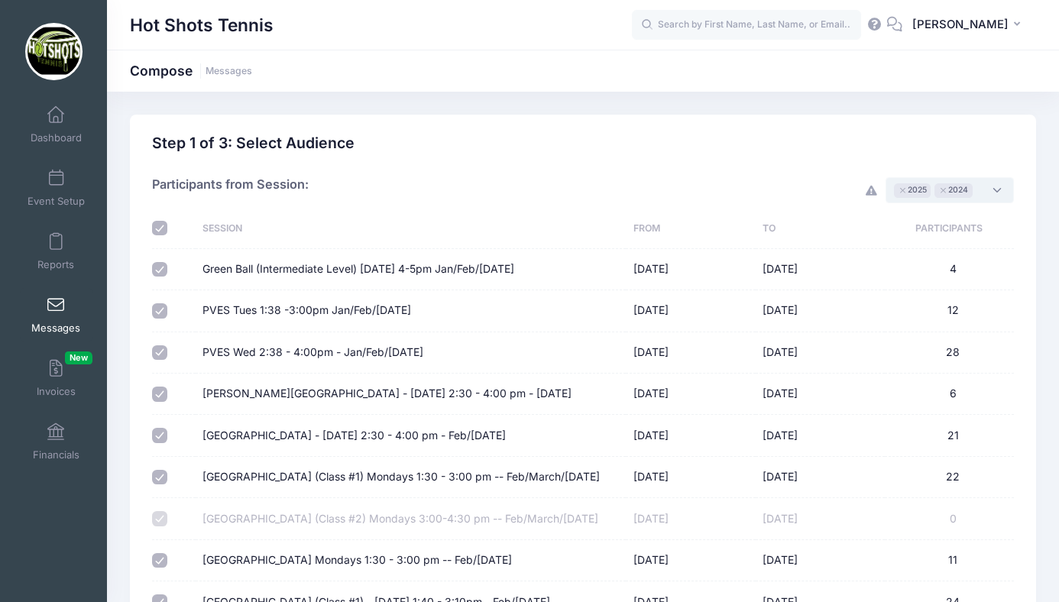
checkbox input "true"
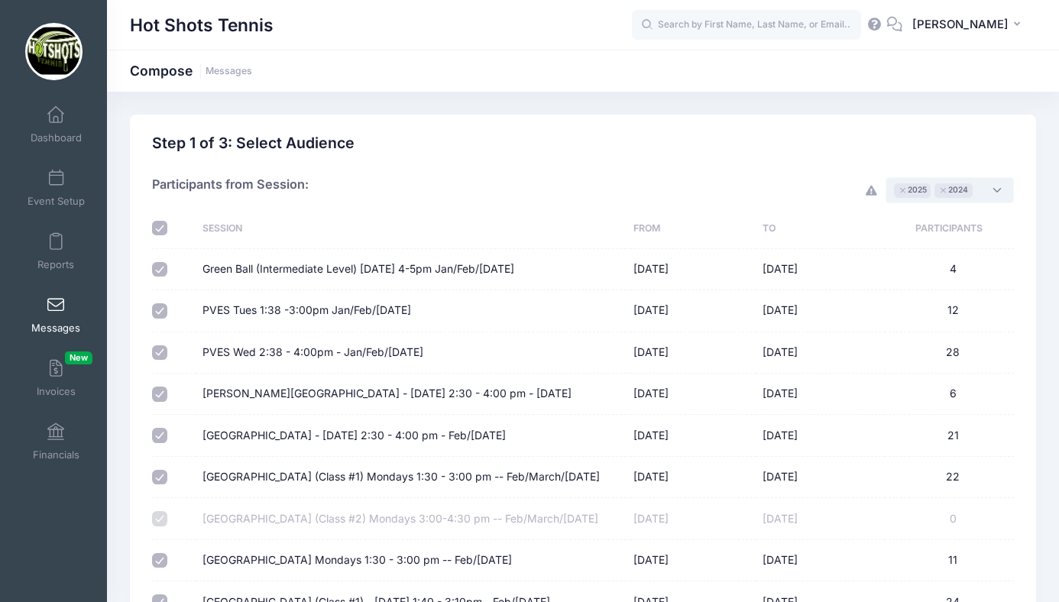
checkbox input "true"
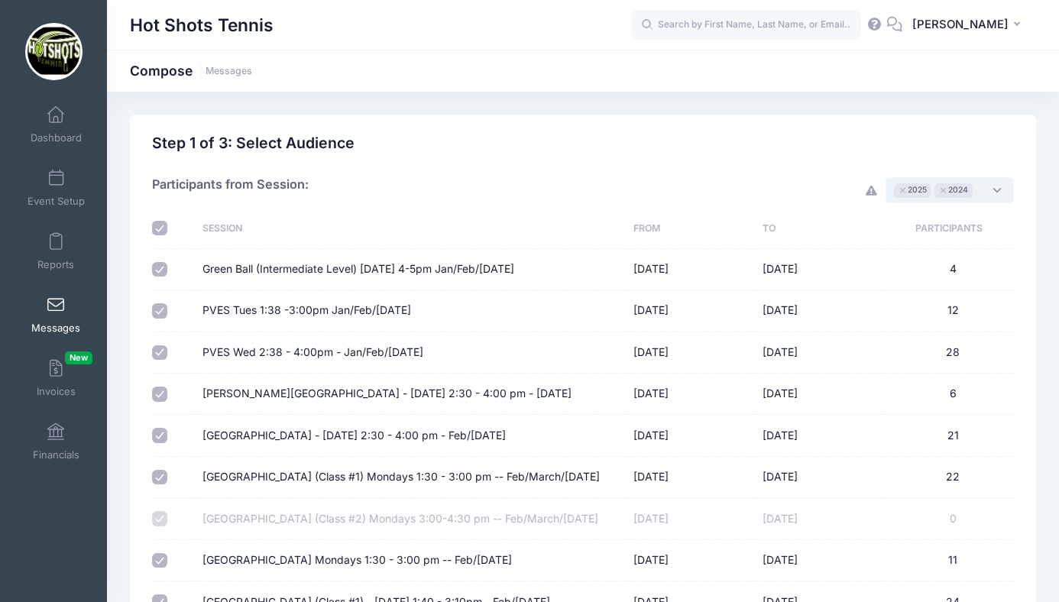
checkbox input "true"
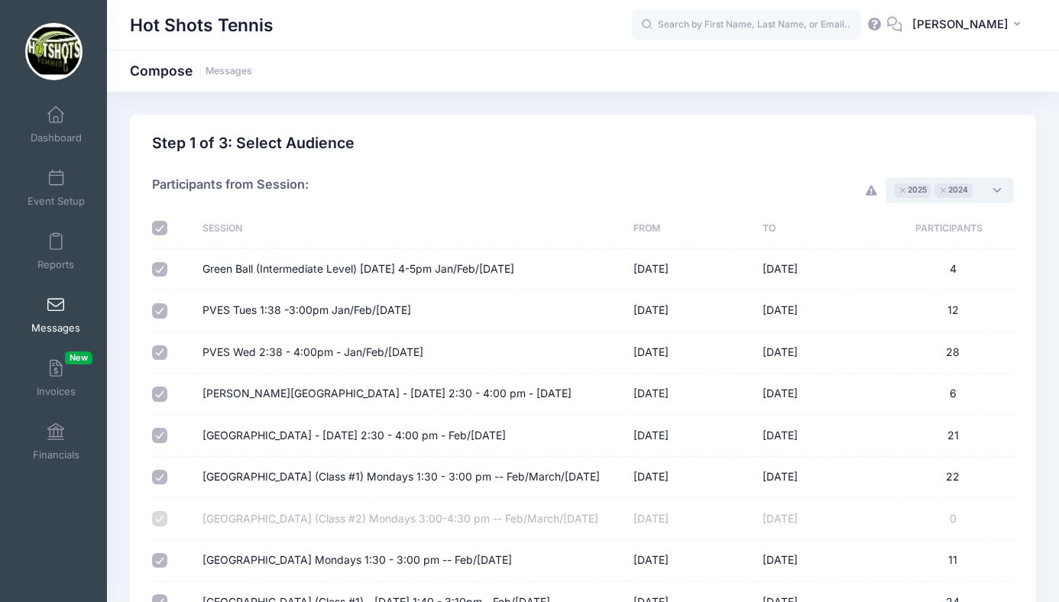
checkbox input "true"
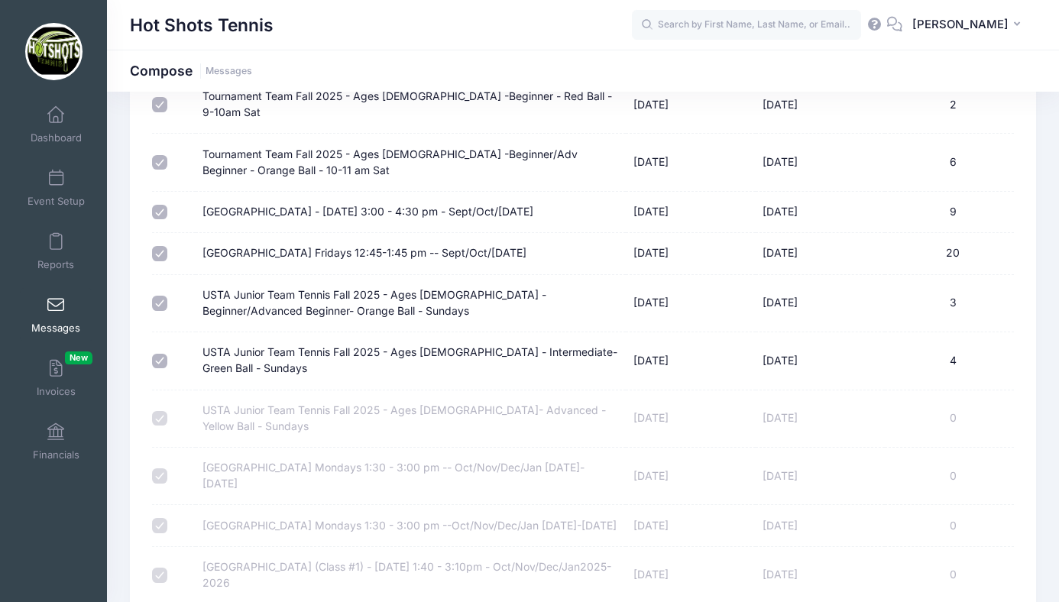
scroll to position [6684, 0]
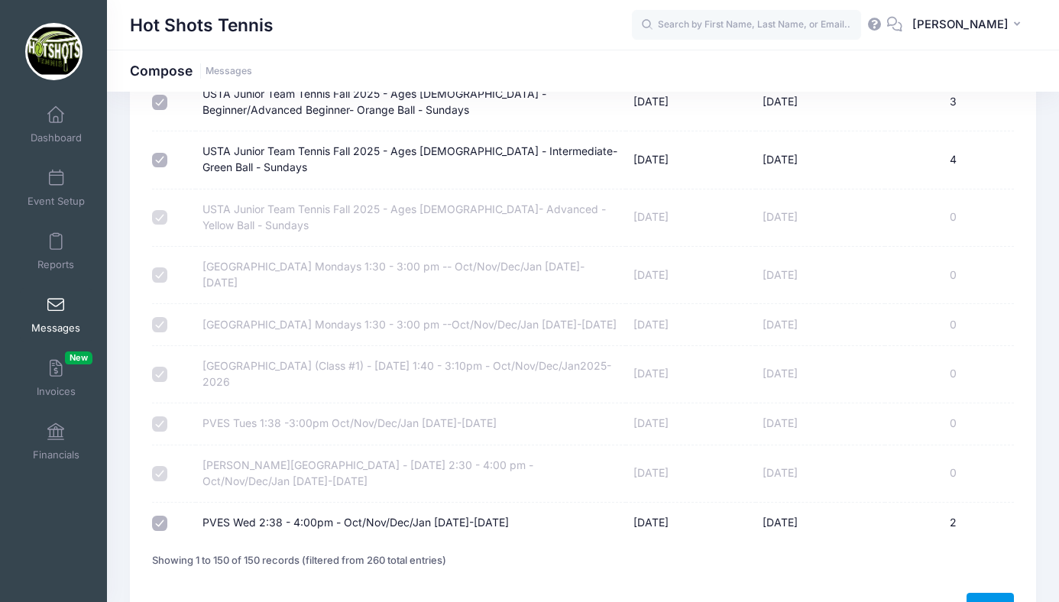
click at [979, 593] on link "Next" at bounding box center [990, 606] width 47 height 26
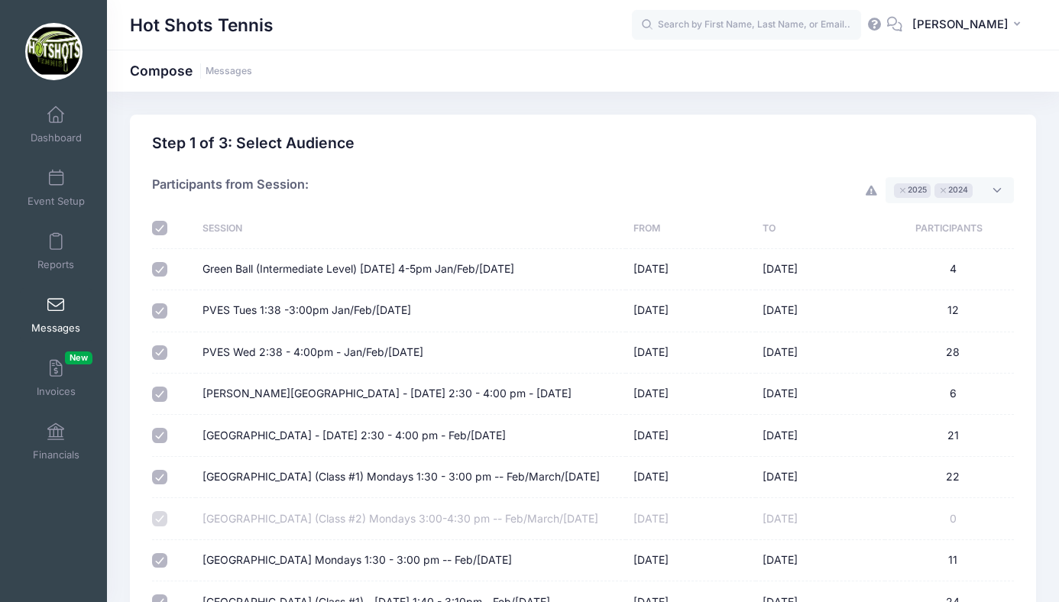
select select "50"
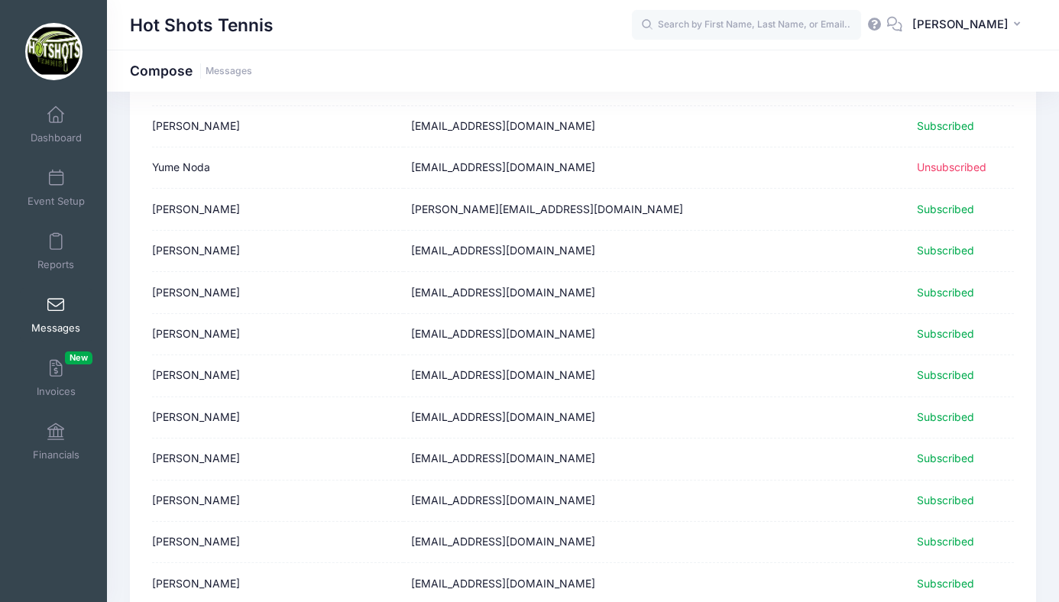
scroll to position [1873, 0]
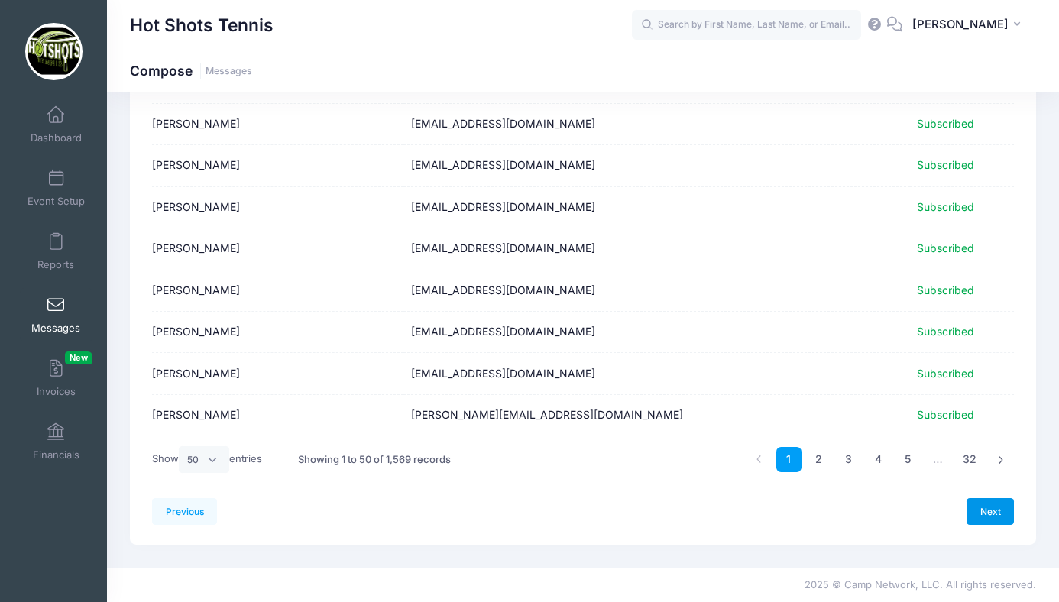
click at [985, 507] on link "Next" at bounding box center [990, 511] width 47 height 26
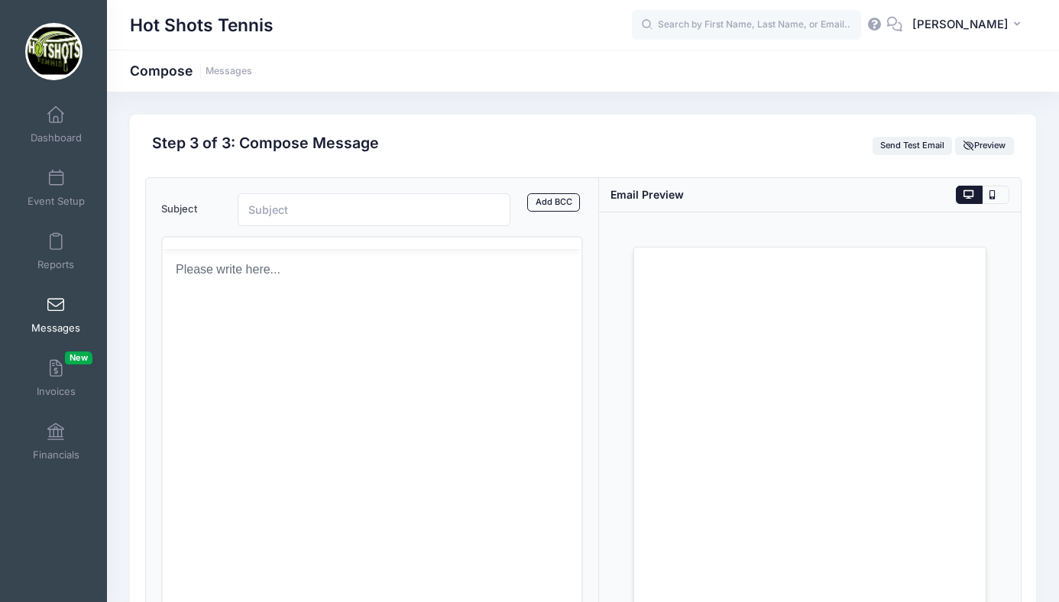
scroll to position [0, 0]
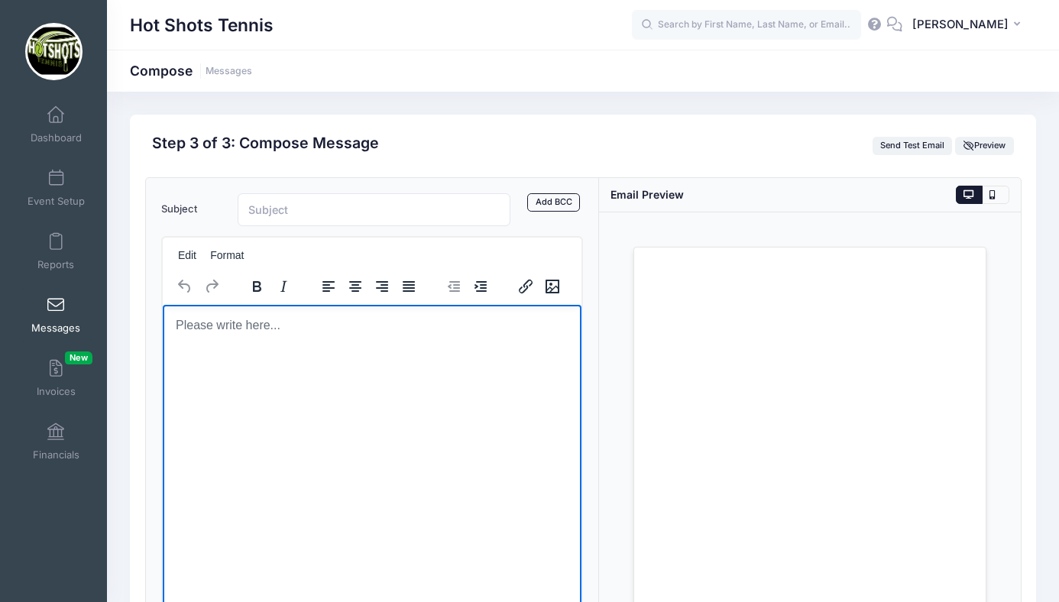
click at [298, 345] on html at bounding box center [371, 324] width 419 height 41
click at [297, 345] on html at bounding box center [371, 324] width 419 height 41
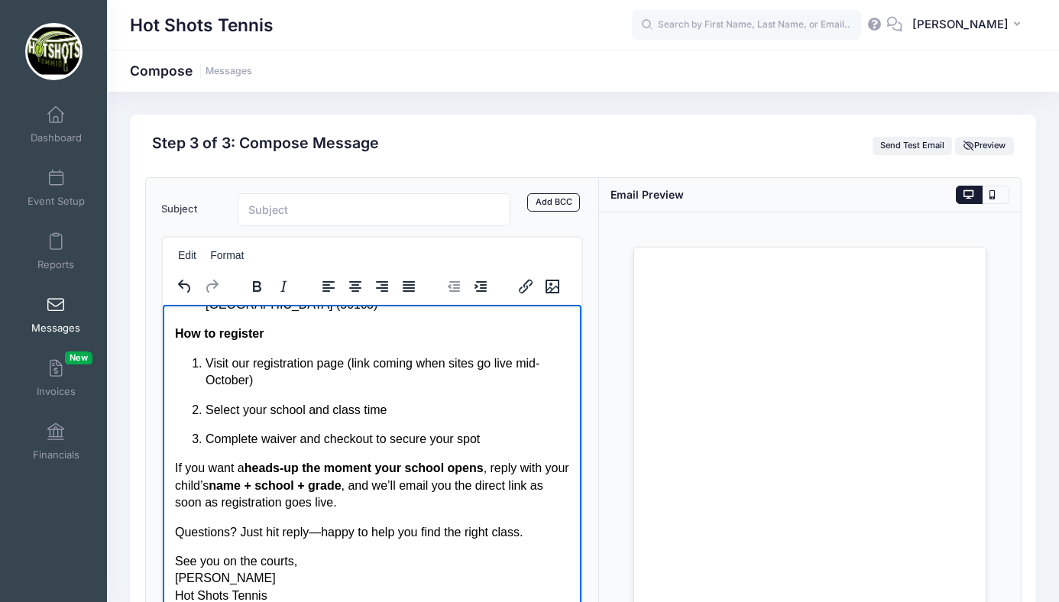
scroll to position [59, 0]
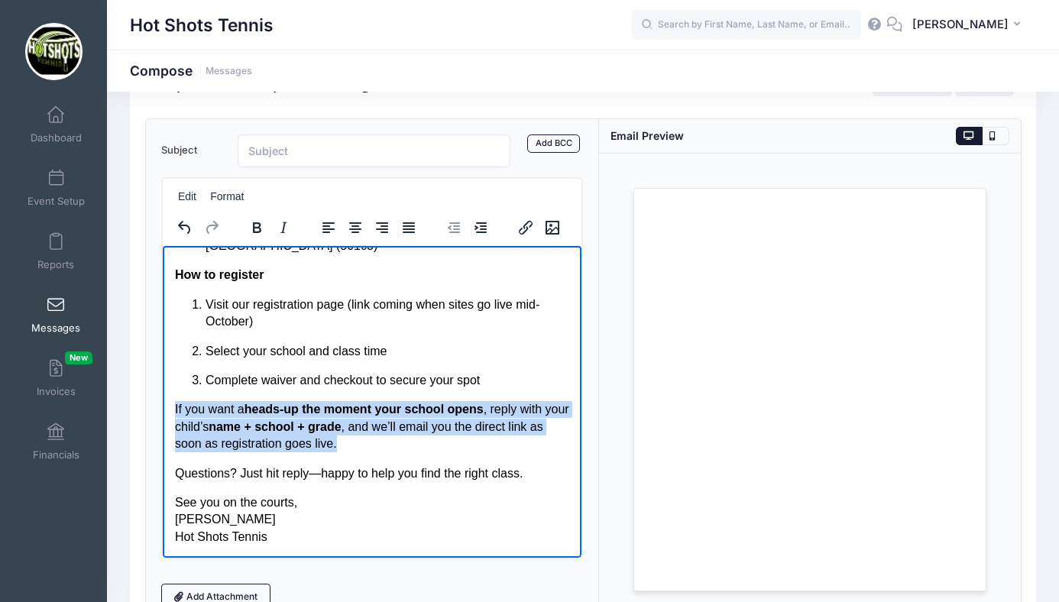
drag, startPoint x: 383, startPoint y: 443, endPoint x: 174, endPoint y: 413, distance: 210.9
click at [174, 413] on p "If you want a heads-up the moment your school opens , reply with your child’s n…" at bounding box center [371, 426] width 394 height 51
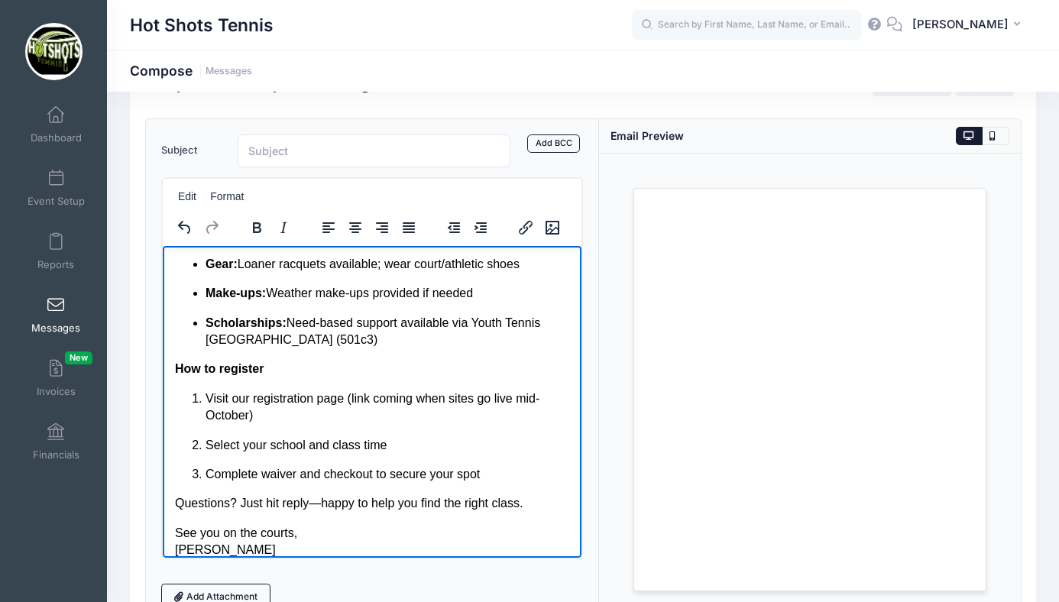
scroll to position [395, 0]
drag, startPoint x: 349, startPoint y: 394, endPoint x: 526, endPoint y: 411, distance: 178.1
click at [526, 411] on p "Visit our registration page (link coming when sites go live mid-October)" at bounding box center [387, 405] width 364 height 34
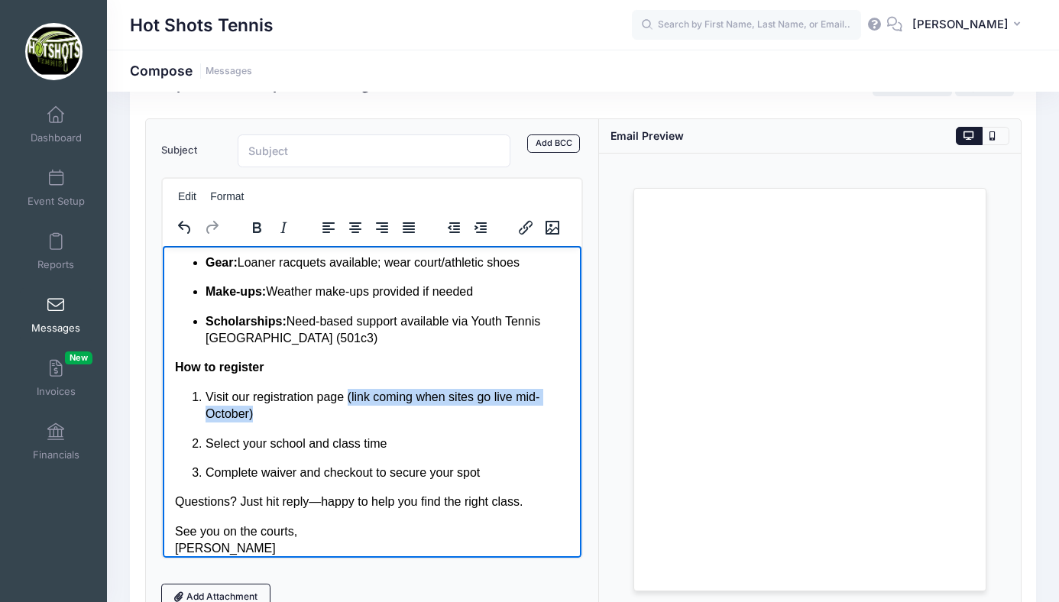
drag, startPoint x: 351, startPoint y: 394, endPoint x: 368, endPoint y: 413, distance: 25.4
click at [368, 413] on p "Visit our registration page (link coming when sites go live mid-October)" at bounding box center [387, 405] width 364 height 34
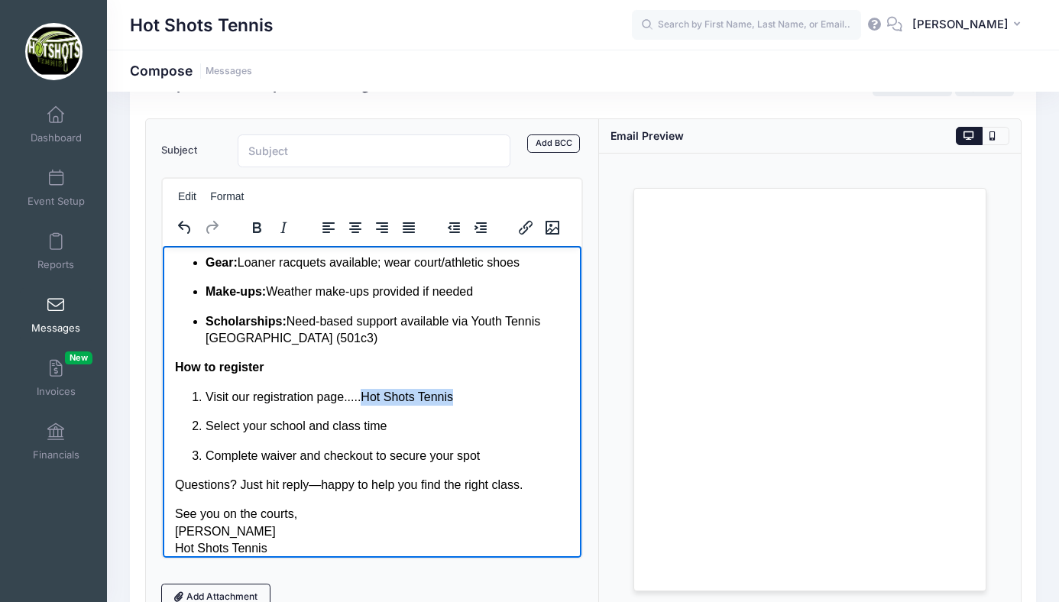
drag, startPoint x: 365, startPoint y: 395, endPoint x: 488, endPoint y: 390, distance: 123.2
click at [488, 390] on p "Visit our registration page.....Hot Shots Tennis" at bounding box center [387, 396] width 364 height 17
click at [526, 223] on icon "Insert/edit link" at bounding box center [526, 228] width 14 height 14
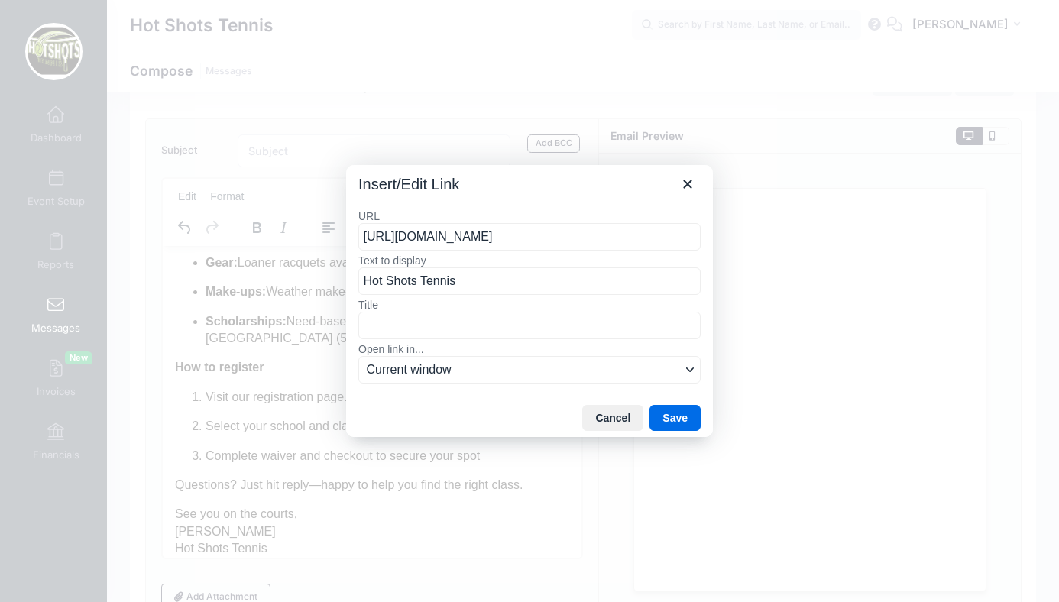
scroll to position [0, 70]
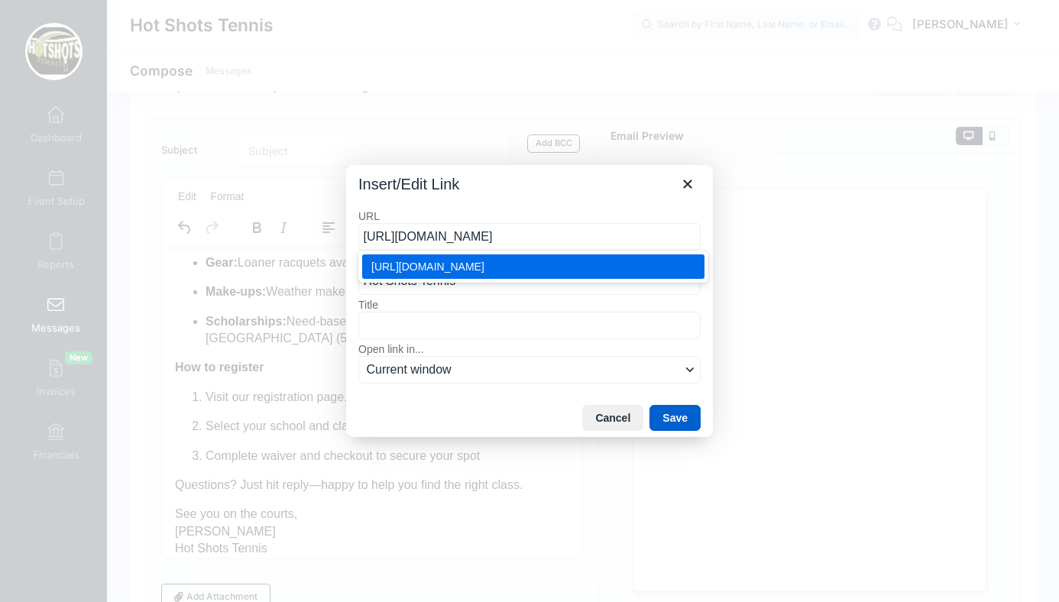
type input "https://portal.campnetwork.com/Register/Register.php?camp_id=397395"
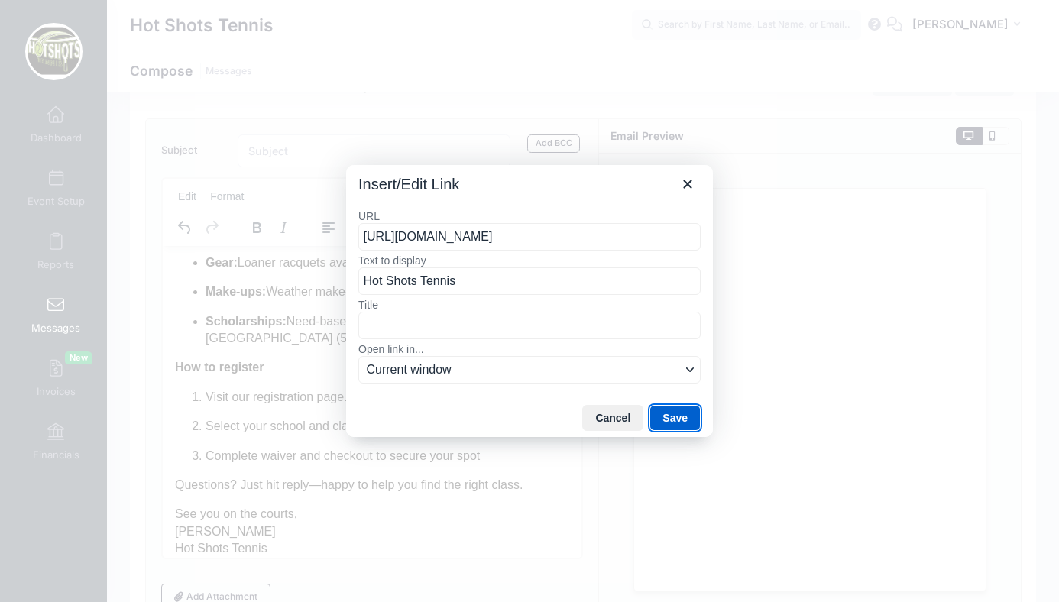
click at [669, 413] on button "Save" at bounding box center [675, 418] width 51 height 26
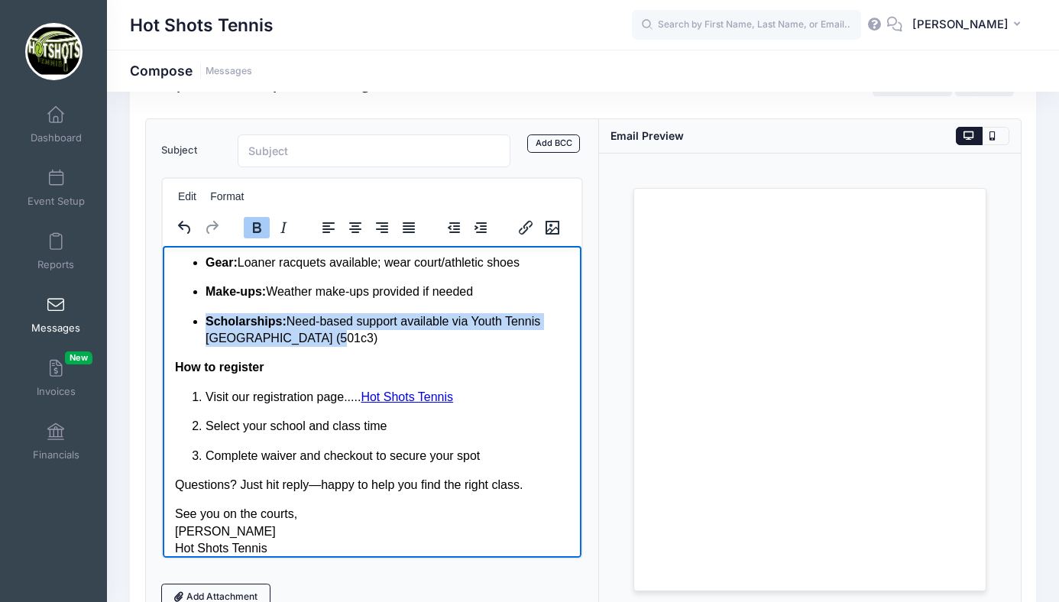
drag, startPoint x: 358, startPoint y: 336, endPoint x: 207, endPoint y: 323, distance: 151.9
click at [207, 323] on p "Scholarships: Need-based support available via Youth Tennis Los Angeles (501c3)" at bounding box center [387, 330] width 364 height 34
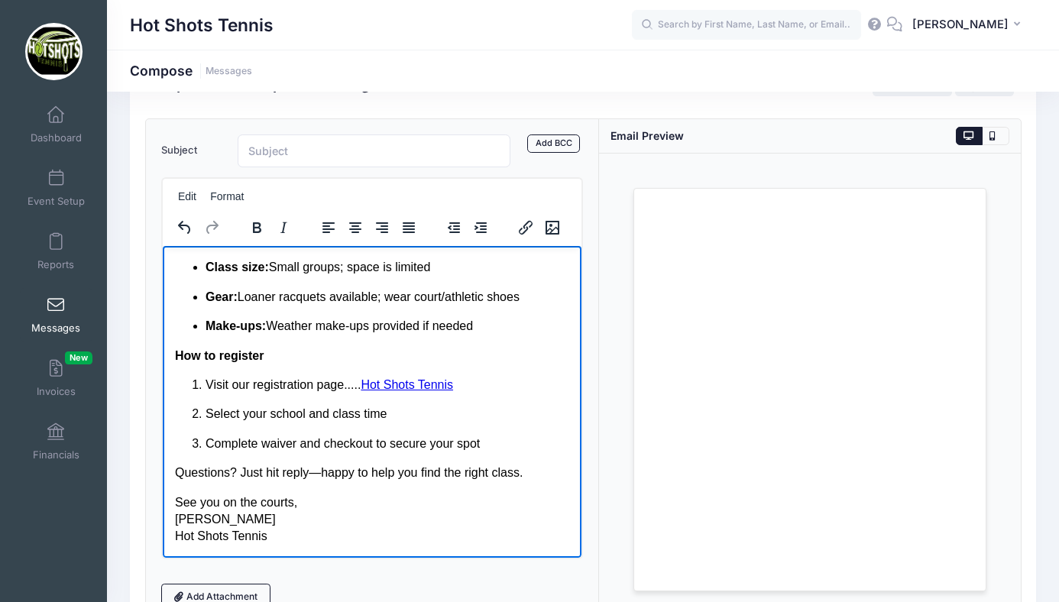
scroll to position [361, 0]
drag, startPoint x: 206, startPoint y: 326, endPoint x: 519, endPoint y: 325, distance: 312.6
click at [519, 325] on p "Make-ups: Weather make-ups provided if needed" at bounding box center [387, 325] width 364 height 17
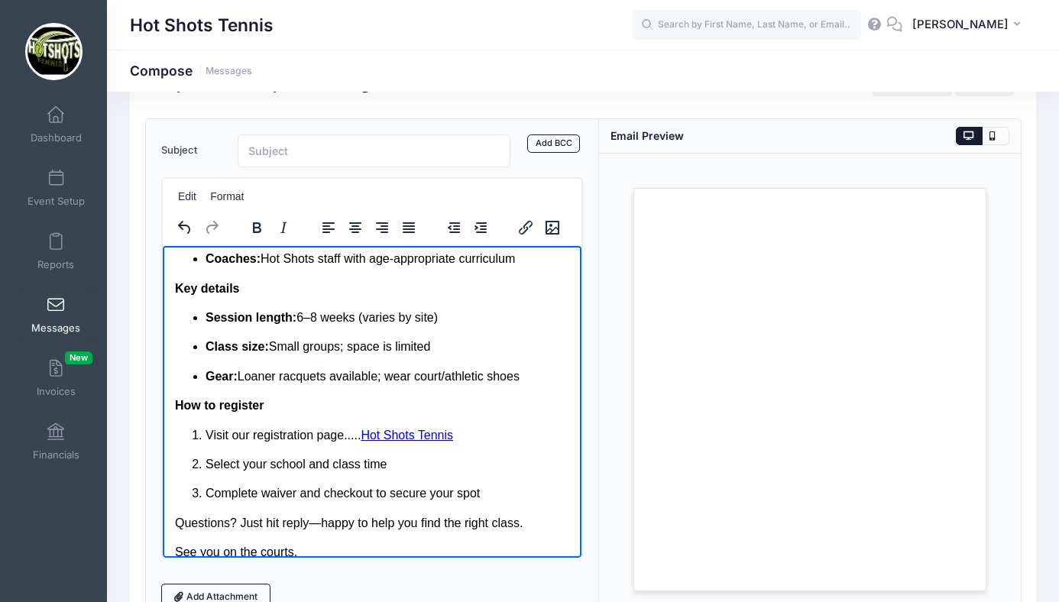
scroll to position [270, 0]
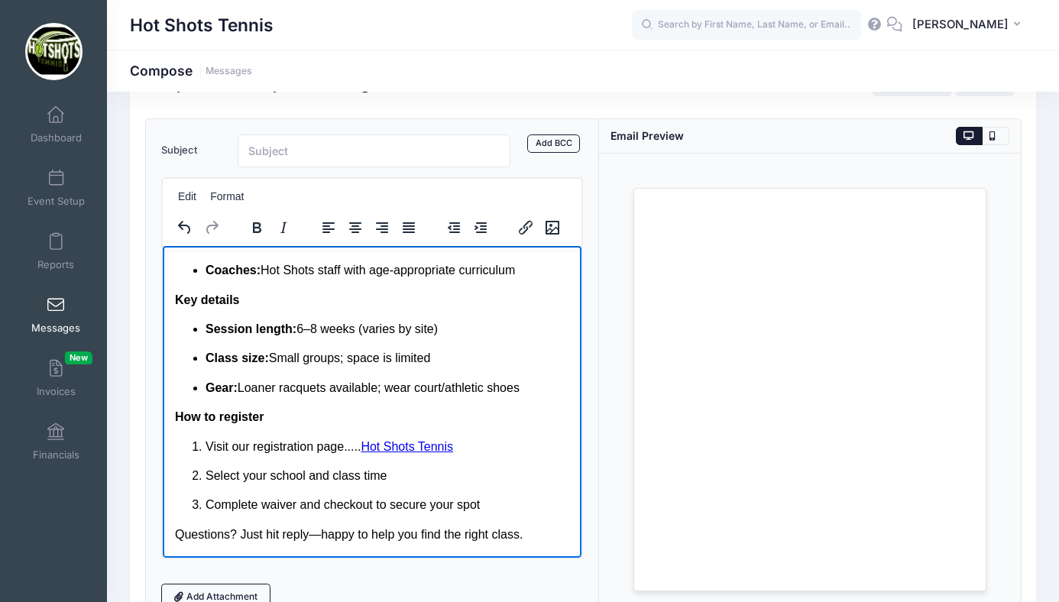
click at [320, 329] on p "Session length: 6–8 weeks (varies by site)" at bounding box center [387, 328] width 364 height 17
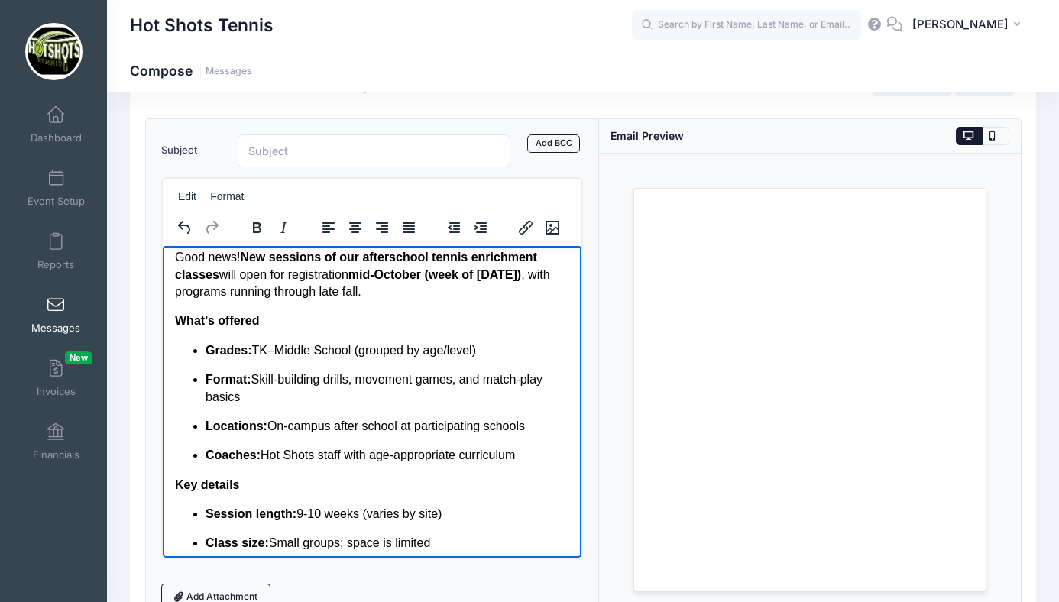
scroll to position [58, 0]
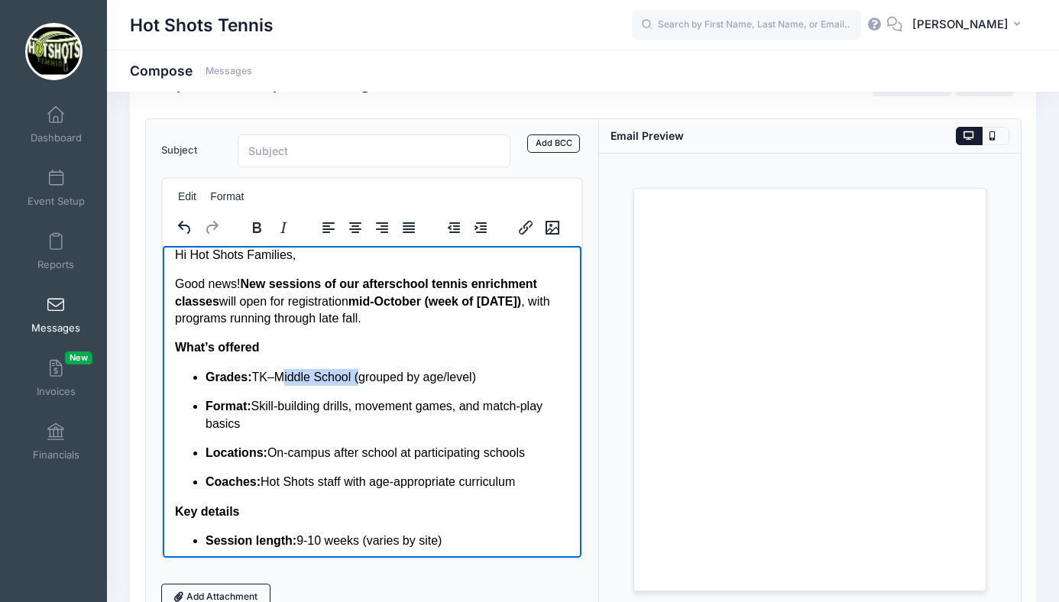
drag, startPoint x: 357, startPoint y: 375, endPoint x: 278, endPoint y: 381, distance: 79.0
click at [278, 381] on p "Grades: TK–Middle School (grouped by age/level)" at bounding box center [387, 376] width 364 height 17
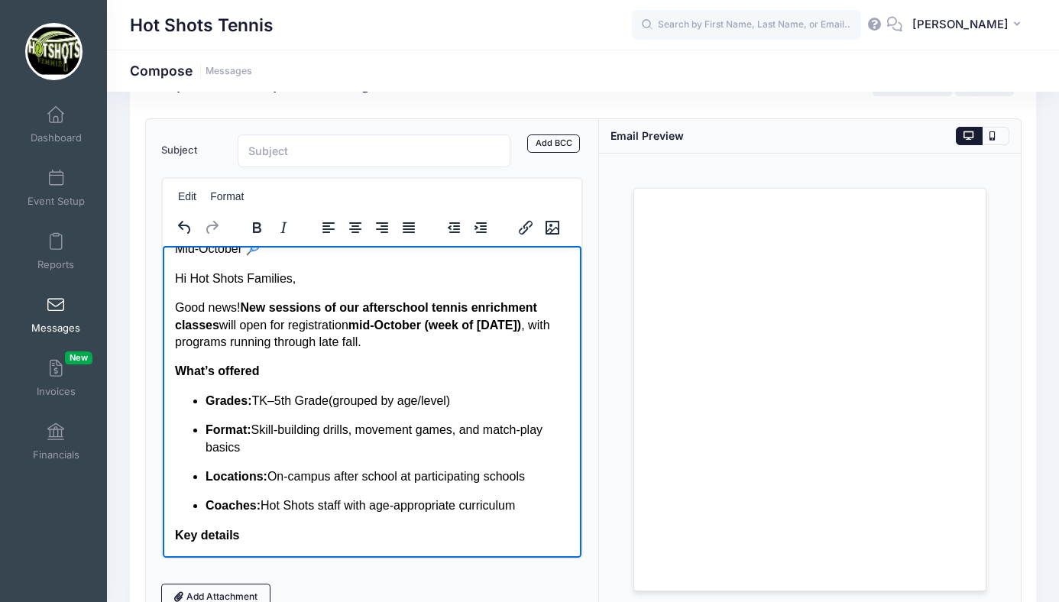
scroll to position [29, 0]
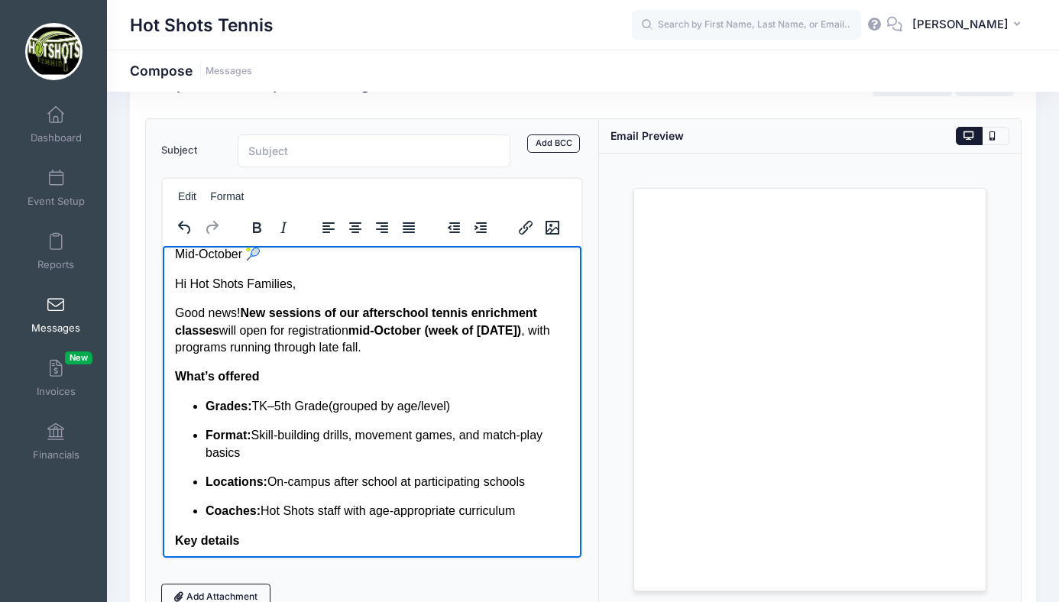
click at [521, 332] on strong "mid-October (week of Oct 13)" at bounding box center [434, 329] width 173 height 13
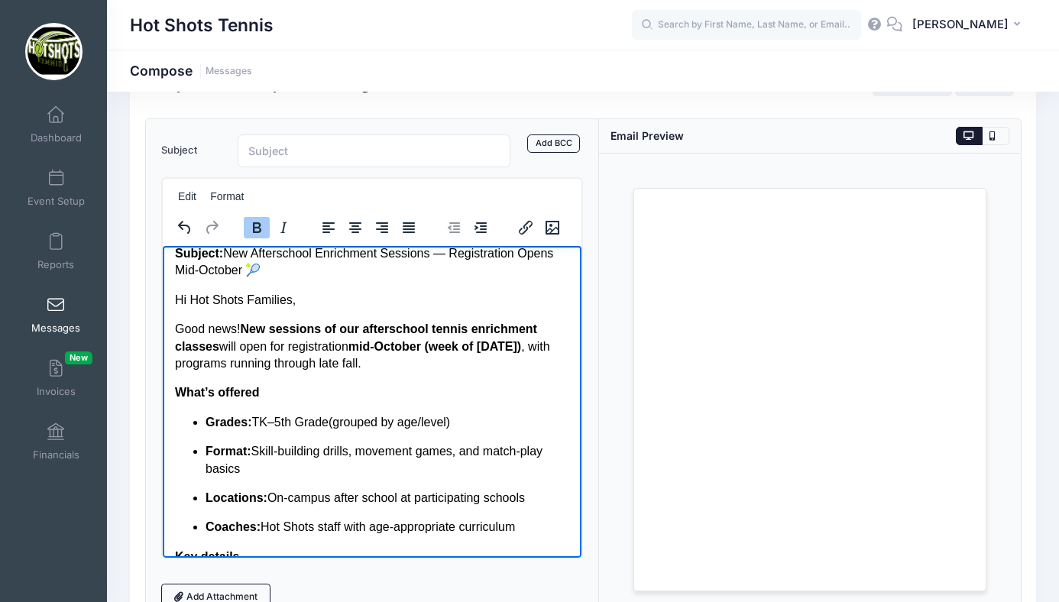
scroll to position [0, 0]
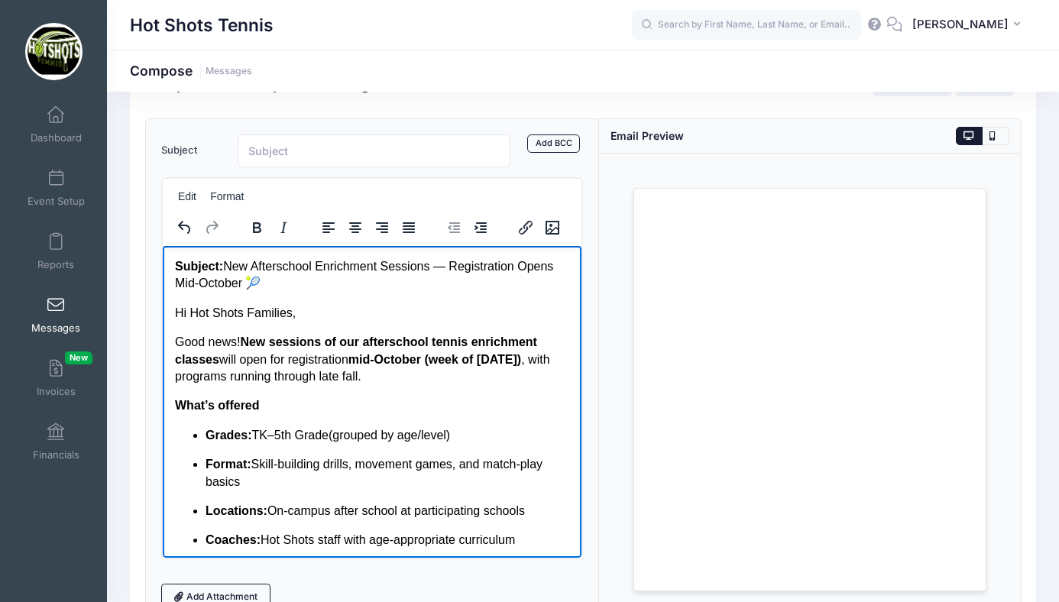
click at [559, 268] on p "Subject: New Afterschool Enrichment Sessions — Registration Opens Mid-October 🎾" at bounding box center [371, 275] width 394 height 34
click at [221, 284] on p "Subject: New Afterschool Enrichment Sessions — Registration Mid-October 🎾" at bounding box center [371, 275] width 394 height 34
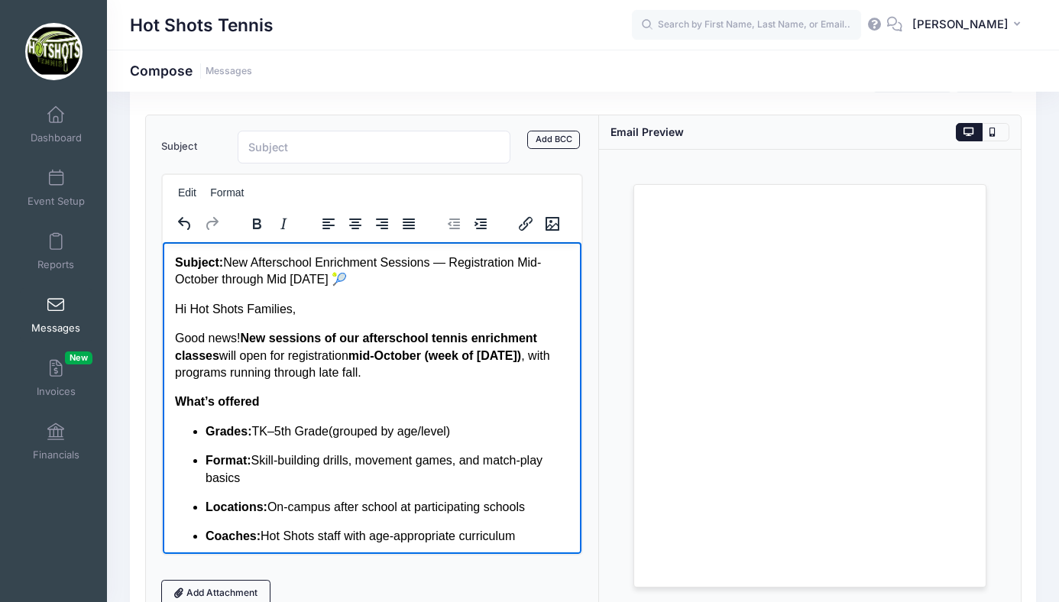
scroll to position [60, 0]
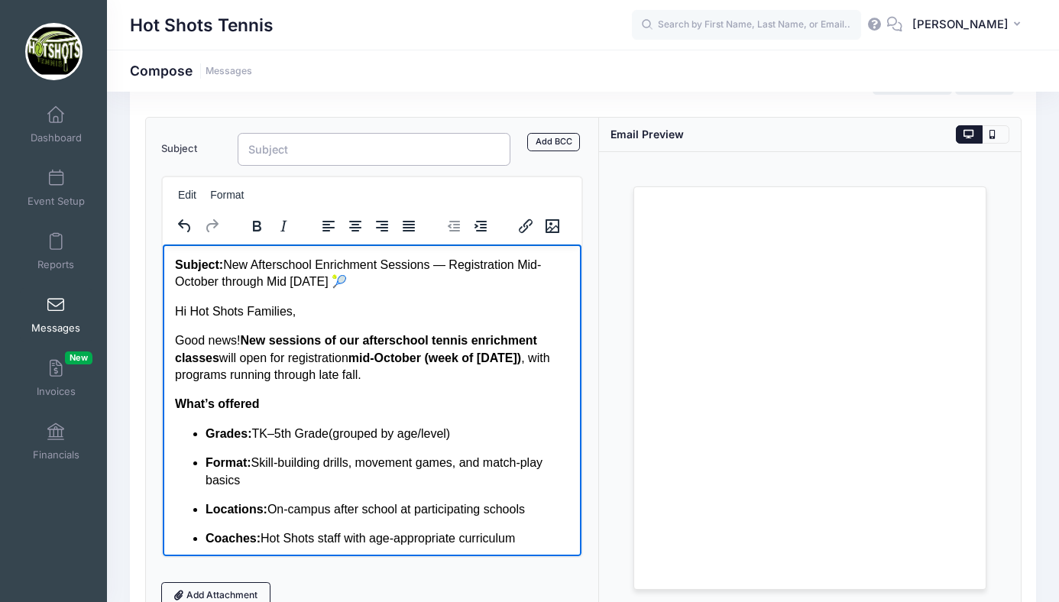
click at [323, 152] on input "Subject" at bounding box center [374, 149] width 273 height 33
drag, startPoint x: 226, startPoint y: 263, endPoint x: 397, endPoint y: 288, distance: 173.1
click at [397, 288] on p "Subject: New Afterschool Enrichment Sessions — Registration Mid-October through…" at bounding box center [371, 273] width 394 height 34
copy p "New Afterschool Enrichment Sessions — Registration Mid-October through Mid Janu…"
click at [313, 152] on input "Subject" at bounding box center [374, 149] width 273 height 33
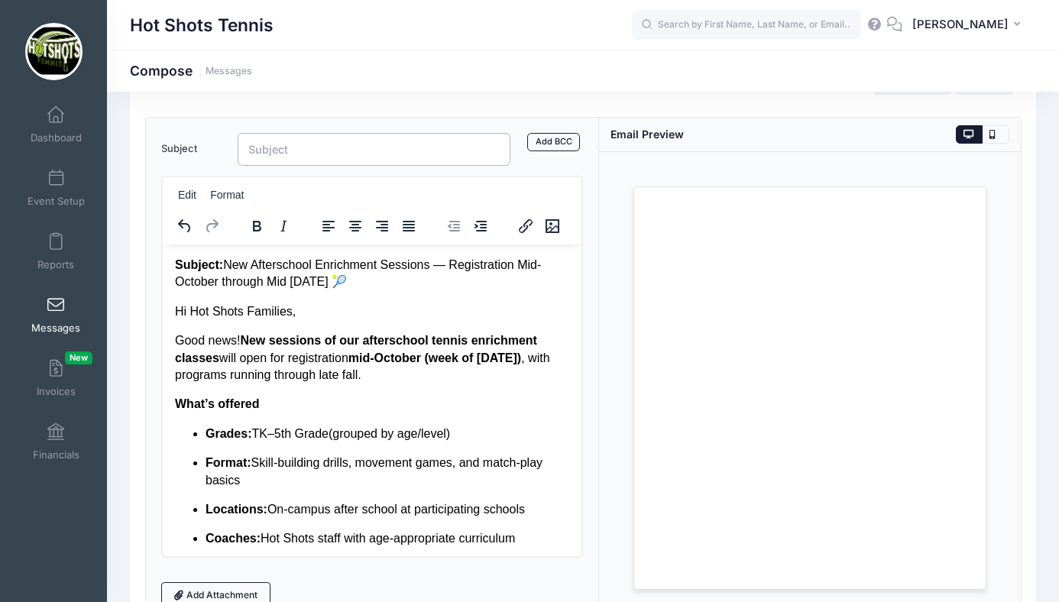
paste input "New Afterschool Enrichment Sessions — Registration Mid-October through Mid Janu…"
type input "New Afterschool Enrichment Sessions — Registration Mid-October through Mid Janu…"
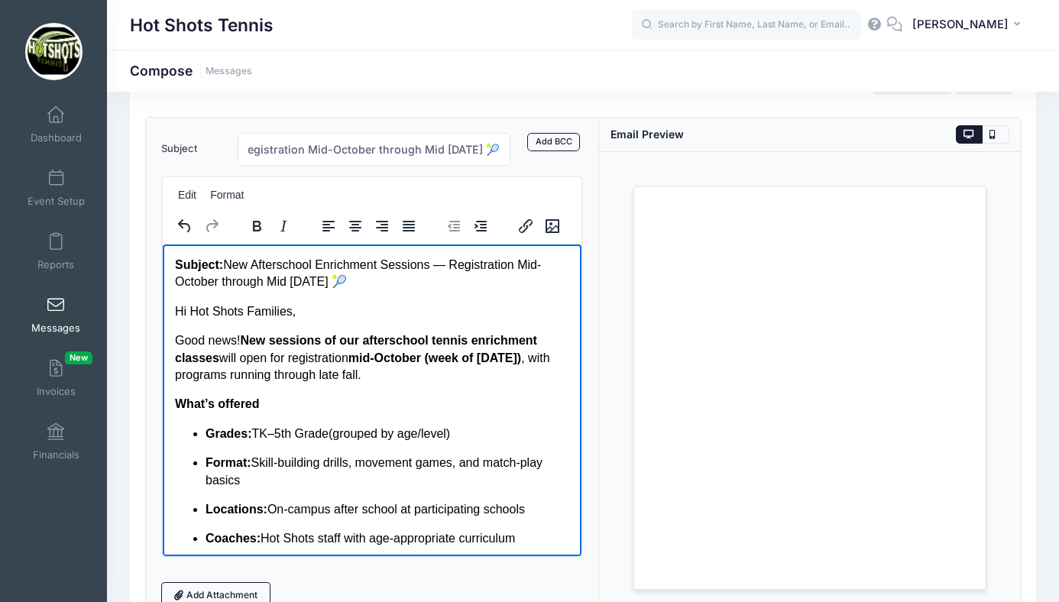
scroll to position [0, 0]
click at [362, 375] on p "Good news! New sessions of our afterschool tennis enrichment classes will open …" at bounding box center [371, 357] width 394 height 51
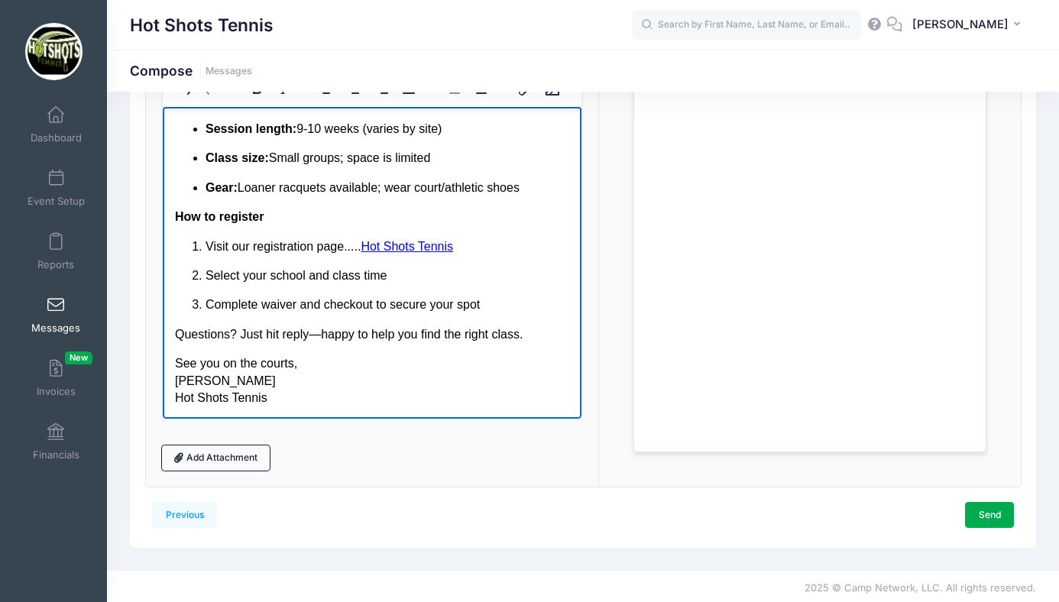
scroll to position [202, 0]
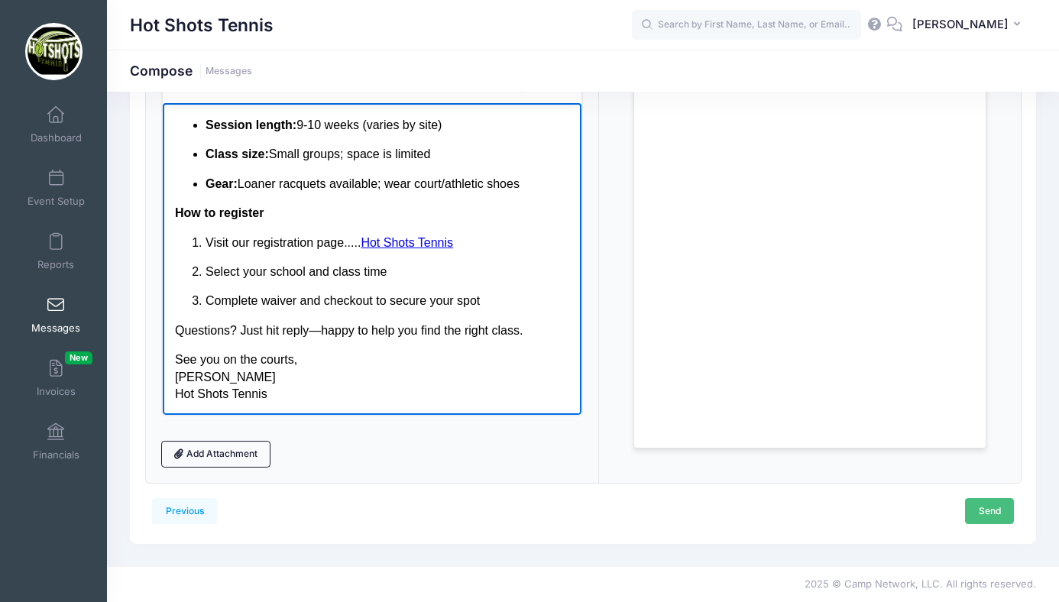
click at [977, 501] on link "Send" at bounding box center [989, 511] width 49 height 26
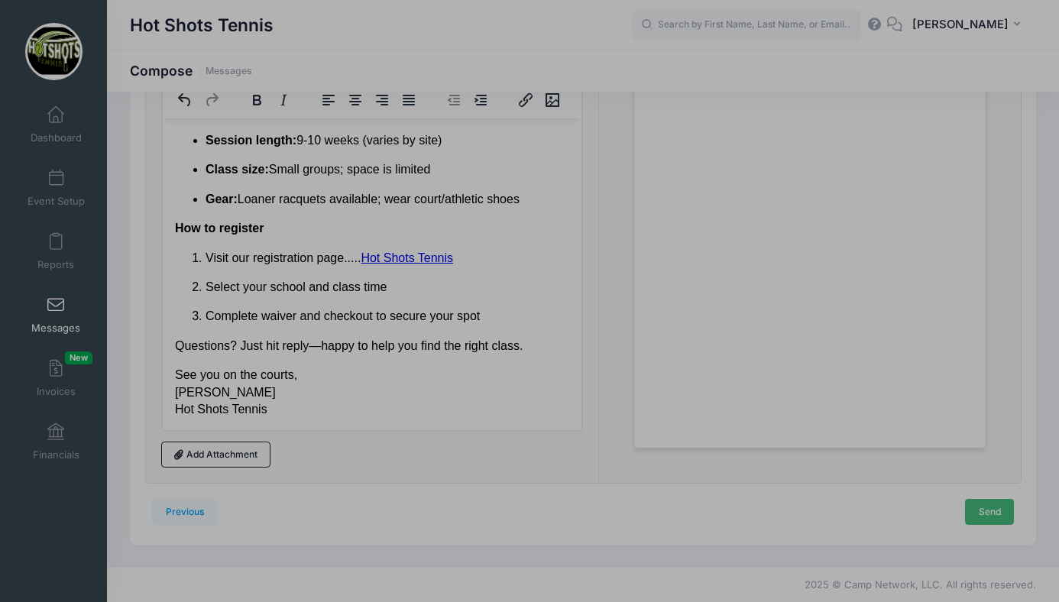
scroll to position [0, 0]
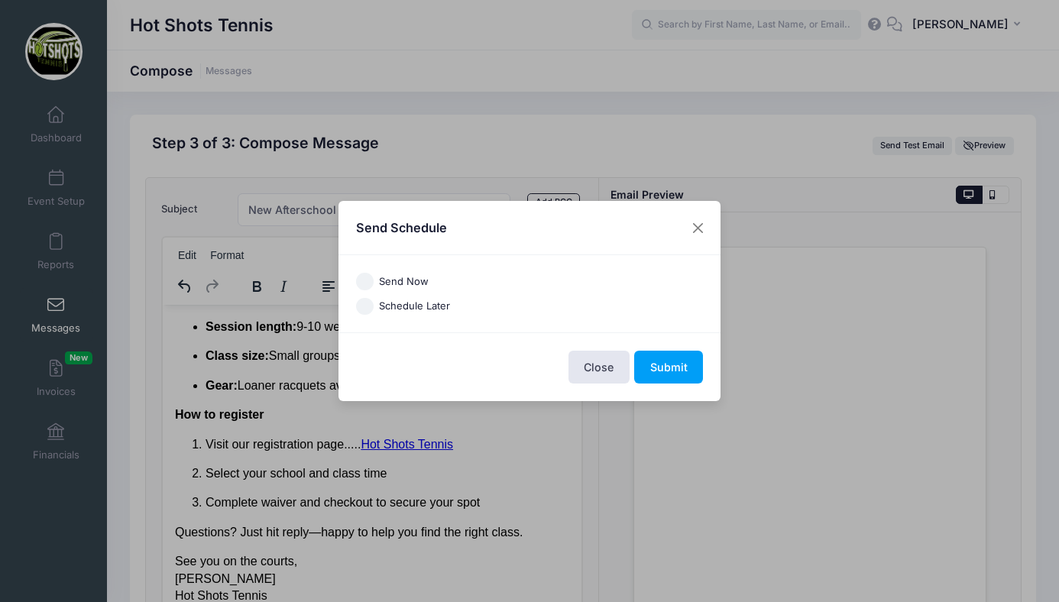
click at [366, 307] on input "Schedule Later" at bounding box center [365, 307] width 18 height 18
radio input "true"
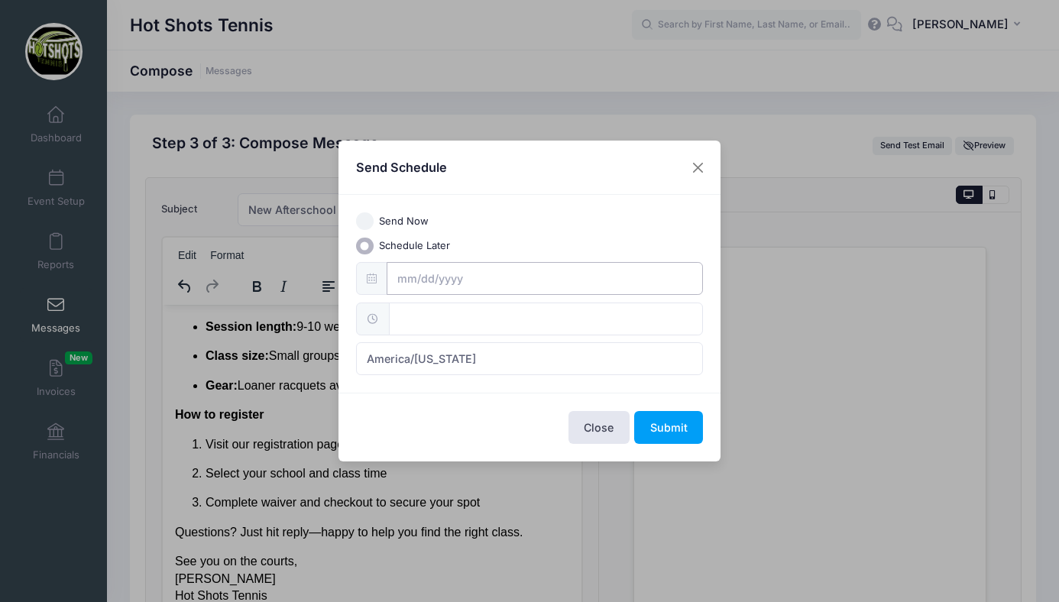
click at [439, 283] on input "text" at bounding box center [545, 278] width 317 height 33
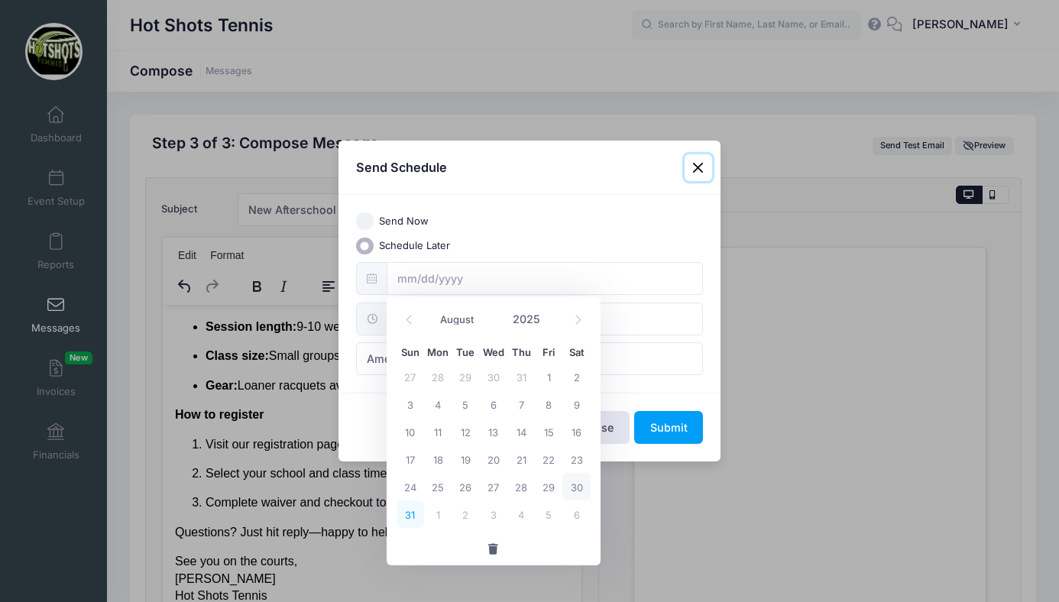
click at [413, 511] on span "31" at bounding box center [411, 515] width 28 height 28
type input "08/31/2025"
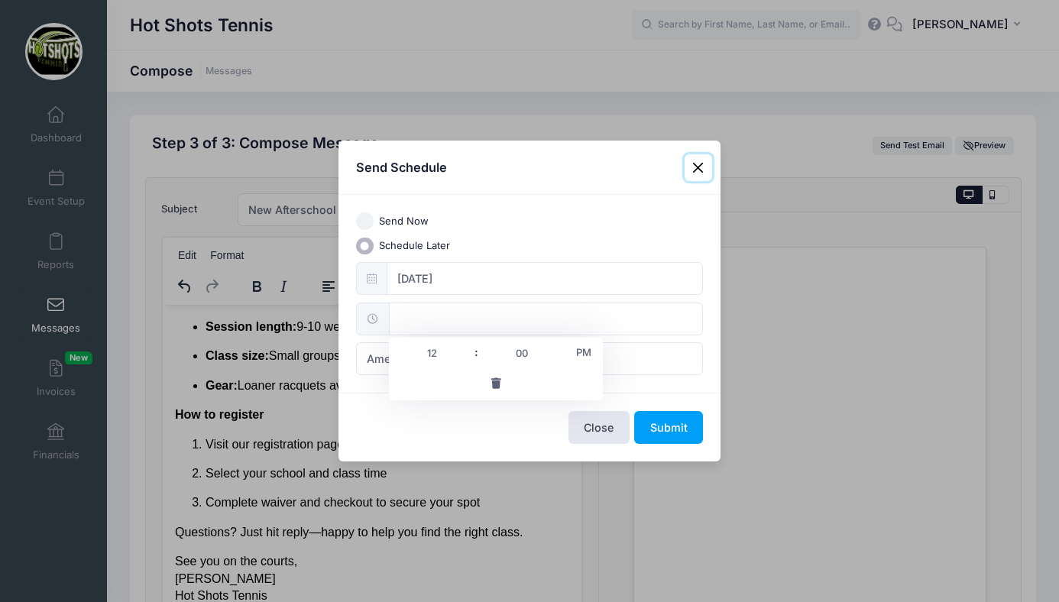
type input "12:00"
click at [461, 314] on input "12:00" at bounding box center [546, 319] width 314 height 33
click at [567, 313] on input "12:00" at bounding box center [546, 319] width 314 height 33
click at [623, 358] on span "America/New York" at bounding box center [530, 358] width 348 height 33
click at [524, 357] on span "America/Los Angeles" at bounding box center [530, 358] width 348 height 33
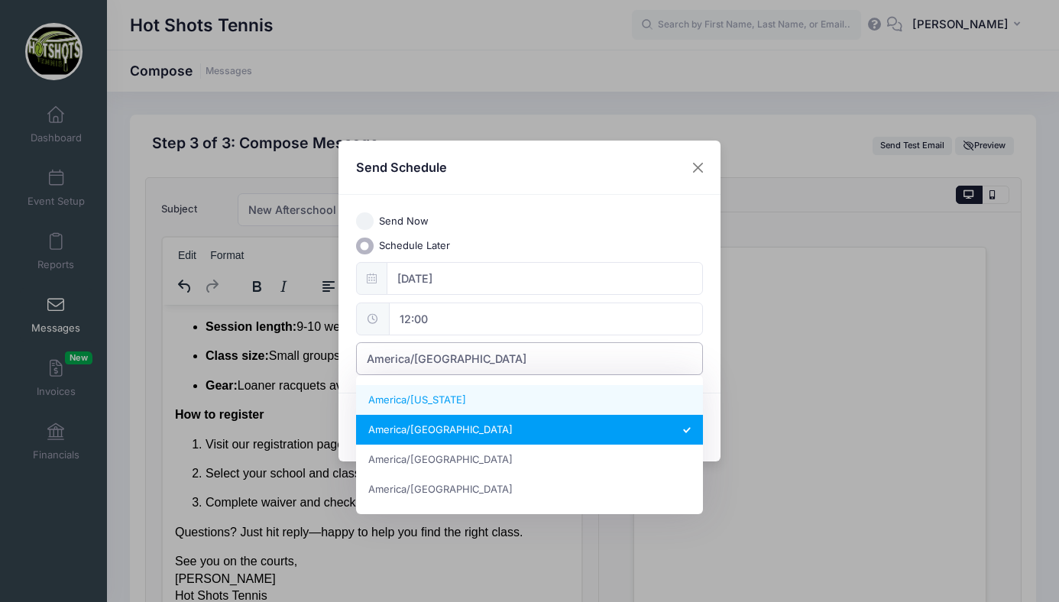
select select "America/New_York"
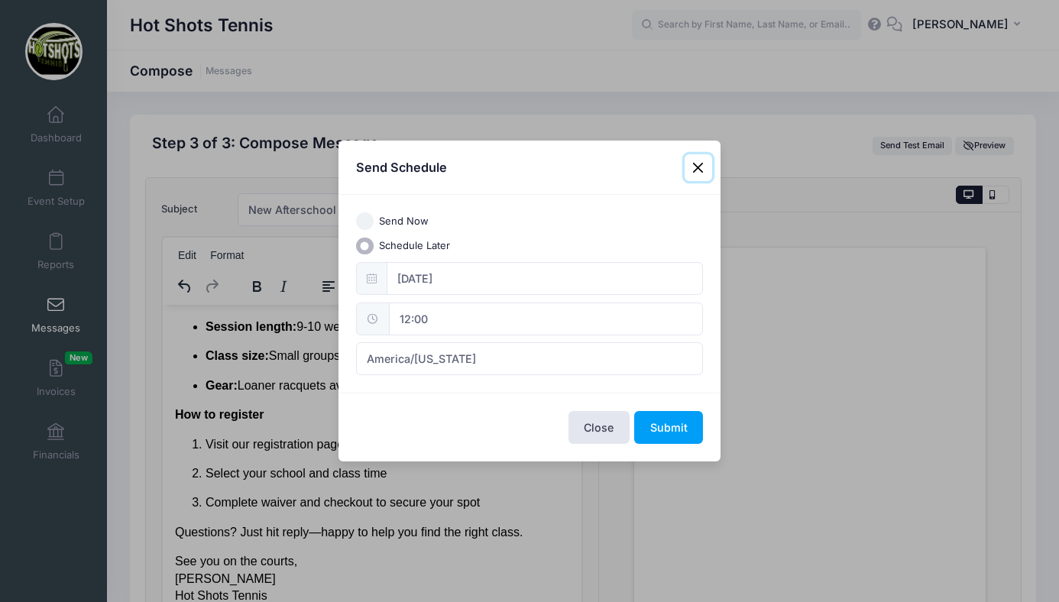
click at [564, 318] on input "12:00" at bounding box center [546, 319] width 314 height 33
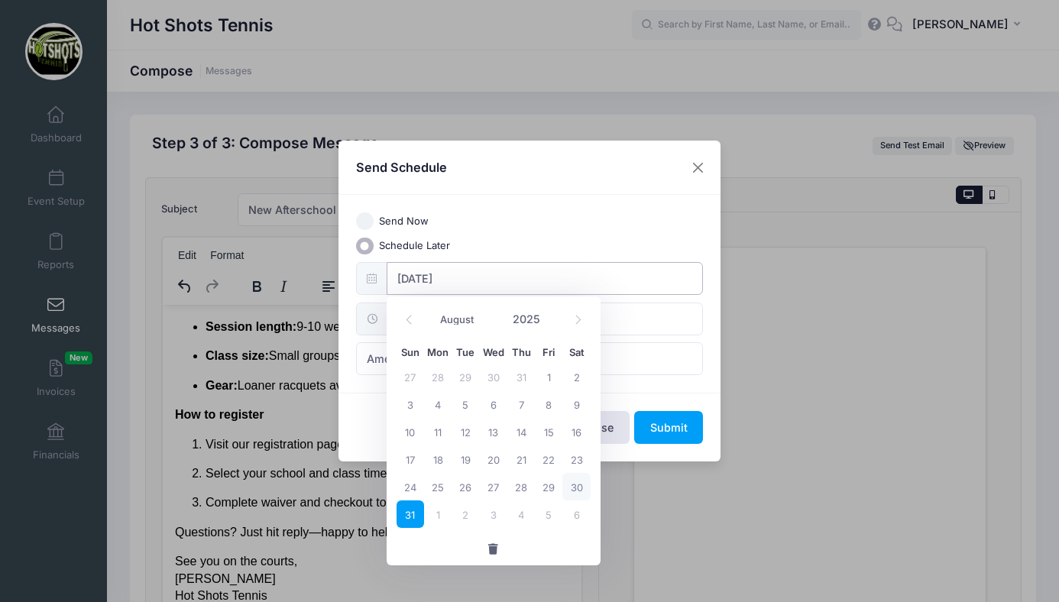
click at [605, 284] on input "08/31/2025" at bounding box center [545, 278] width 317 height 33
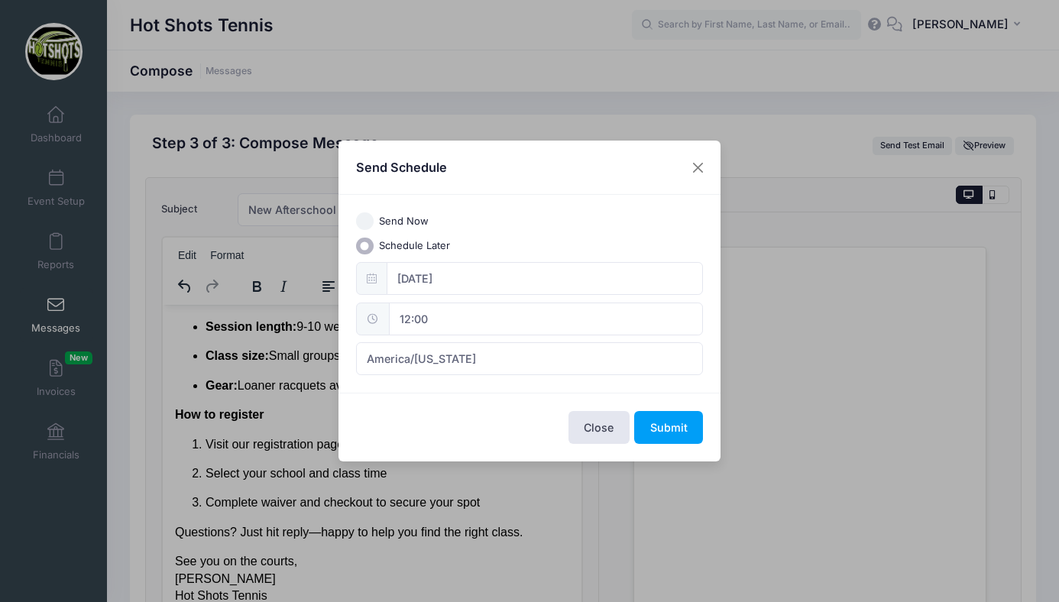
click at [595, 235] on div "Send Now Schedule Later 08/31/2025 12:00 America/New York America/Los Angeles A…" at bounding box center [530, 293] width 362 height 163
click at [666, 427] on button "Submit" at bounding box center [668, 427] width 69 height 33
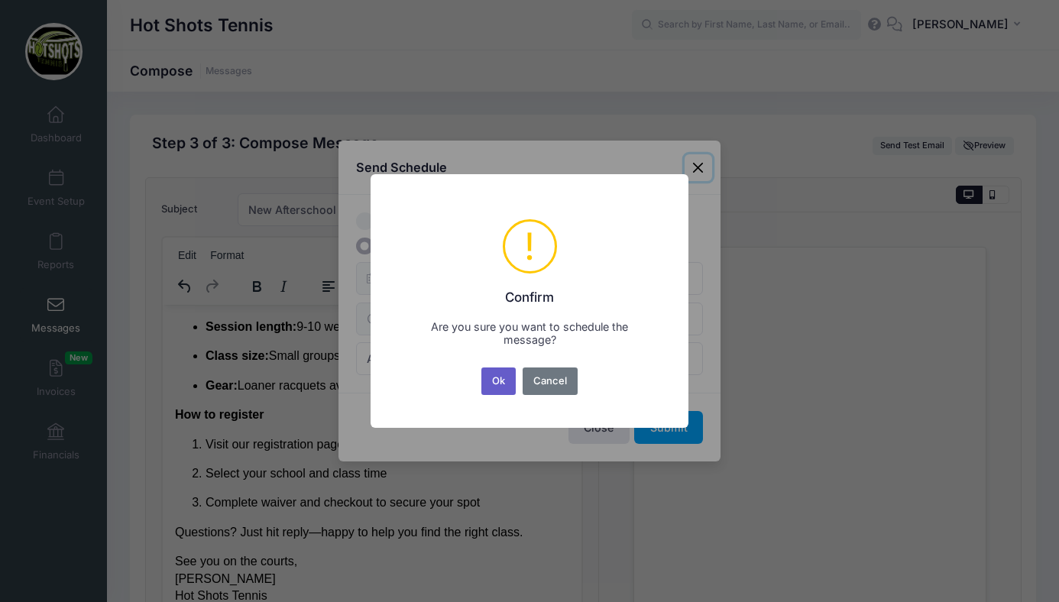
click at [499, 381] on button "Ok" at bounding box center [499, 382] width 35 height 28
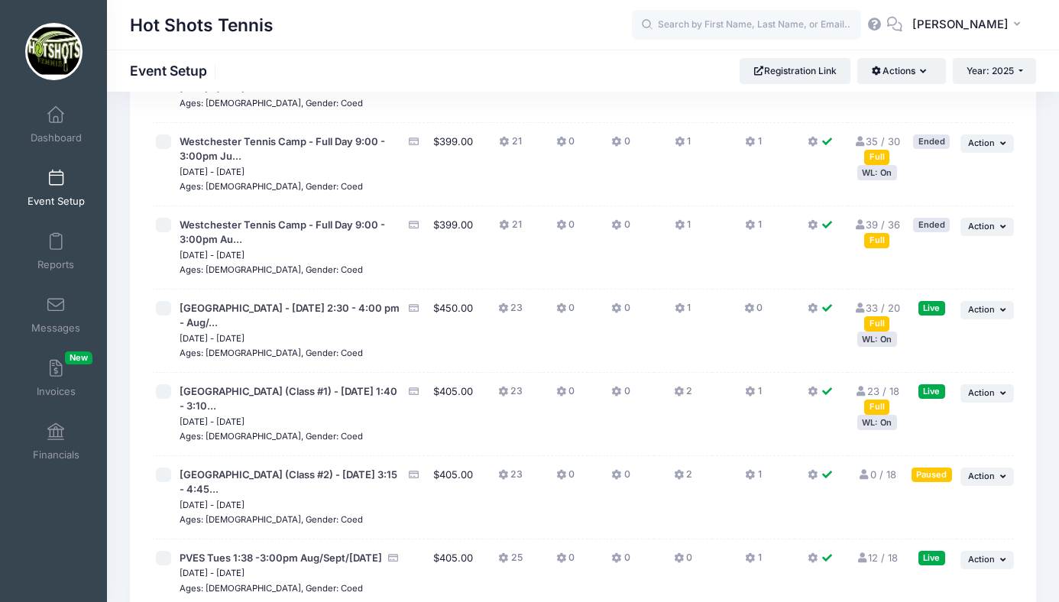
scroll to position [2940, 0]
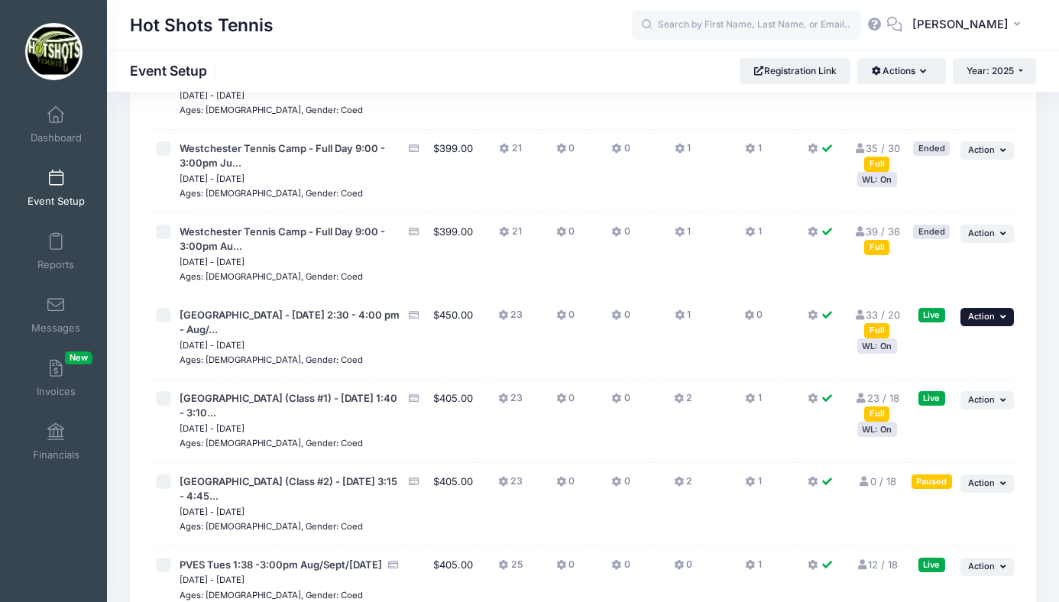
click at [980, 322] on span "Action" at bounding box center [981, 316] width 27 height 11
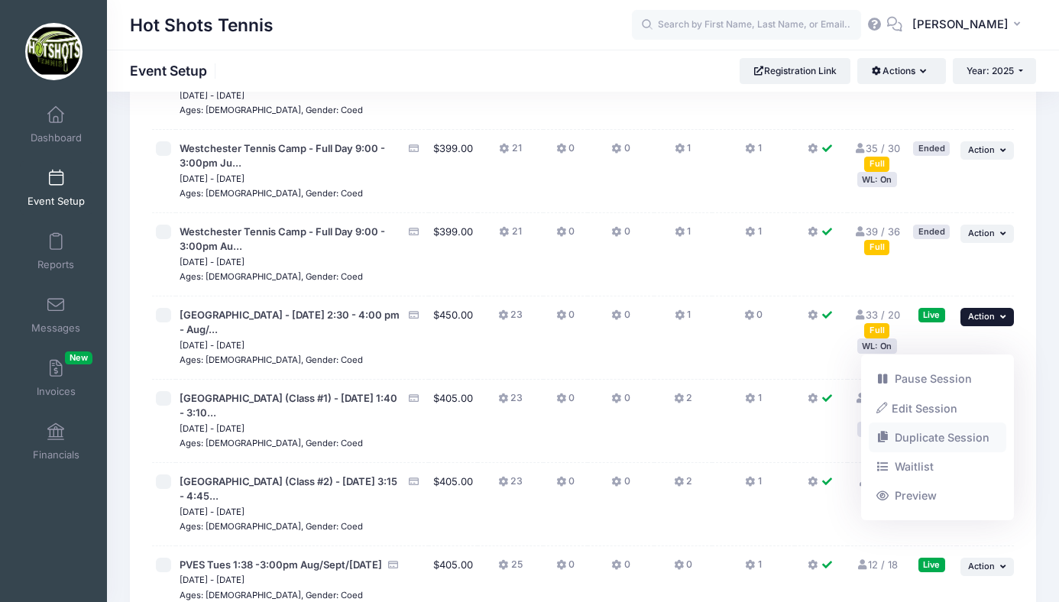
click at [920, 432] on link "Duplicate Session" at bounding box center [938, 437] width 138 height 29
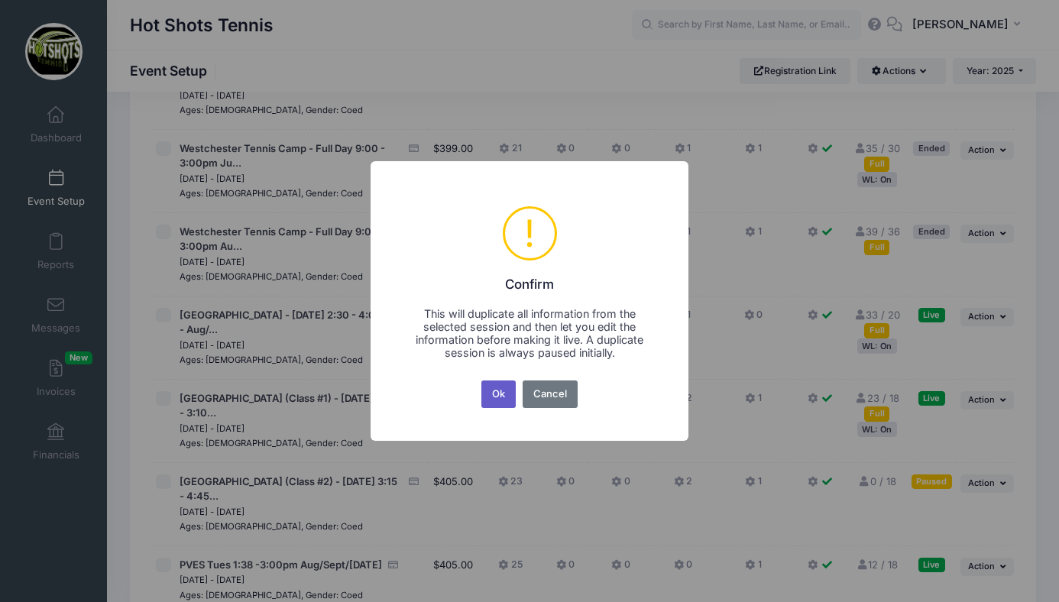
click at [501, 394] on button "Ok" at bounding box center [499, 395] width 35 height 28
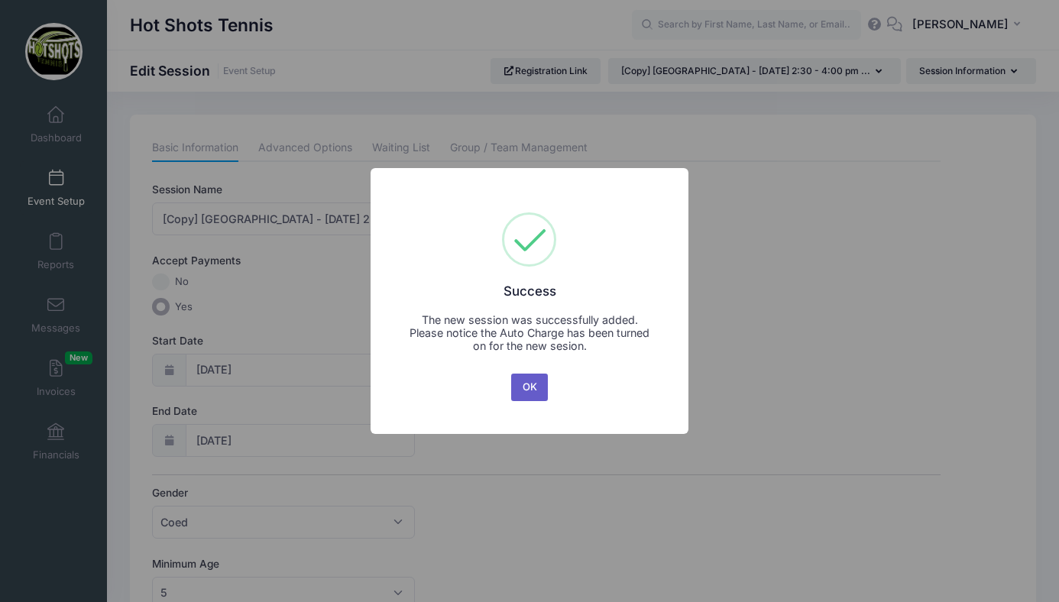
click at [528, 388] on button "OK" at bounding box center [529, 388] width 37 height 28
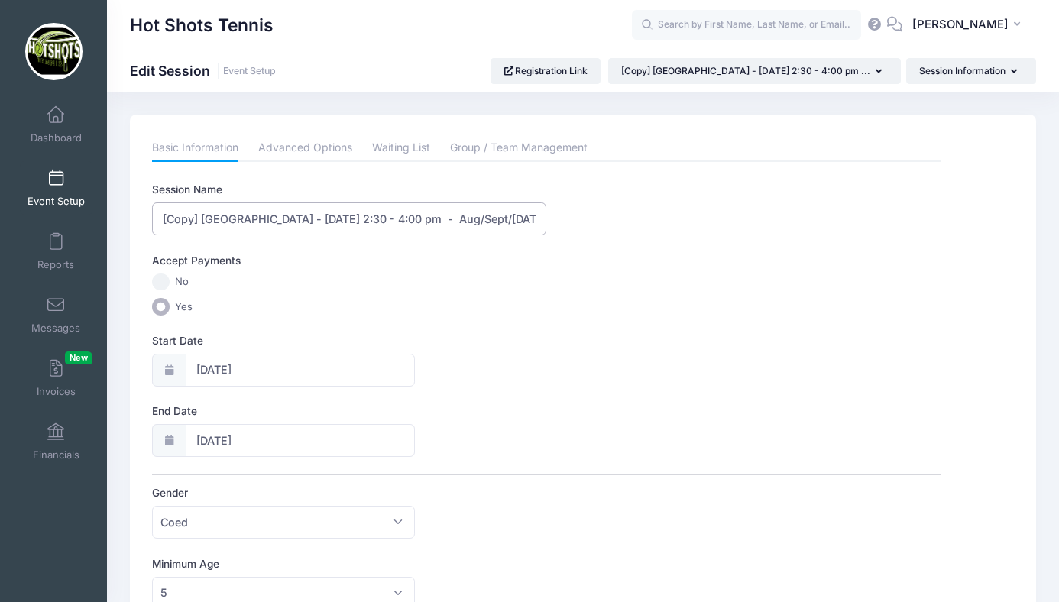
click at [203, 219] on input "[Copy] [GEOGRAPHIC_DATA] - [DATE] 2:30 - 4:00 pm - Aug/Sept/[DATE]" at bounding box center [349, 219] width 394 height 33
click at [490, 220] on input "[GEOGRAPHIC_DATA] - [DATE] 2:30 - 4:00 pm - Aug/Sept/[DATE]" at bounding box center [349, 219] width 394 height 33
click at [534, 219] on input "[GEOGRAPHIC_DATA] - [DATE] 2:30 - 4:00 pm - Oct/Nov/Dec/[DATE]" at bounding box center [349, 219] width 394 height 33
type input "[GEOGRAPHIC_DATA] - [DATE] 2:30 - 4:00 pm - Oct/Nov/Dec/Jan [DATE]-[DATE]"
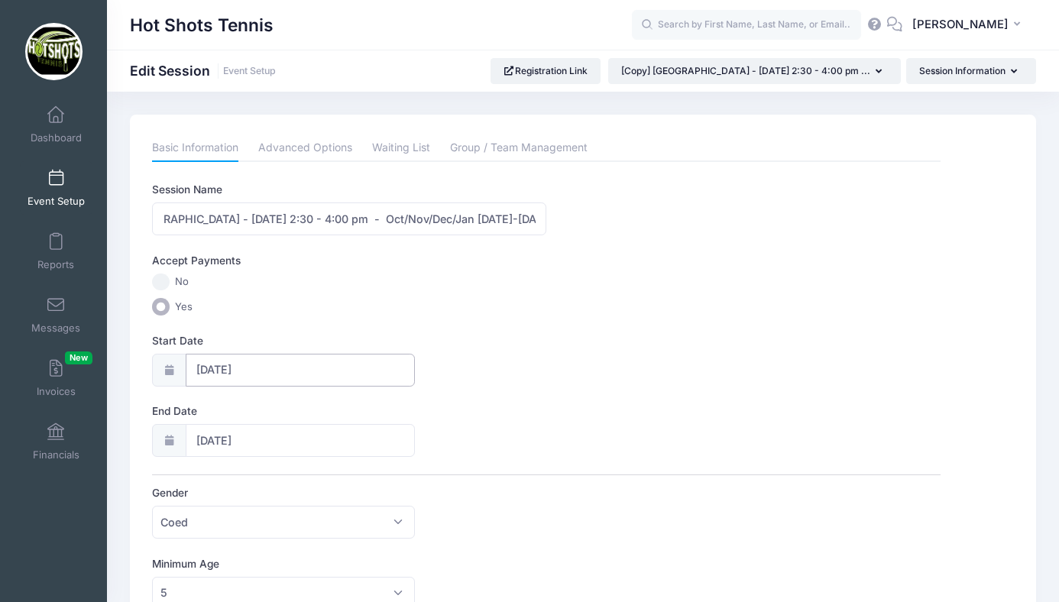
scroll to position [0, 0]
click at [262, 374] on input "[DATE]" at bounding box center [301, 370] width 230 height 33
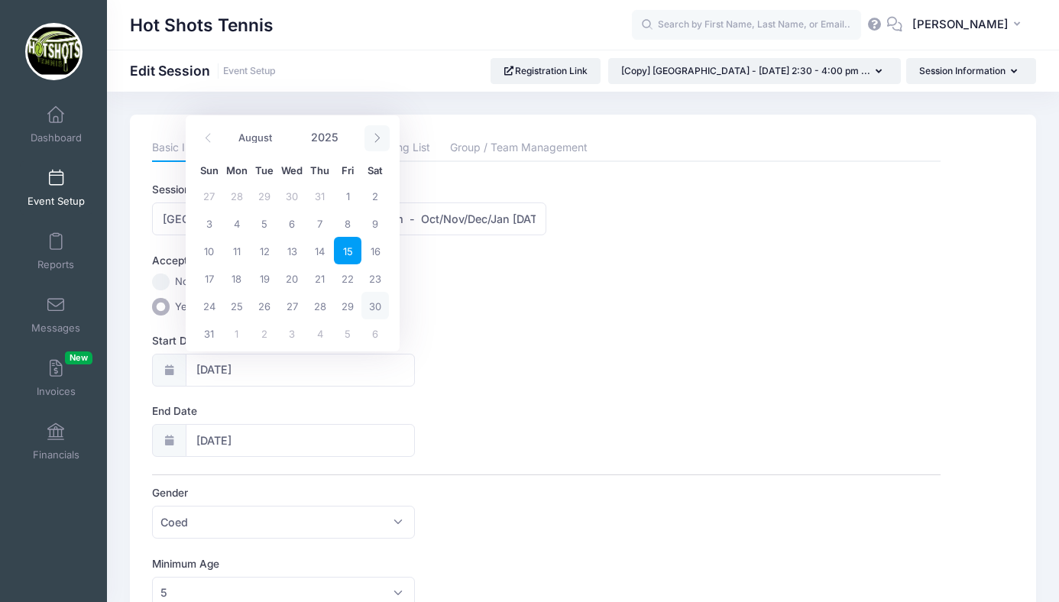
click at [381, 141] on icon at bounding box center [377, 138] width 10 height 10
select select "9"
click at [242, 277] on span "20" at bounding box center [237, 278] width 28 height 28
type input "[DATE]"
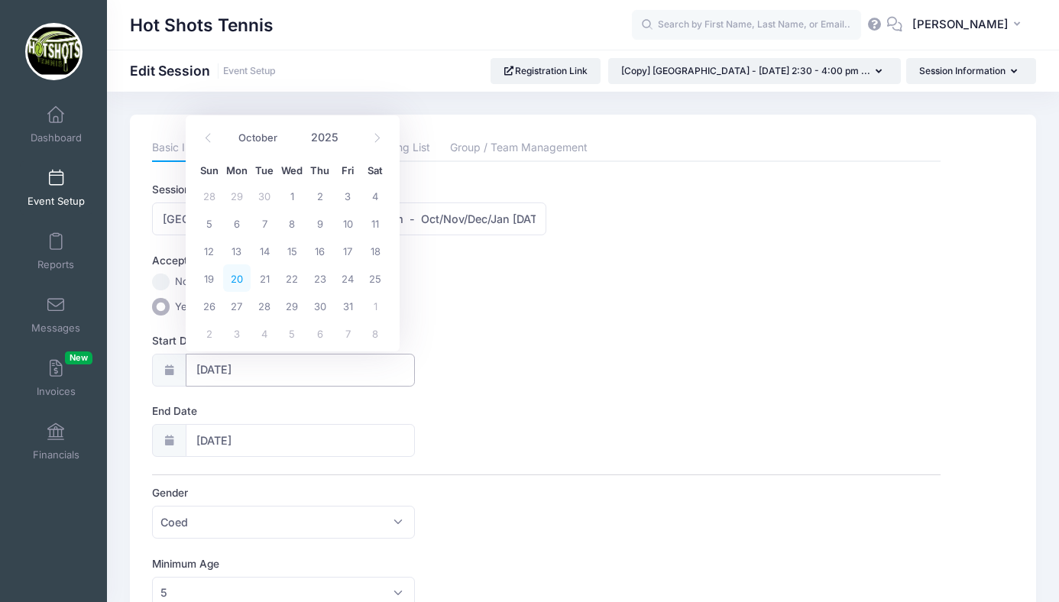
type input "[DATE]"
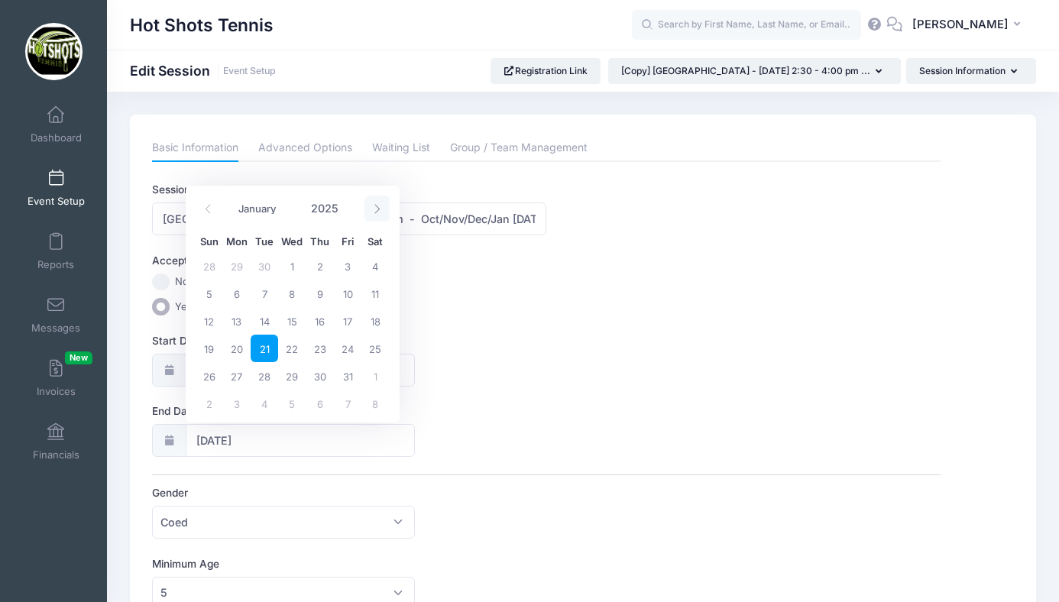
click at [368, 204] on span at bounding box center [377, 209] width 25 height 26
select select "11"
click at [368, 204] on span at bounding box center [377, 209] width 25 height 26
type input "2026"
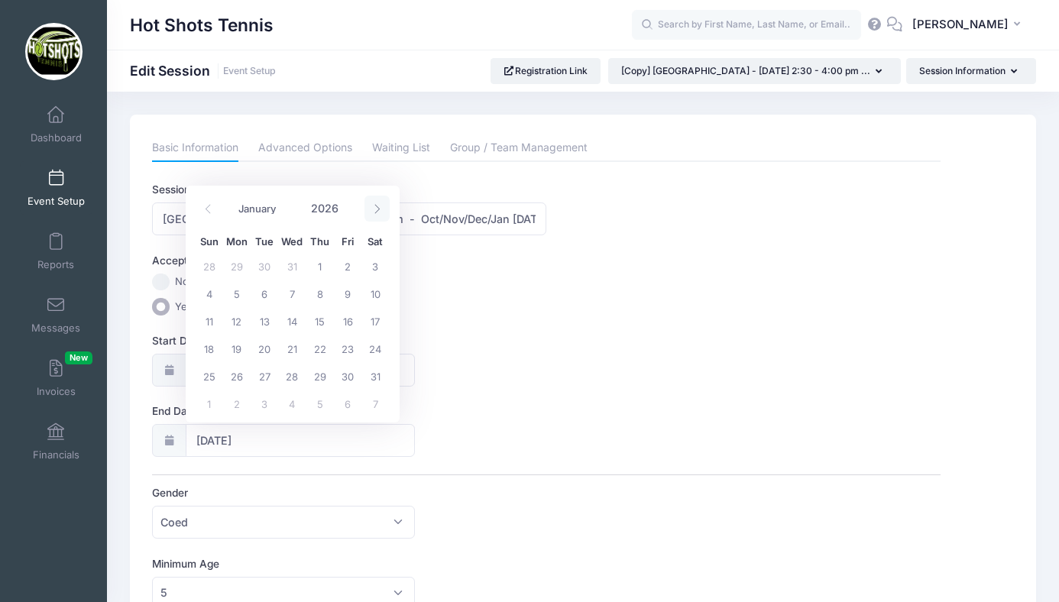
click at [368, 204] on span at bounding box center [377, 209] width 25 height 26
click at [206, 204] on icon at bounding box center [208, 209] width 10 height 10
select select "0"
click at [345, 322] on span "16" at bounding box center [348, 321] width 28 height 28
type input "[DATE]"
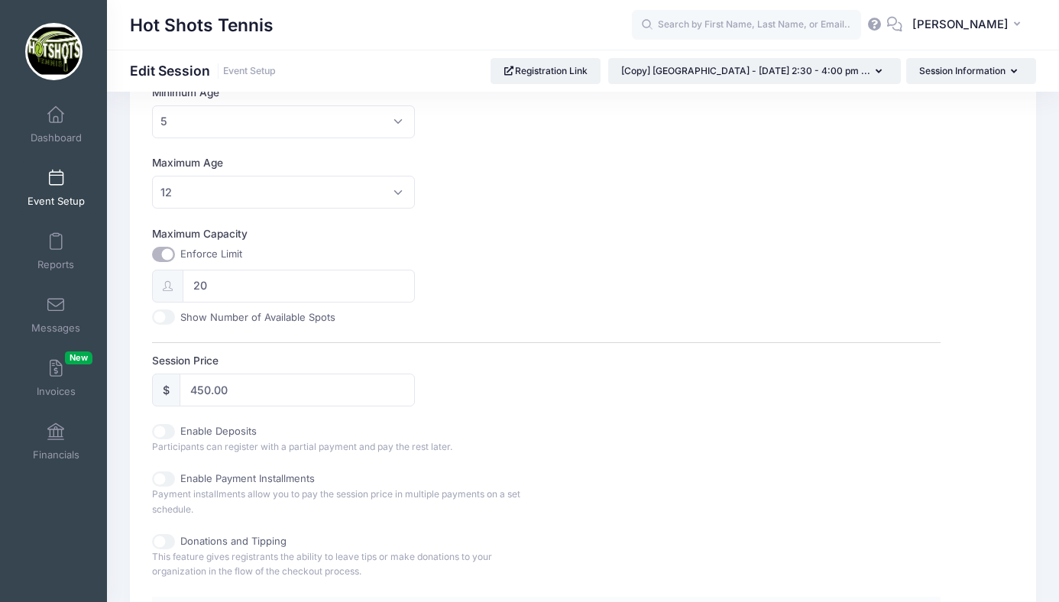
scroll to position [498, 0]
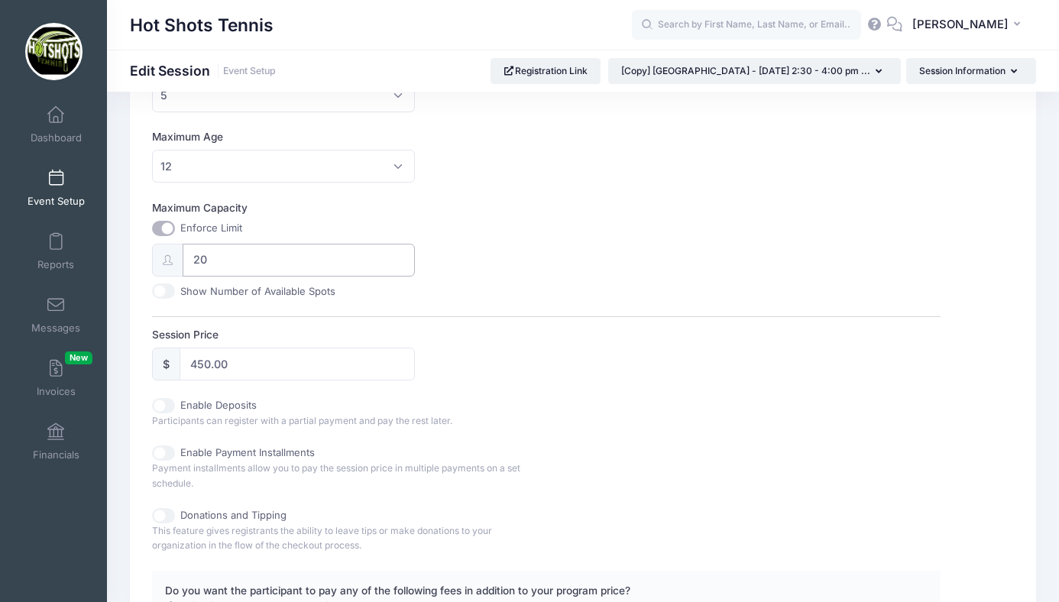
click at [213, 263] on input "20" at bounding box center [299, 260] width 232 height 33
type input "2"
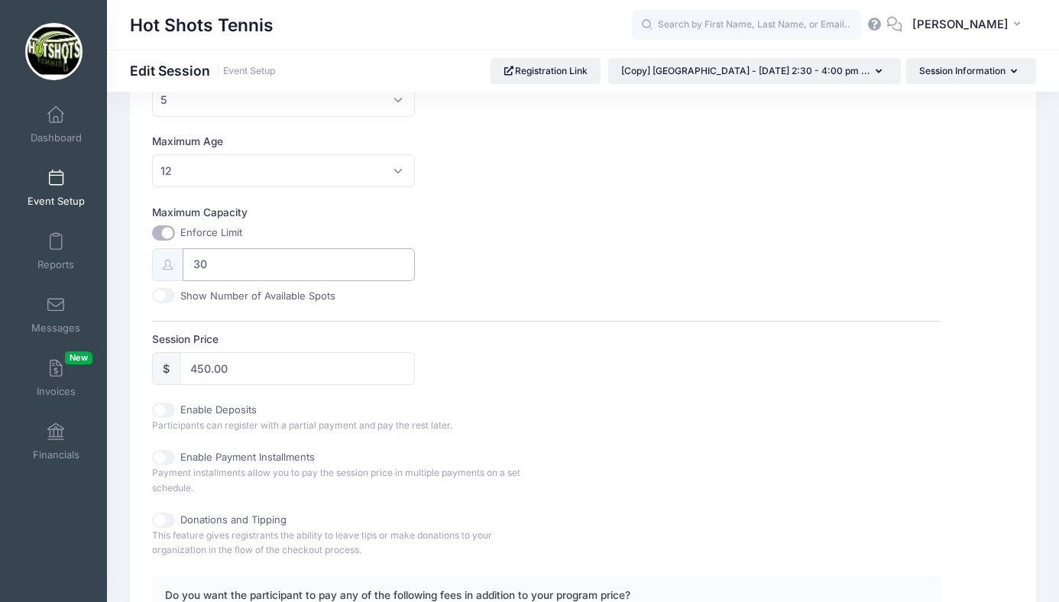
type input "30"
click at [248, 370] on input "450.00" at bounding box center [297, 368] width 235 height 33
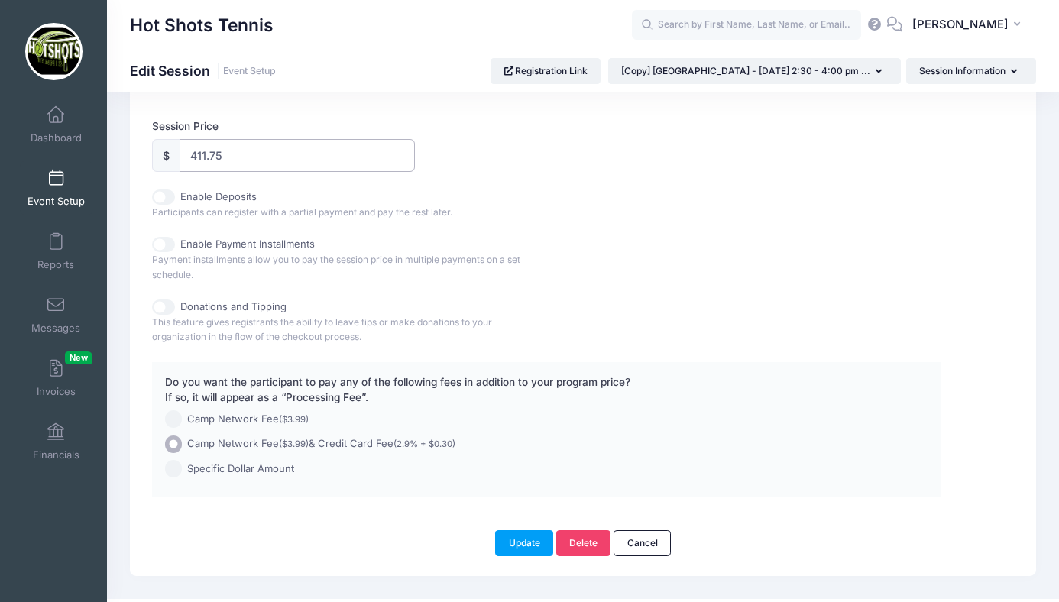
scroll to position [738, 0]
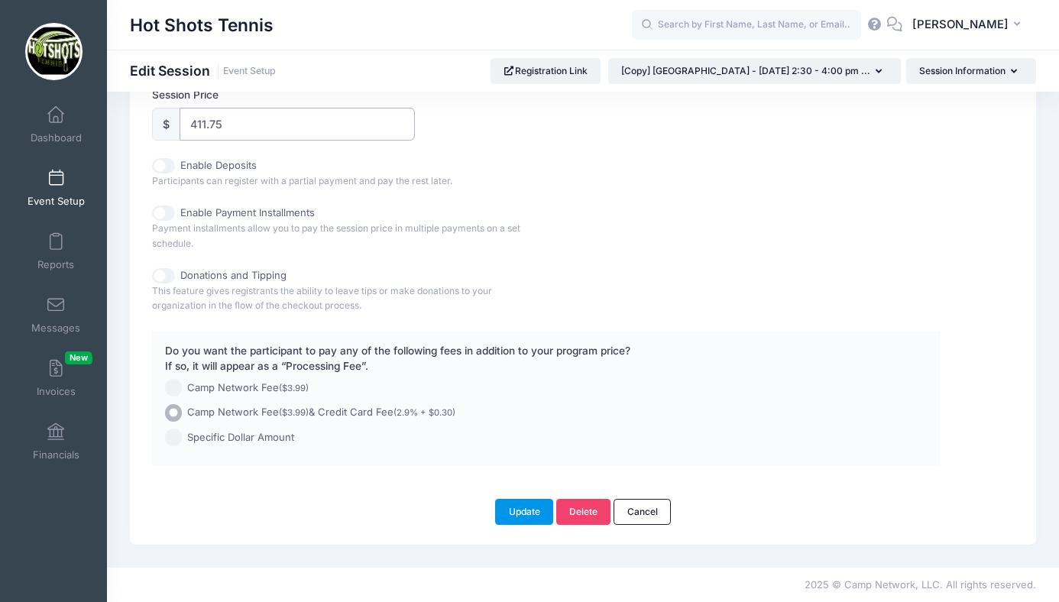
type input "411.75"
click at [527, 508] on button "Update" at bounding box center [524, 512] width 58 height 26
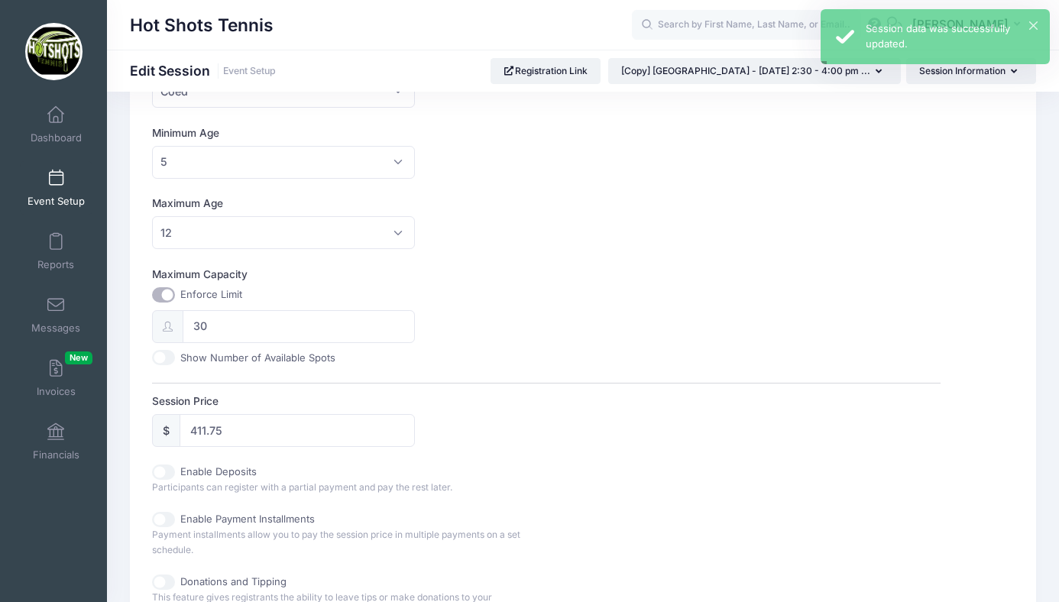
scroll to position [0, 0]
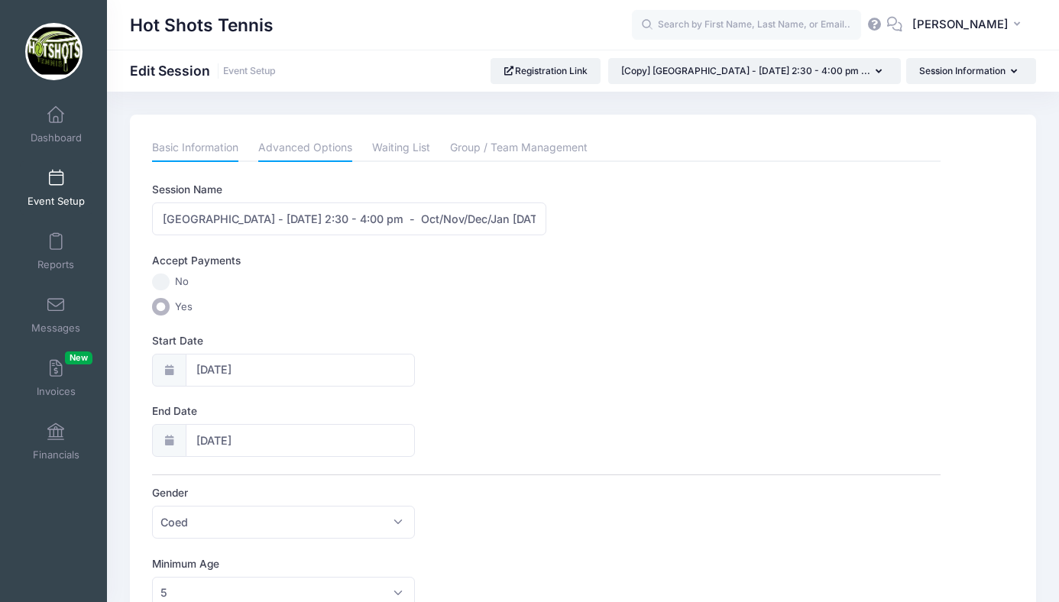
click at [305, 146] on link "Advanced Options" at bounding box center [305, 149] width 94 height 28
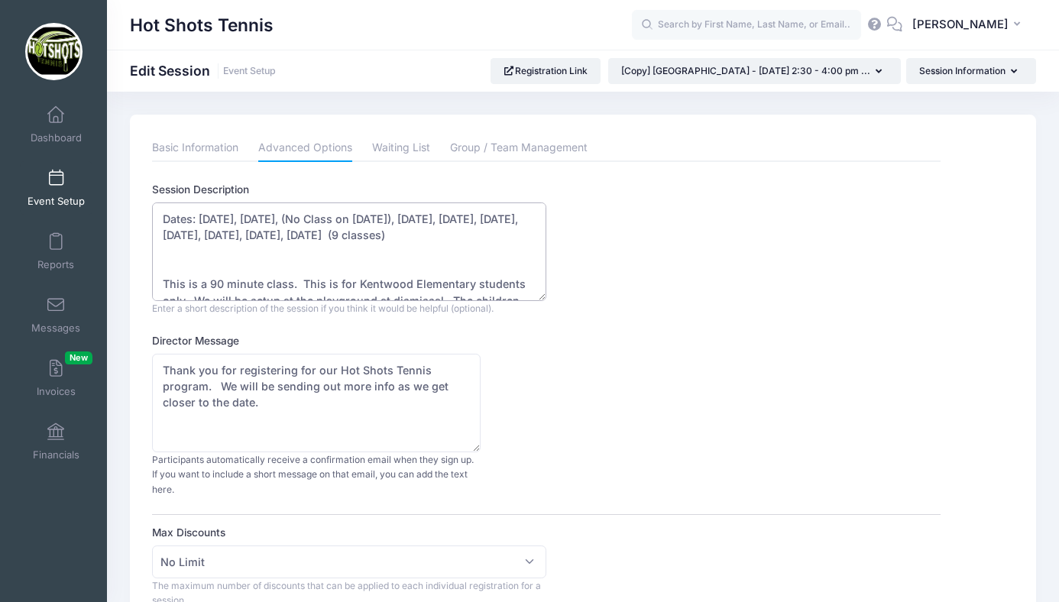
drag, startPoint x: 199, startPoint y: 220, endPoint x: 313, endPoint y: 234, distance: 114.7
click at [313, 234] on textarea "Dates: [DATE], [DATE], (No Class on [DATE]), [DATE], [DATE], [DATE], [DATE], [D…" at bounding box center [349, 252] width 394 height 99
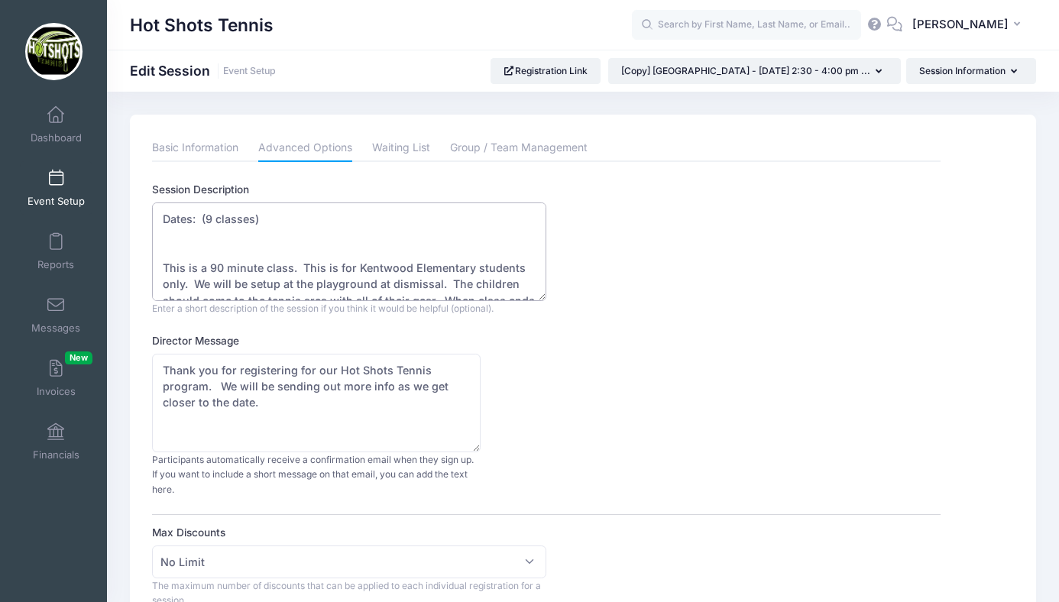
drag, startPoint x: 164, startPoint y: 216, endPoint x: 310, endPoint y: 219, distance: 145.2
click at [310, 219] on textarea "Dates: [DATE], [DATE], (No Class on [DATE]), [DATE], [DATE], [DATE], [DATE], [D…" at bounding box center [349, 252] width 394 height 99
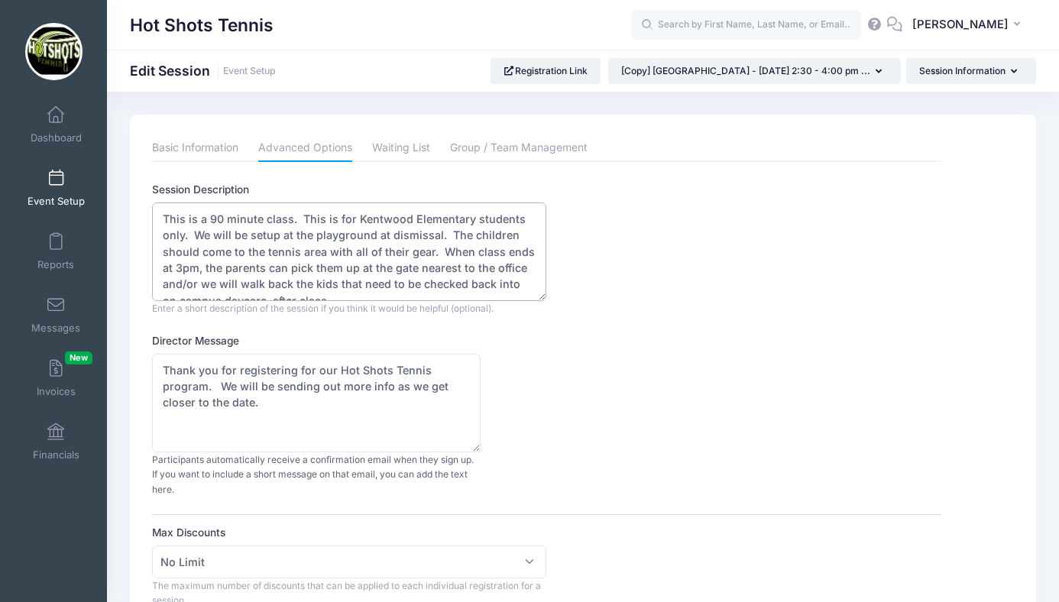
click at [162, 269] on textarea "Dates: [DATE], [DATE], (No Class on [DATE]), [DATE], [DATE], [DATE], [DATE], [D…" at bounding box center [349, 252] width 394 height 99
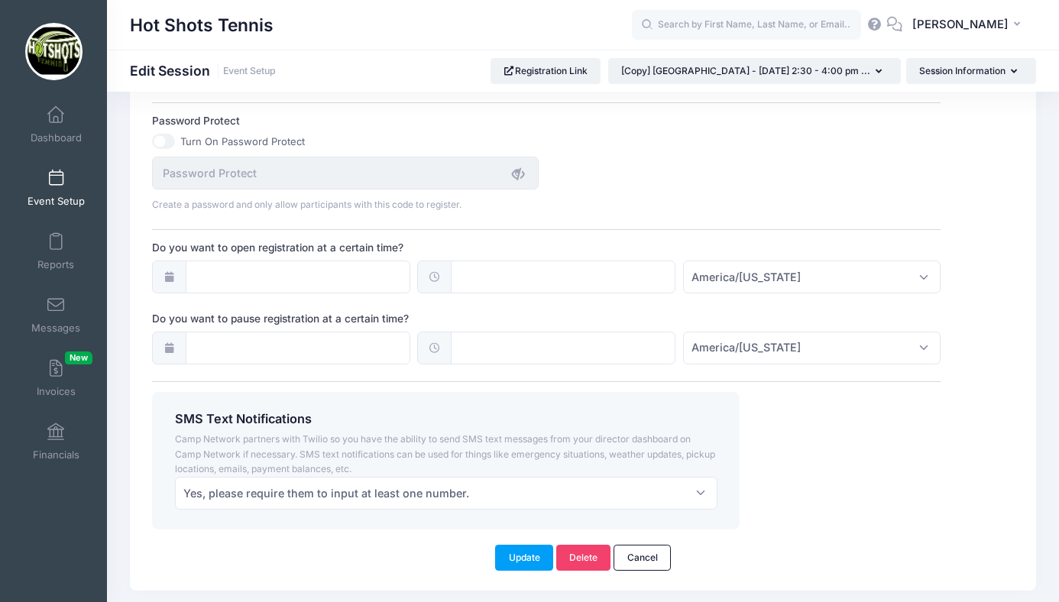
scroll to position [1102, 0]
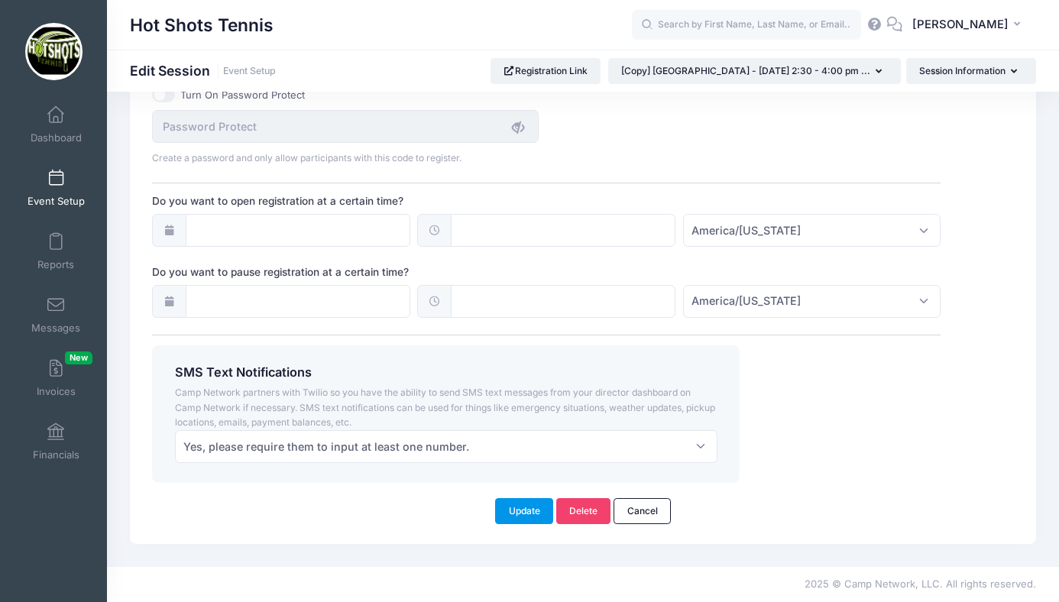
type textarea "This is a 90 minute class. This is for Kentwood Elementary students only. We wi…"
click at [535, 507] on button "Update" at bounding box center [524, 511] width 58 height 26
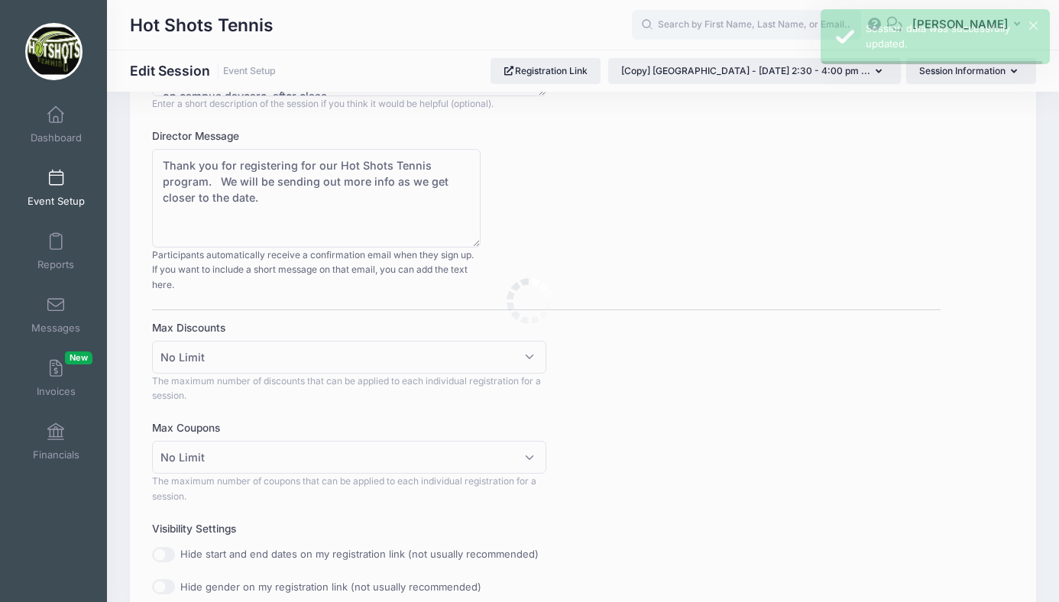
scroll to position [0, 0]
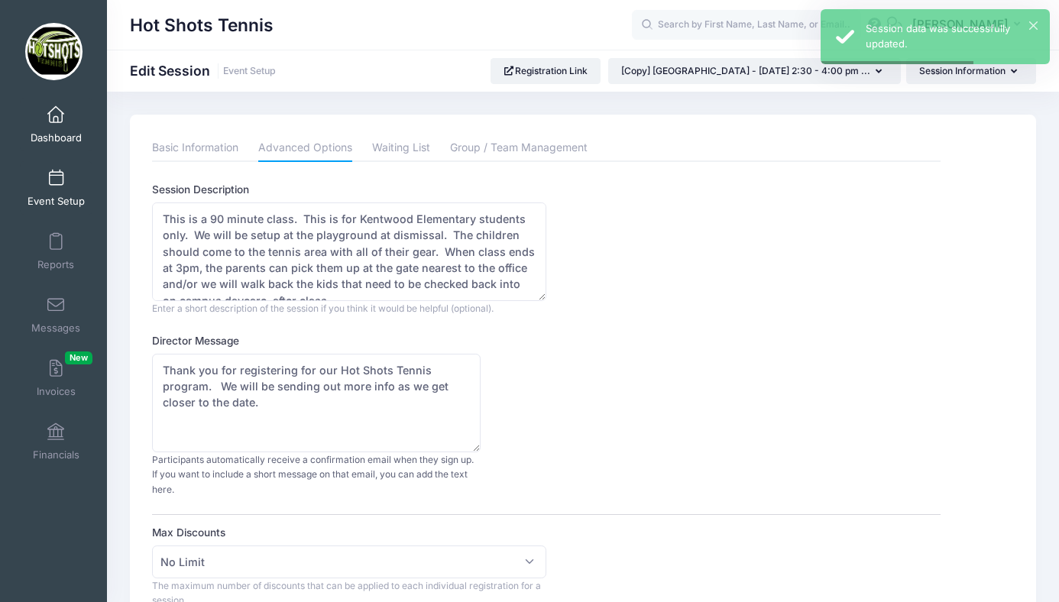
click at [56, 123] on span at bounding box center [56, 115] width 0 height 17
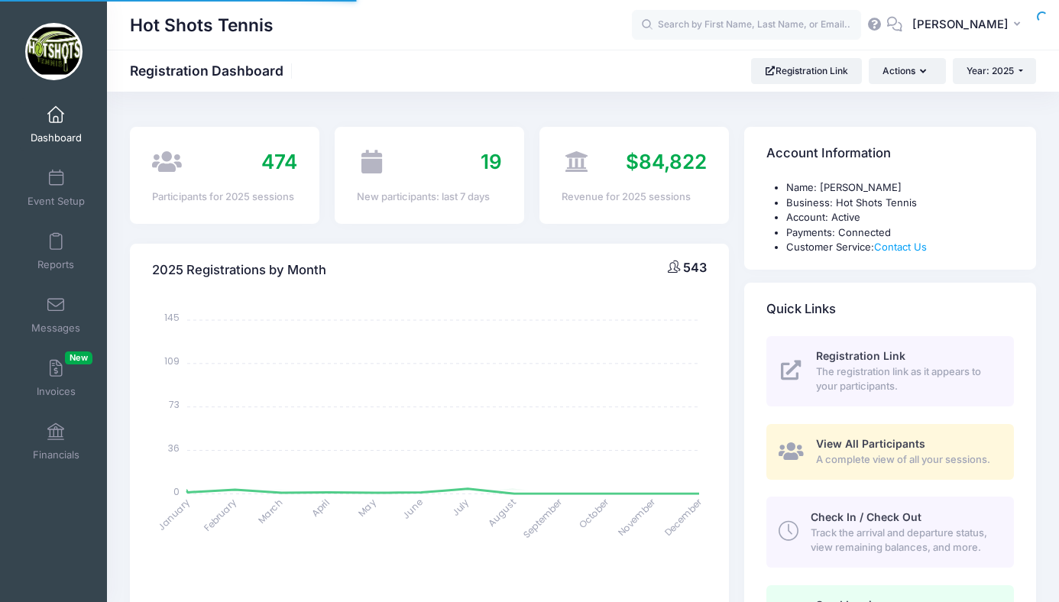
select select
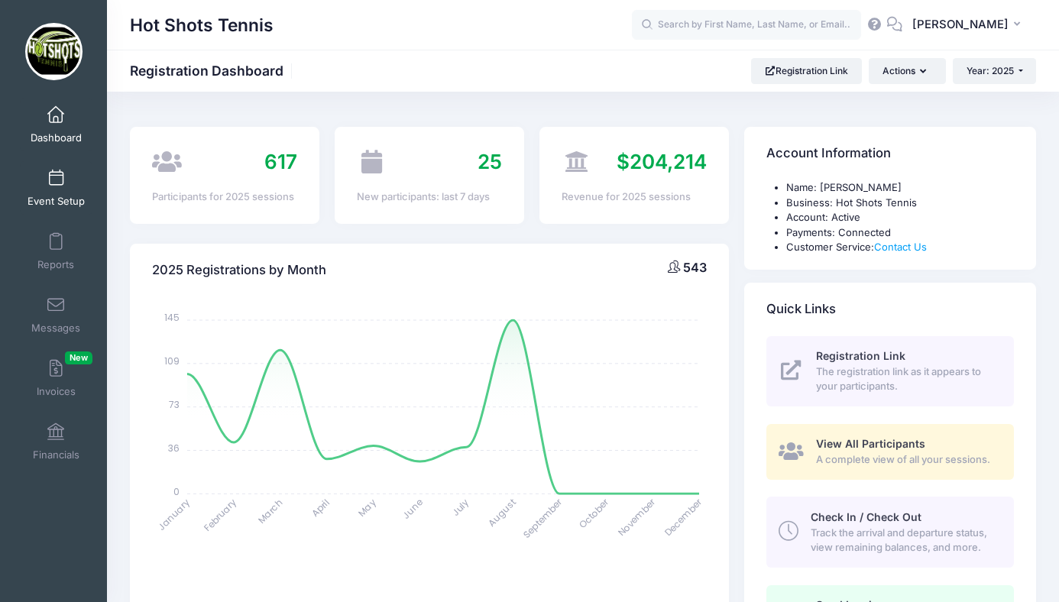
click at [56, 186] on span at bounding box center [56, 178] width 0 height 17
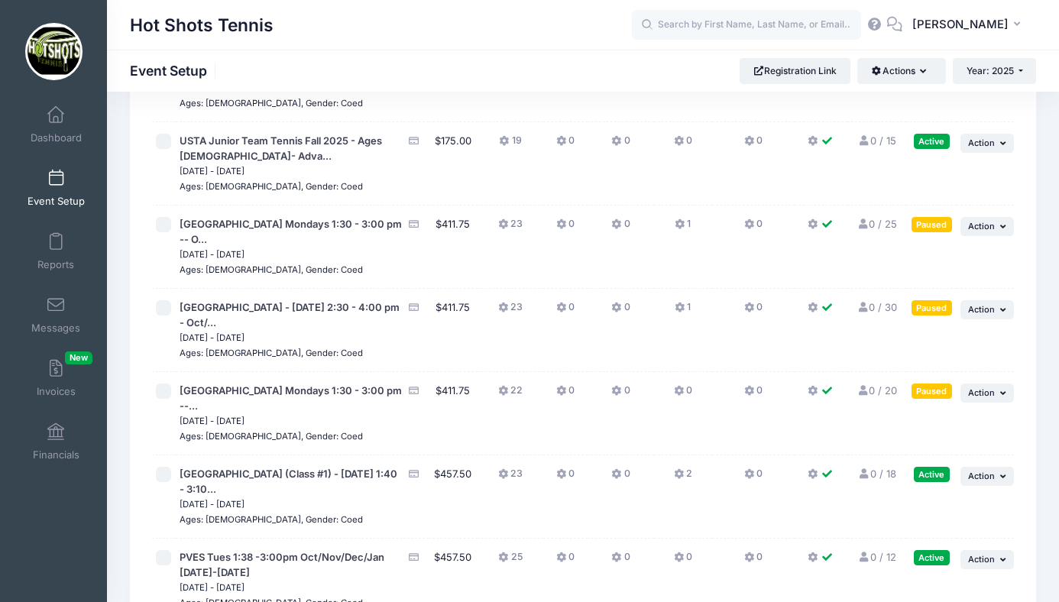
scroll to position [4453, 0]
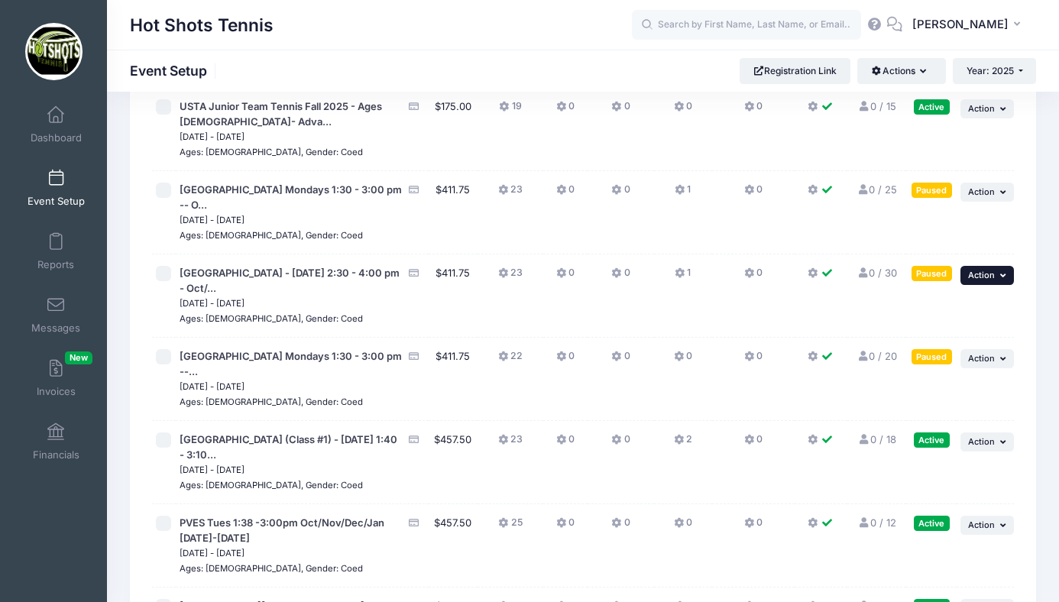
click at [975, 281] on span "Action" at bounding box center [981, 275] width 27 height 11
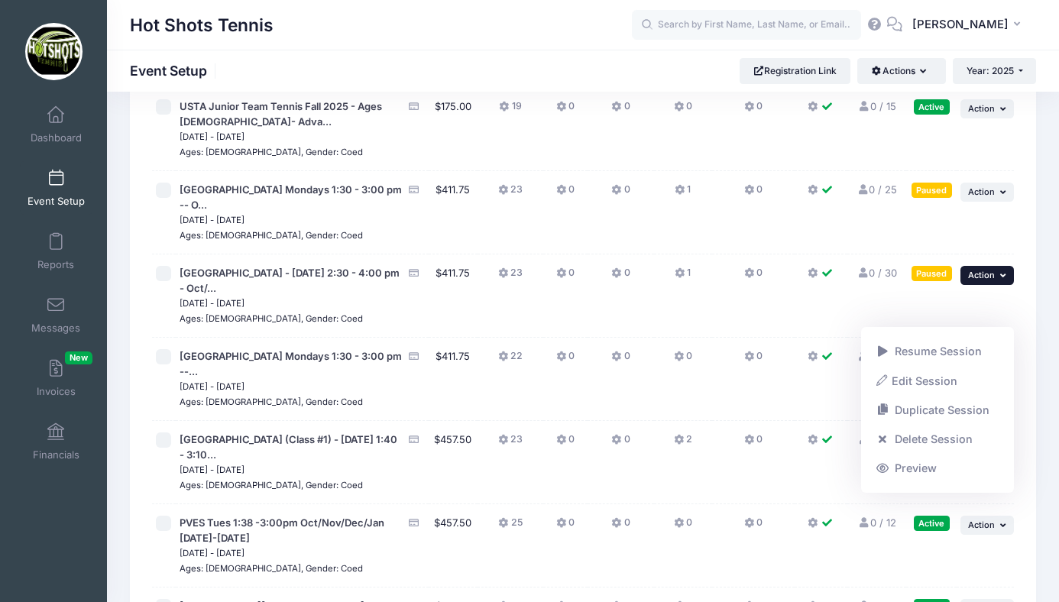
click at [923, 255] on td "Paused" at bounding box center [932, 212] width 50 height 83
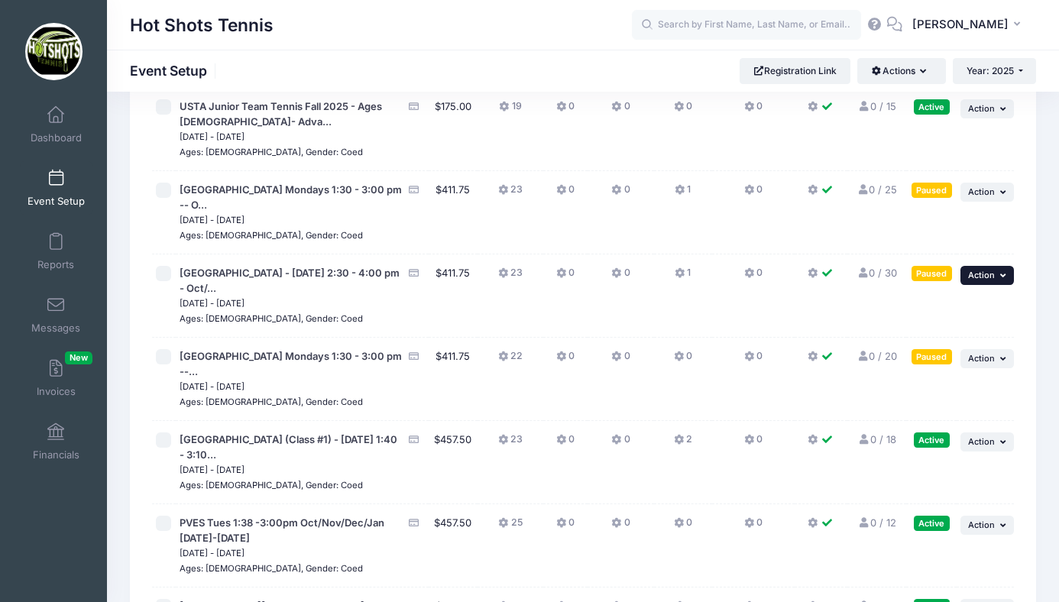
click at [978, 281] on span "Action" at bounding box center [981, 275] width 27 height 11
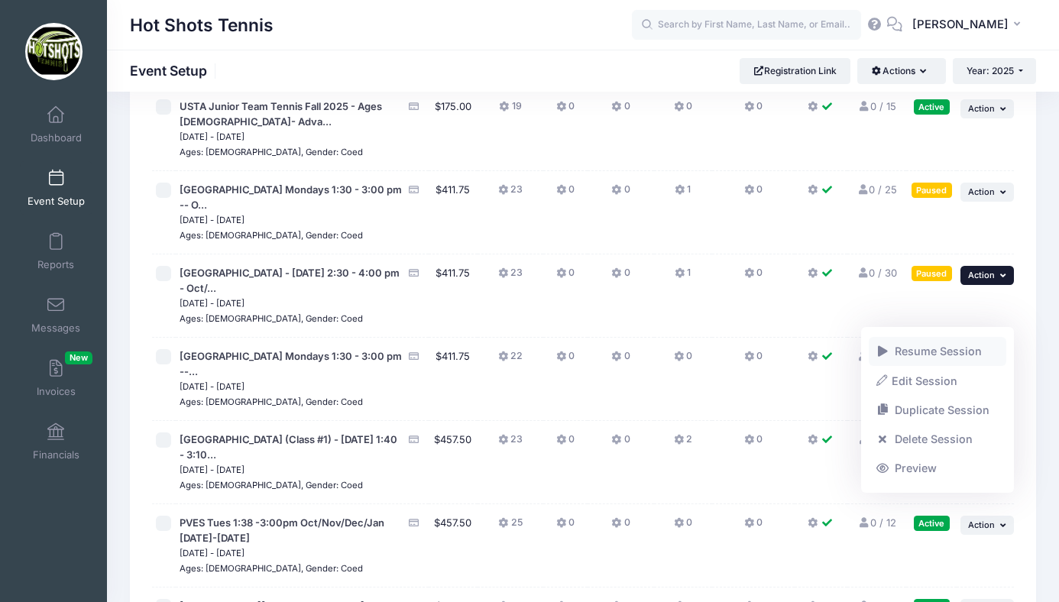
click at [920, 353] on link "Resume Session" at bounding box center [938, 351] width 138 height 29
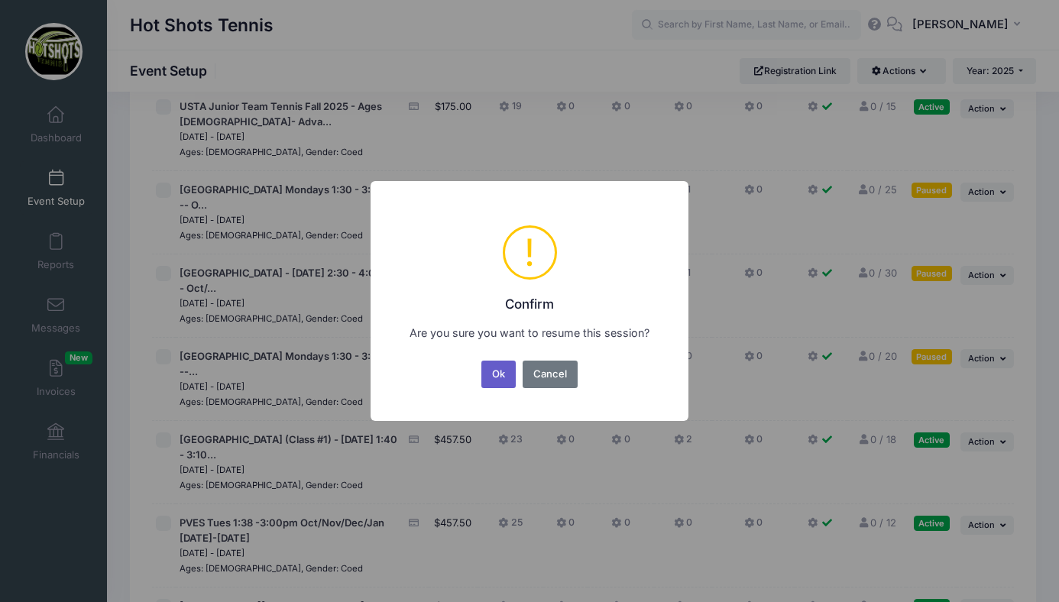
click at [499, 377] on button "Ok" at bounding box center [499, 375] width 35 height 28
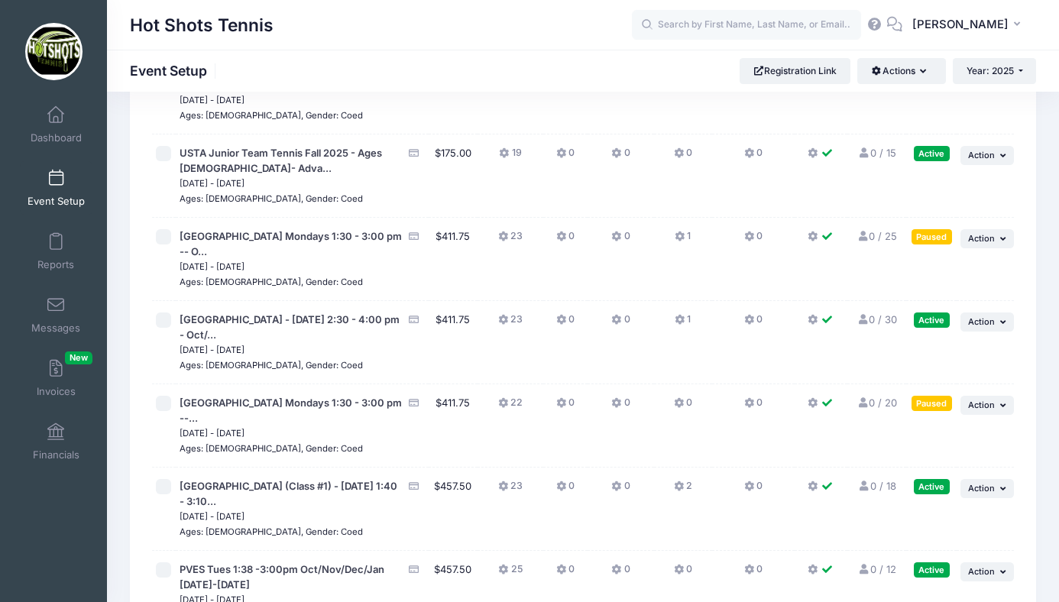
scroll to position [4406, 0]
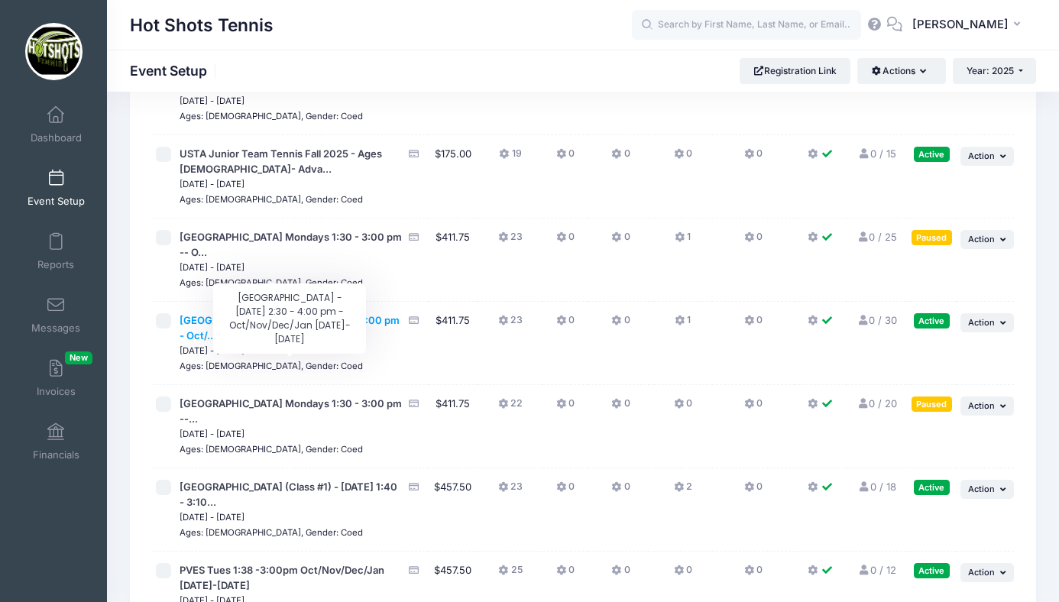
click at [269, 342] on span "[GEOGRAPHIC_DATA] - [DATE] 2:30 - 4:00 pm - Oct/..." at bounding box center [290, 328] width 220 height 28
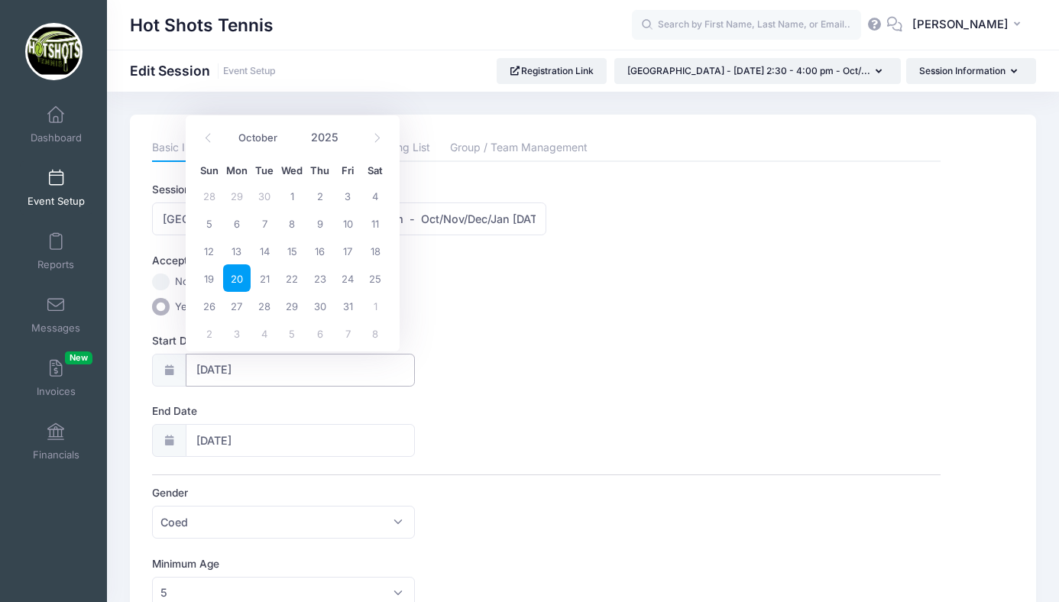
click at [280, 368] on input "[DATE]" at bounding box center [301, 370] width 230 height 33
click at [353, 275] on span "24" at bounding box center [348, 278] width 28 height 28
type input "[DATE]"
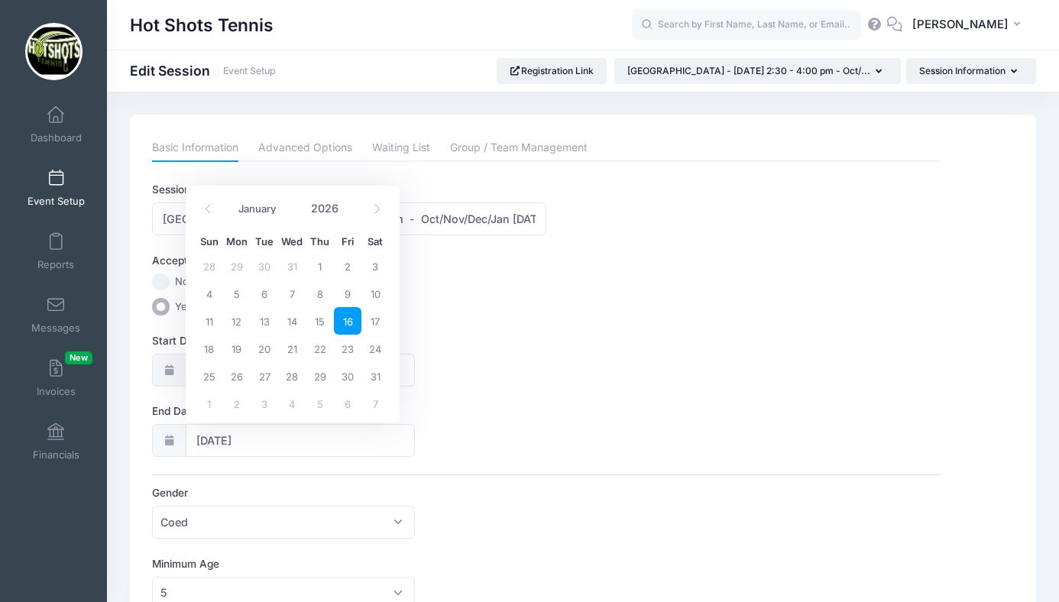
click at [349, 323] on span "16" at bounding box center [348, 321] width 28 height 28
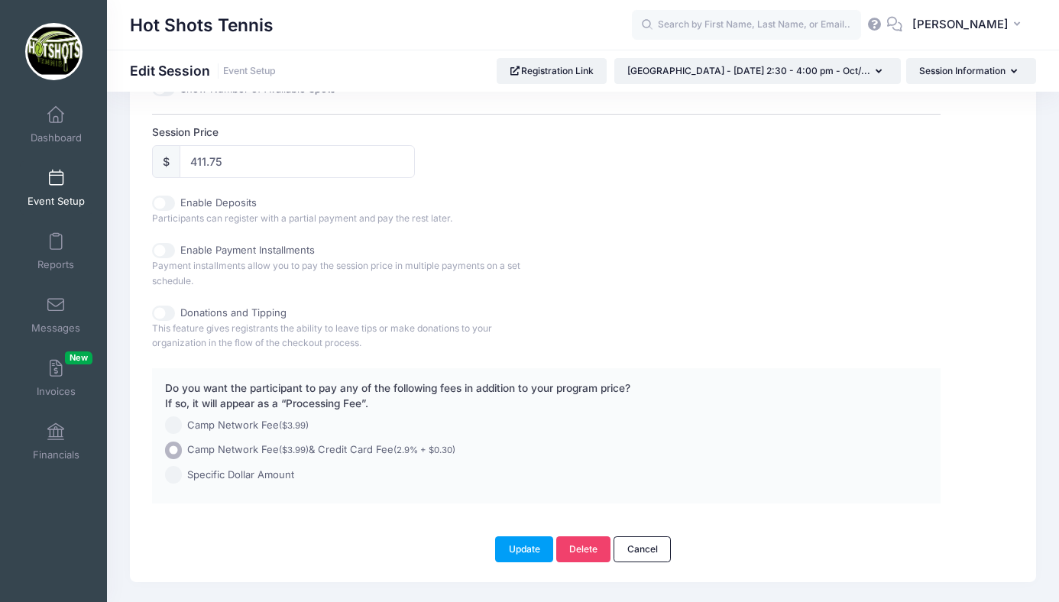
scroll to position [738, 0]
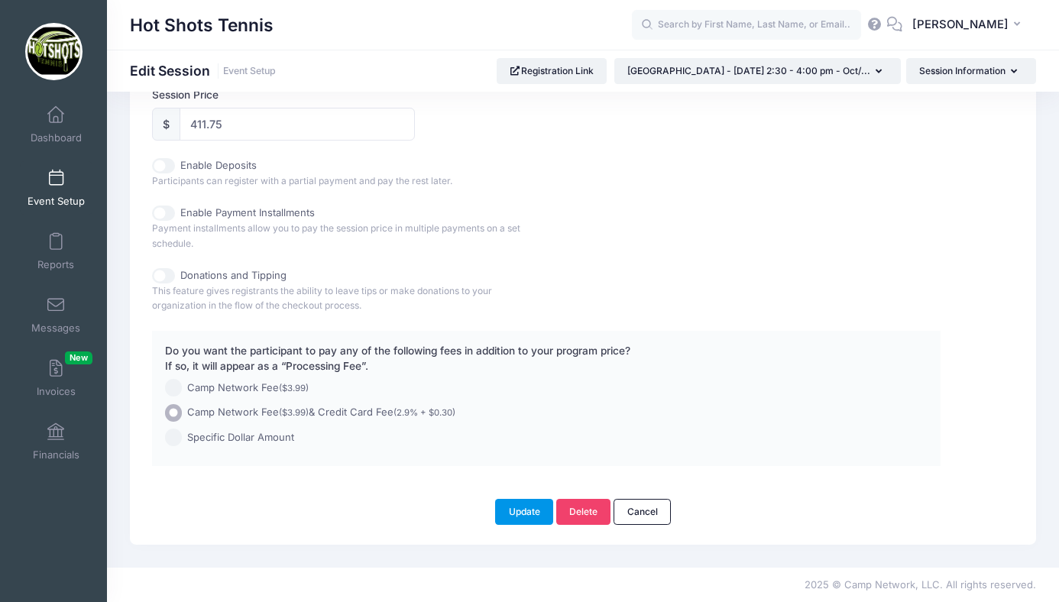
click at [532, 507] on button "Update" at bounding box center [524, 512] width 58 height 26
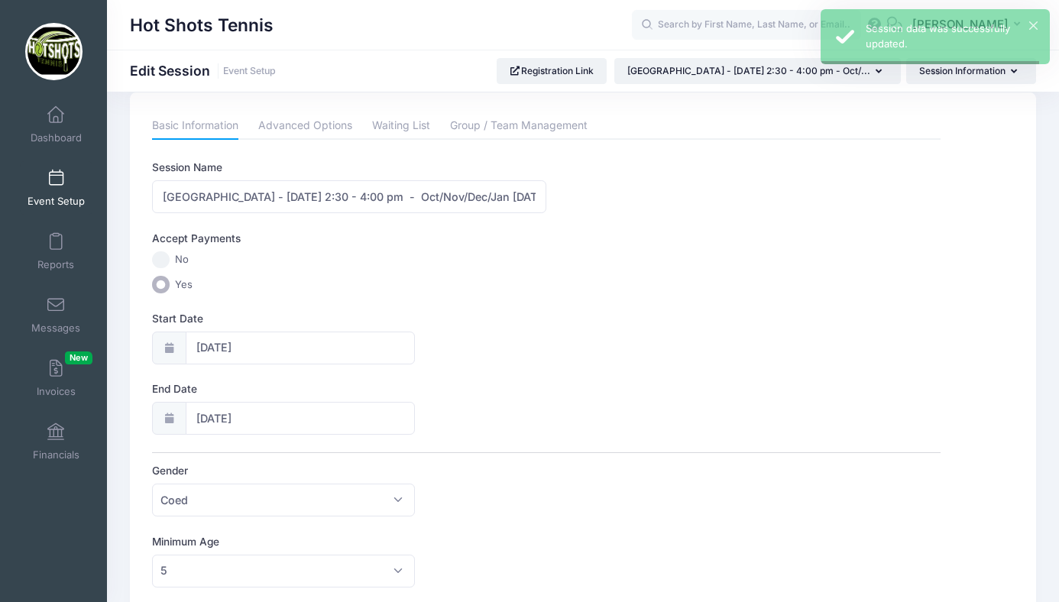
scroll to position [0, 0]
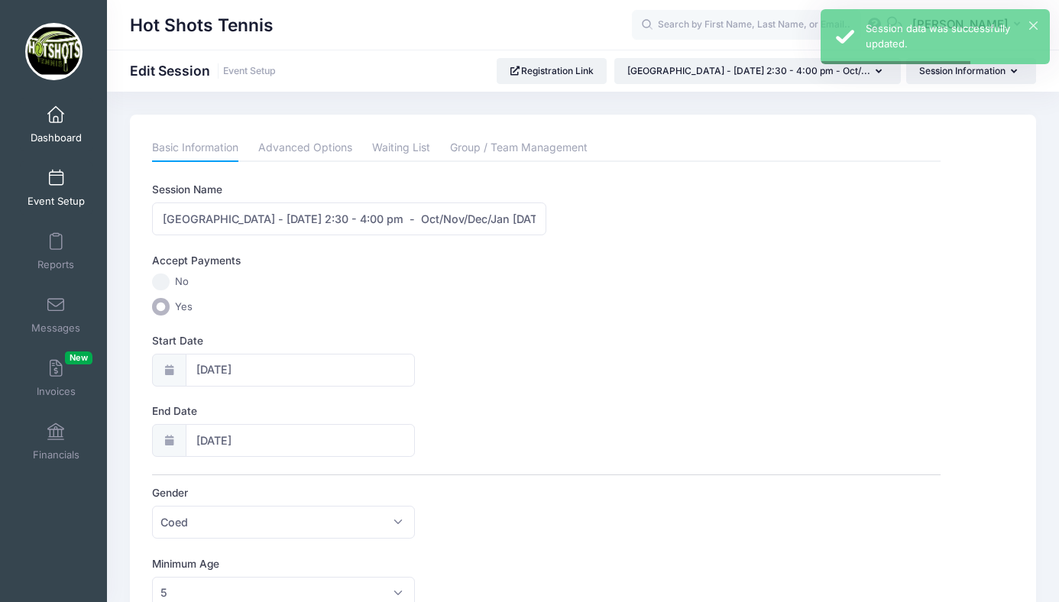
click at [56, 123] on span at bounding box center [56, 115] width 0 height 17
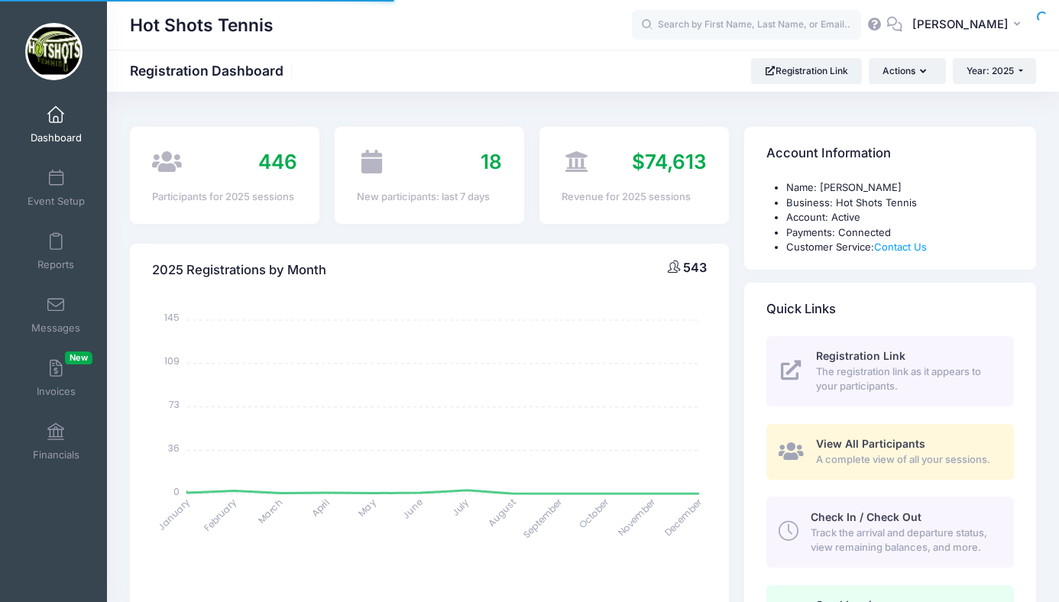
select select
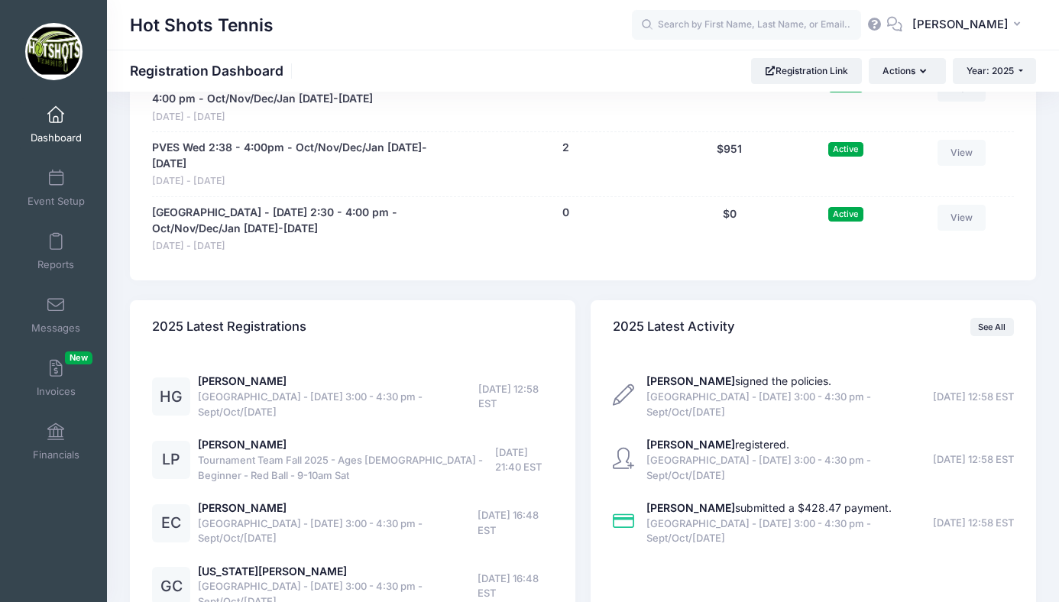
scroll to position [4556, 0]
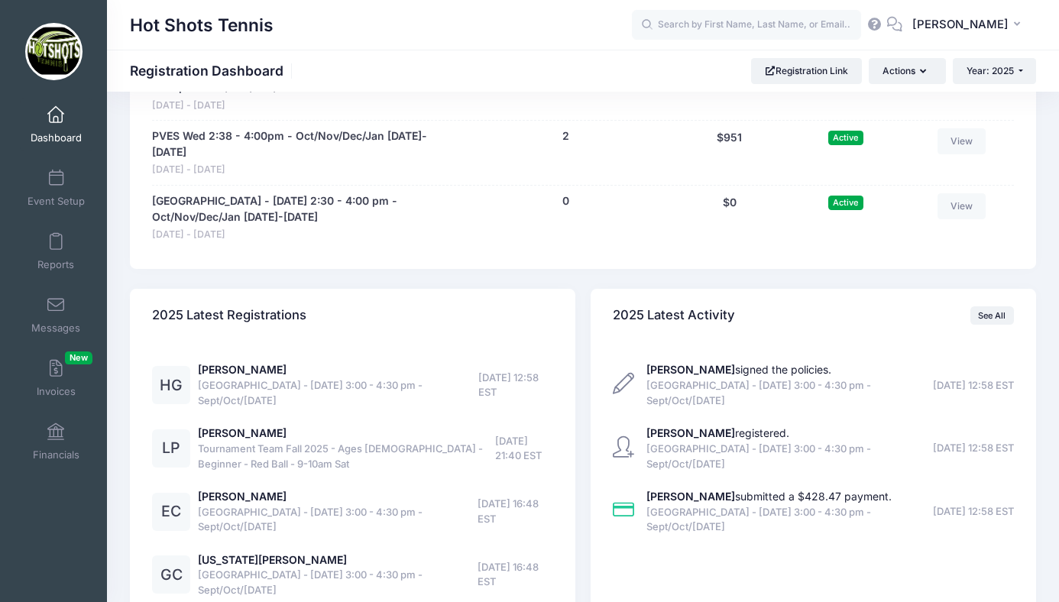
click at [56, 113] on span at bounding box center [56, 115] width 0 height 17
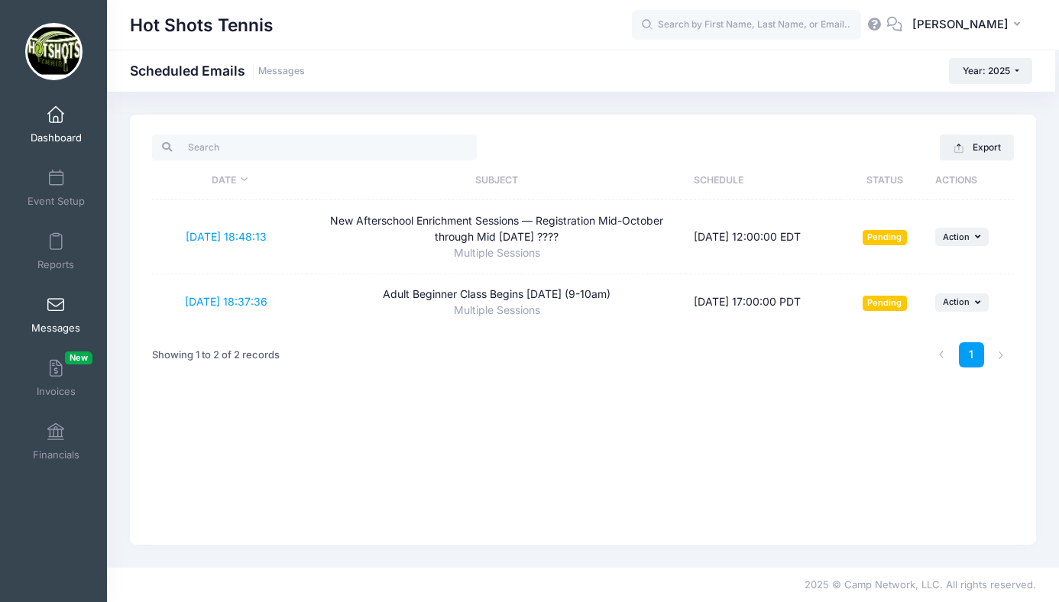
click at [55, 127] on link "Dashboard" at bounding box center [56, 125] width 73 height 54
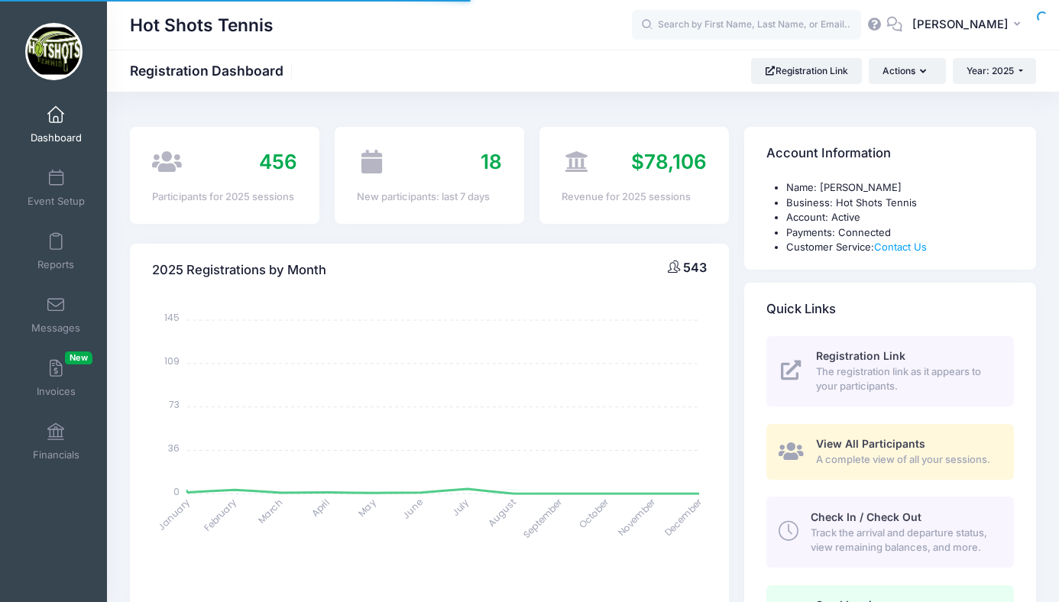
select select
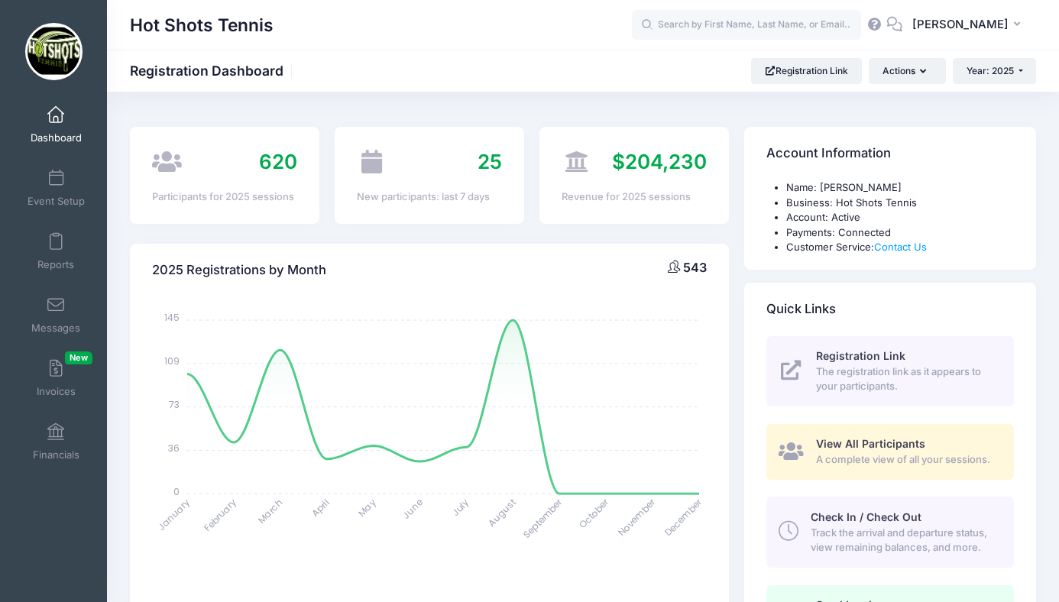
click at [56, 119] on span at bounding box center [56, 115] width 0 height 17
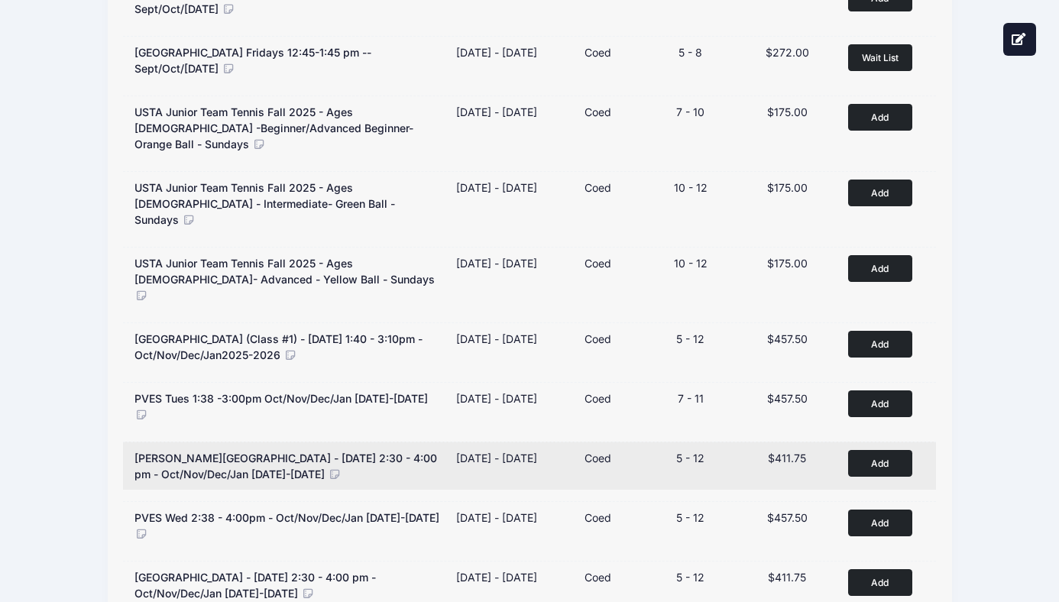
scroll to position [827, 0]
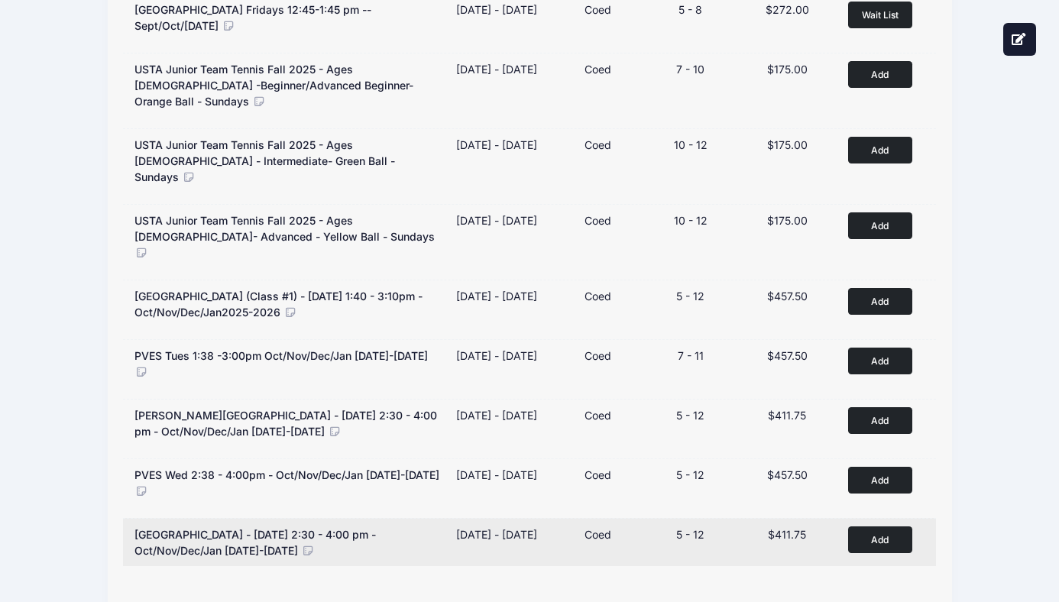
click at [301, 546] on icon at bounding box center [308, 551] width 14 height 11
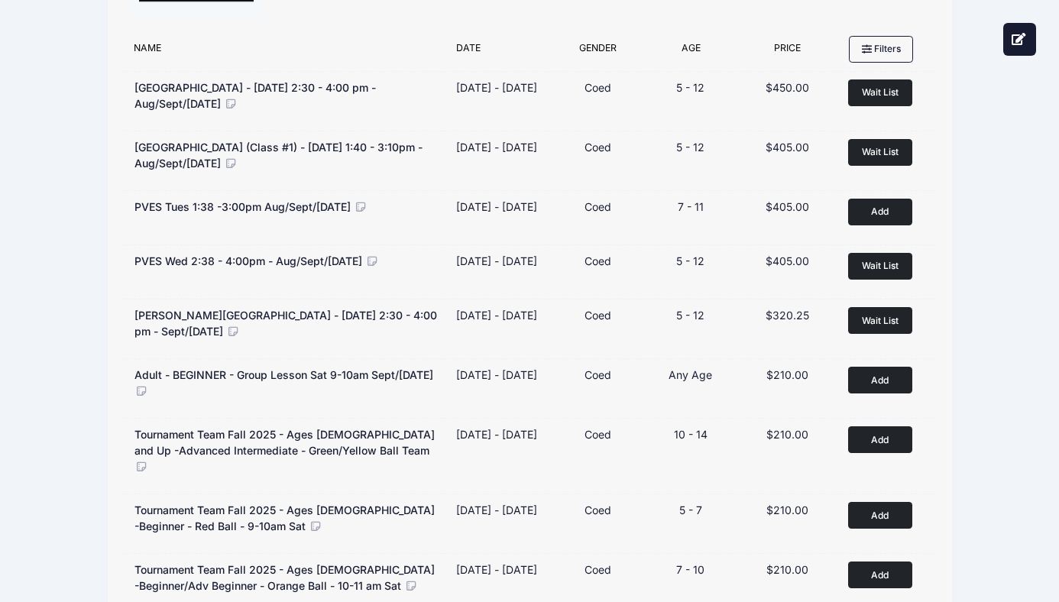
scroll to position [0, 0]
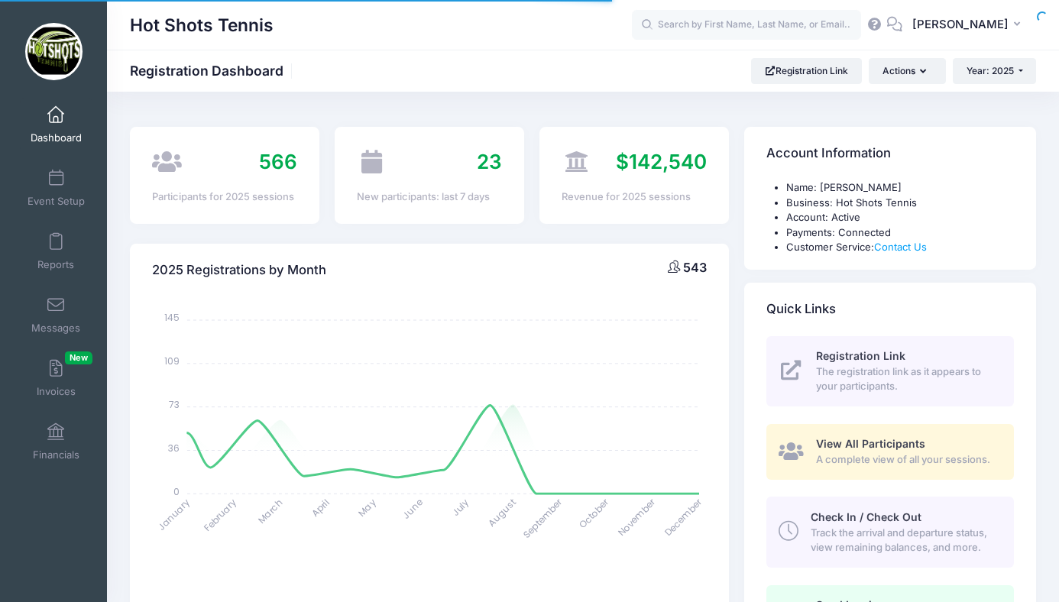
select select
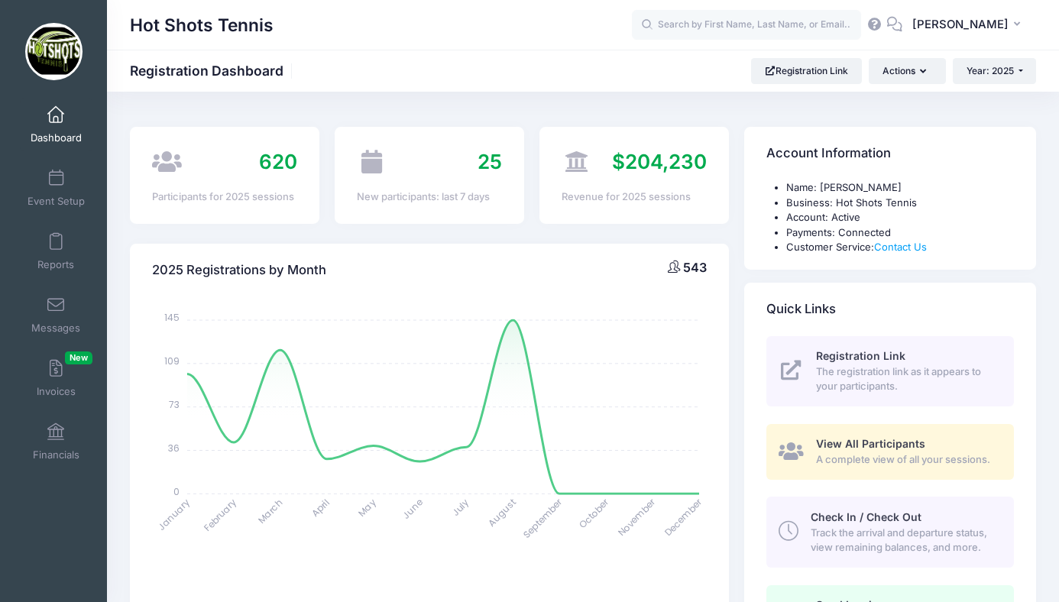
click at [430, 232] on div "2025 Registrations by Month 543 January January February February March March A…" at bounding box center [429, 494] width 615 height 540
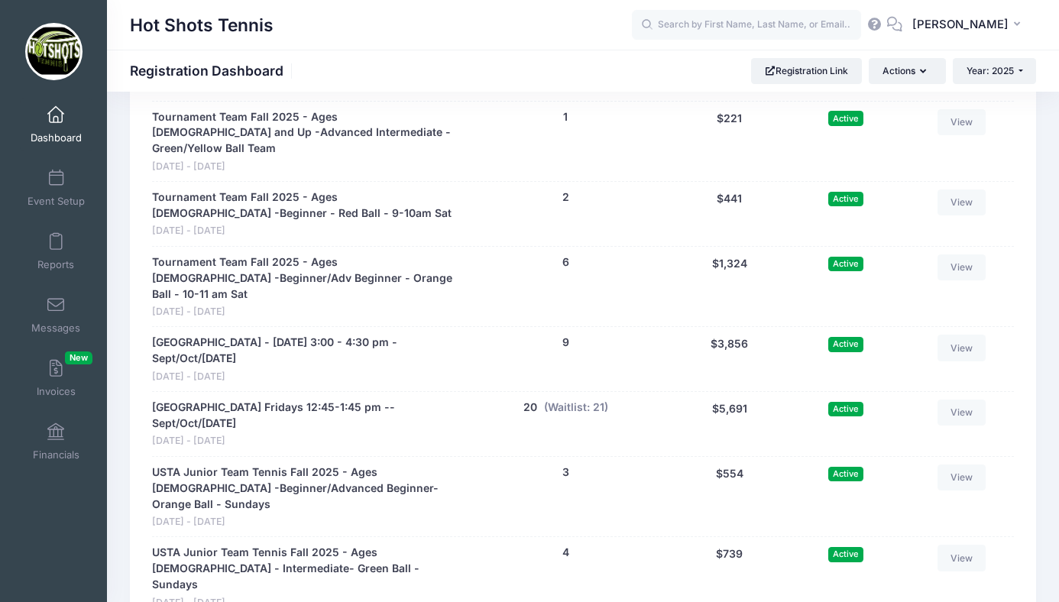
scroll to position [3670, 0]
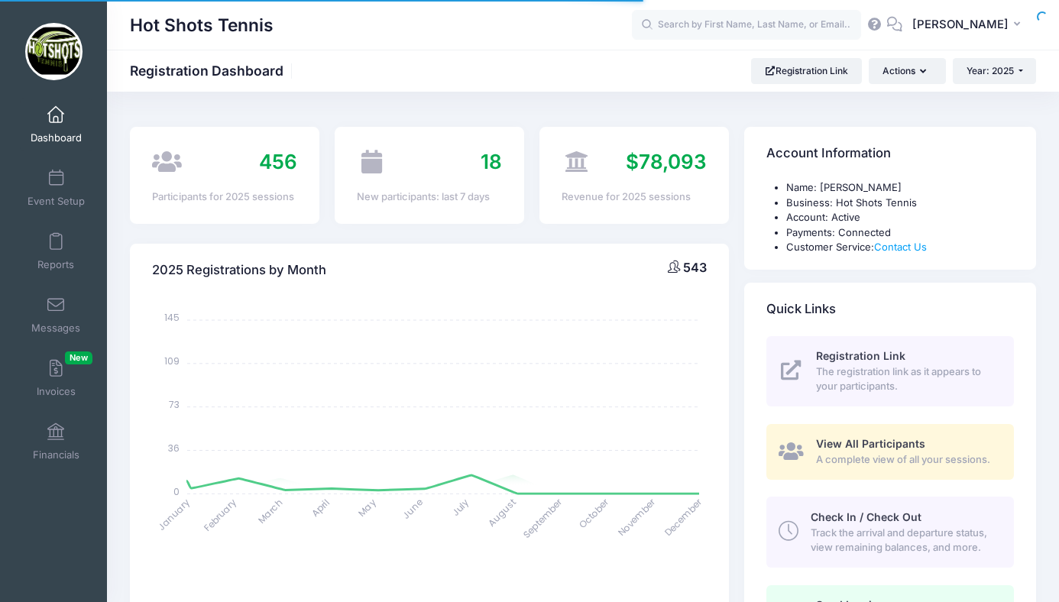
select select
